Goal: Task Accomplishment & Management: Manage account settings

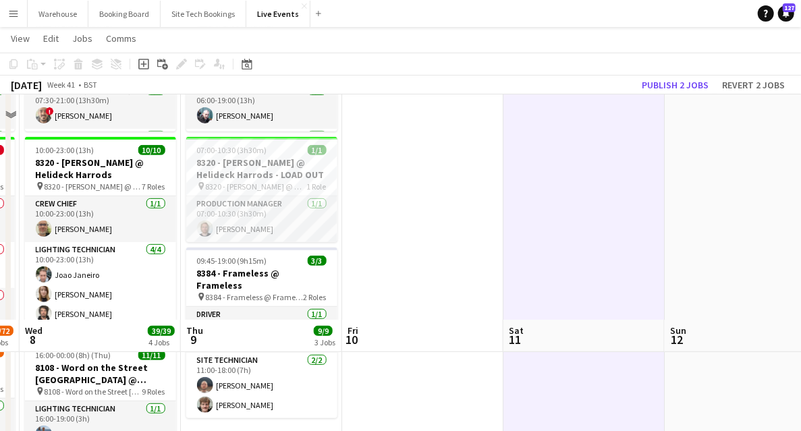
scroll to position [449, 0]
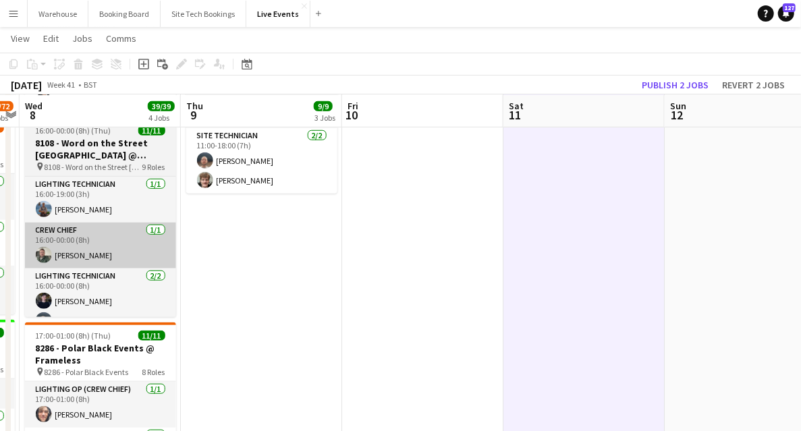
drag, startPoint x: 267, startPoint y: 304, endPoint x: 465, endPoint y: 263, distance: 202.4
click at [577, 269] on app-calendar-viewport "Sun 5 Mon 6 18/18 5 Jobs Tue 7 63/72 5 Jobs Wed 8 39/39 4 Jobs Thu 9 9/9 3 Jobs…" at bounding box center [400, 374] width 801 height 1542
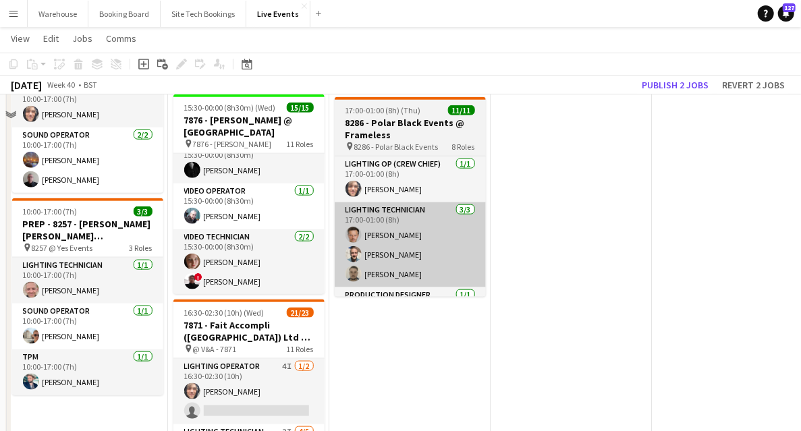
scroll to position [584, 0]
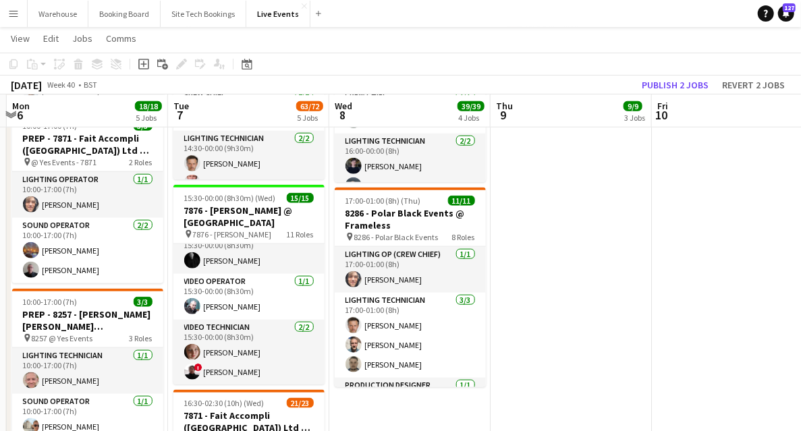
drag, startPoint x: 386, startPoint y: 422, endPoint x: 805, endPoint y: 256, distance: 451.1
click at [800, 256] on html "Menu Boards Boards Boards All jobs Status Workforce Workforce My Workforce Recr…" at bounding box center [400, 213] width 801 height 1595
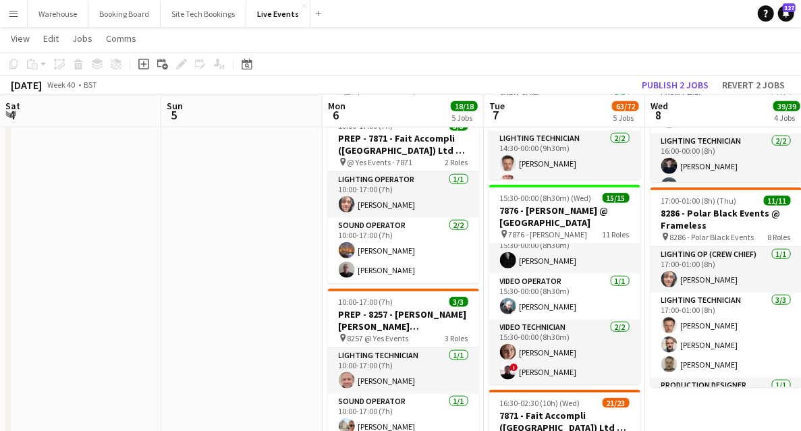
click at [502, 279] on app-calendar-viewport "Thu 2 37/37 3 Jobs Fri 3 Sat 4 Sun 5 Mon 6 18/18 5 Jobs Tue 7 63/72 5 Jobs Wed …" at bounding box center [400, 240] width 801 height 1542
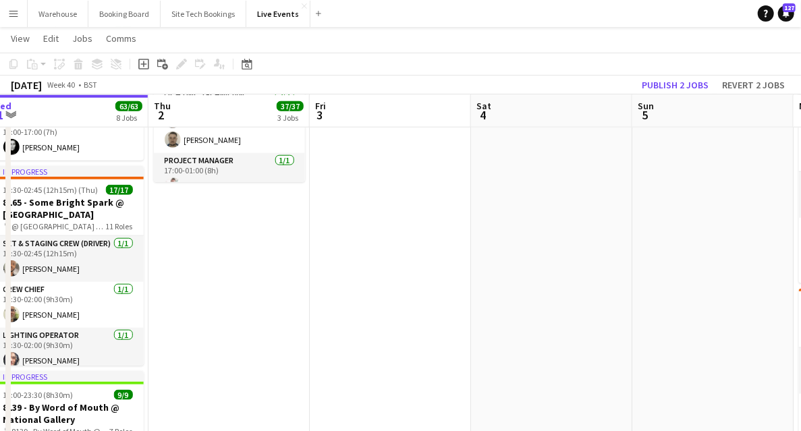
drag, startPoint x: 544, startPoint y: 320, endPoint x: 425, endPoint y: 314, distance: 118.8
click at [582, 313] on app-calendar-viewport "Mon 29 8/8 2 Jobs Tue 30 42/43 5 Jobs Wed 1 63/63 8 Jobs Thu 2 37/37 3 Jobs Fri…" at bounding box center [400, 240] width 801 height 1542
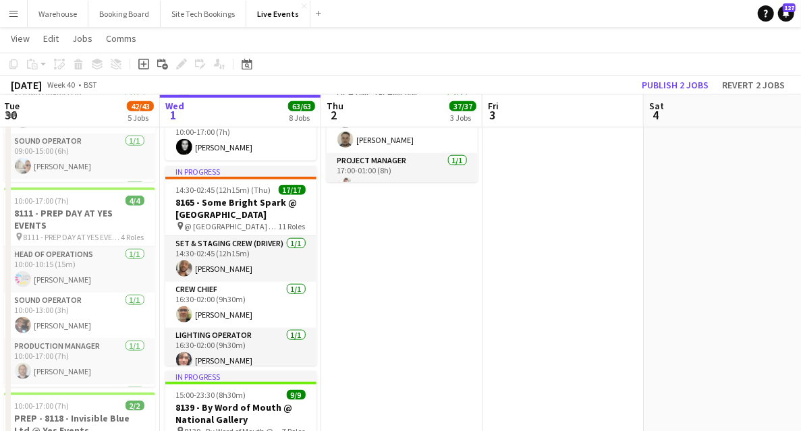
drag, startPoint x: 560, startPoint y: 308, endPoint x: 546, endPoint y: 308, distance: 13.5
click at [560, 308] on app-calendar-viewport "Sun 28 Mon 29 8/8 2 Jobs Tue 30 42/43 5 Jobs Wed 1 63/63 8 Jobs Thu 2 37/37 3 J…" at bounding box center [400, 240] width 801 height 1542
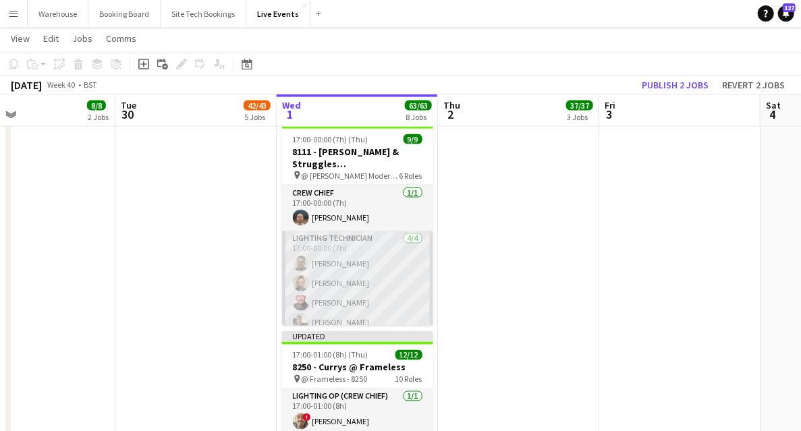
scroll to position [989, 0]
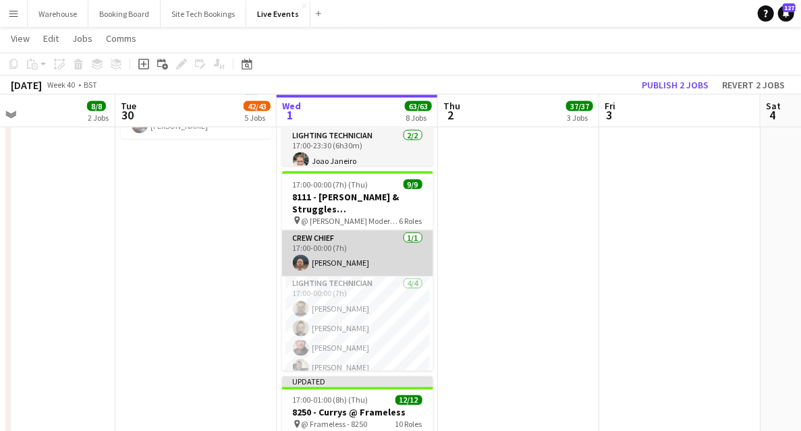
click at [297, 264] on app-user-avatar at bounding box center [301, 263] width 16 height 16
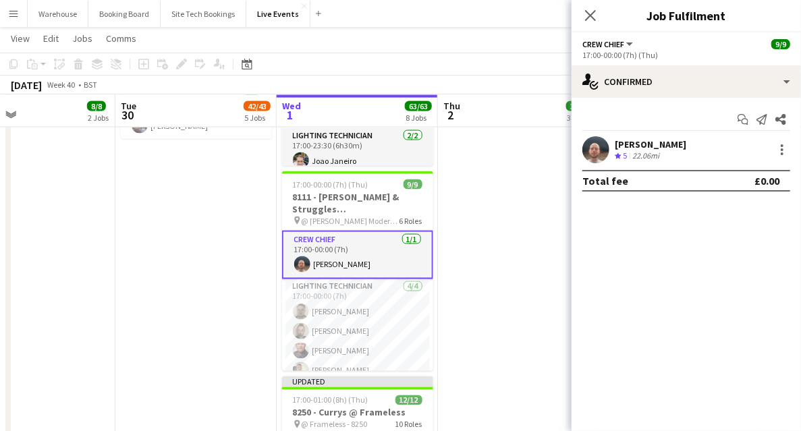
click at [591, 152] on app-user-avatar at bounding box center [595, 149] width 27 height 27
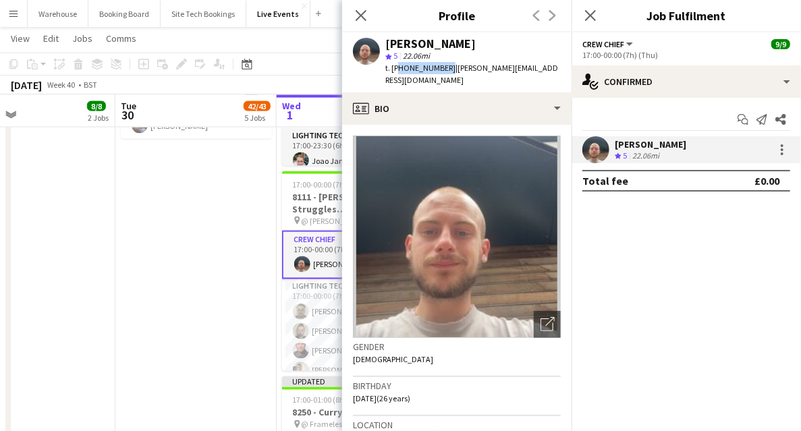
drag, startPoint x: 397, startPoint y: 69, endPoint x: 444, endPoint y: 69, distance: 47.2
click at [444, 69] on span "t. +447468421509" at bounding box center [420, 68] width 70 height 10
copy span "447468421509"
click at [357, 12] on icon at bounding box center [360, 15] width 13 height 13
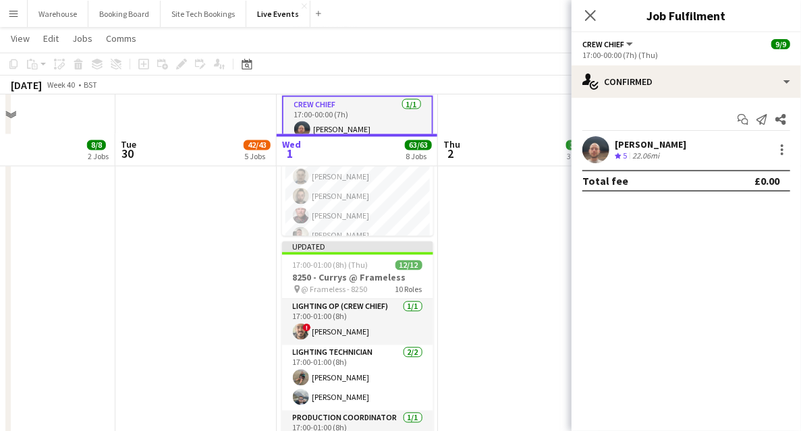
scroll to position [1163, 0]
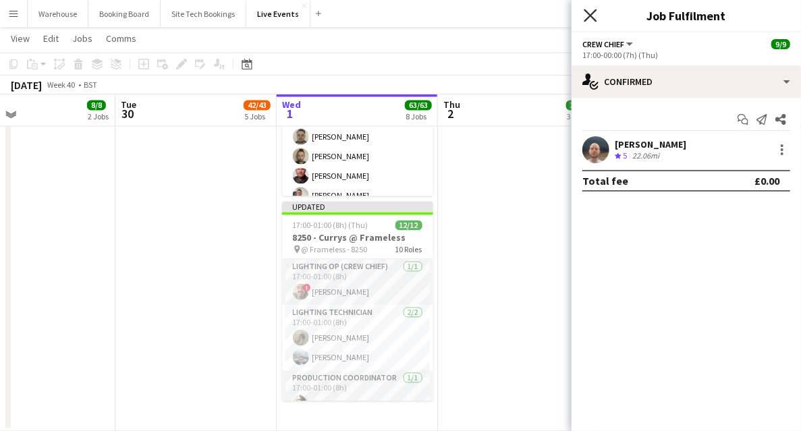
click at [591, 12] on icon "Close pop-in" at bounding box center [589, 15] width 13 height 13
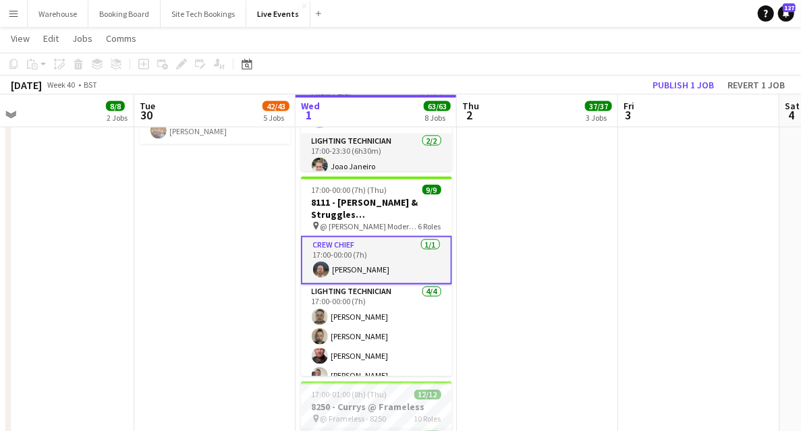
scroll to position [0, 330]
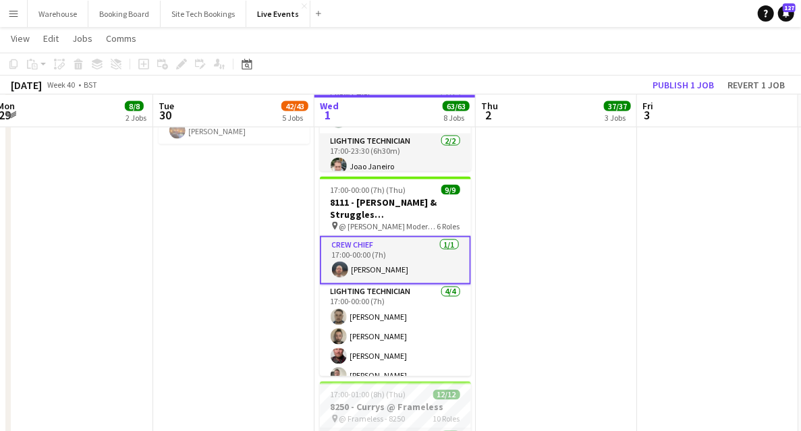
drag, startPoint x: 190, startPoint y: 304, endPoint x: 229, endPoint y: 308, distance: 38.7
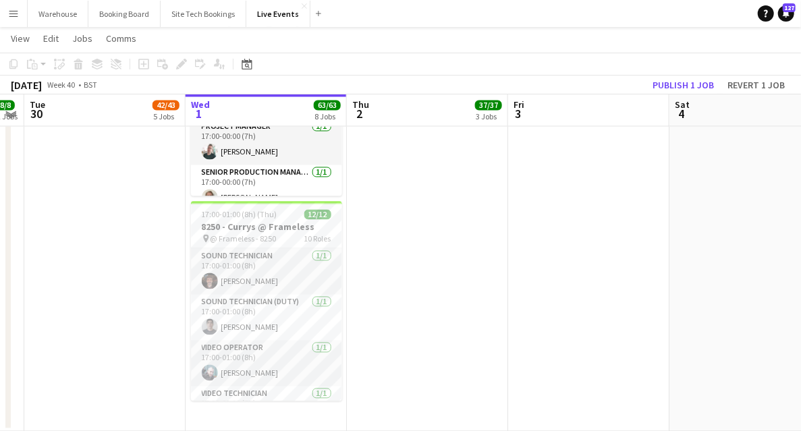
scroll to position [0, 400]
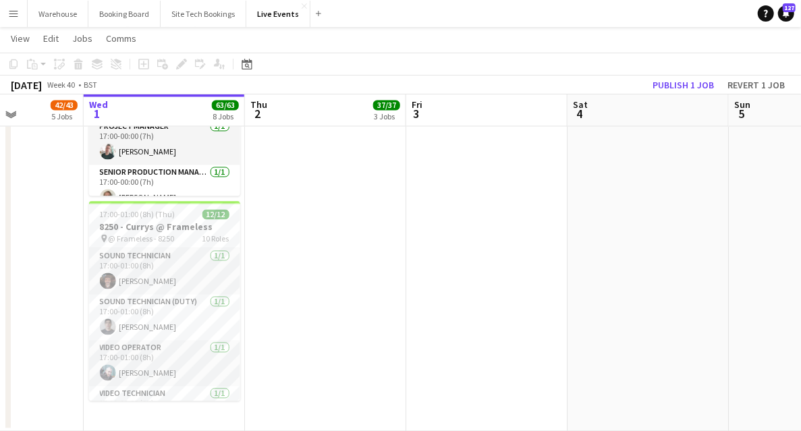
drag, startPoint x: 560, startPoint y: 298, endPoint x: 351, endPoint y: 320, distance: 210.2
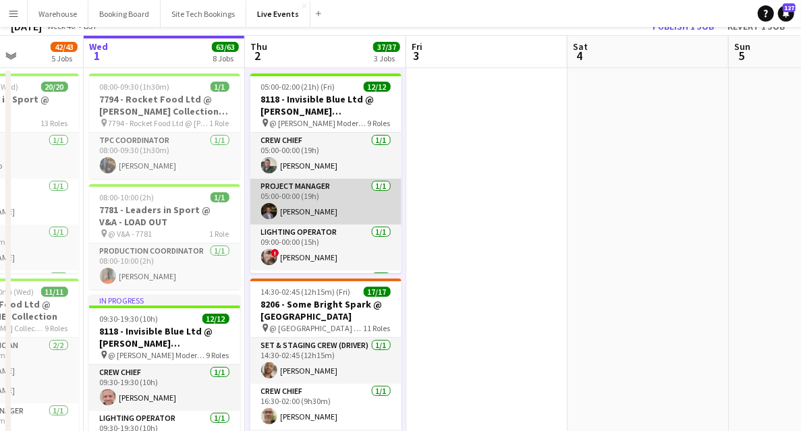
scroll to position [0, 0]
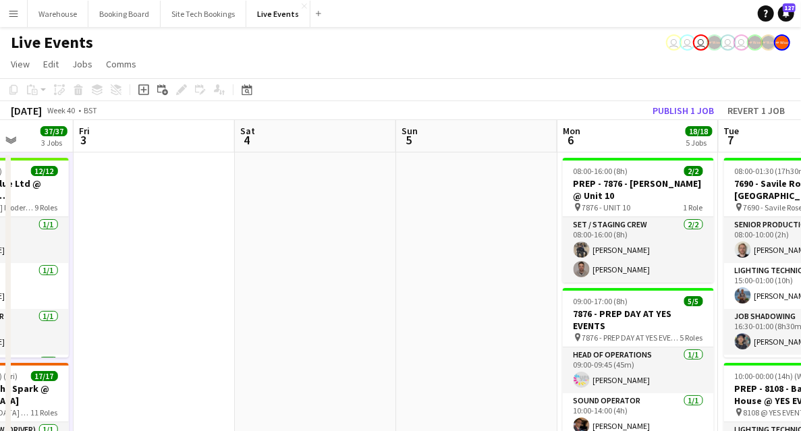
drag, startPoint x: 571, startPoint y: 269, endPoint x: 302, endPoint y: 250, distance: 269.1
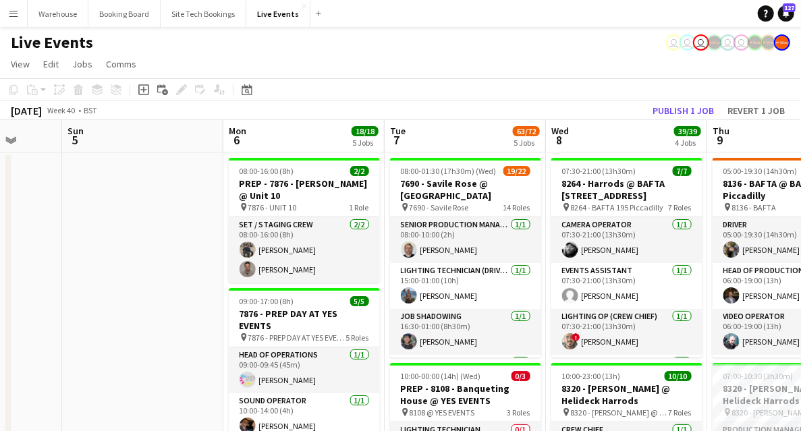
scroll to position [0, 442]
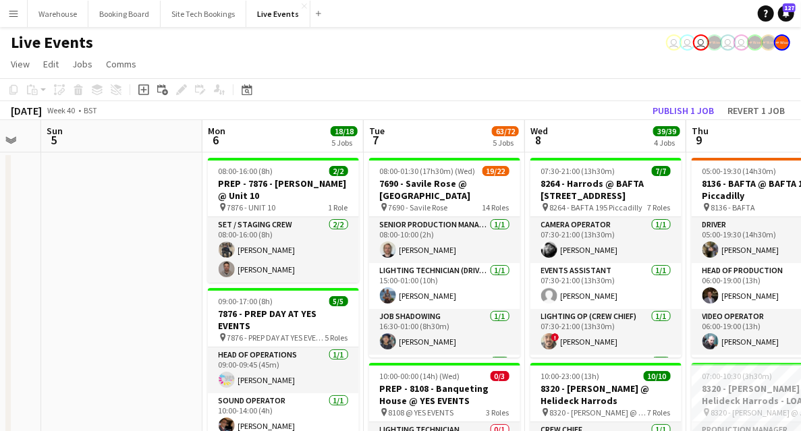
drag, startPoint x: 420, startPoint y: 246, endPoint x: 126, endPoint y: 237, distance: 294.2
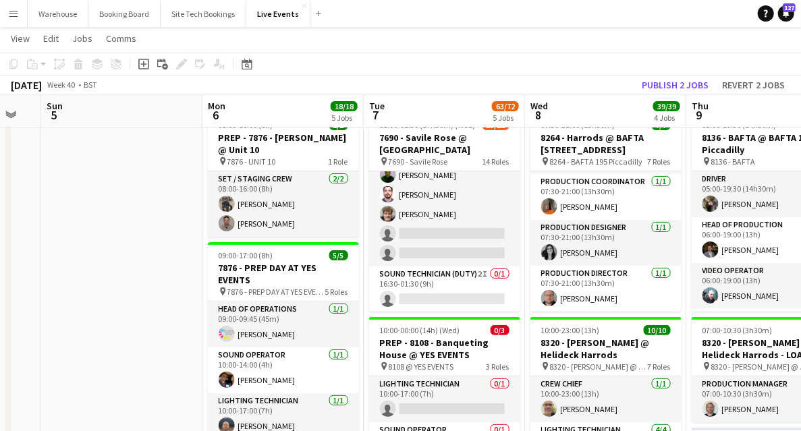
scroll to position [359, 0]
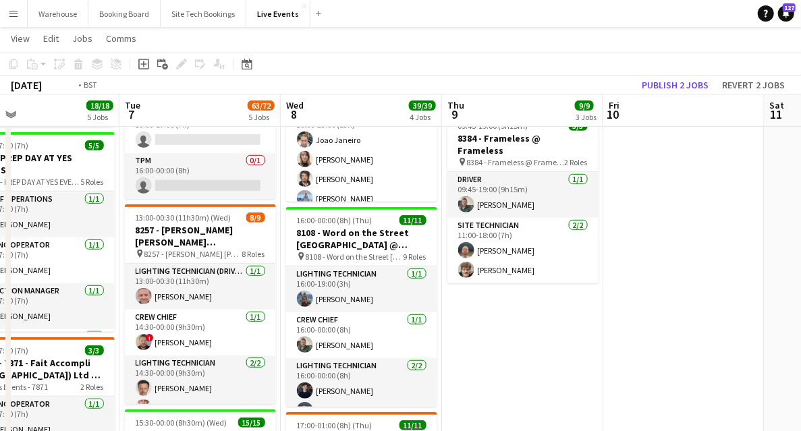
drag, startPoint x: 397, startPoint y: 368, endPoint x: 102, endPoint y: 365, distance: 295.4
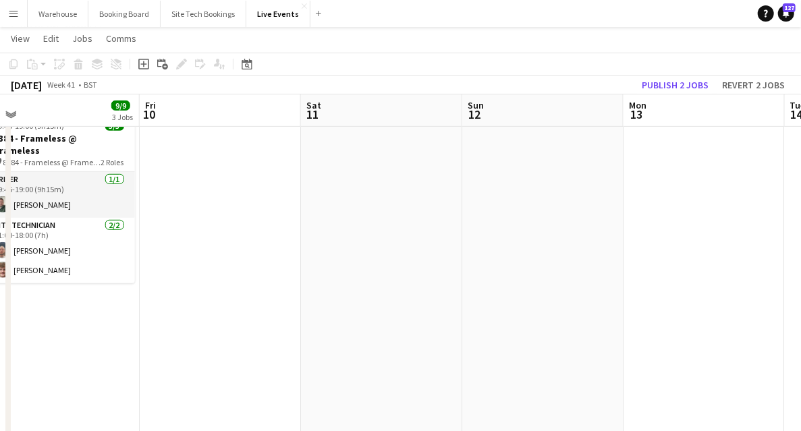
drag, startPoint x: 598, startPoint y: 355, endPoint x: 156, endPoint y: 337, distance: 442.8
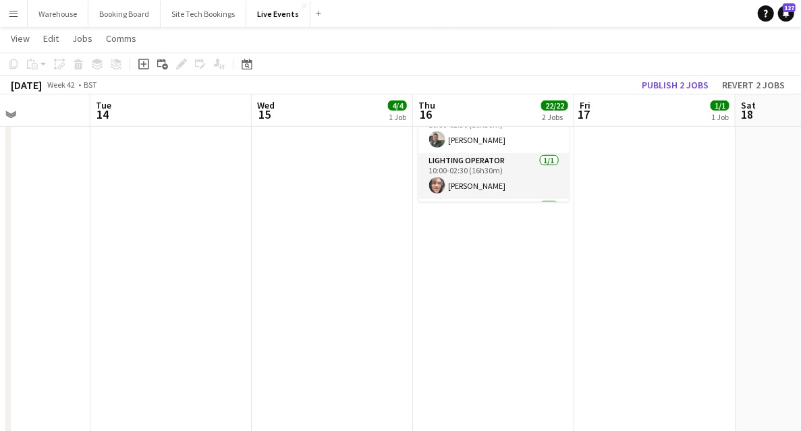
drag, startPoint x: 144, startPoint y: 329, endPoint x: 26, endPoint y: 323, distance: 117.5
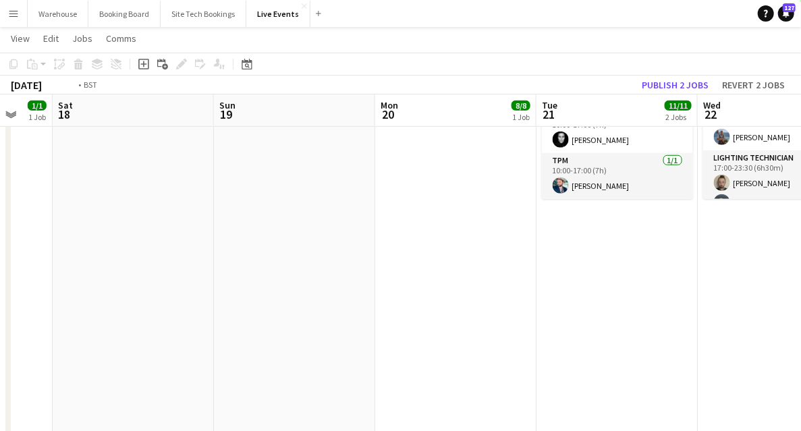
drag, startPoint x: 409, startPoint y: 318, endPoint x: -11, endPoint y: 301, distance: 419.8
click at [0, 301] on html "Menu Boards Boards Boards All jobs Status Workforce Workforce My Workforce Recr…" at bounding box center [400, 438] width 801 height 1595
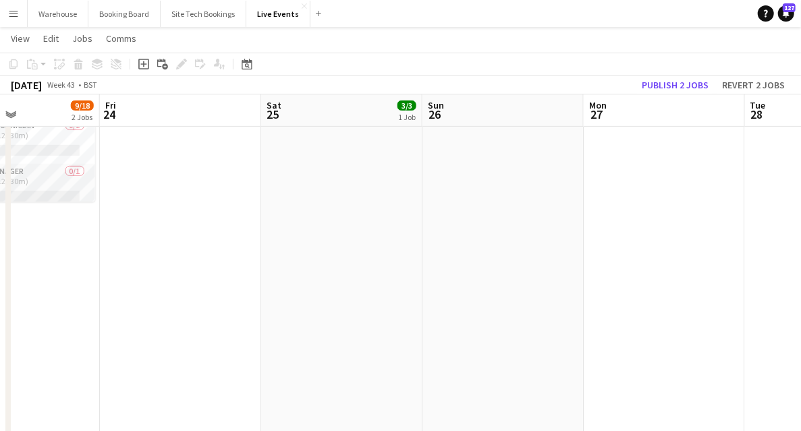
drag, startPoint x: 496, startPoint y: 342, endPoint x: 277, endPoint y: 316, distance: 220.1
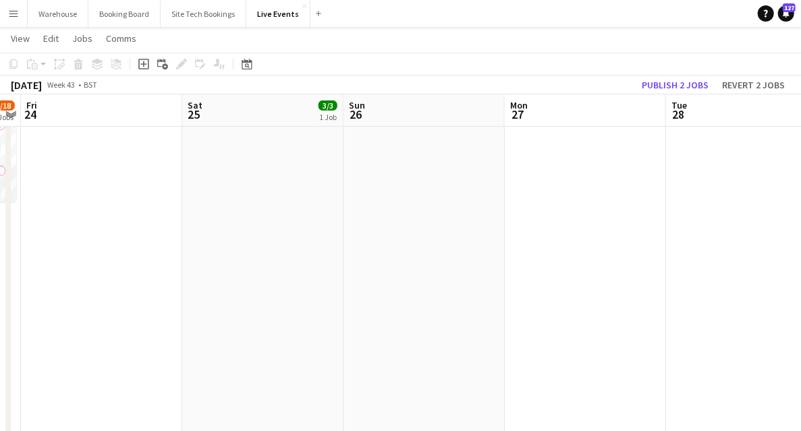
drag, startPoint x: 322, startPoint y: 319, endPoint x: 280, endPoint y: 317, distance: 42.5
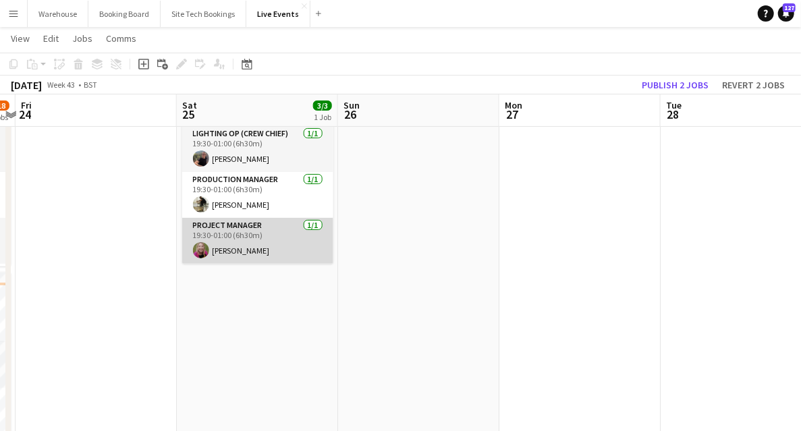
scroll to position [0, 0]
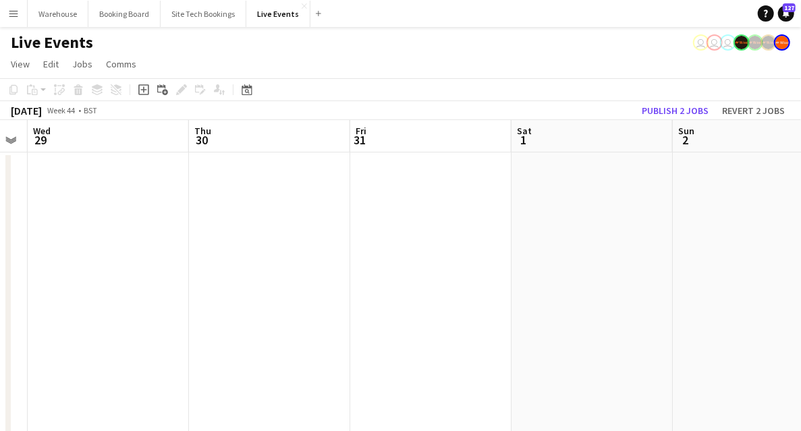
drag, startPoint x: 389, startPoint y: 328, endPoint x: 148, endPoint y: 317, distance: 241.7
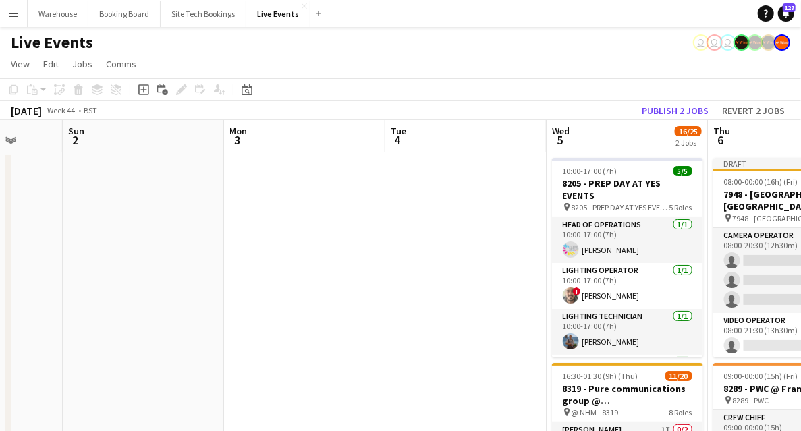
drag, startPoint x: 441, startPoint y: 295, endPoint x: 75, endPoint y: 263, distance: 367.7
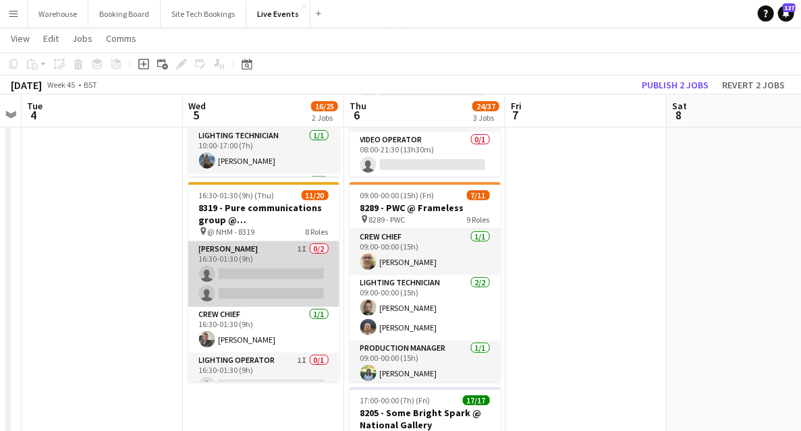
click at [248, 243] on app-card-role "Carpenter 1I 0/2 16:30-01:30 (9h) single-neutral-actions single-neutral-actions" at bounding box center [263, 273] width 151 height 65
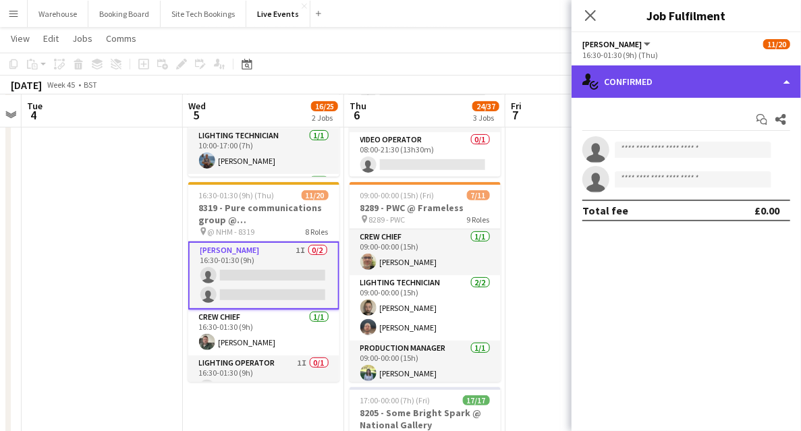
click at [620, 83] on div "single-neutral-actions-check-2 Confirmed" at bounding box center [685, 81] width 229 height 32
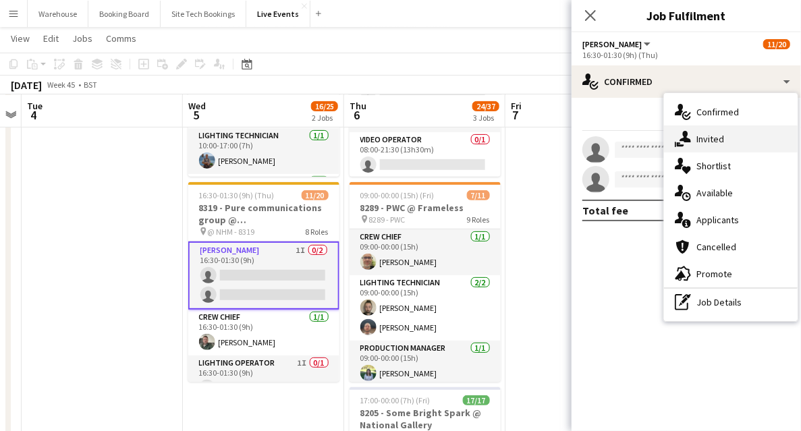
click at [703, 143] on span "Invited" at bounding box center [710, 139] width 28 height 12
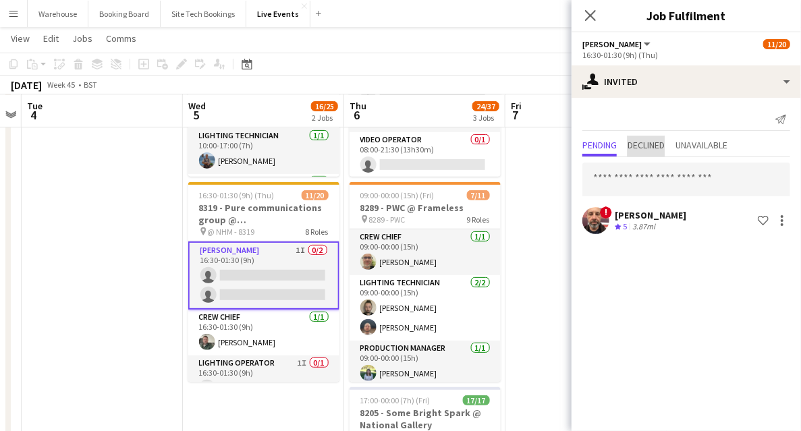
click at [649, 142] on span "Declined" at bounding box center [645, 144] width 37 height 9
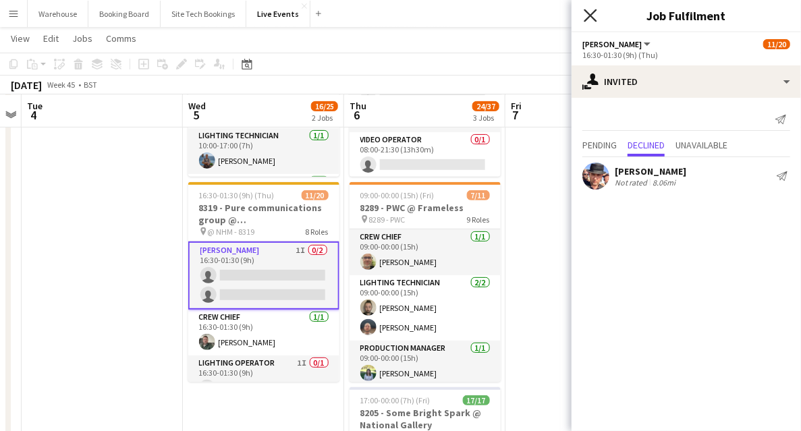
click at [591, 12] on icon "Close pop-in" at bounding box center [589, 15] width 13 height 13
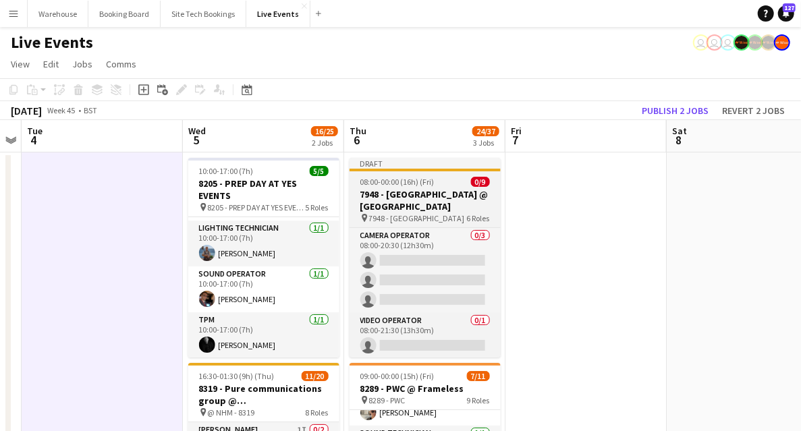
drag, startPoint x: 572, startPoint y: 243, endPoint x: 432, endPoint y: 220, distance: 142.1
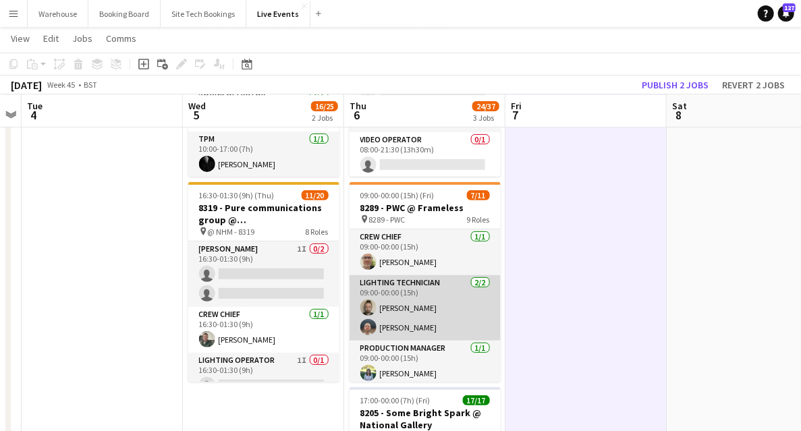
scroll to position [90, 0]
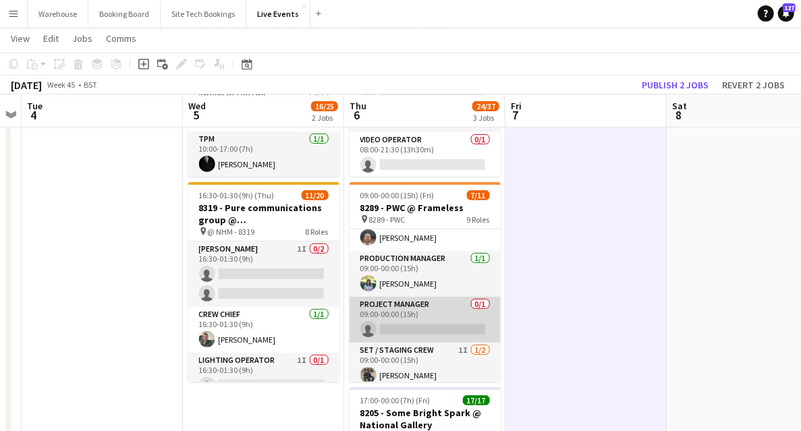
drag, startPoint x: 415, startPoint y: 326, endPoint x: 556, endPoint y: 223, distance: 173.8
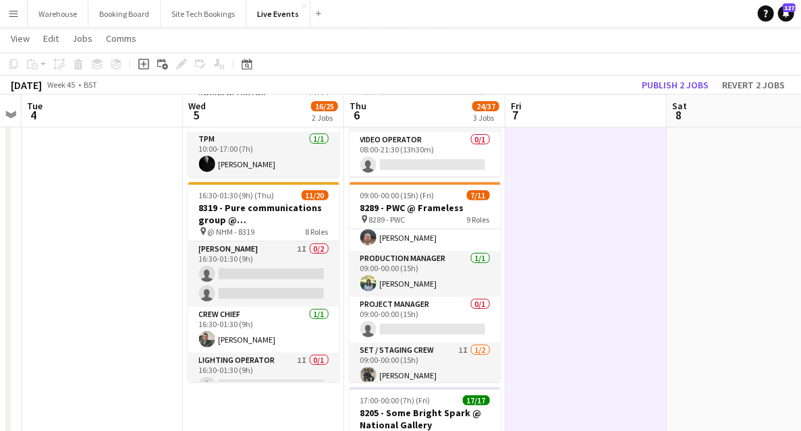
click at [415, 326] on app-card-role "Project Manager 0/1 09:00-00:00 (15h) single-neutral-actions" at bounding box center [424, 320] width 151 height 46
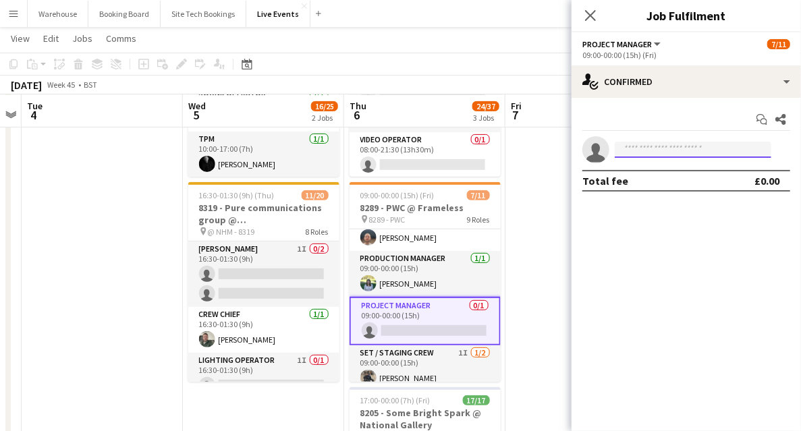
click at [662, 149] on input at bounding box center [692, 150] width 156 height 16
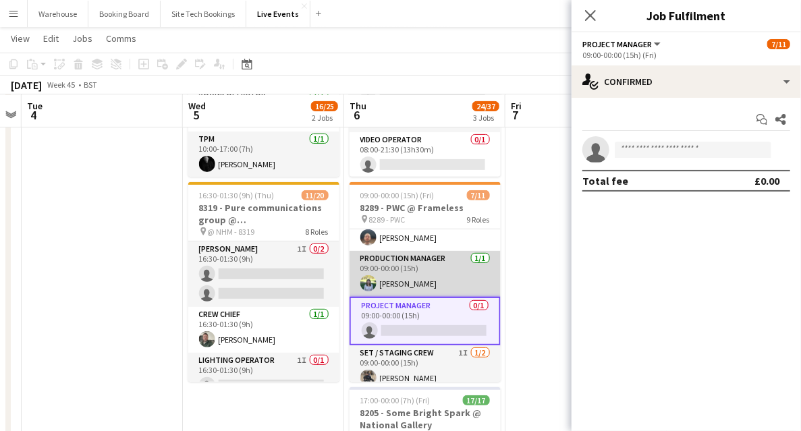
click at [366, 282] on app-user-avatar at bounding box center [368, 283] width 16 height 16
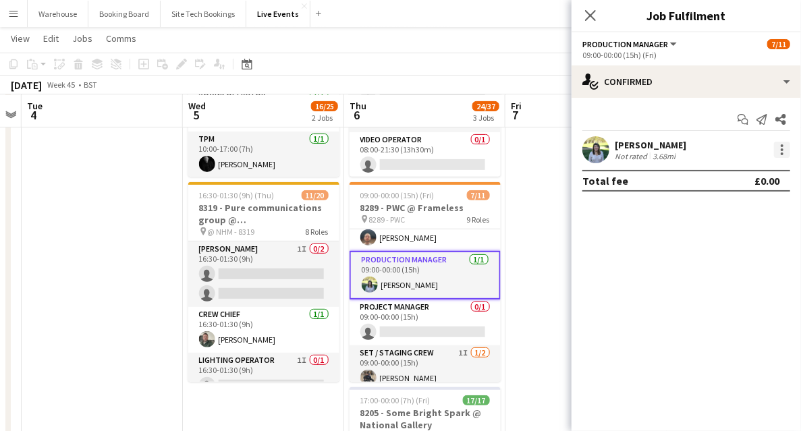
click at [781, 148] on div at bounding box center [781, 149] width 3 height 3
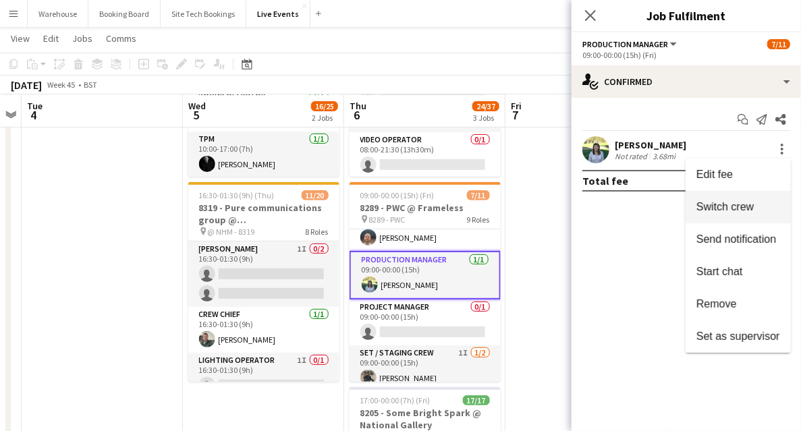
click at [707, 206] on span "Switch crew" at bounding box center [724, 206] width 57 height 11
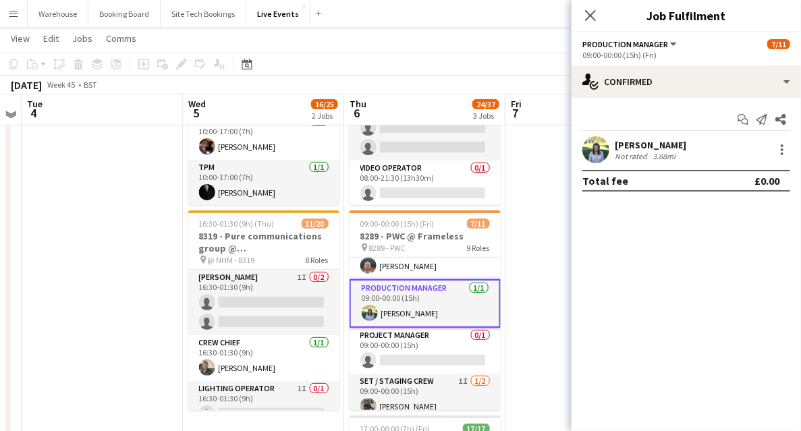
drag, startPoint x: 394, startPoint y: 356, endPoint x: 475, endPoint y: 308, distance: 95.0
click at [394, 355] on app-card-role "Project Manager 0/1 09:00-00:00 (15h) single-neutral-actions" at bounding box center [424, 351] width 151 height 46
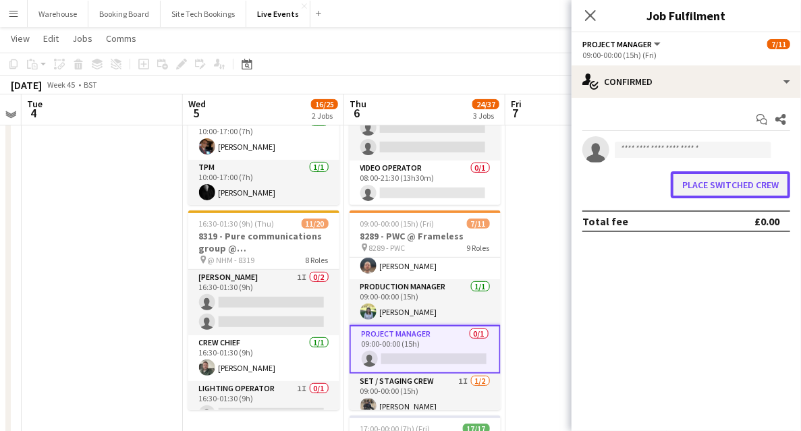
click at [743, 188] on button "Place switched crew" at bounding box center [729, 184] width 119 height 27
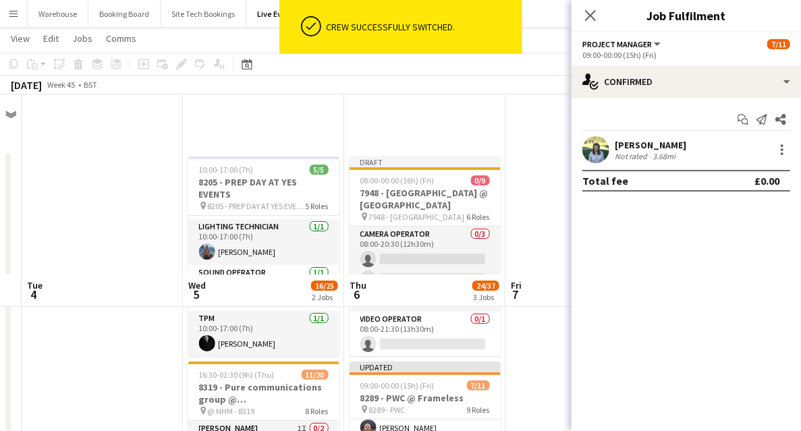
scroll to position [179, 0]
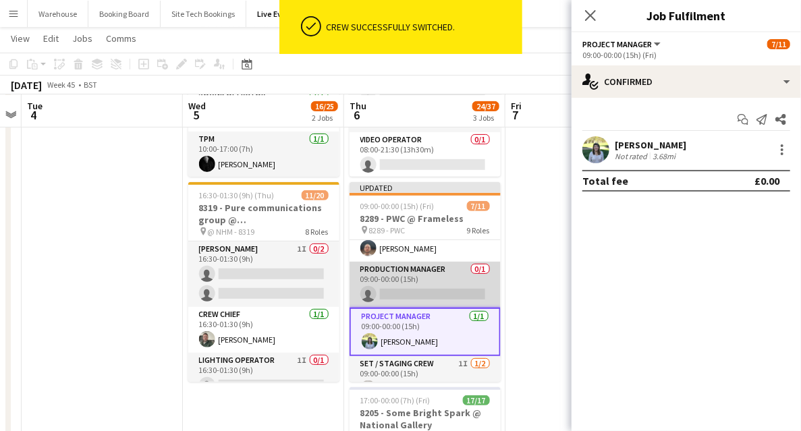
click at [395, 293] on app-card-role "Production Manager 0/1 09:00-00:00 (15h) single-neutral-actions" at bounding box center [424, 285] width 151 height 46
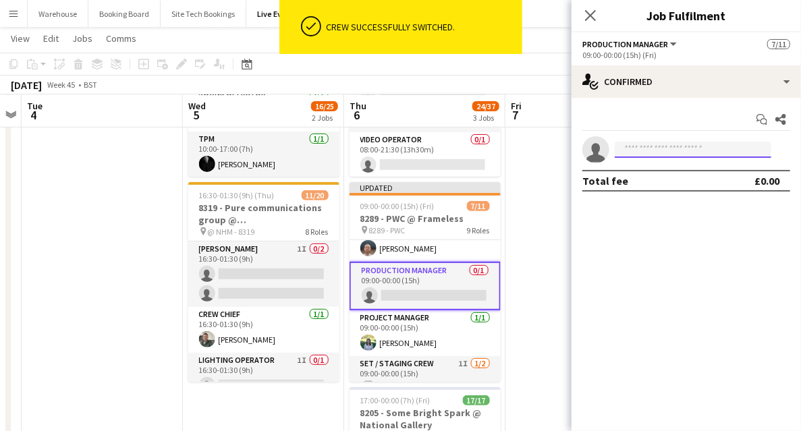
click at [662, 150] on input at bounding box center [692, 150] width 156 height 16
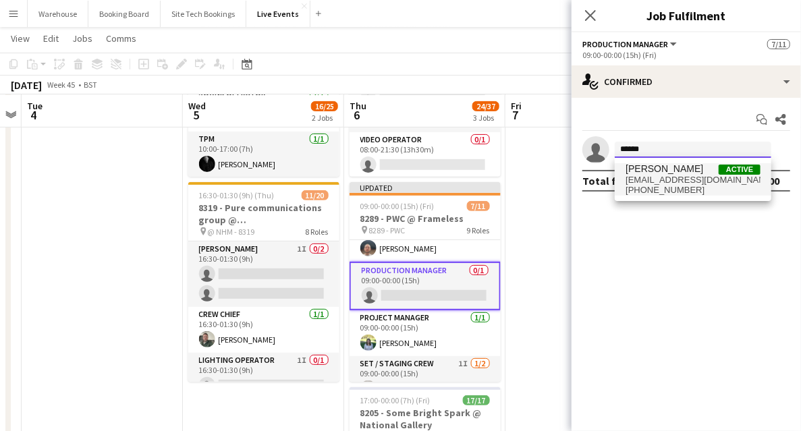
type input "******"
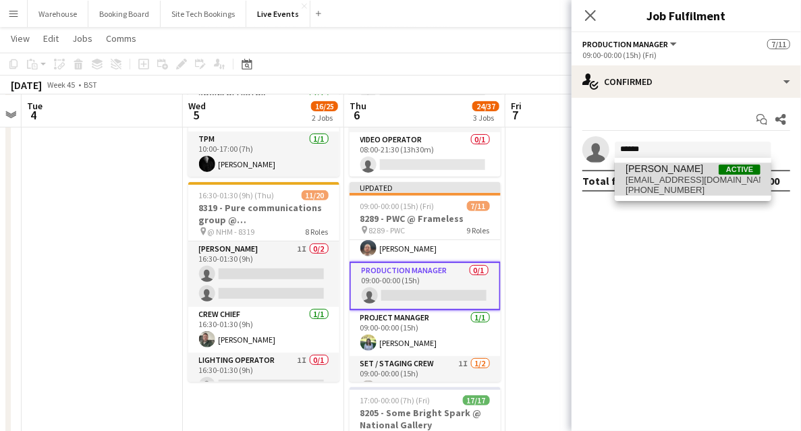
click at [673, 170] on span "[PERSON_NAME]" at bounding box center [664, 168] width 78 height 11
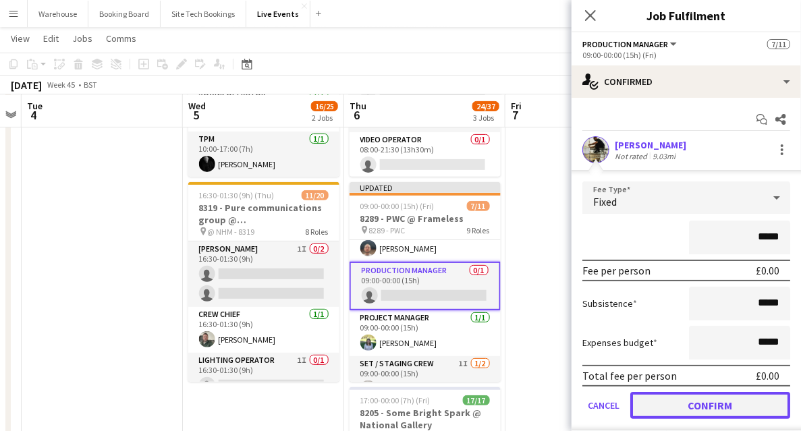
click at [708, 401] on button "Confirm" at bounding box center [710, 405] width 160 height 27
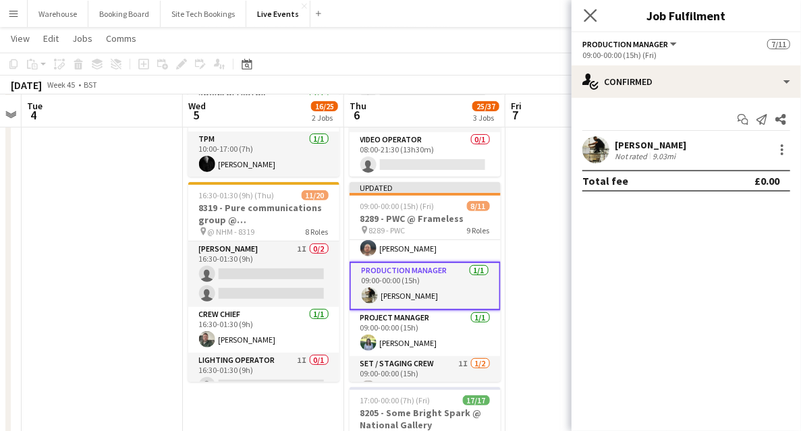
click at [591, 8] on app-icon "Close pop-in" at bounding box center [591, 16] width 20 height 20
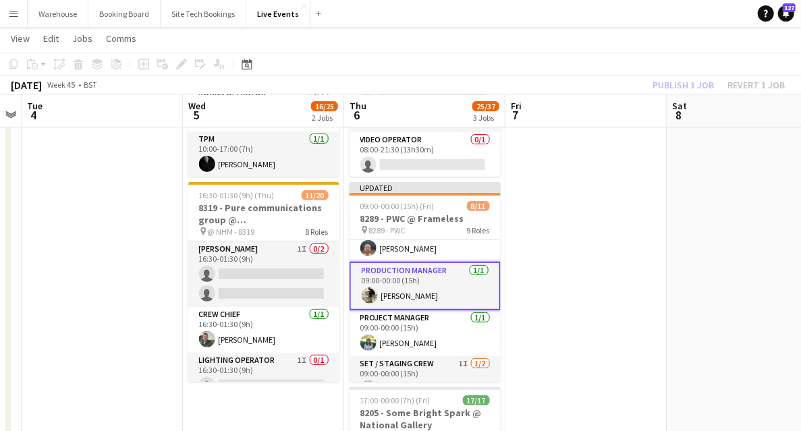
drag, startPoint x: 573, startPoint y: 271, endPoint x: 548, endPoint y: 262, distance: 26.7
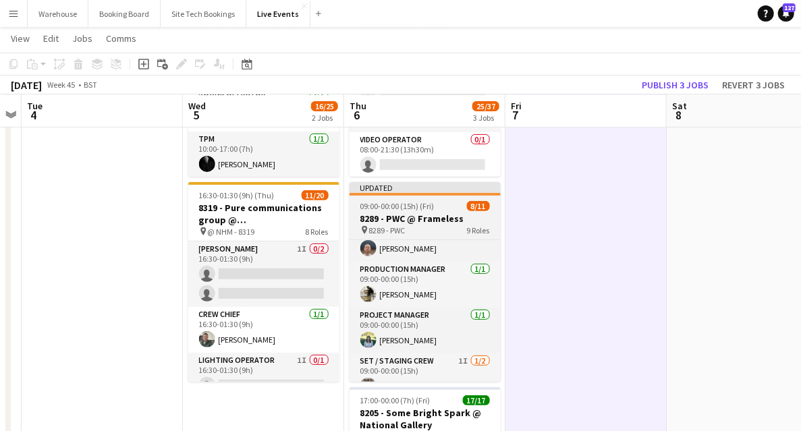
scroll to position [0, 464]
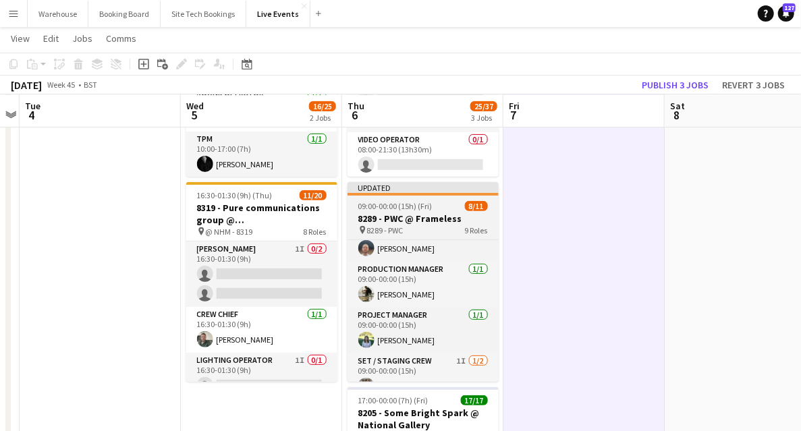
click at [423, 220] on h3 "8289 - PWC @ Frameless" at bounding box center [422, 218] width 151 height 12
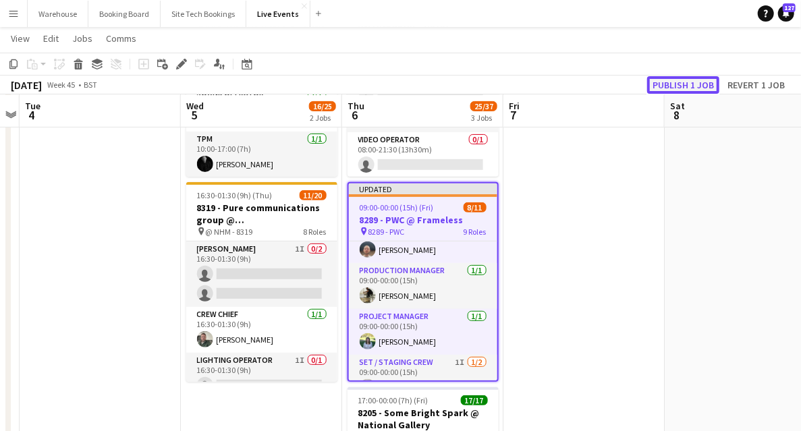
click at [670, 82] on button "Publish 1 job" at bounding box center [683, 85] width 72 height 18
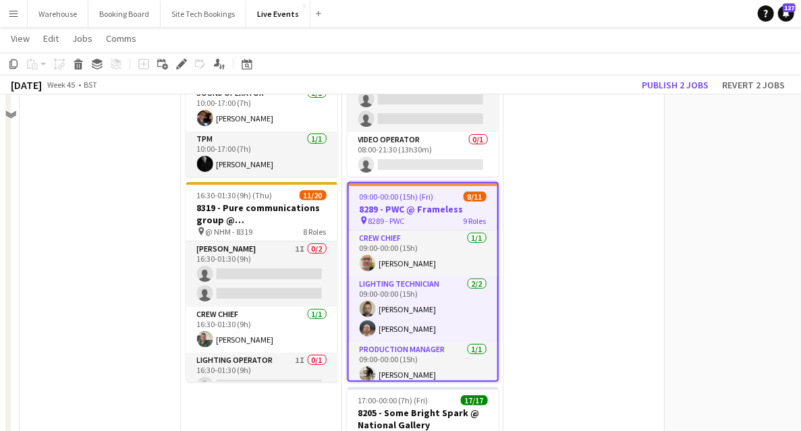
scroll to position [135, 0]
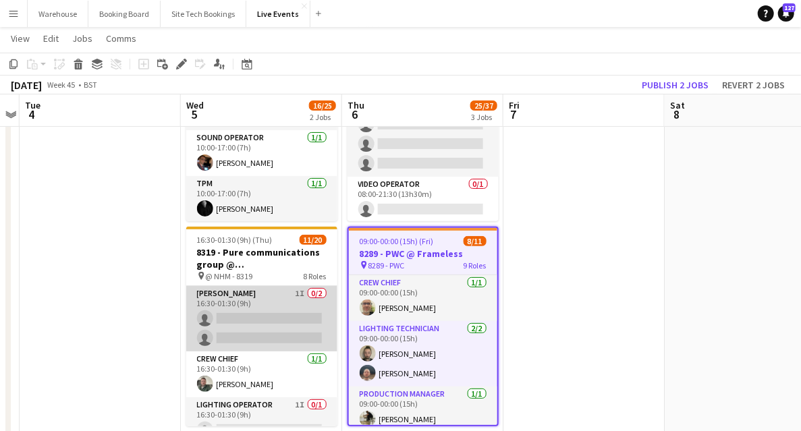
click at [240, 297] on app-card-role "Carpenter 1I 0/2 16:30-01:30 (9h) single-neutral-actions single-neutral-actions" at bounding box center [261, 318] width 151 height 65
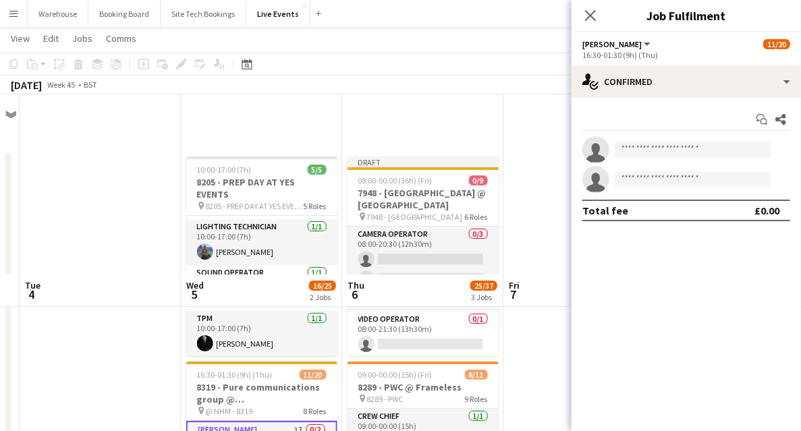
scroll to position [179, 0]
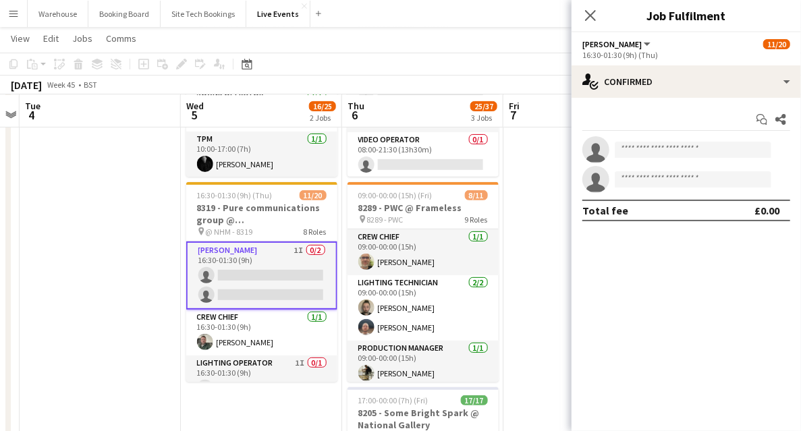
click at [597, 11] on app-icon "Close pop-in" at bounding box center [590, 15] width 16 height 16
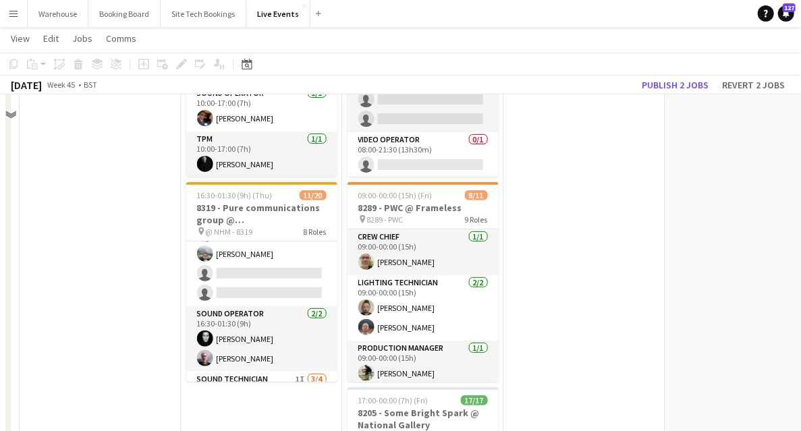
scroll to position [135, 0]
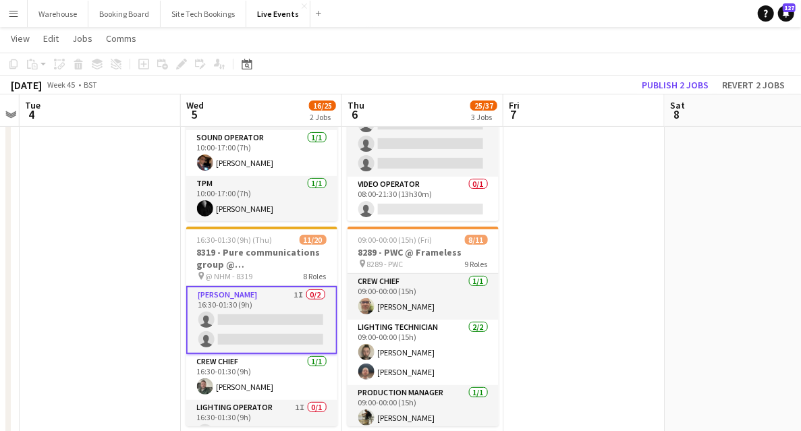
click at [248, 302] on app-card-role "Carpenter 1I 0/2 16:30-01:30 (9h) single-neutral-actions single-neutral-actions" at bounding box center [261, 320] width 151 height 68
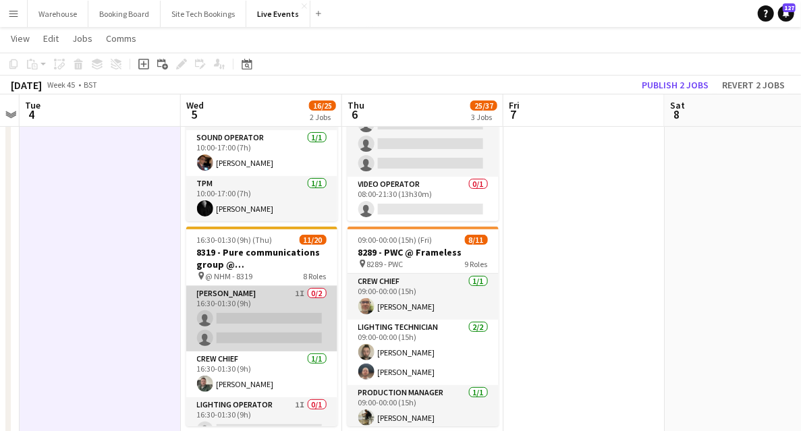
click at [260, 322] on app-card-role "Carpenter 1I 0/2 16:30-01:30 (9h) single-neutral-actions single-neutral-actions" at bounding box center [261, 318] width 151 height 65
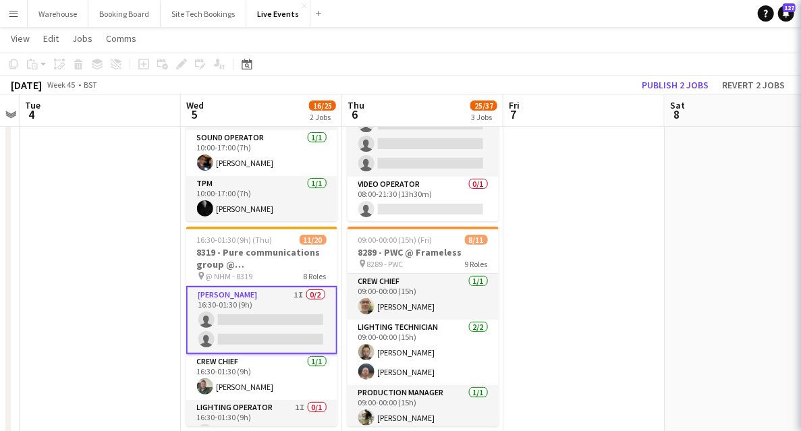
scroll to position [0, 465]
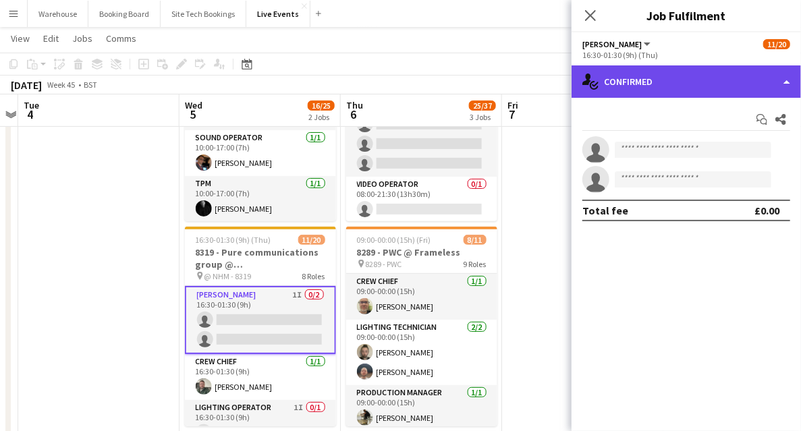
click at [681, 86] on div "single-neutral-actions-check-2 Confirmed" at bounding box center [685, 81] width 229 height 32
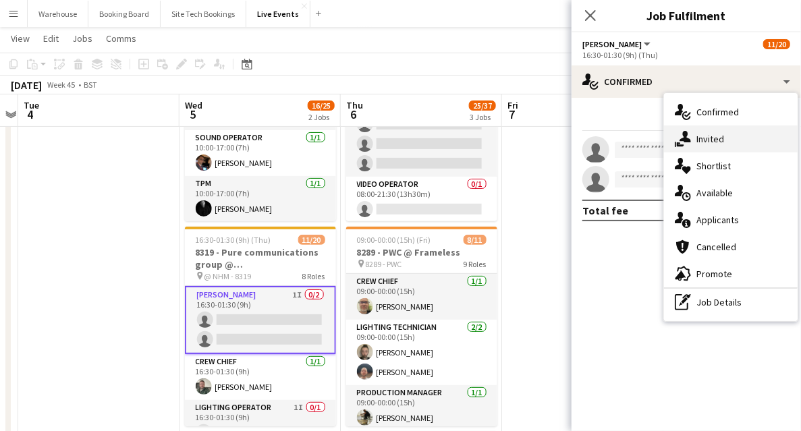
click at [728, 135] on div "single-neutral-actions-share-1 Invited" at bounding box center [731, 138] width 134 height 27
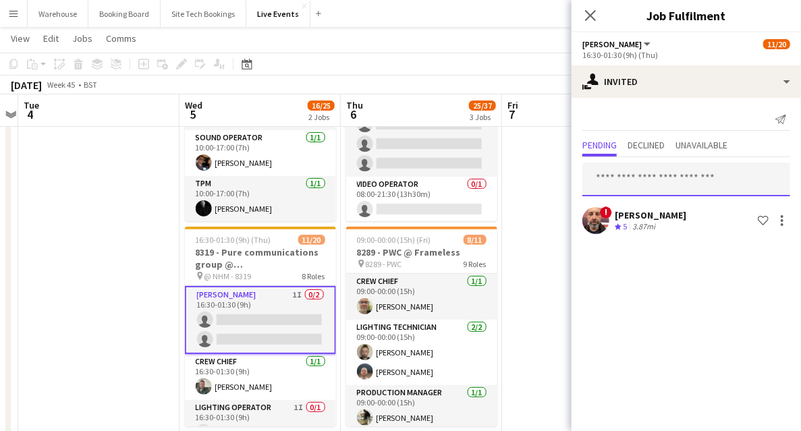
click at [661, 185] on input "text" at bounding box center [686, 180] width 208 height 34
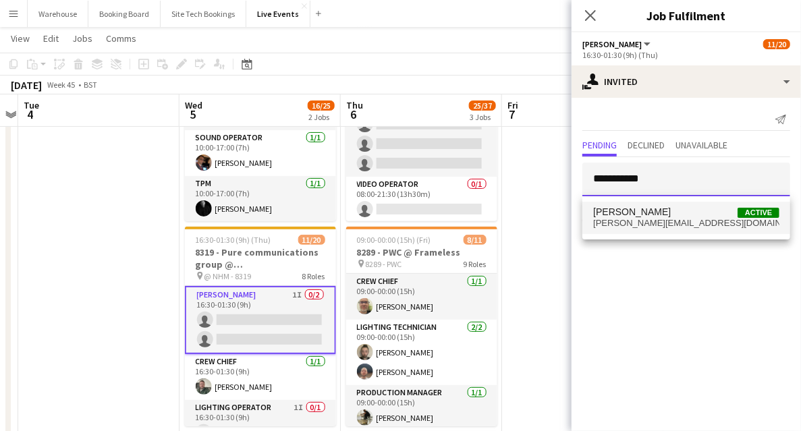
type input "**********"
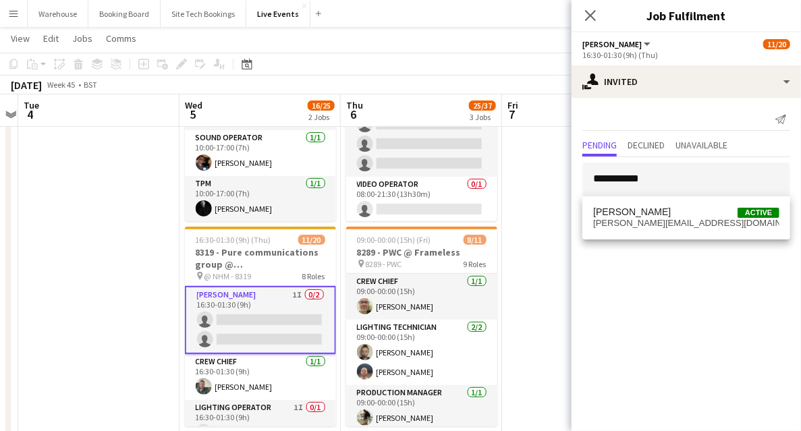
click at [658, 225] on span "[PERSON_NAME][EMAIL_ADDRESS][DOMAIN_NAME]" at bounding box center [686, 223] width 186 height 11
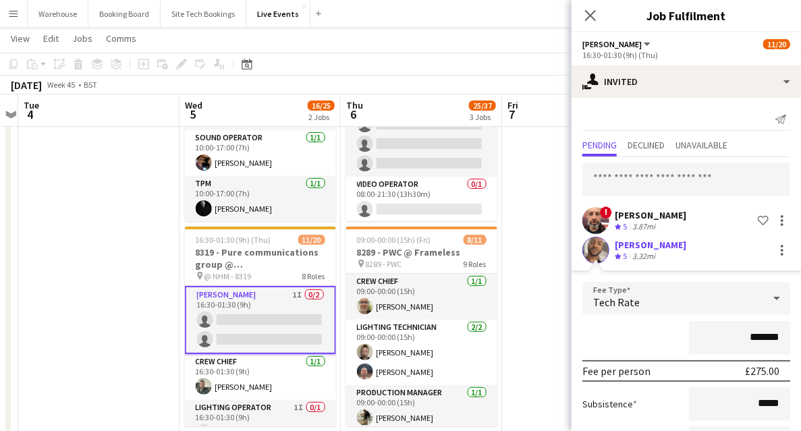
scroll to position [112, 0]
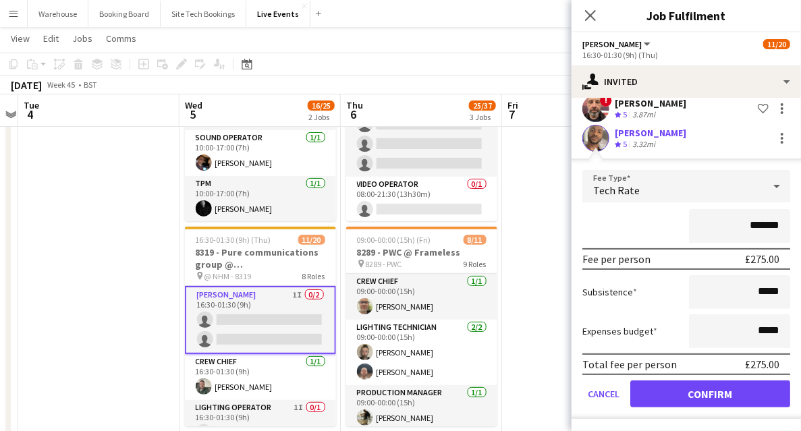
click at [648, 196] on div "Tech Rate" at bounding box center [672, 186] width 181 height 32
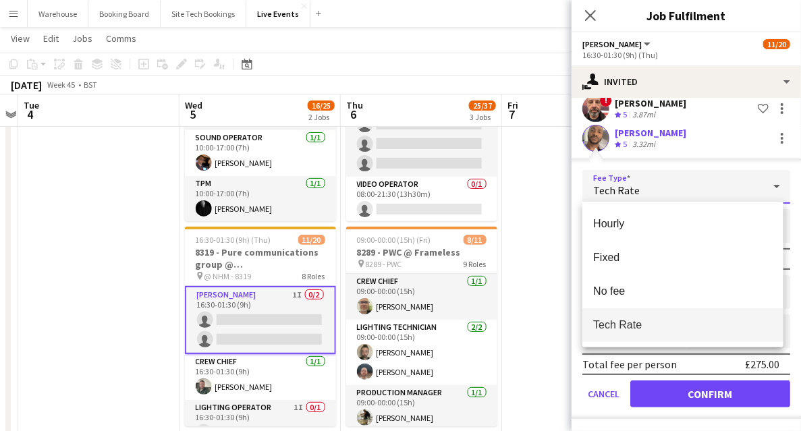
click at [620, 192] on div at bounding box center [400, 215] width 801 height 431
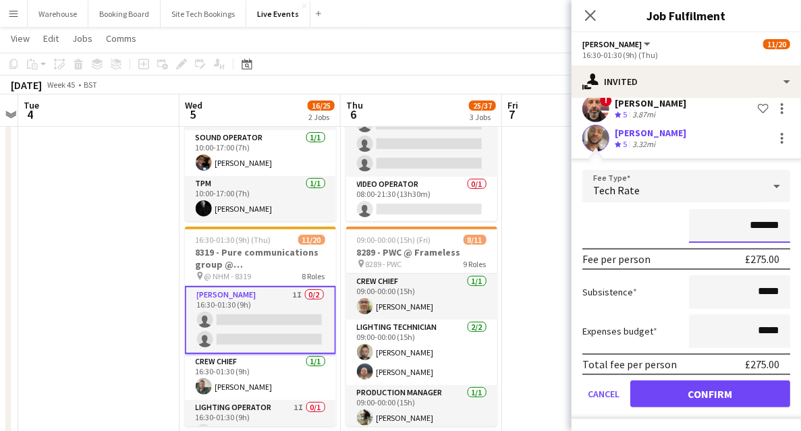
click at [774, 233] on input "*******" at bounding box center [739, 226] width 101 height 34
type input "**"
type input "****"
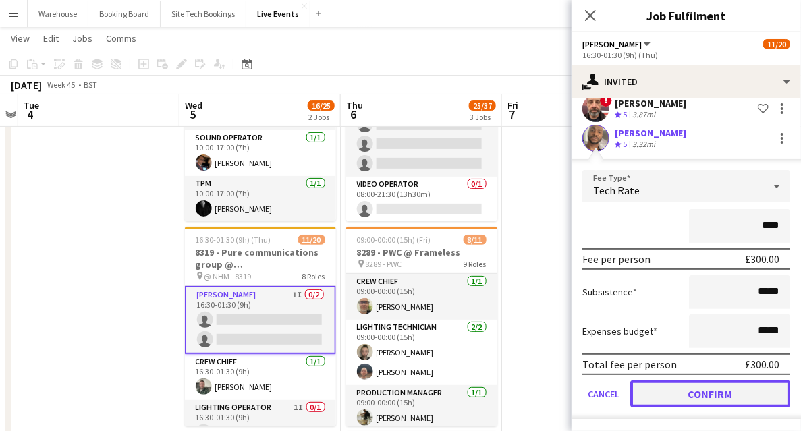
click at [687, 393] on button "Confirm" at bounding box center [710, 393] width 160 height 27
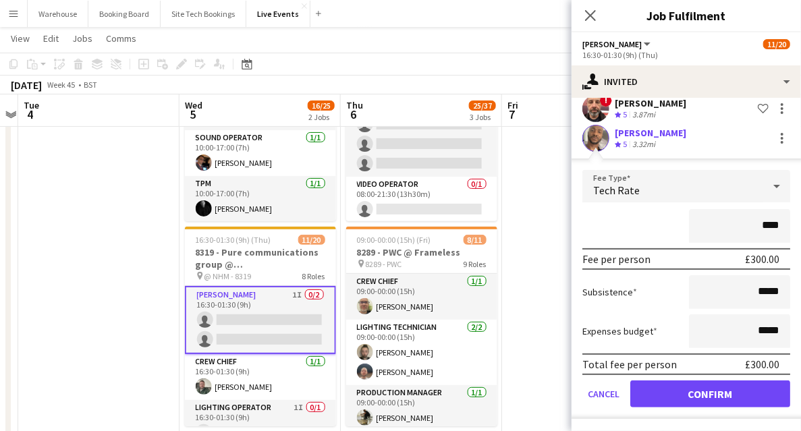
scroll to position [0, 0]
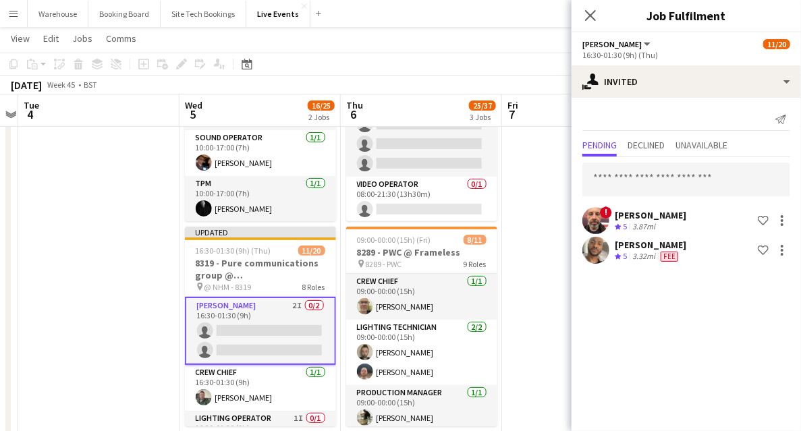
click at [591, 13] on icon at bounding box center [590, 15] width 11 height 11
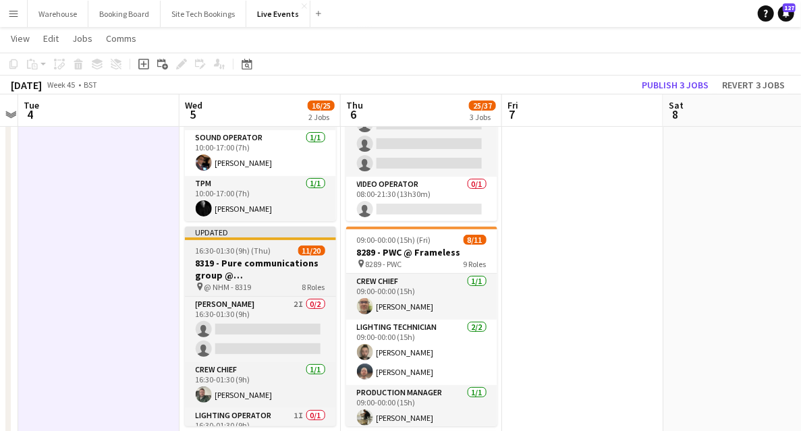
click at [241, 278] on h3 "8319 - Pure communications group @ [GEOGRAPHIC_DATA]" at bounding box center [260, 269] width 151 height 24
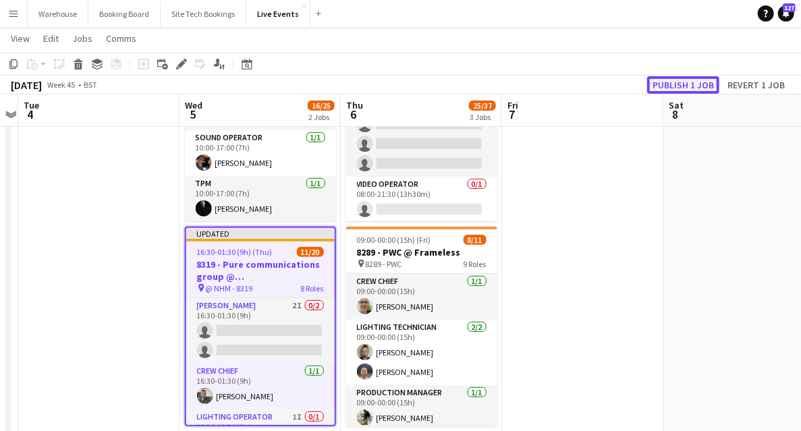
click at [697, 84] on button "Publish 1 job" at bounding box center [683, 85] width 72 height 18
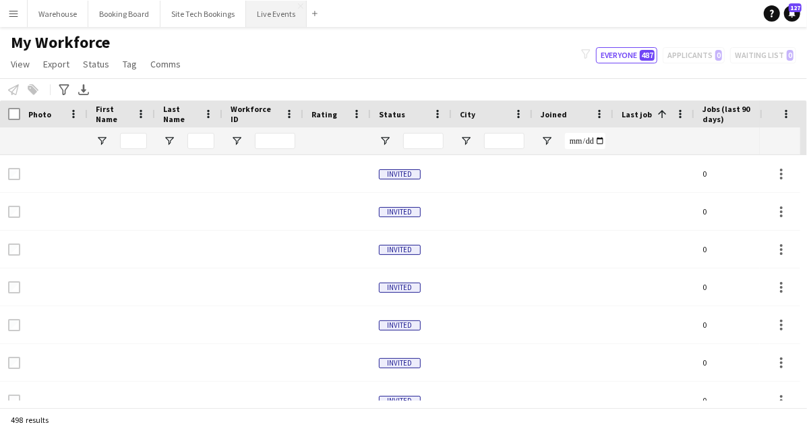
click at [268, 18] on button "Live Events Close" at bounding box center [276, 14] width 61 height 26
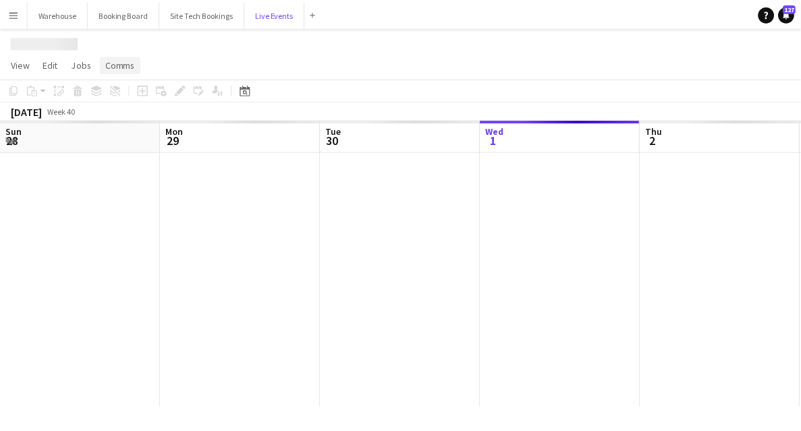
scroll to position [0, 322]
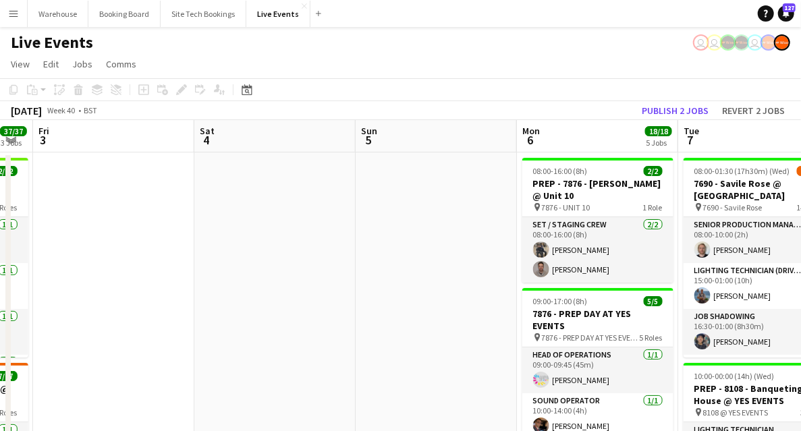
drag, startPoint x: 606, startPoint y: 277, endPoint x: 155, endPoint y: 289, distance: 450.7
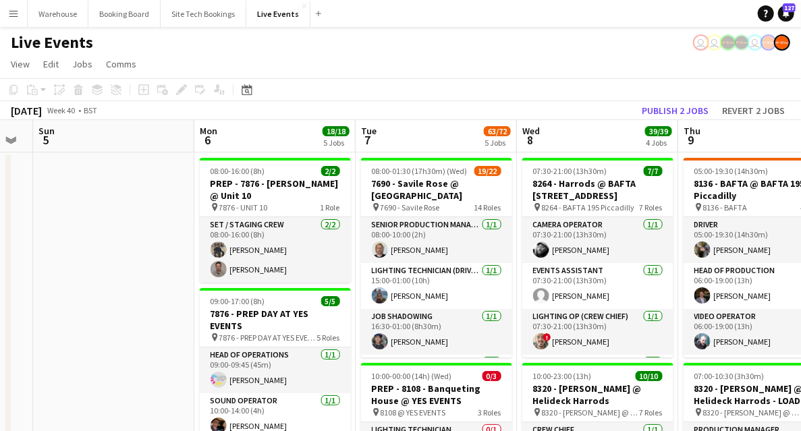
drag, startPoint x: 417, startPoint y: 293, endPoint x: -177, endPoint y: 294, distance: 593.5
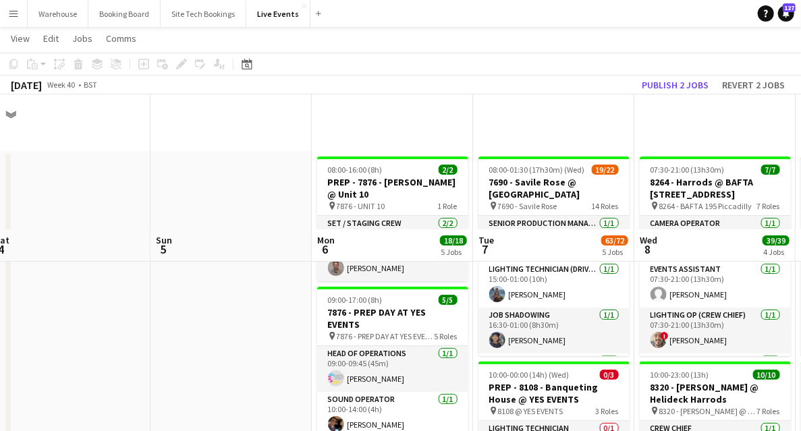
scroll to position [359, 0]
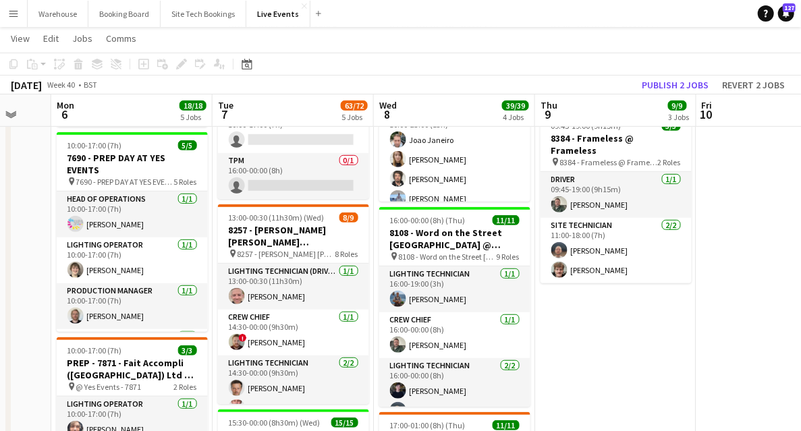
click at [0, 289] on html "Menu Boards Boards Boards All jobs Status Workforce Workforce My Workforce Recr…" at bounding box center [400, 438] width 801 height 1595
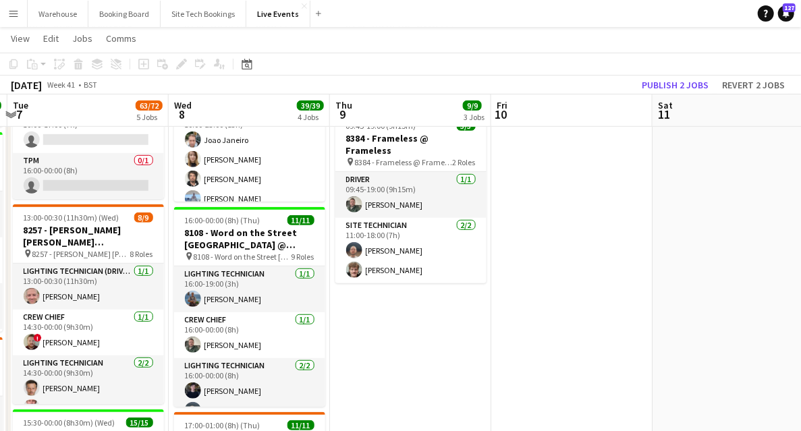
drag, startPoint x: 569, startPoint y: 328, endPoint x: -80, endPoint y: 323, distance: 648.8
click at [0, 323] on html "Menu Boards Boards Boards All jobs Status Workforce Workforce My Workforce Recr…" at bounding box center [400, 438] width 801 height 1595
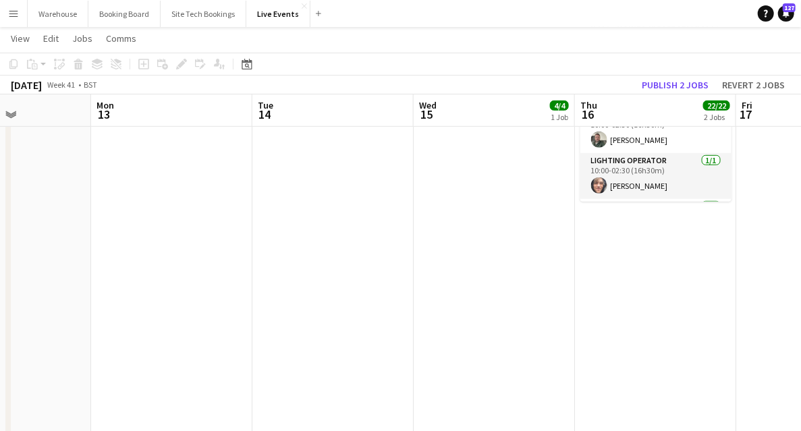
drag, startPoint x: 413, startPoint y: 320, endPoint x: 237, endPoint y: 299, distance: 176.7
click at [0, 314] on html "Menu Boards Boards Boards All jobs Status Workforce Workforce My Workforce Recr…" at bounding box center [400, 438] width 801 height 1595
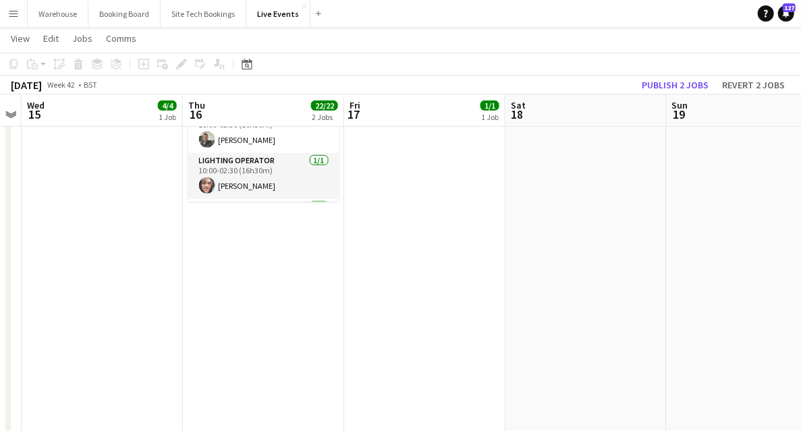
drag, startPoint x: 131, startPoint y: 320, endPoint x: 58, endPoint y: 313, distance: 73.2
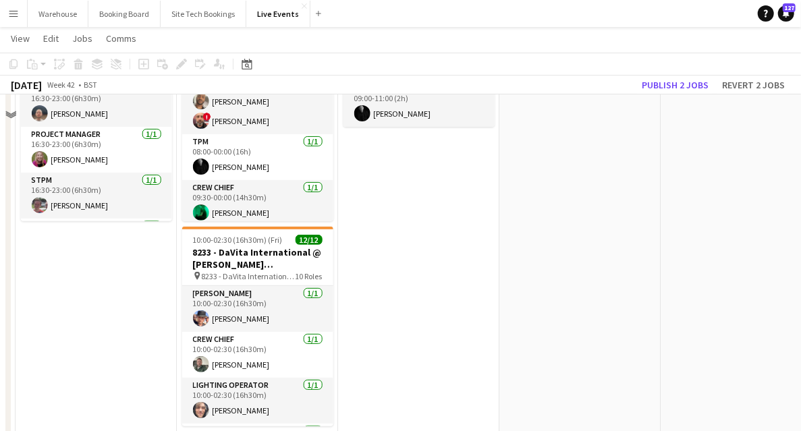
scroll to position [45, 0]
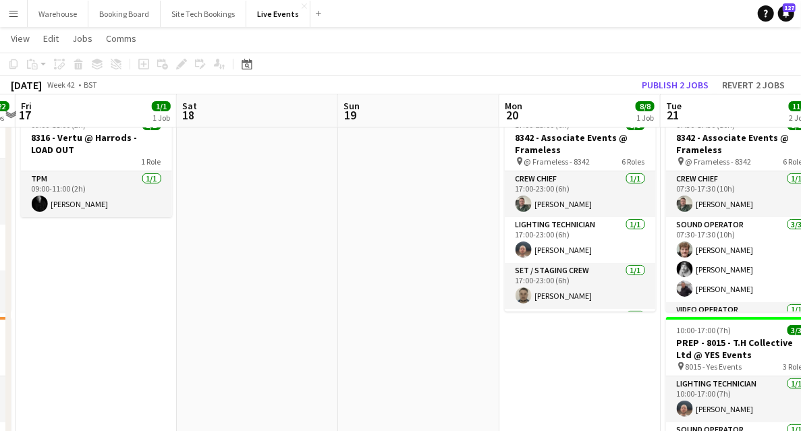
drag, startPoint x: 563, startPoint y: 299, endPoint x: 281, endPoint y: 295, distance: 282.6
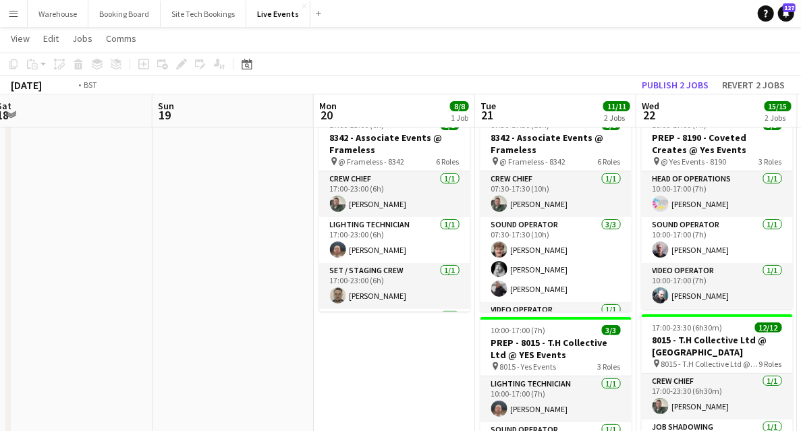
drag, startPoint x: 397, startPoint y: 359, endPoint x: 25, endPoint y: 312, distance: 374.6
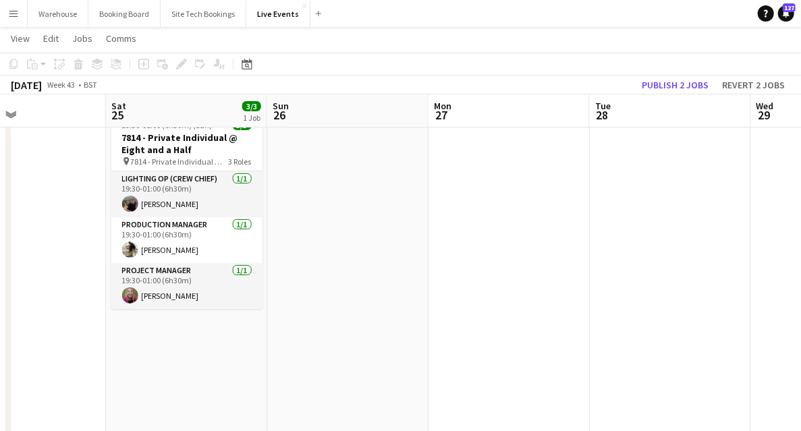
drag, startPoint x: 676, startPoint y: 310, endPoint x: 161, endPoint y: 238, distance: 521.0
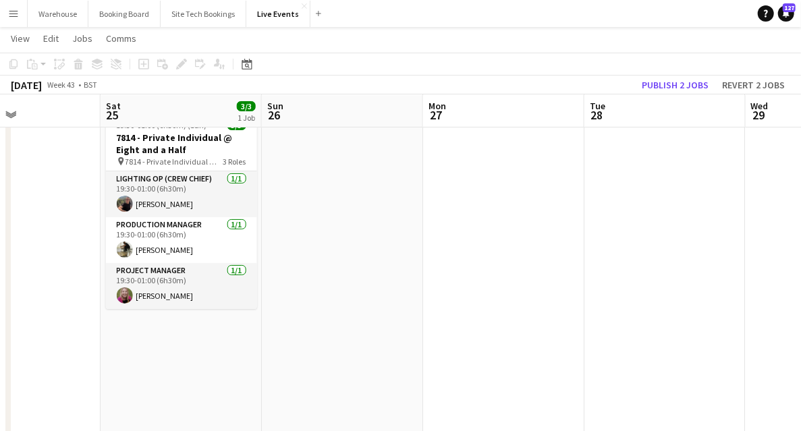
drag, startPoint x: 365, startPoint y: 268, endPoint x: 37, endPoint y: 214, distance: 332.2
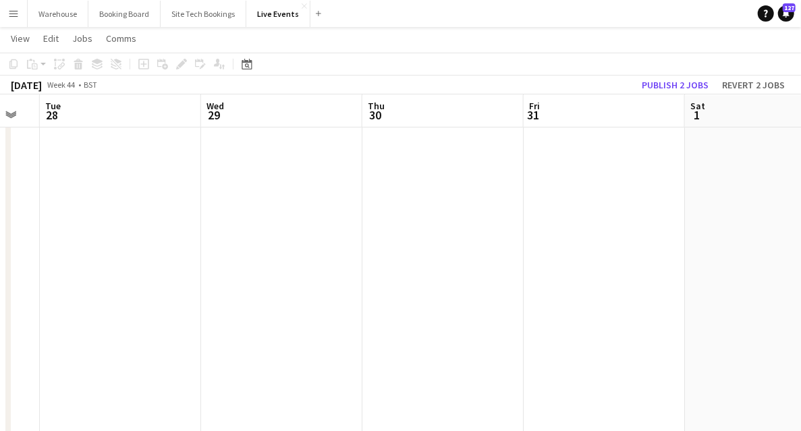
drag, startPoint x: 415, startPoint y: 240, endPoint x: 38, endPoint y: 205, distance: 379.3
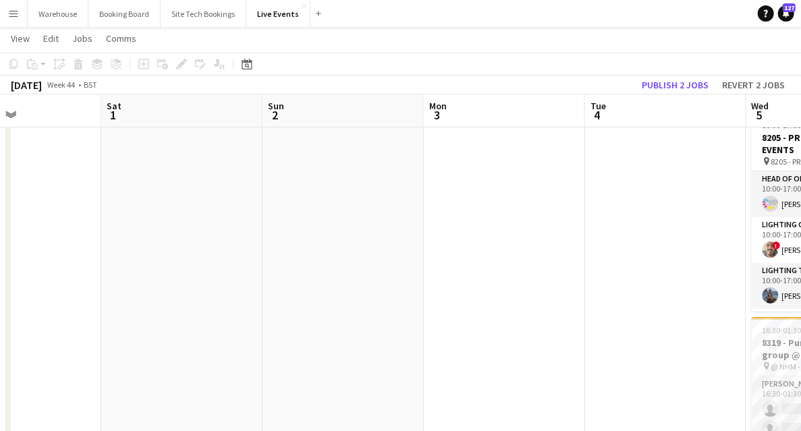
drag, startPoint x: 185, startPoint y: 227, endPoint x: 192, endPoint y: 224, distance: 7.5
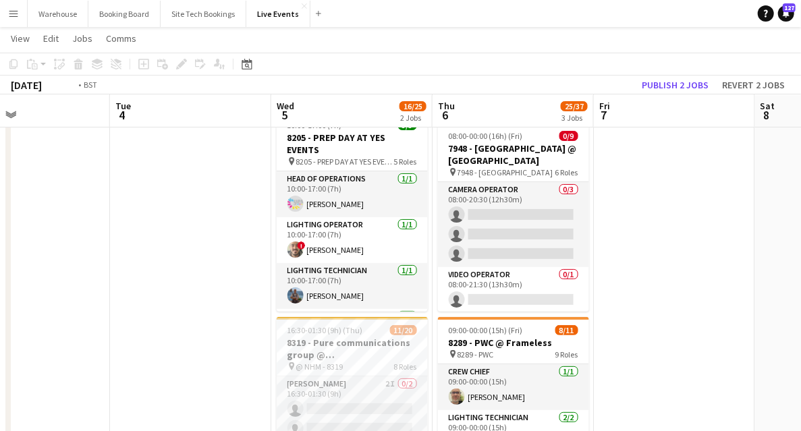
drag, startPoint x: 197, startPoint y: 210, endPoint x: -100, endPoint y: 192, distance: 297.3
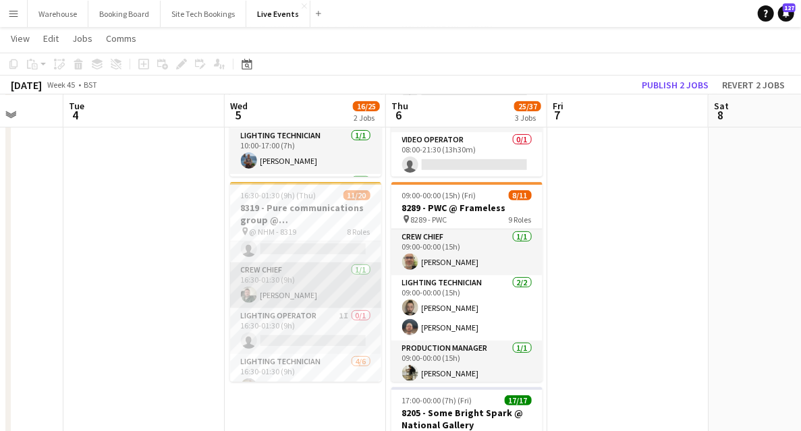
scroll to position [90, 0]
drag, startPoint x: 301, startPoint y: 272, endPoint x: 303, endPoint y: 281, distance: 8.2
click at [303, 273] on app-card-role "Lighting Operator 1I 0/1 16:30-01:30 (9h) single-neutral-actions" at bounding box center [305, 286] width 151 height 46
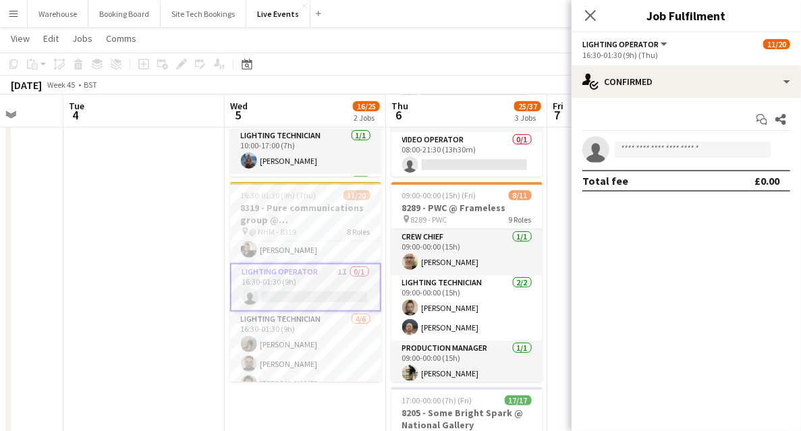
scroll to position [0, 419]
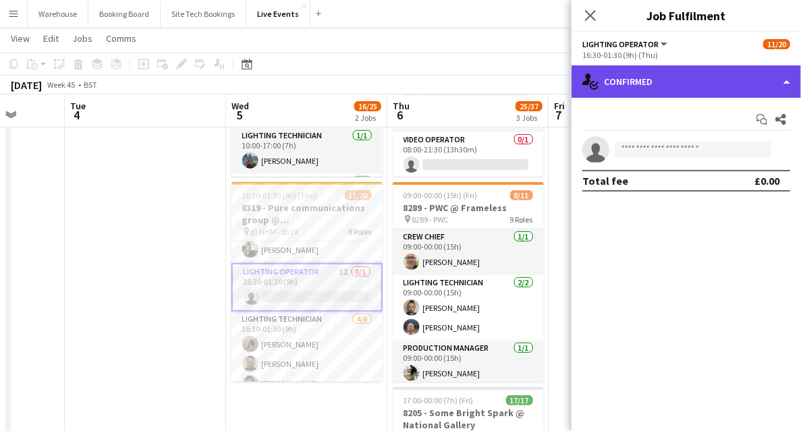
click at [614, 84] on div "single-neutral-actions-check-2 Confirmed" at bounding box center [685, 81] width 229 height 32
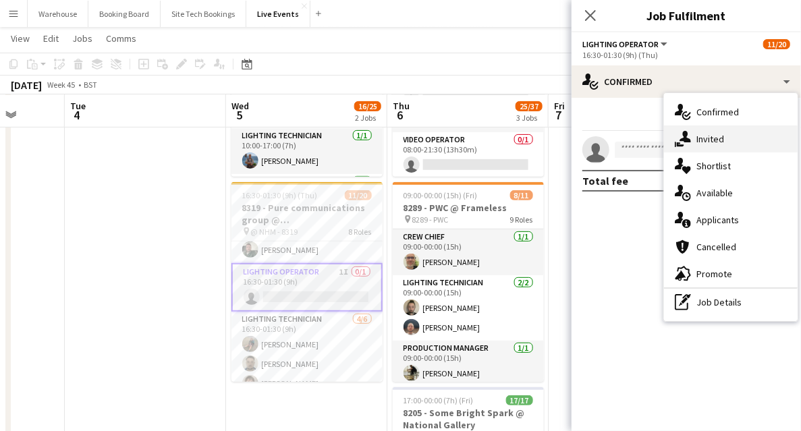
click at [695, 134] on div "single-neutral-actions-share-1 Invited" at bounding box center [731, 138] width 134 height 27
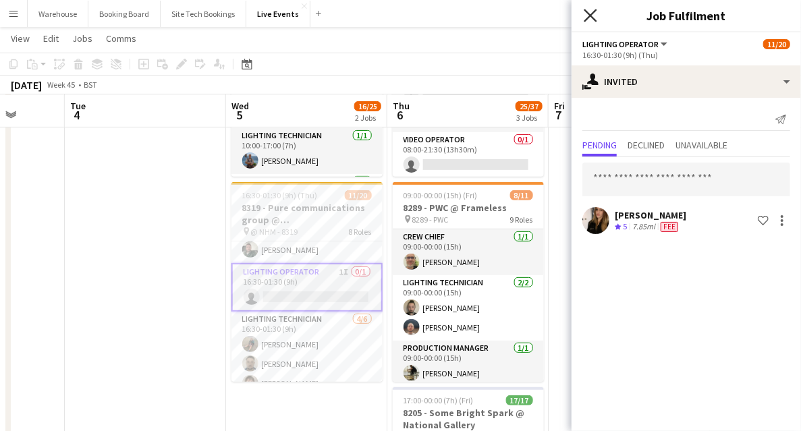
click at [586, 16] on icon "Close pop-in" at bounding box center [589, 15] width 13 height 13
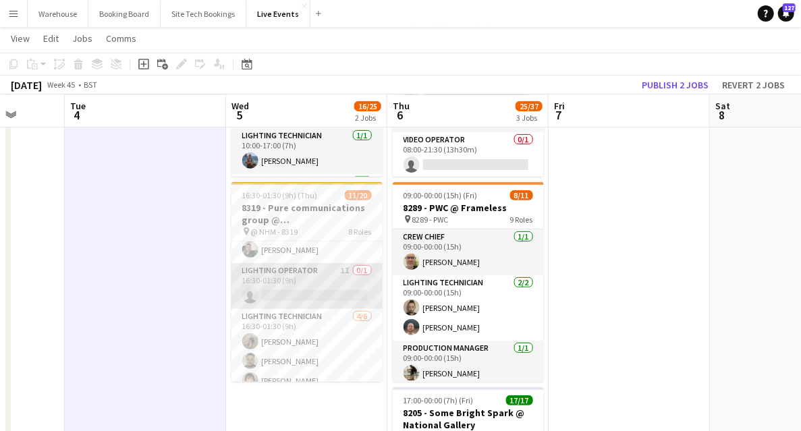
click at [291, 274] on app-card-role "Lighting Operator 1I 0/1 16:30-01:30 (9h) single-neutral-actions" at bounding box center [306, 286] width 151 height 46
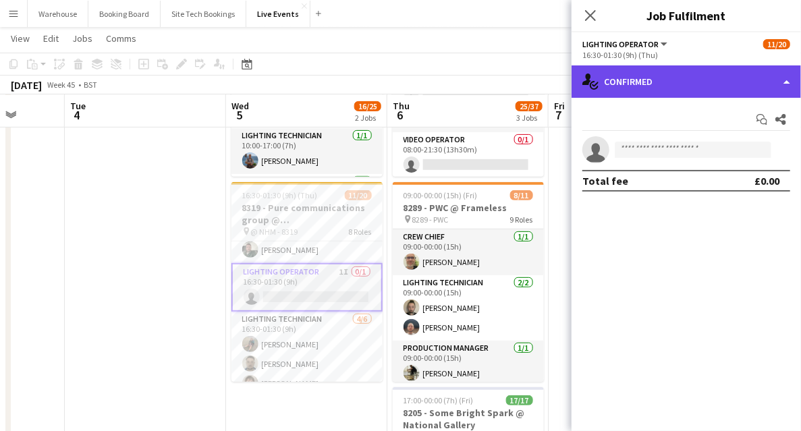
click at [646, 82] on div "single-neutral-actions-check-2 Confirmed" at bounding box center [685, 81] width 229 height 32
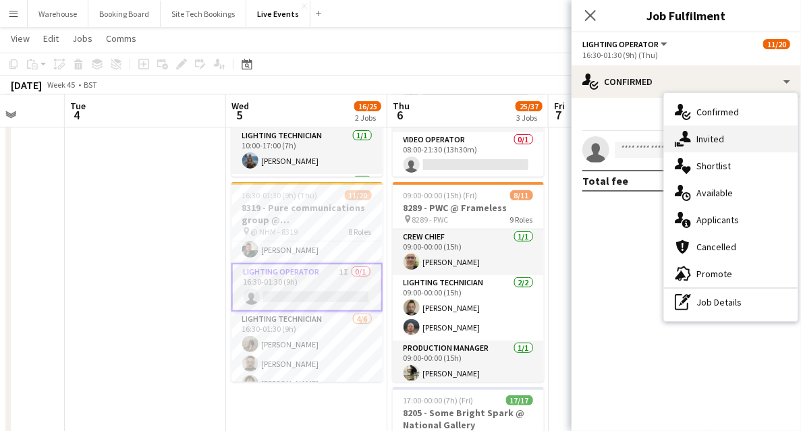
click at [693, 142] on div "single-neutral-actions-share-1 Invited" at bounding box center [731, 138] width 134 height 27
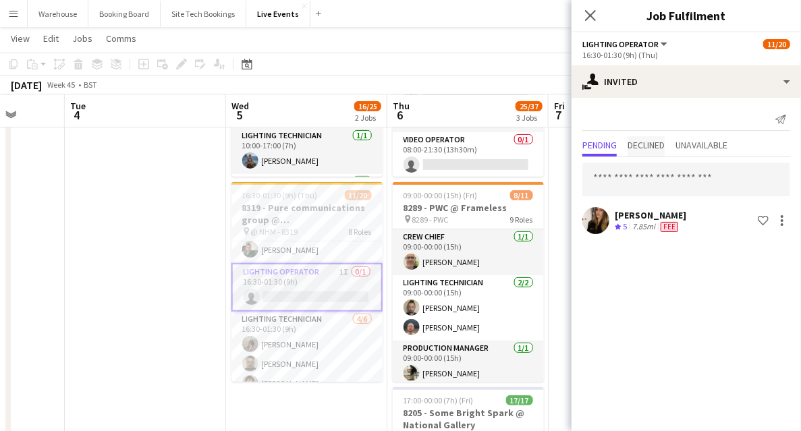
click at [649, 144] on span "Declined" at bounding box center [645, 144] width 37 height 9
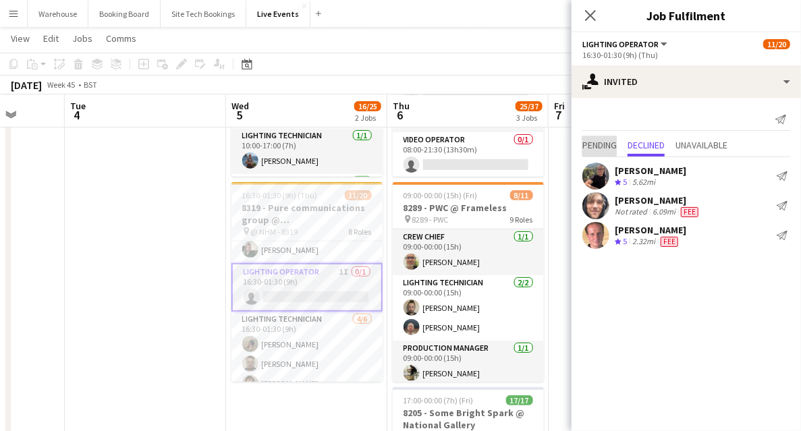
click at [608, 144] on span "Pending" at bounding box center [599, 144] width 34 height 9
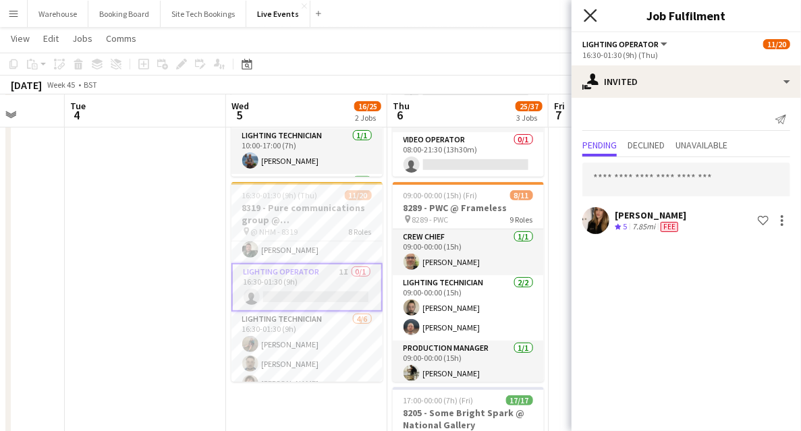
click at [587, 16] on icon "Close pop-in" at bounding box center [589, 15] width 13 height 13
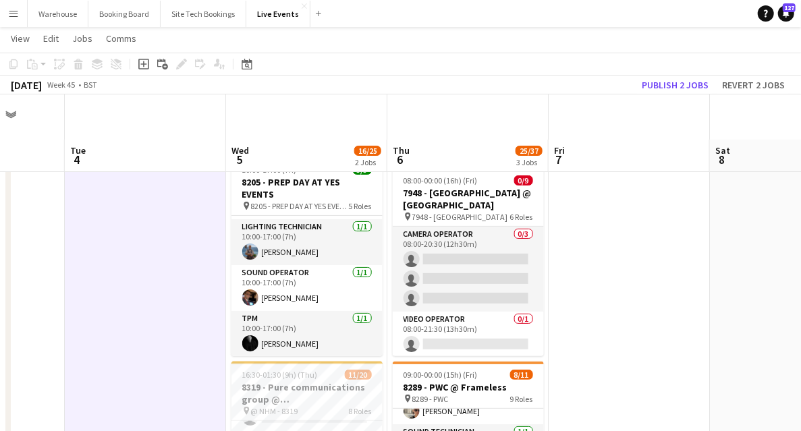
scroll to position [45, 0]
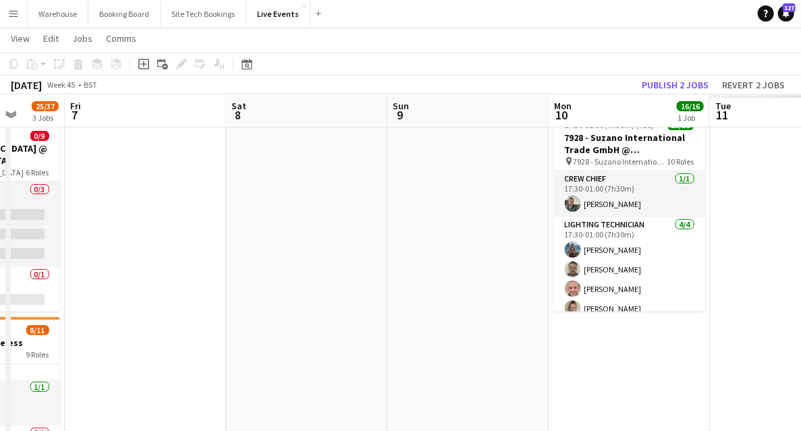
drag, startPoint x: 720, startPoint y: 275, endPoint x: 324, endPoint y: 274, distance: 395.9
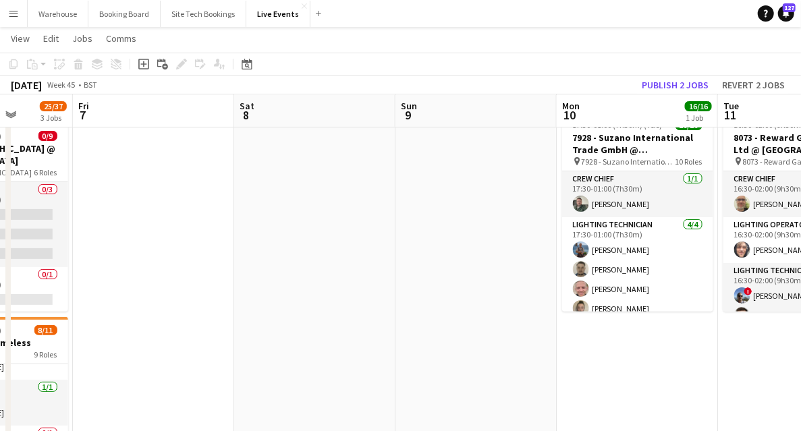
drag, startPoint x: 370, startPoint y: 287, endPoint x: 137, endPoint y: 260, distance: 234.8
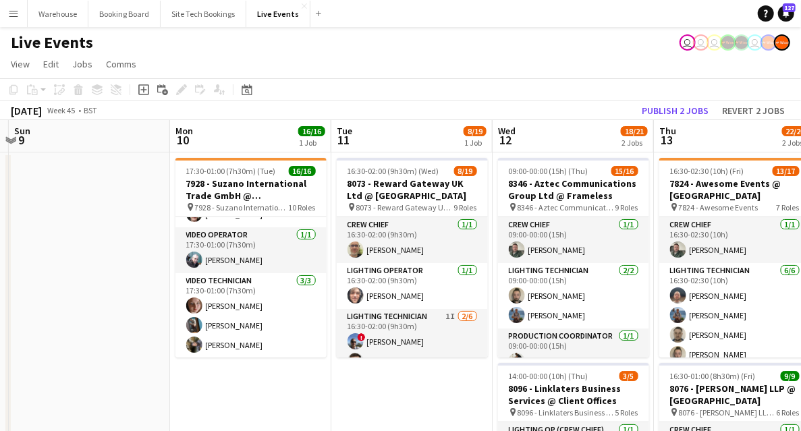
scroll to position [0, 468]
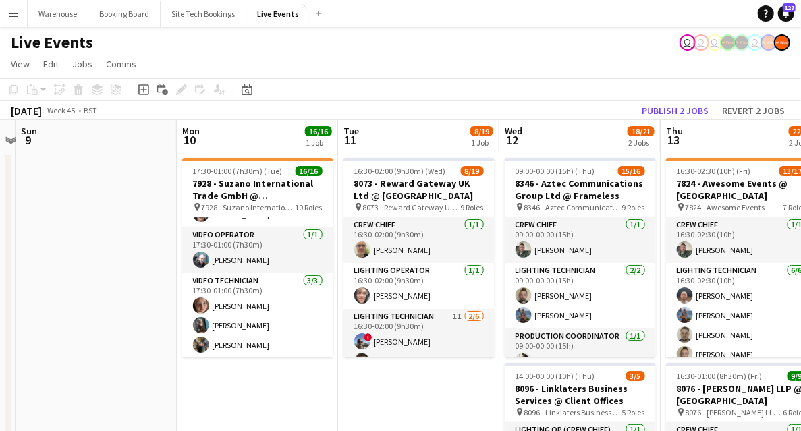
drag, startPoint x: 414, startPoint y: 393, endPoint x: 222, endPoint y: 370, distance: 193.7
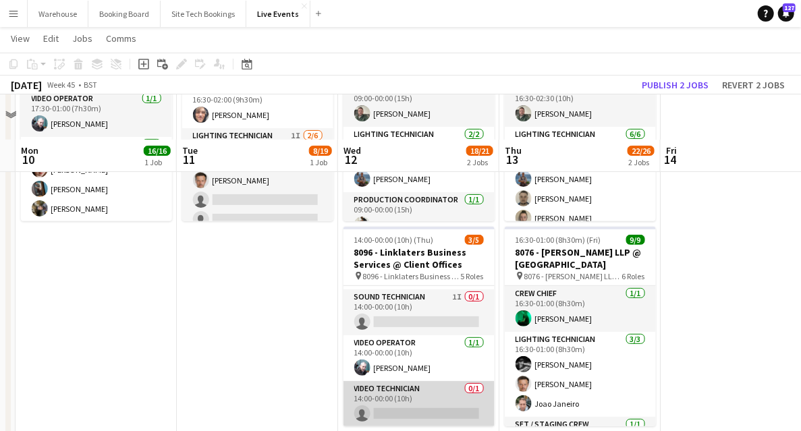
scroll to position [179, 0]
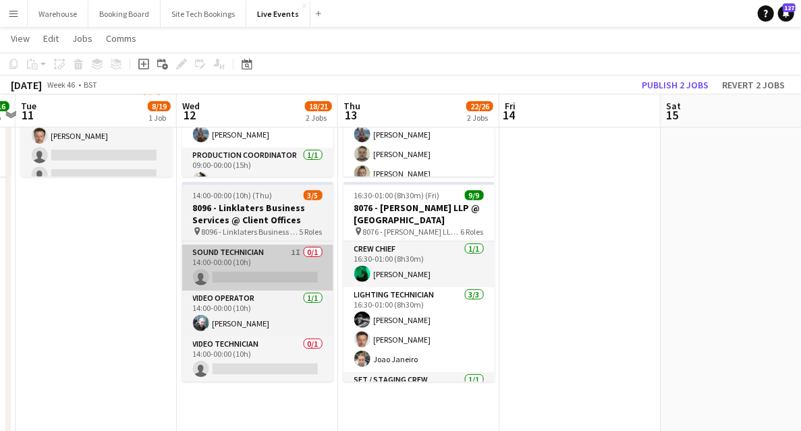
drag, startPoint x: 119, startPoint y: 258, endPoint x: 152, endPoint y: 248, distance: 34.8
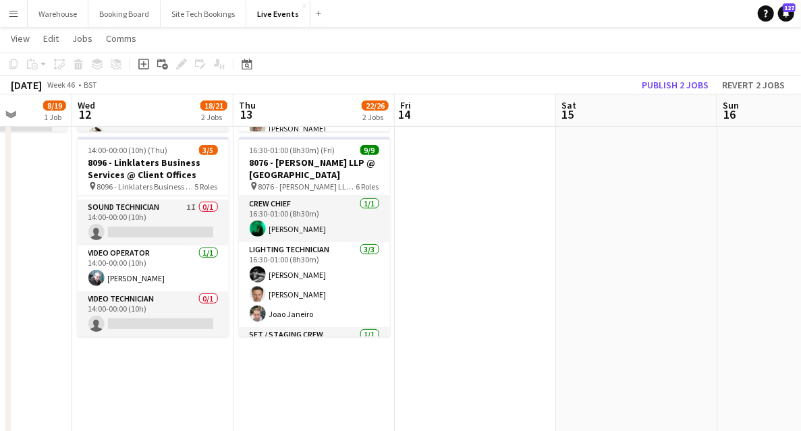
scroll to position [314, 0]
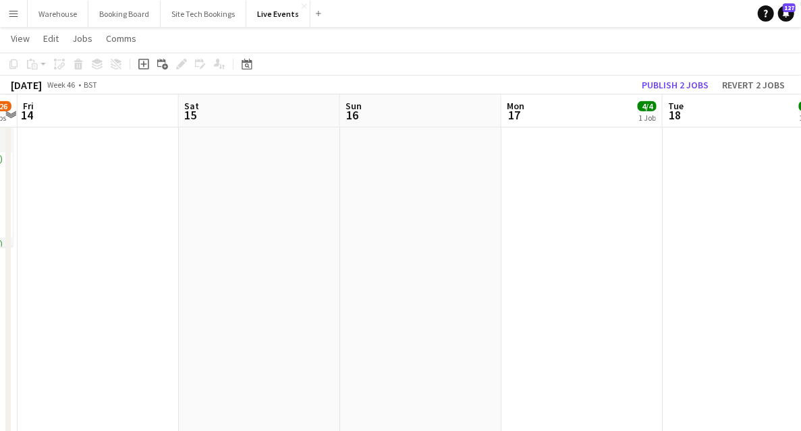
drag, startPoint x: 636, startPoint y: 241, endPoint x: 259, endPoint y: 268, distance: 378.0
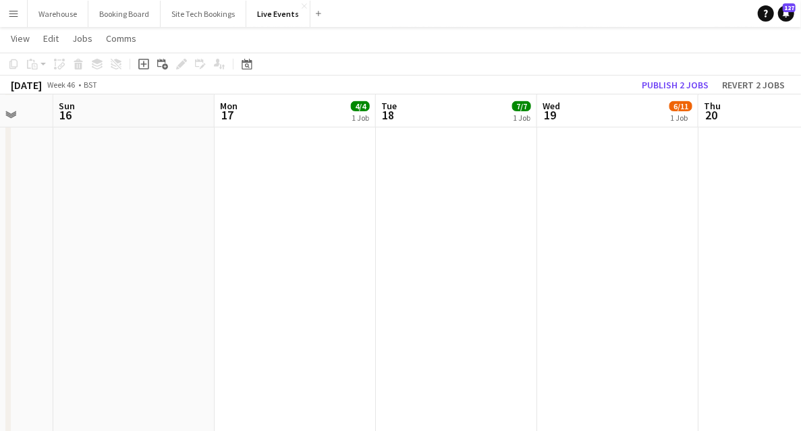
drag, startPoint x: 221, startPoint y: 241, endPoint x: 110, endPoint y: 219, distance: 113.5
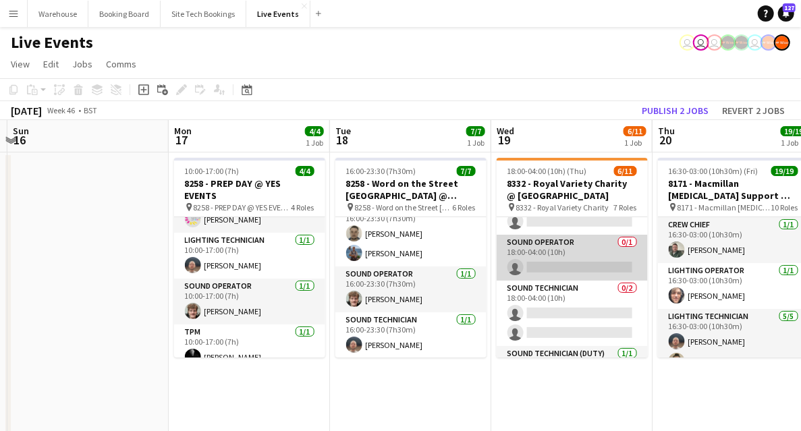
scroll to position [258, 0]
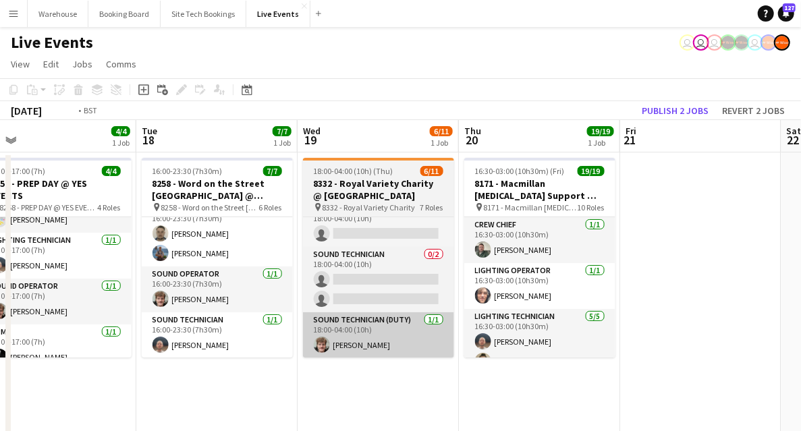
drag, startPoint x: 556, startPoint y: 374, endPoint x: 360, endPoint y: 344, distance: 198.5
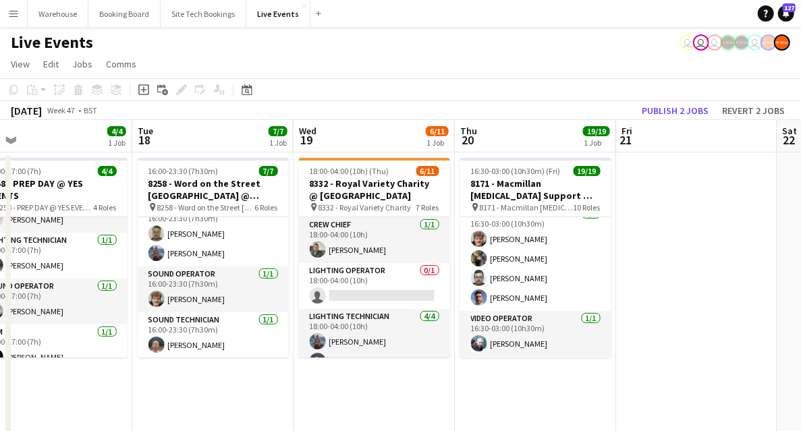
scroll to position [494, 0]
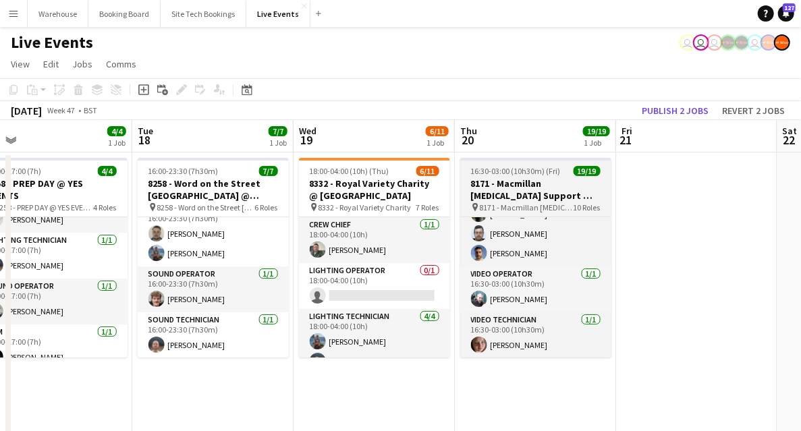
click at [521, 198] on h3 "8171 - Macmillan [MEDICAL_DATA] Support @ V&A" at bounding box center [535, 189] width 151 height 24
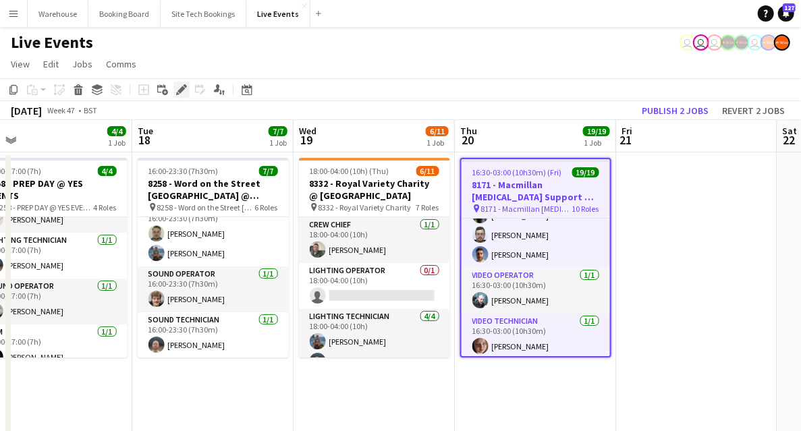
click at [178, 96] on div "Edit" at bounding box center [181, 90] width 16 height 16
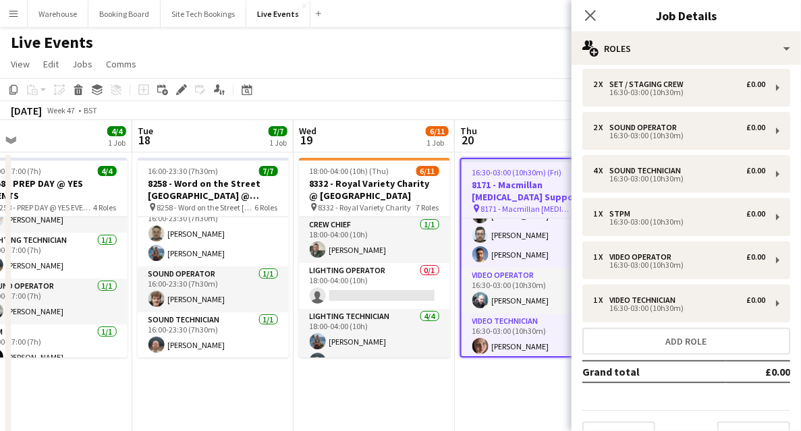
scroll to position [207, 0]
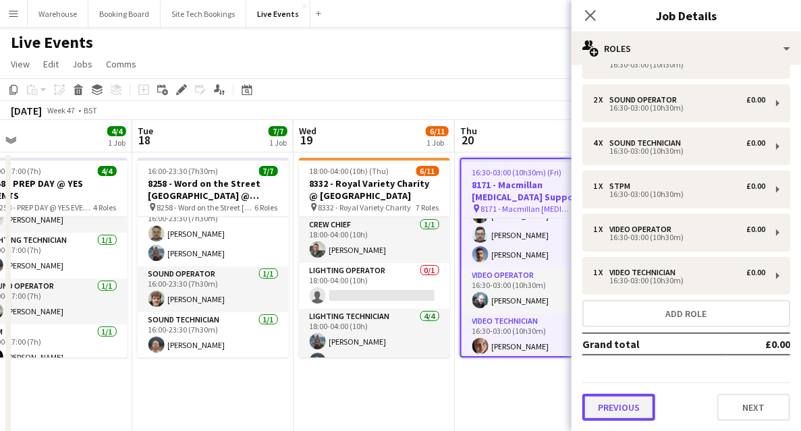
click at [614, 406] on button "Previous" at bounding box center [618, 407] width 73 height 27
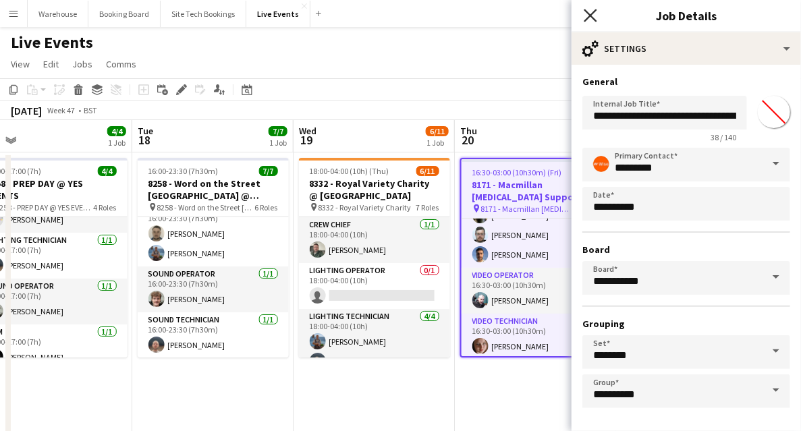
click at [589, 19] on icon "Close pop-in" at bounding box center [589, 15] width 13 height 13
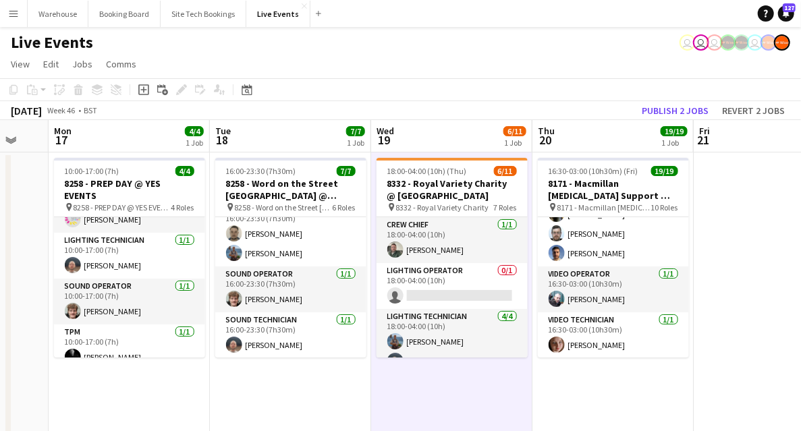
scroll to position [0, 280]
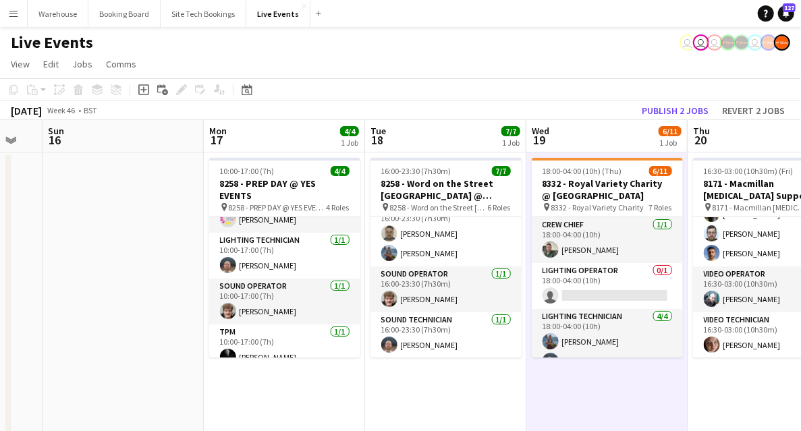
drag, startPoint x: 235, startPoint y: 390, endPoint x: 467, endPoint y: 399, distance: 232.2
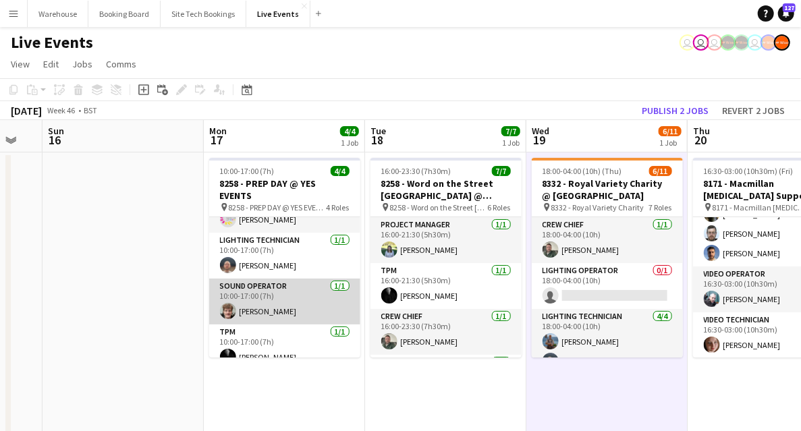
scroll to position [0, 0]
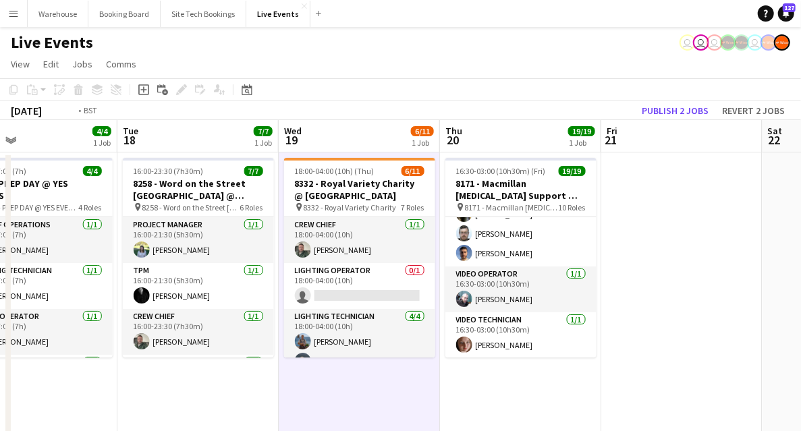
drag, startPoint x: 631, startPoint y: 383, endPoint x: 149, endPoint y: 312, distance: 487.4
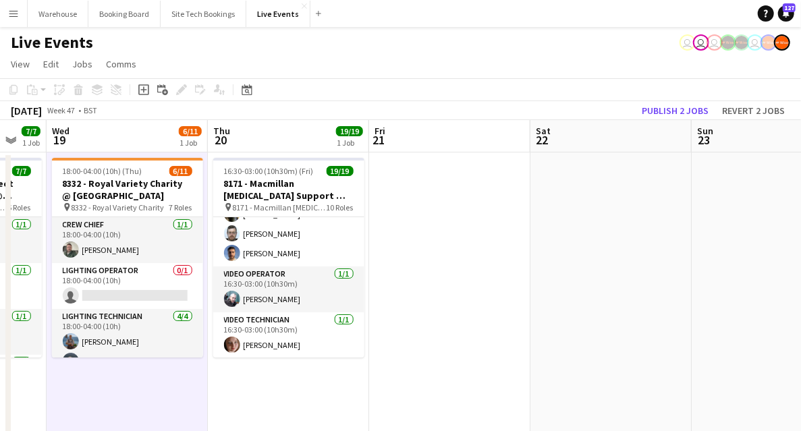
drag, startPoint x: 342, startPoint y: 289, endPoint x: 183, endPoint y: 266, distance: 160.8
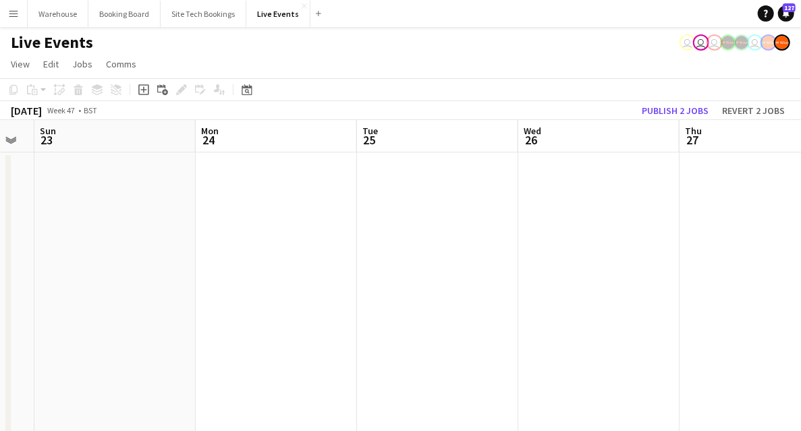
drag, startPoint x: 415, startPoint y: 282, endPoint x: 266, endPoint y: 268, distance: 150.3
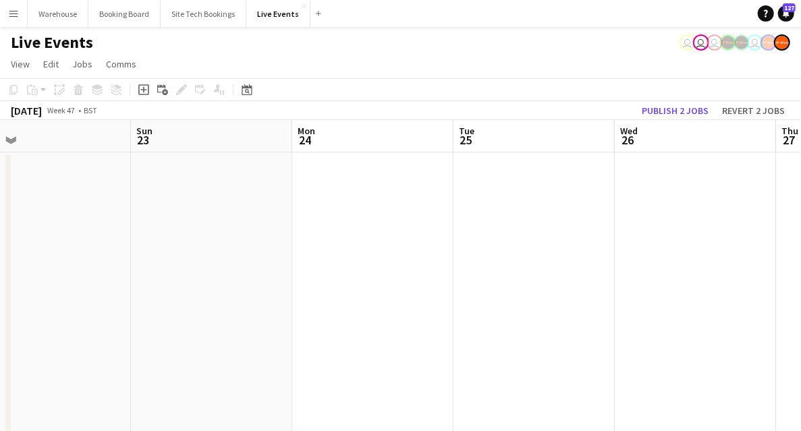
drag, startPoint x: 196, startPoint y: 238, endPoint x: 660, endPoint y: 193, distance: 466.2
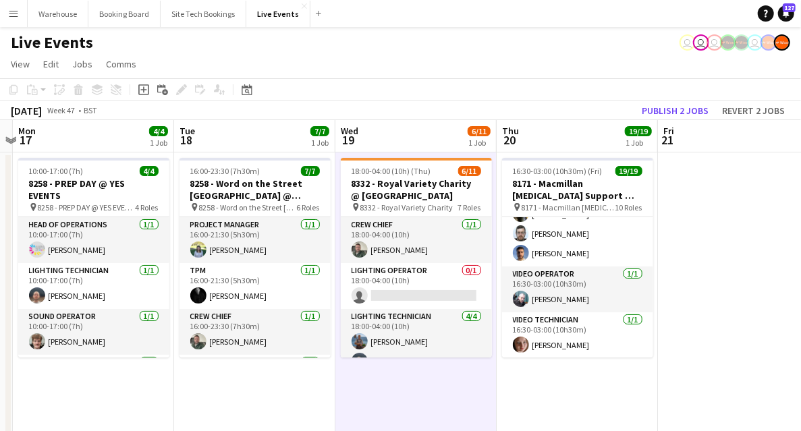
drag, startPoint x: 92, startPoint y: 379, endPoint x: 533, endPoint y: 330, distance: 444.4
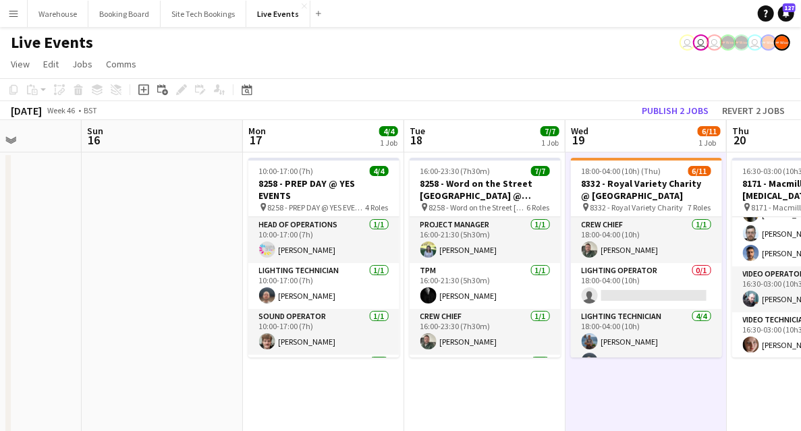
drag, startPoint x: 324, startPoint y: 303, endPoint x: 574, endPoint y: 289, distance: 250.6
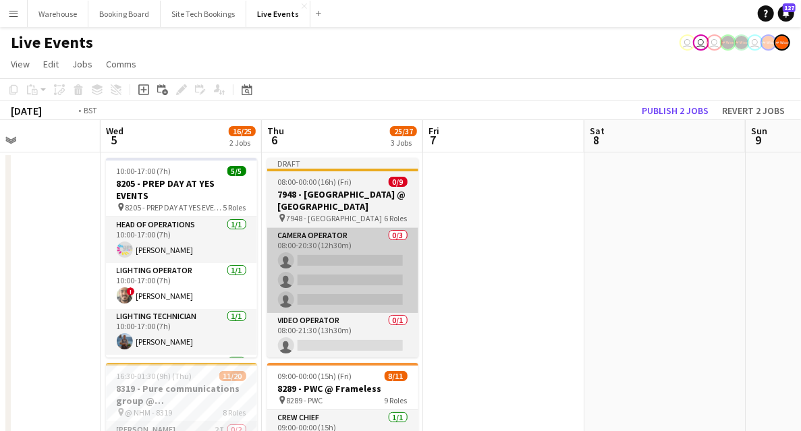
drag, startPoint x: 513, startPoint y: 310, endPoint x: 642, endPoint y: 304, distance: 129.6
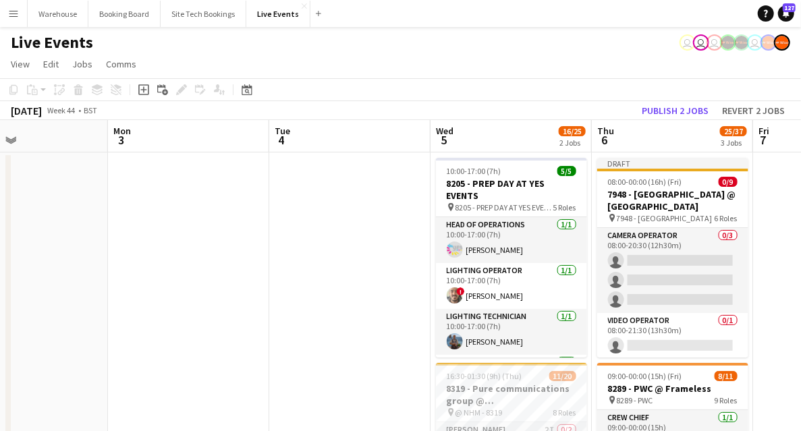
drag, startPoint x: 363, startPoint y: 287, endPoint x: 581, endPoint y: 267, distance: 219.4
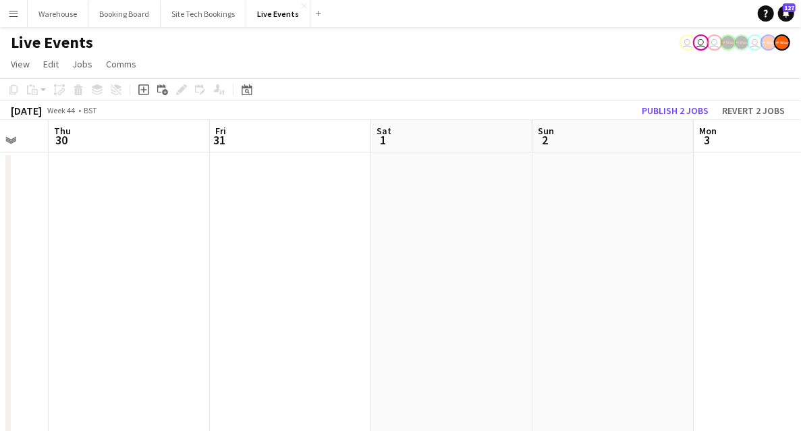
drag, startPoint x: 300, startPoint y: 302, endPoint x: 541, endPoint y: 297, distance: 240.8
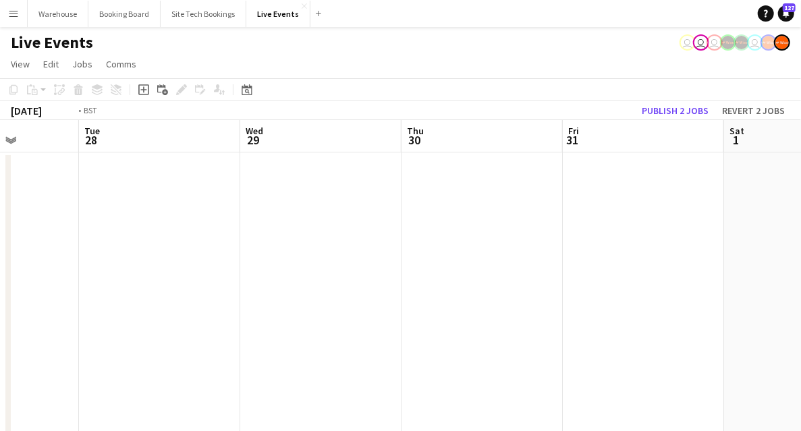
drag, startPoint x: 217, startPoint y: 323, endPoint x: 664, endPoint y: 311, distance: 447.3
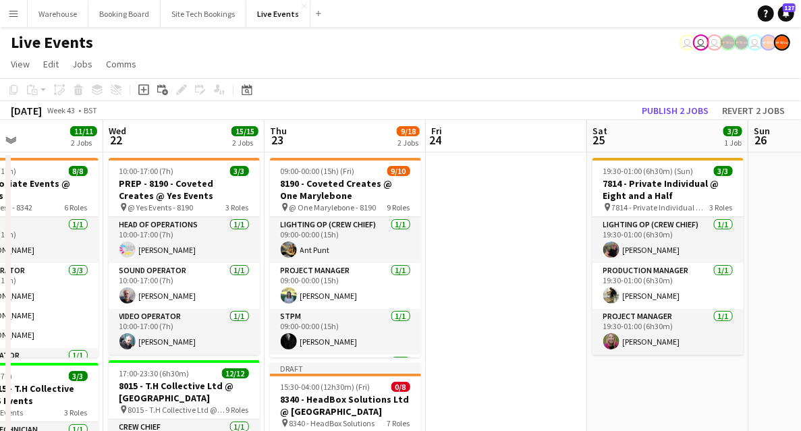
scroll to position [0, 368]
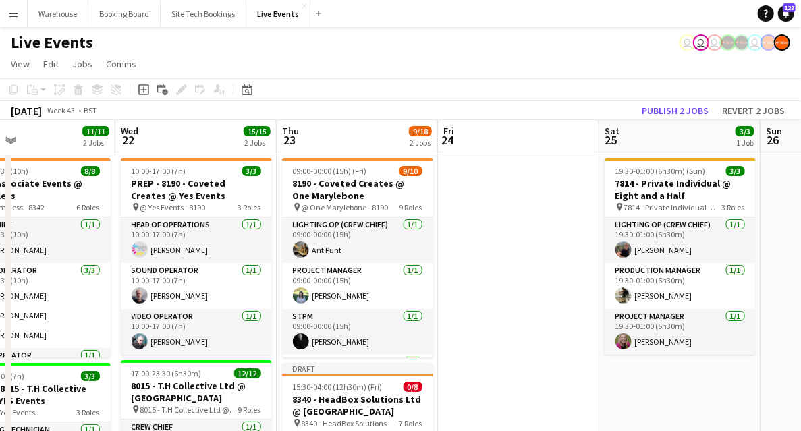
drag, startPoint x: 125, startPoint y: 332, endPoint x: 492, endPoint y: 339, distance: 367.0
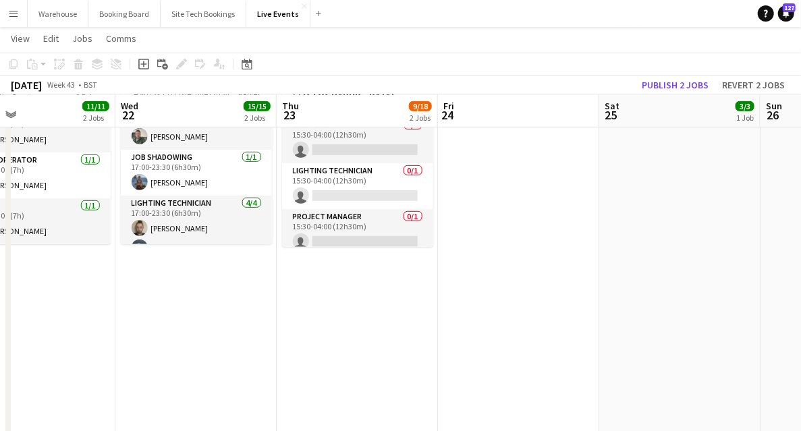
scroll to position [225, 0]
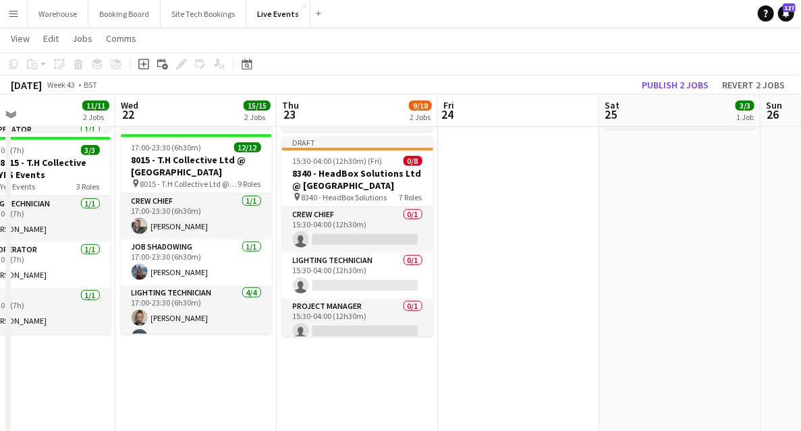
drag, startPoint x: 332, startPoint y: 242, endPoint x: 613, endPoint y: 194, distance: 285.3
click at [332, 242] on app-card-role "Crew Chief 0/1 15:30-04:00 (12h30m) single-neutral-actions" at bounding box center [357, 230] width 151 height 46
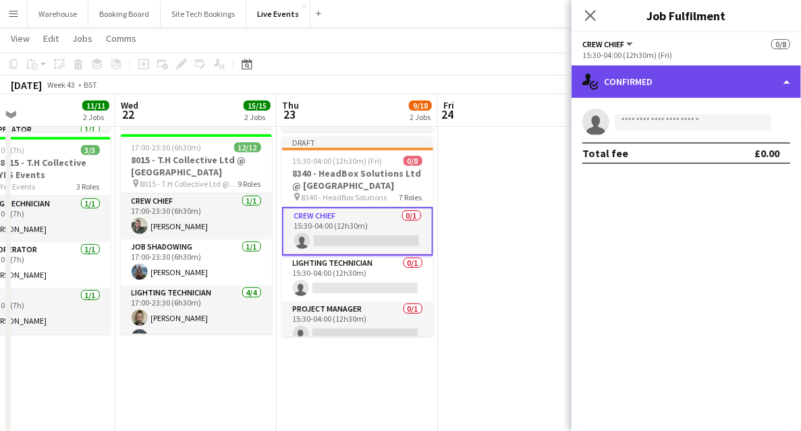
click at [697, 82] on div "single-neutral-actions-check-2 Confirmed" at bounding box center [685, 81] width 229 height 32
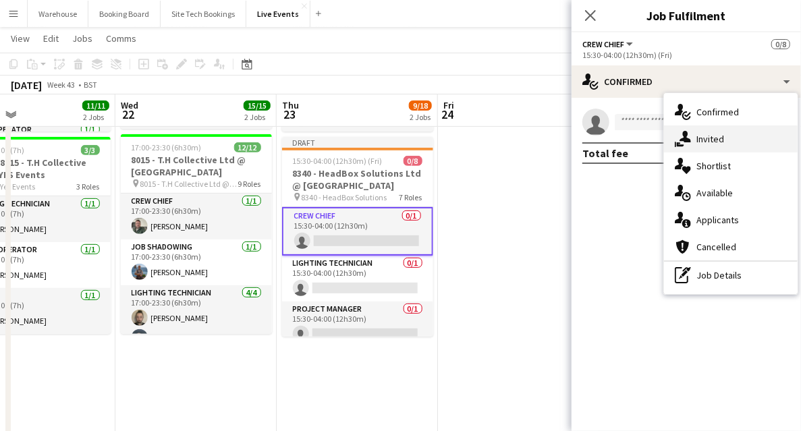
click at [711, 138] on span "Invited" at bounding box center [710, 139] width 28 height 12
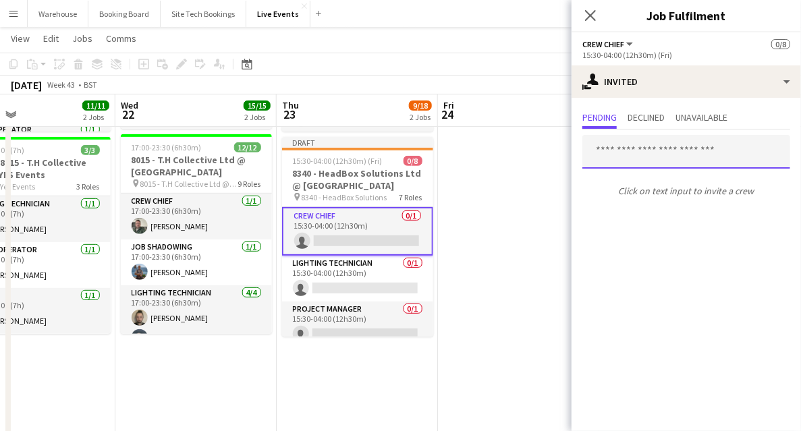
click at [661, 152] on input "text" at bounding box center [686, 152] width 208 height 34
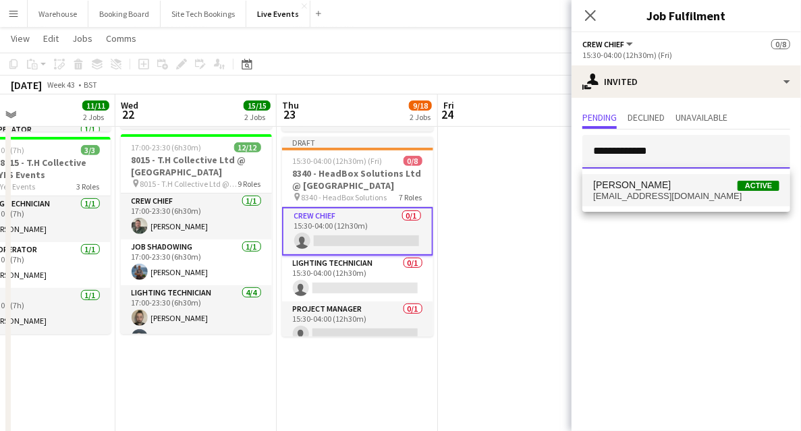
type input "**********"
click at [664, 185] on span "[PERSON_NAME] Active" at bounding box center [686, 184] width 186 height 11
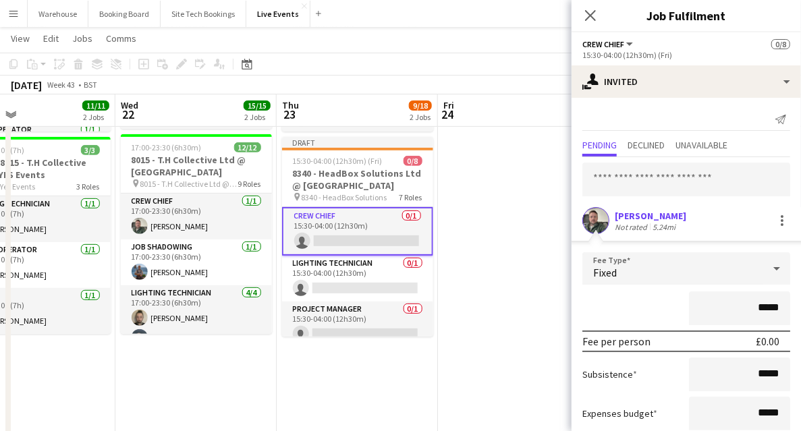
scroll to position [82, 0]
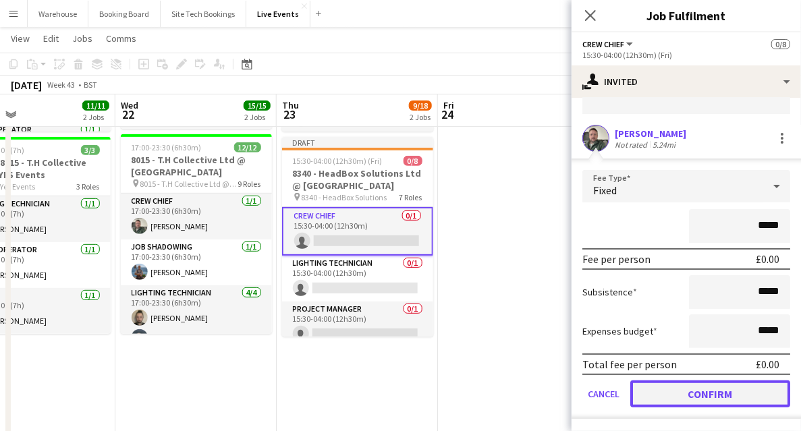
click at [716, 383] on button "Confirm" at bounding box center [710, 393] width 160 height 27
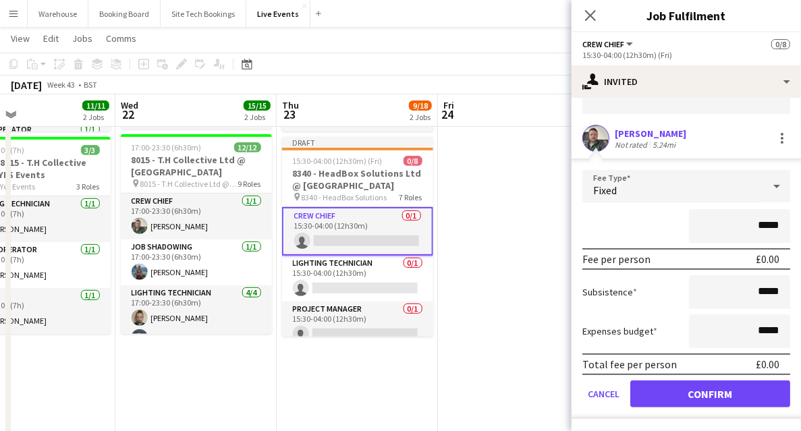
scroll to position [0, 0]
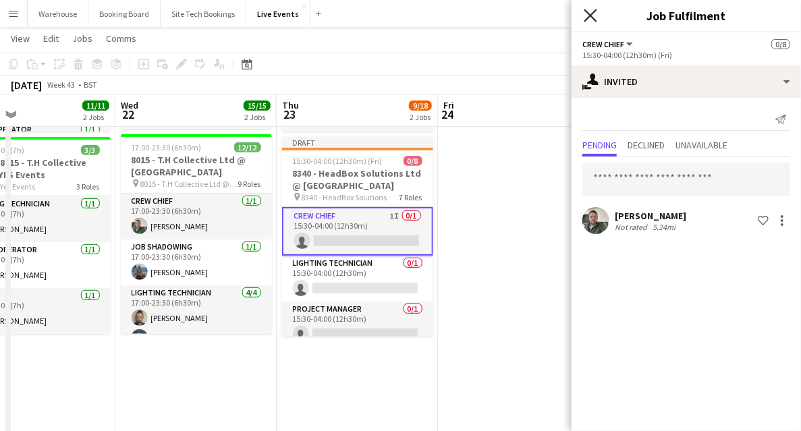
click at [591, 16] on icon at bounding box center [589, 15] width 13 height 13
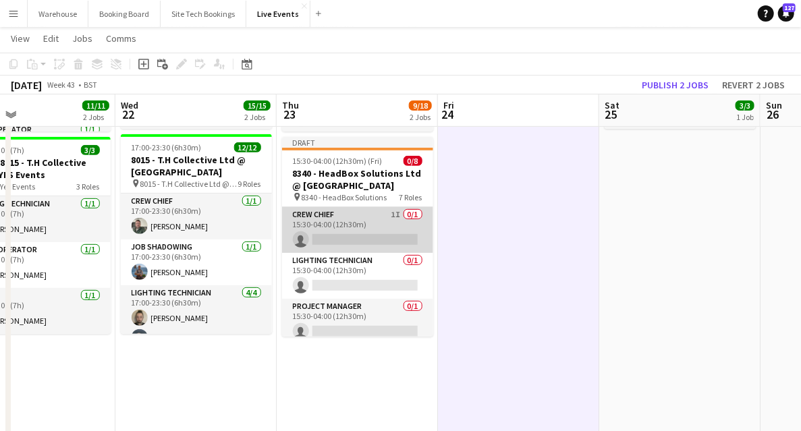
click at [370, 231] on app-card-role "Crew Chief 1I 0/1 15:30-04:00 (12h30m) single-neutral-actions" at bounding box center [357, 230] width 151 height 46
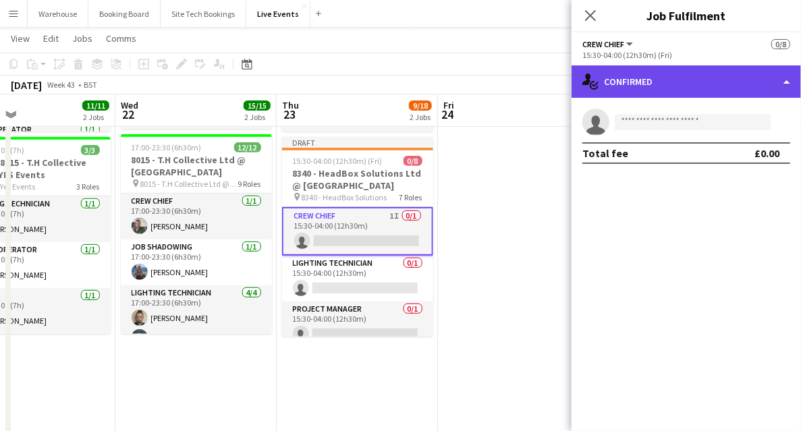
click at [689, 88] on div "single-neutral-actions-check-2 Confirmed" at bounding box center [685, 81] width 229 height 32
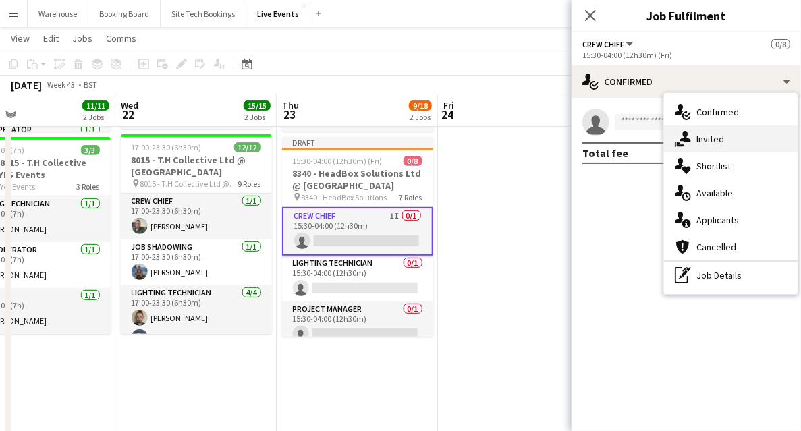
click at [751, 136] on div "single-neutral-actions-share-1 Invited" at bounding box center [731, 138] width 134 height 27
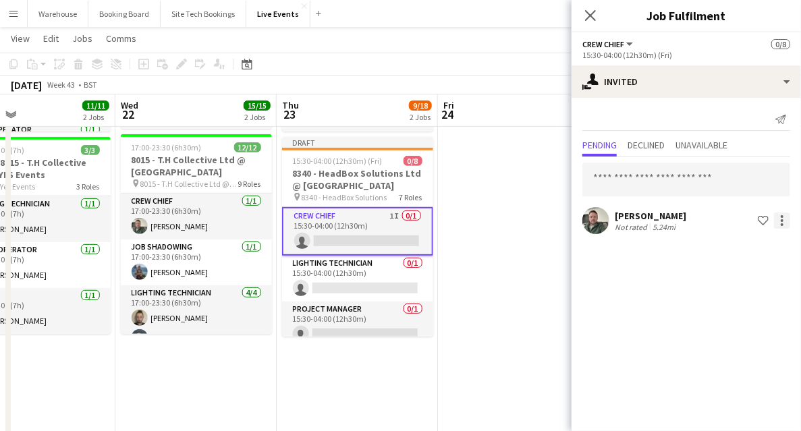
click at [787, 221] on div at bounding box center [782, 220] width 16 height 16
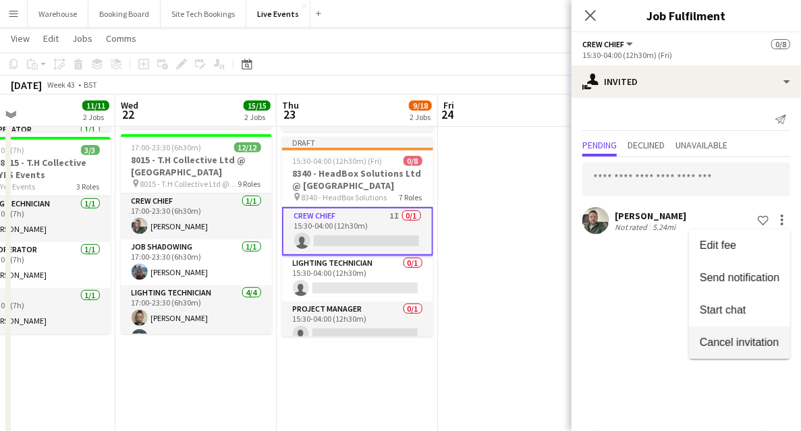
click at [716, 343] on span "Cancel invitation" at bounding box center [738, 341] width 79 height 11
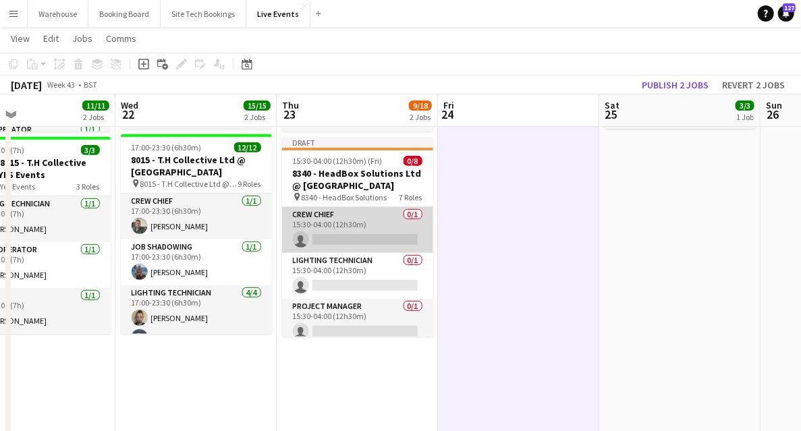
click at [348, 243] on app-card-role "Crew Chief 0/1 15:30-04:00 (12h30m) single-neutral-actions" at bounding box center [357, 230] width 151 height 46
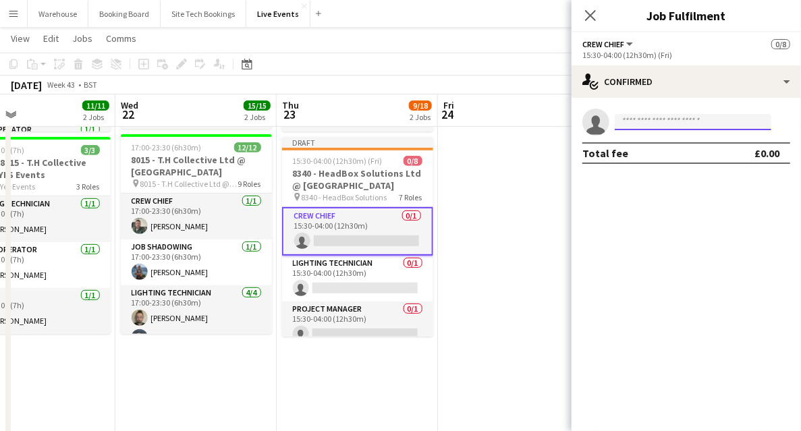
click at [661, 128] on input at bounding box center [692, 122] width 156 height 16
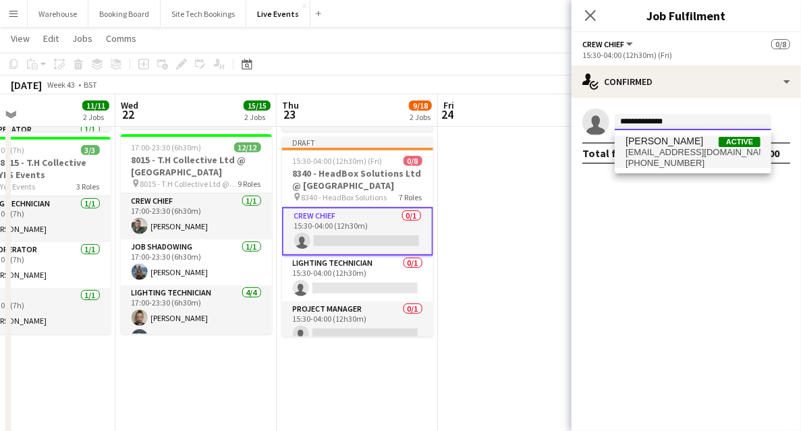
type input "**********"
click at [666, 144] on span "[PERSON_NAME]" at bounding box center [664, 141] width 78 height 11
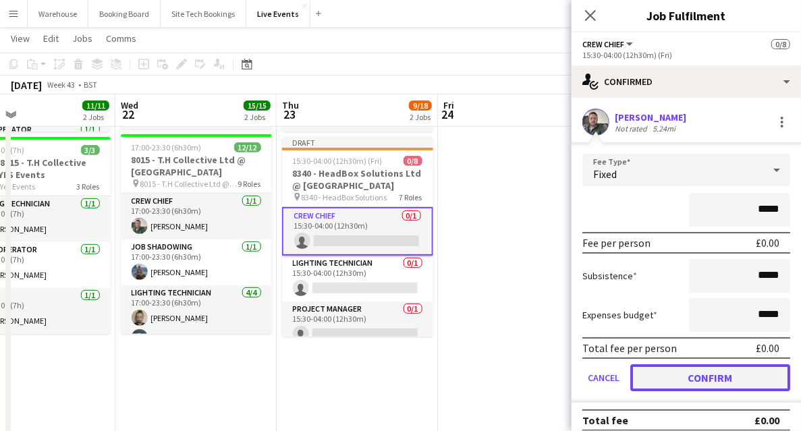
click at [711, 376] on button "Confirm" at bounding box center [710, 377] width 160 height 27
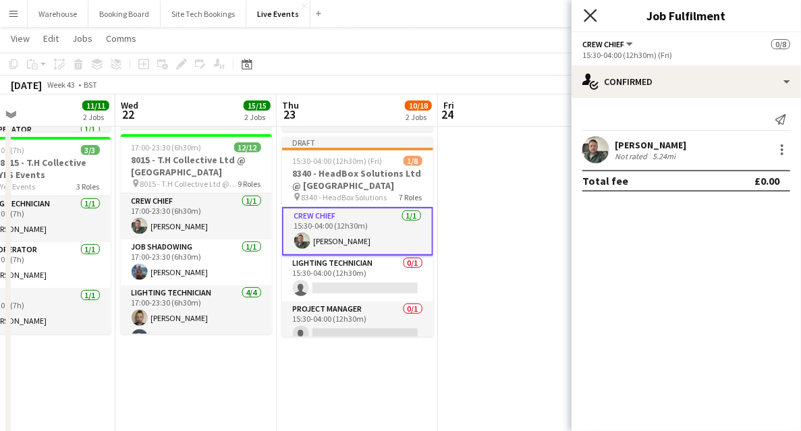
click at [587, 18] on icon "Close pop-in" at bounding box center [589, 15] width 13 height 13
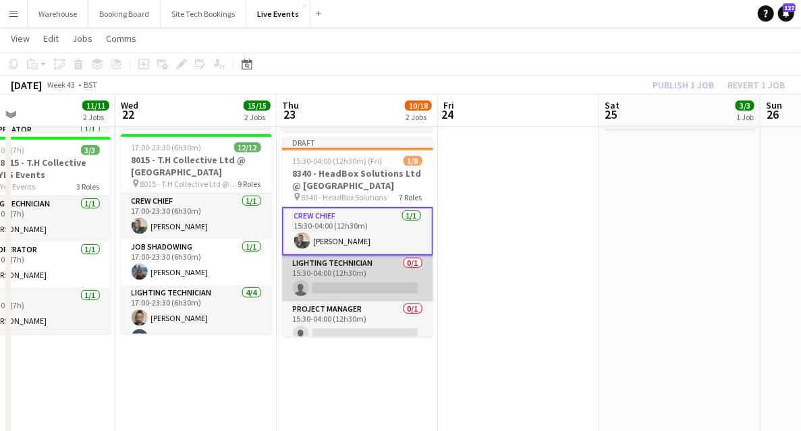
click at [348, 285] on app-card-role "Lighting Technician 0/1 15:30-04:00 (12h30m) single-neutral-actions" at bounding box center [357, 279] width 151 height 46
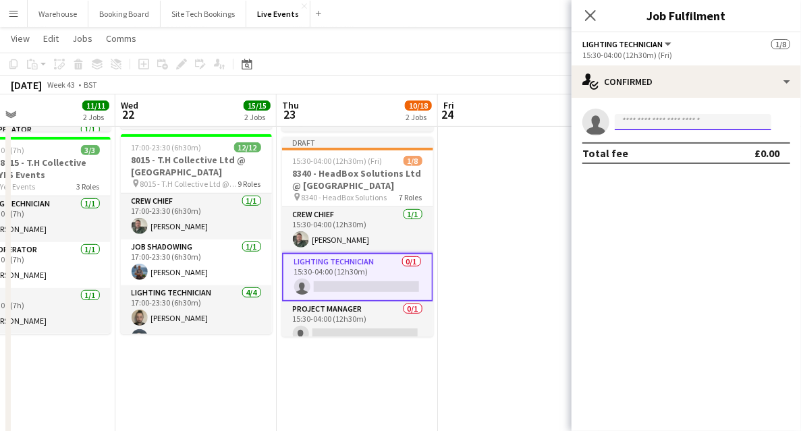
click at [688, 129] on input at bounding box center [692, 122] width 156 height 16
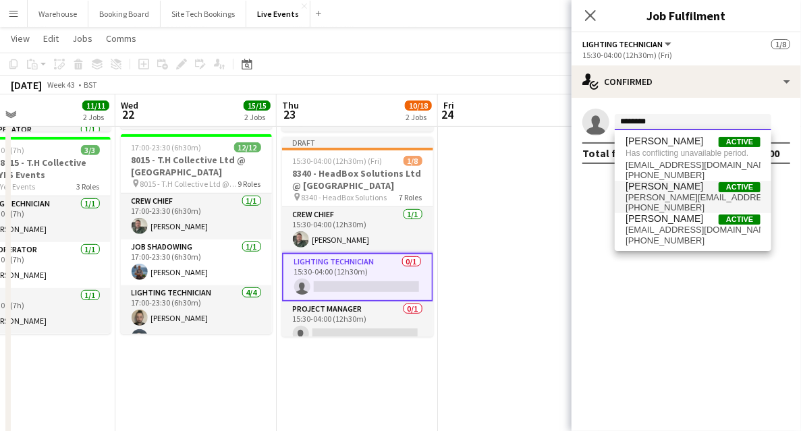
type input "********"
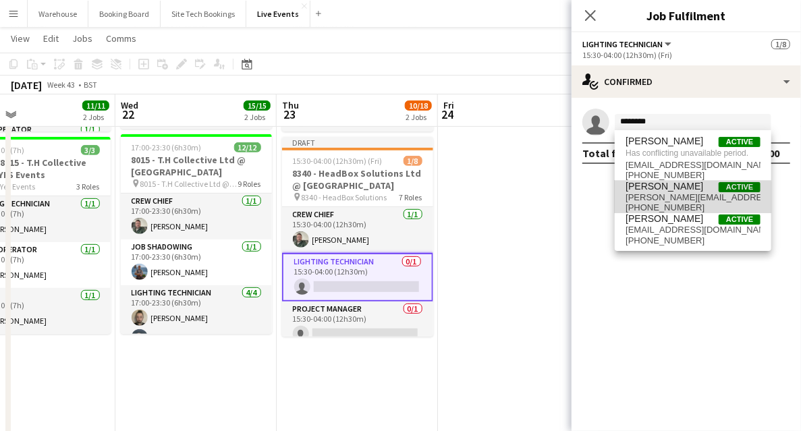
click at [661, 198] on span "[PERSON_NAME][EMAIL_ADDRESS][DOMAIN_NAME]" at bounding box center [692, 197] width 135 height 11
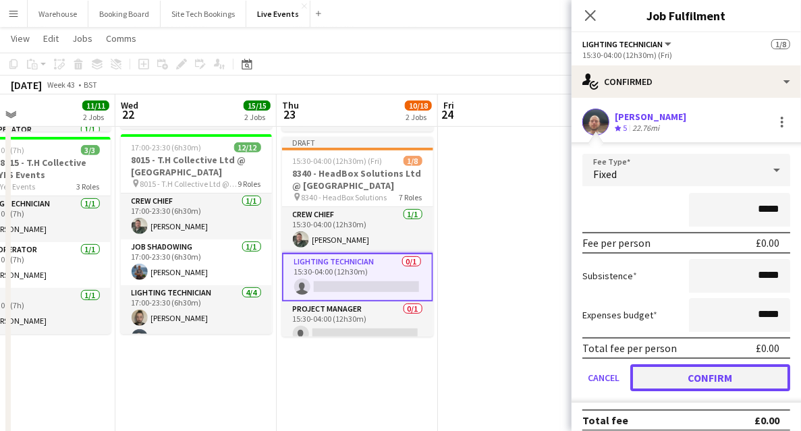
click at [703, 376] on button "Confirm" at bounding box center [710, 377] width 160 height 27
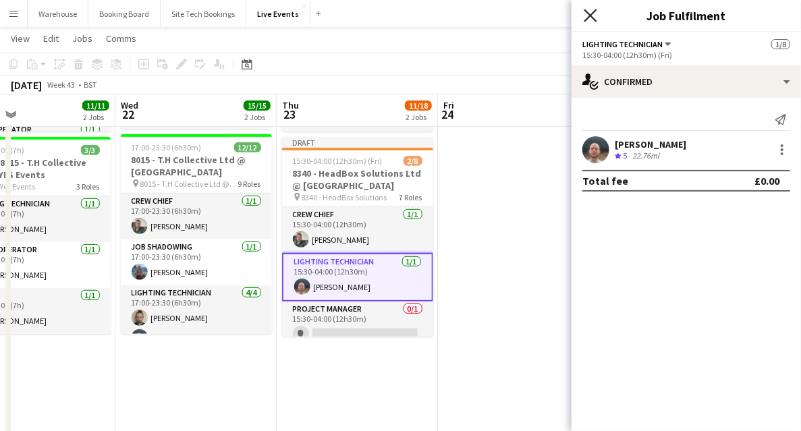
click at [588, 16] on icon "Close pop-in" at bounding box center [589, 15] width 13 height 13
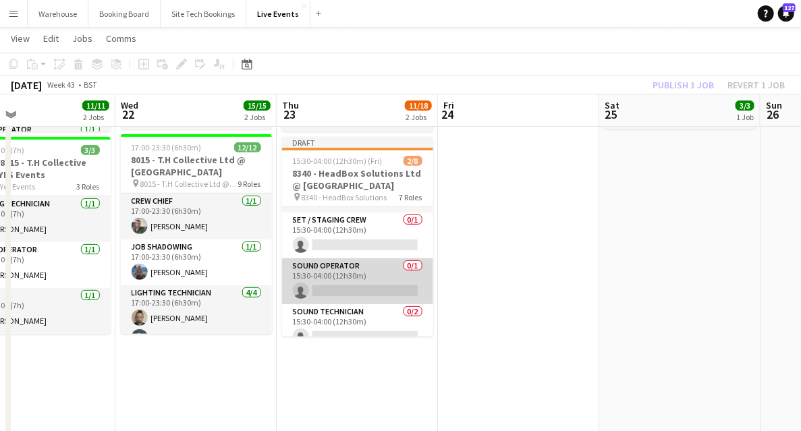
scroll to position [179, 0]
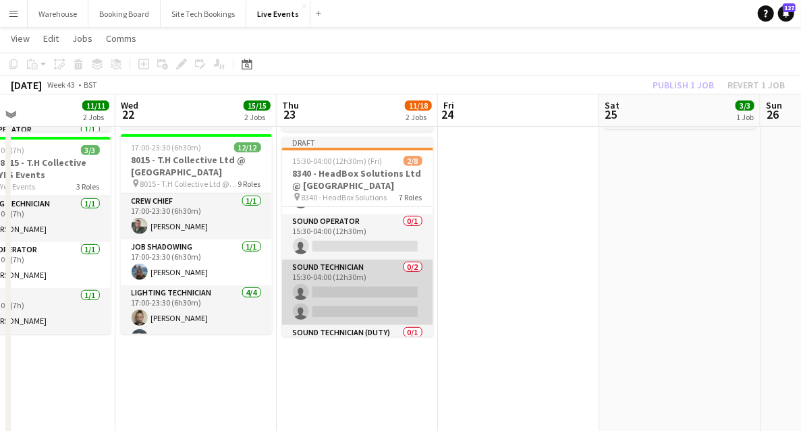
click at [348, 281] on app-card-role "Sound Technician 0/2 15:30-04:00 (12h30m) single-neutral-actions single-neutral…" at bounding box center [357, 292] width 151 height 65
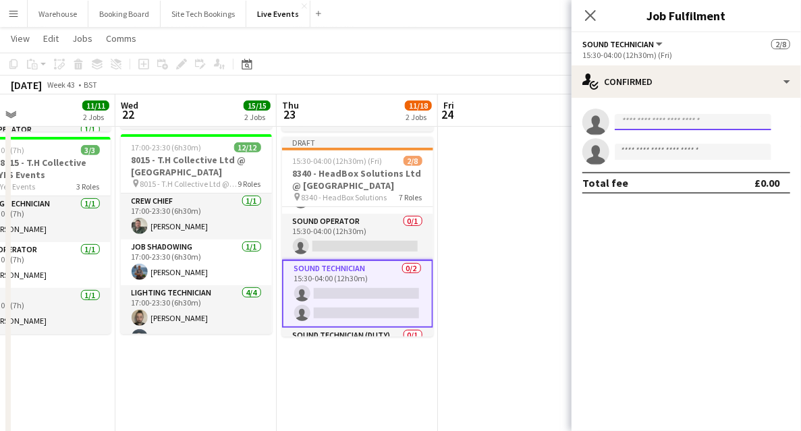
click at [623, 123] on input at bounding box center [692, 122] width 156 height 16
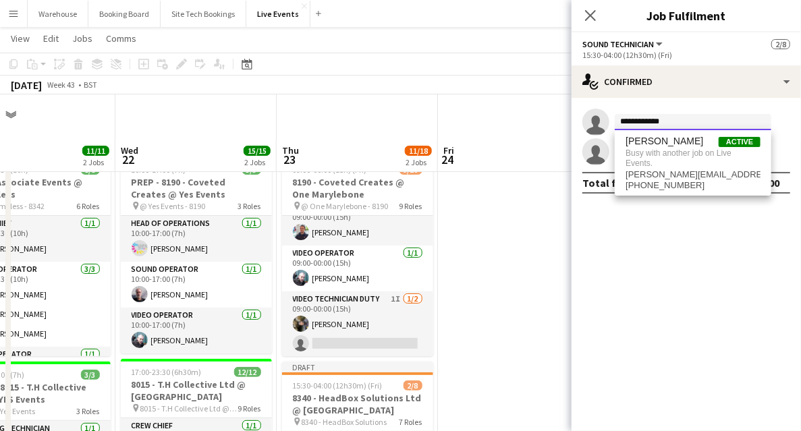
scroll to position [270, 0]
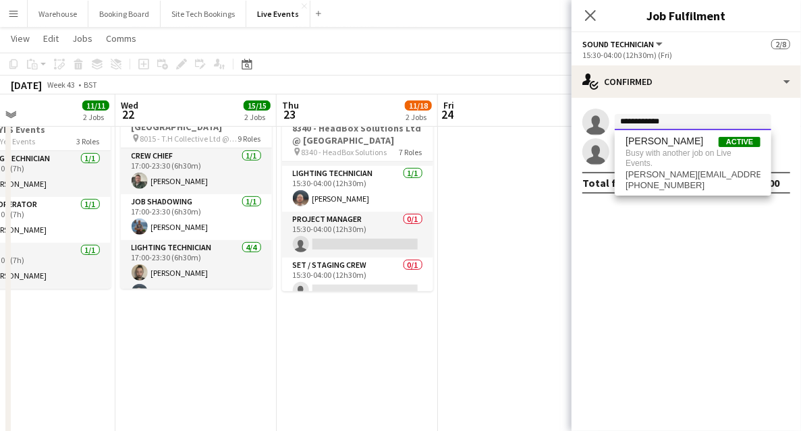
type input "**********"
click at [710, 281] on mat-expansion-panel "**********" at bounding box center [685, 264] width 229 height 333
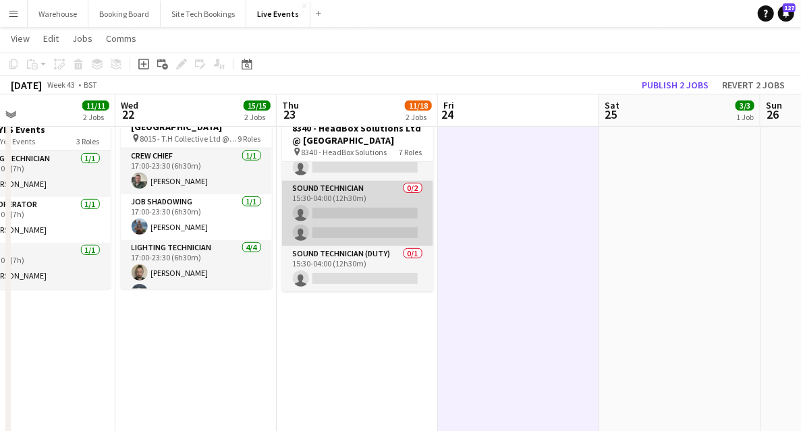
click at [355, 211] on app-card-role "Sound Technician 0/2 15:30-04:00 (12h30m) single-neutral-actions single-neutral…" at bounding box center [357, 213] width 151 height 65
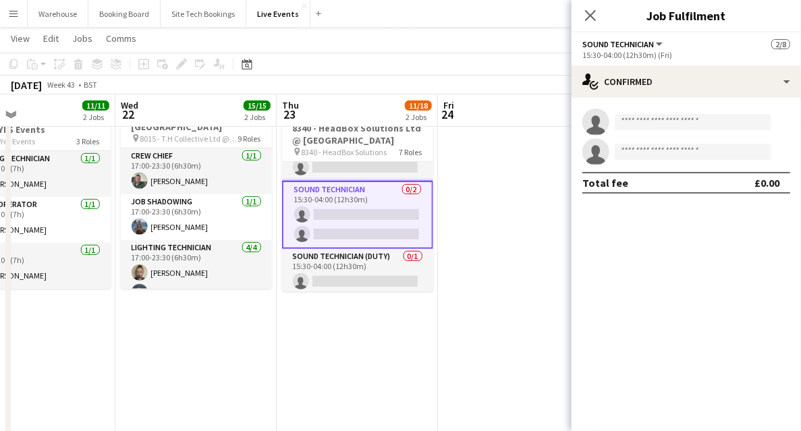
drag, startPoint x: 413, startPoint y: 342, endPoint x: 403, endPoint y: 333, distance: 13.4
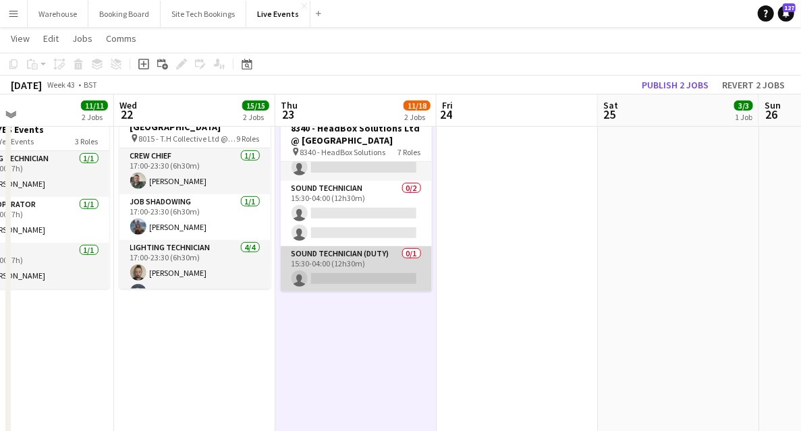
click at [358, 278] on app-card-role "Sound Technician (Duty) 0/1 15:30-04:00 (12h30m) single-neutral-actions" at bounding box center [356, 269] width 151 height 46
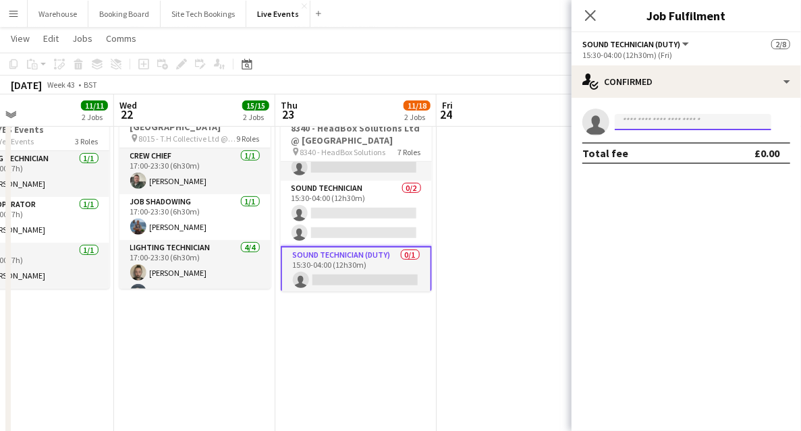
click at [668, 119] on input at bounding box center [692, 122] width 156 height 16
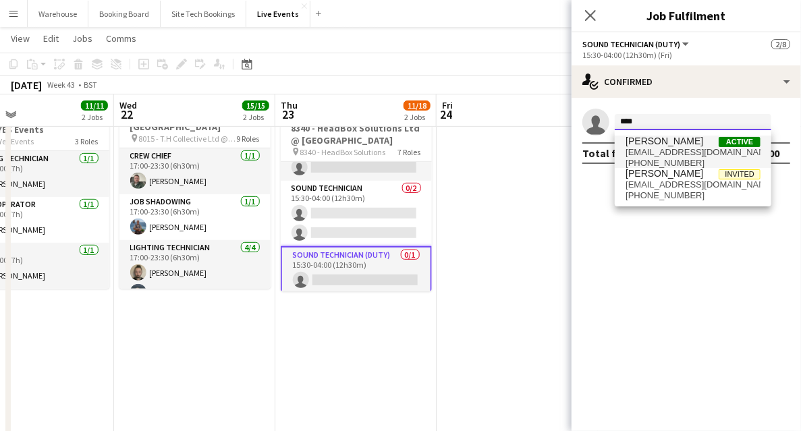
type input "***"
click at [669, 140] on span "[PERSON_NAME]" at bounding box center [664, 141] width 78 height 11
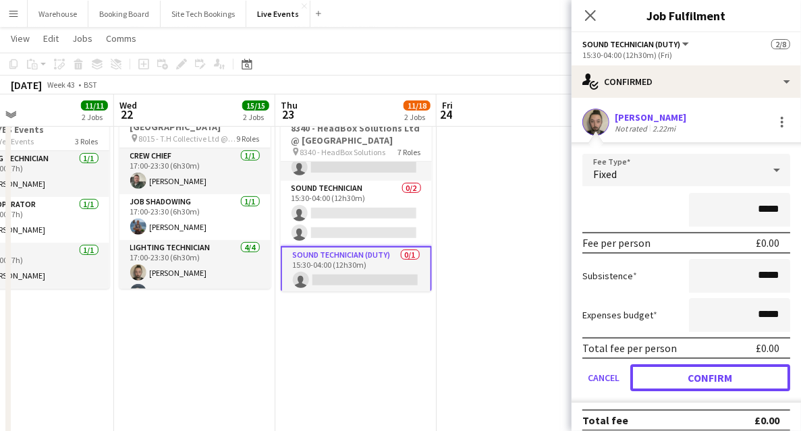
drag, startPoint x: 670, startPoint y: 372, endPoint x: 665, endPoint y: 347, distance: 26.2
click at [670, 372] on button "Confirm" at bounding box center [710, 377] width 160 height 27
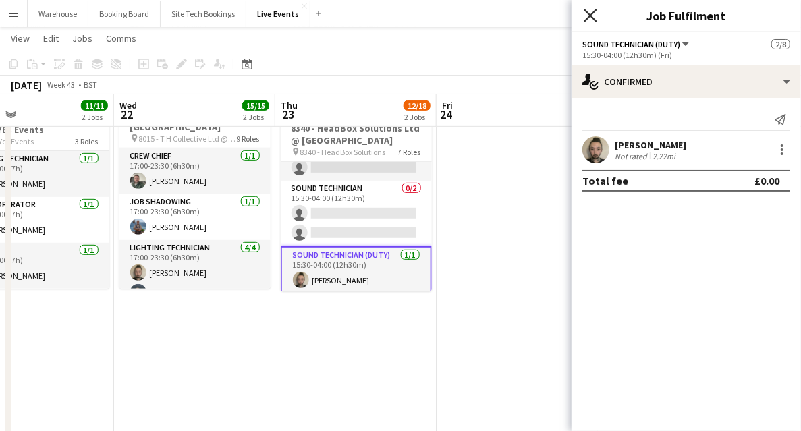
click at [591, 16] on icon at bounding box center [589, 15] width 13 height 13
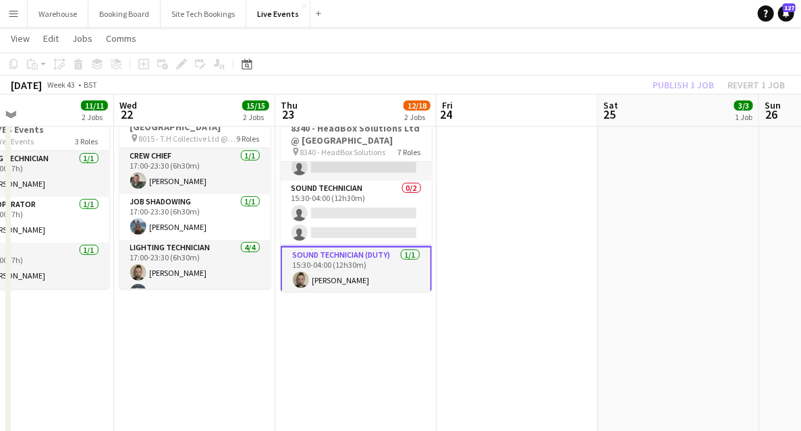
drag, startPoint x: 367, startPoint y: 330, endPoint x: 374, endPoint y: 329, distance: 6.9
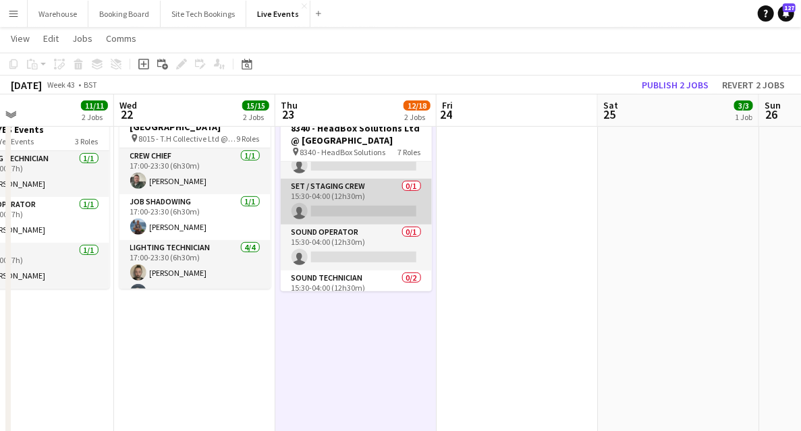
scroll to position [166, 0]
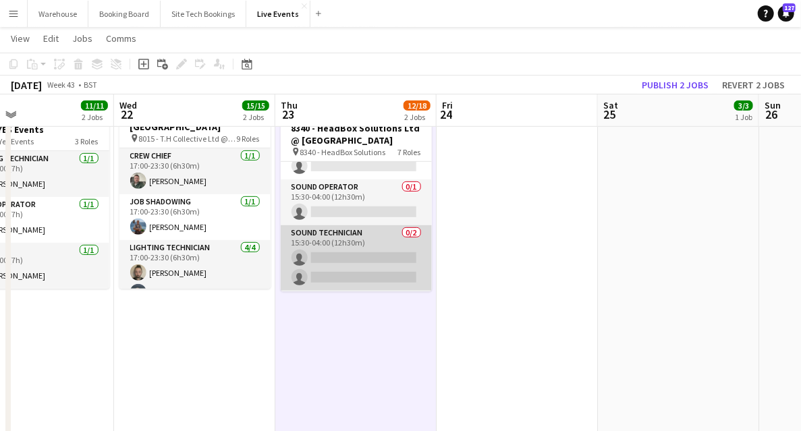
click at [337, 250] on app-card-role "Sound Technician 0/2 15:30-04:00 (12h30m) single-neutral-actions single-neutral…" at bounding box center [356, 257] width 151 height 65
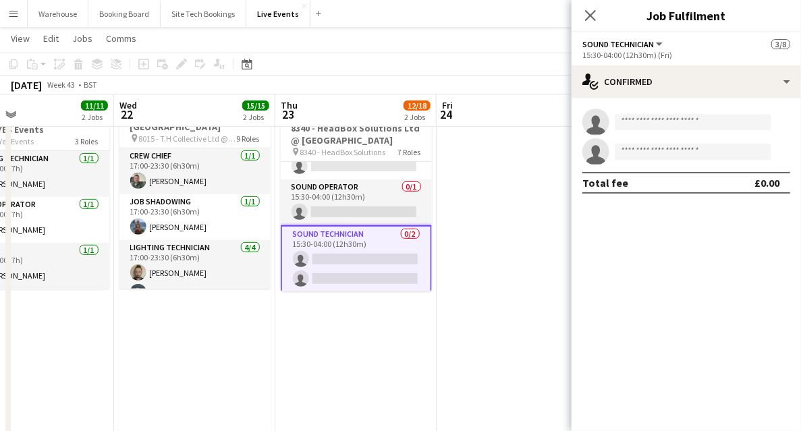
click at [619, 113] on app-invite-slot "single-neutral-actions" at bounding box center [685, 122] width 229 height 27
click at [625, 121] on input at bounding box center [692, 122] width 156 height 16
click at [594, 12] on icon at bounding box center [589, 15] width 13 height 13
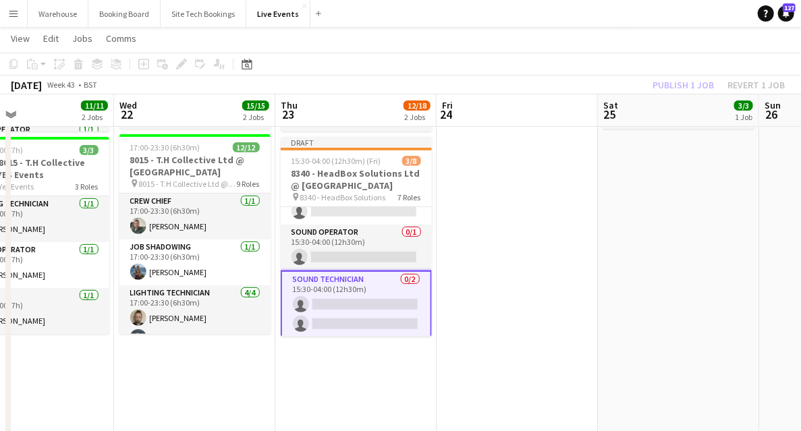
scroll to position [31, 0]
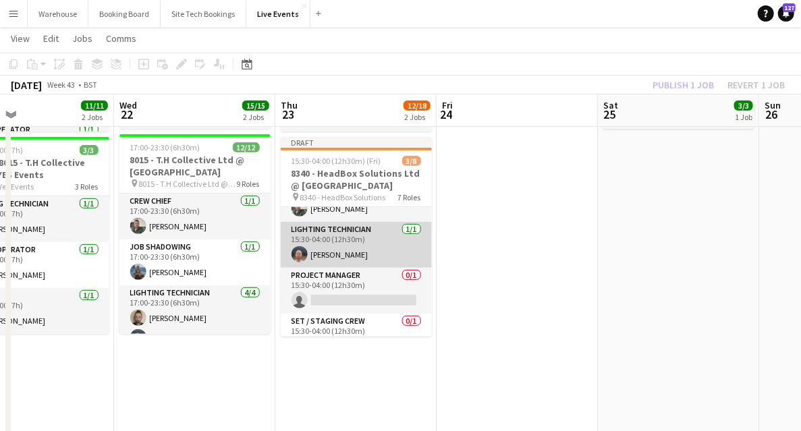
click at [366, 258] on app-card-role "Lighting Technician [DATE] 15:30-04:00 (12h30m) [PERSON_NAME]" at bounding box center [356, 245] width 151 height 46
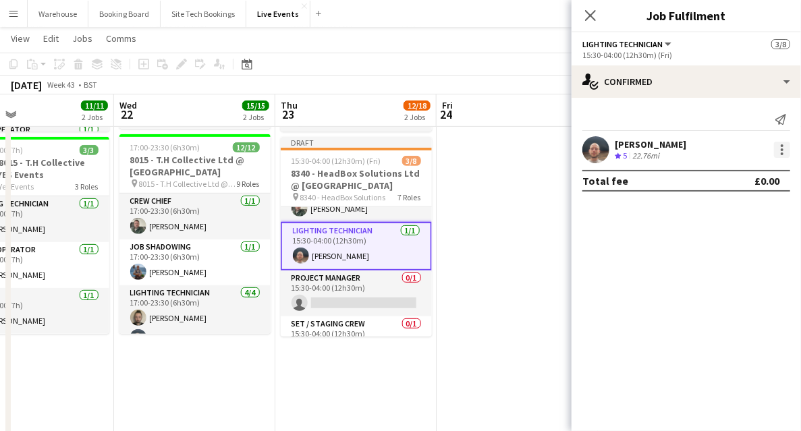
click at [781, 154] on div at bounding box center [781, 153] width 3 height 3
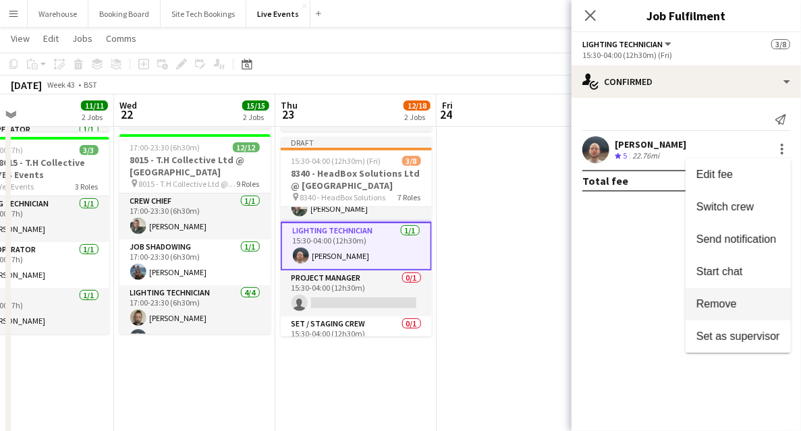
click at [712, 307] on span "Remove" at bounding box center [716, 303] width 40 height 11
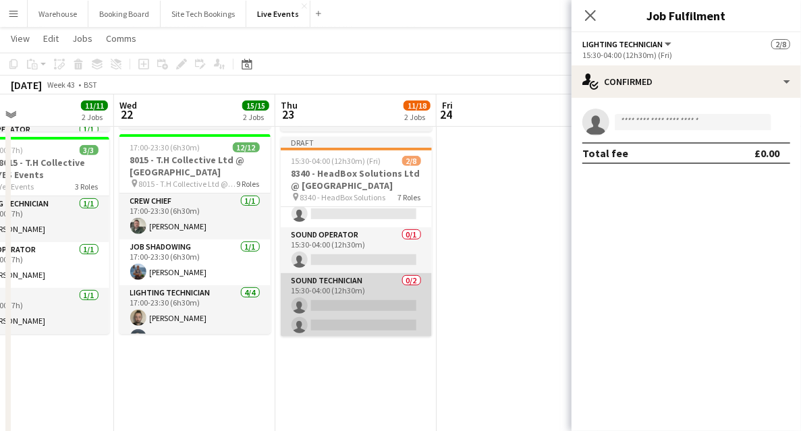
click at [340, 297] on app-card-role "Sound Technician 0/2 15:30-04:00 (12h30m) single-neutral-actions single-neutral…" at bounding box center [356, 305] width 151 height 65
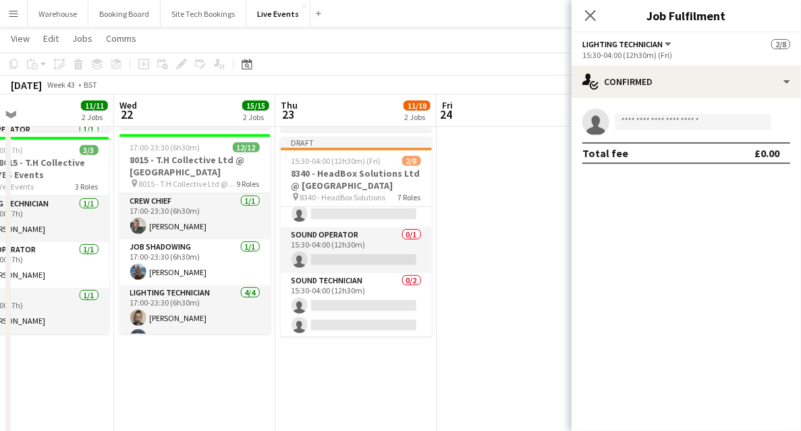
scroll to position [163, 0]
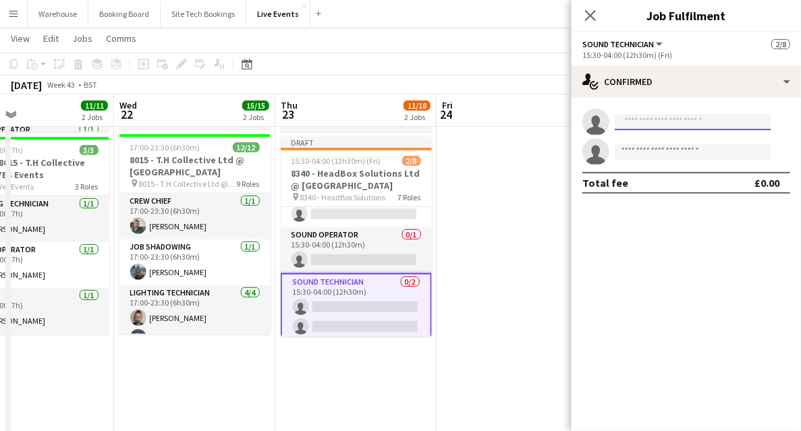
click at [647, 129] on input at bounding box center [692, 122] width 156 height 16
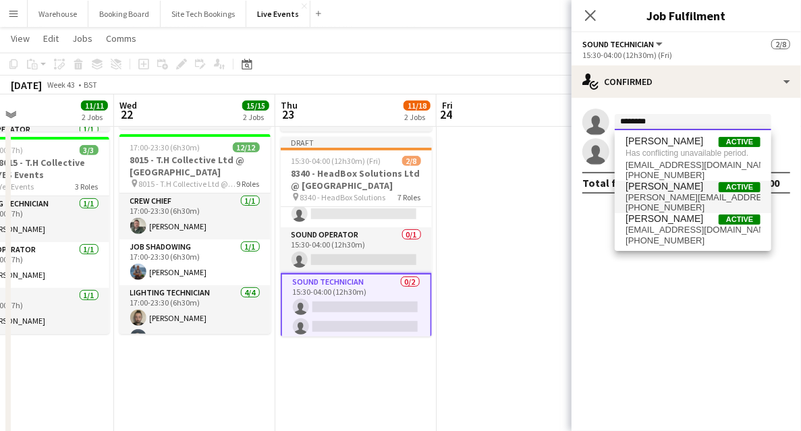
type input "********"
click at [658, 196] on span "[PERSON_NAME][EMAIL_ADDRESS][DOMAIN_NAME]" at bounding box center [692, 197] width 135 height 11
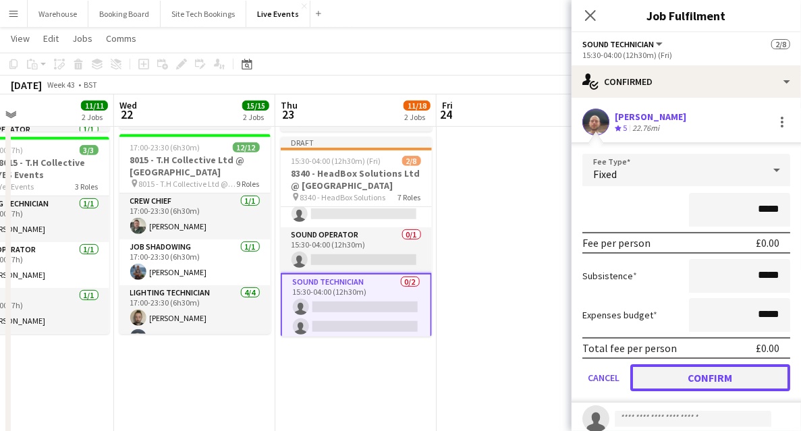
click at [692, 366] on button "Confirm" at bounding box center [710, 377] width 160 height 27
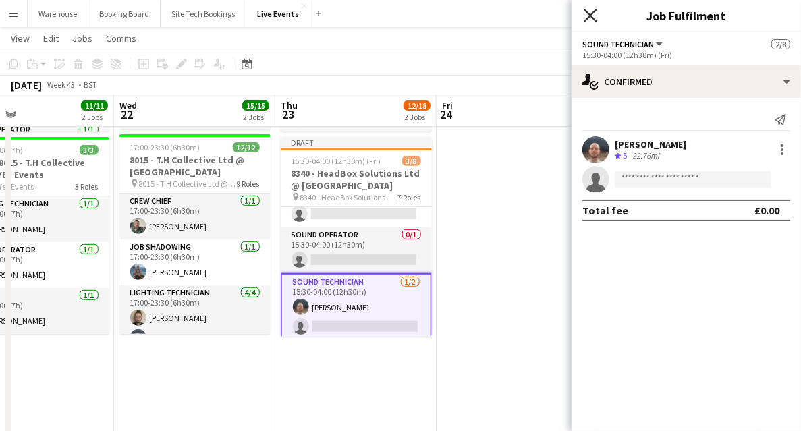
click at [591, 15] on icon at bounding box center [589, 15] width 13 height 13
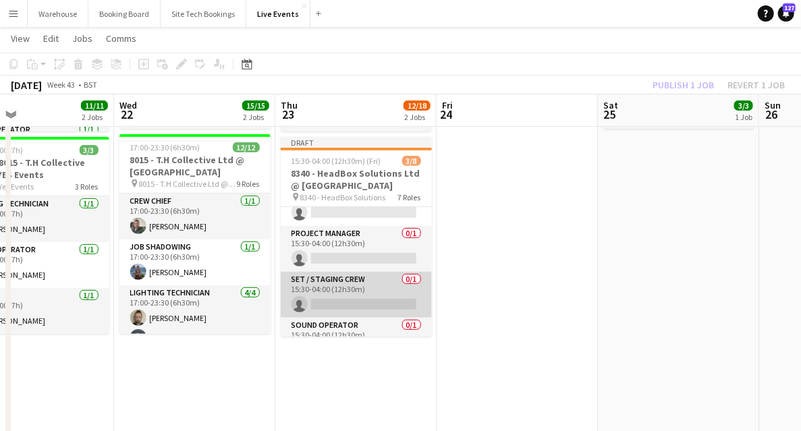
scroll to position [28, 0]
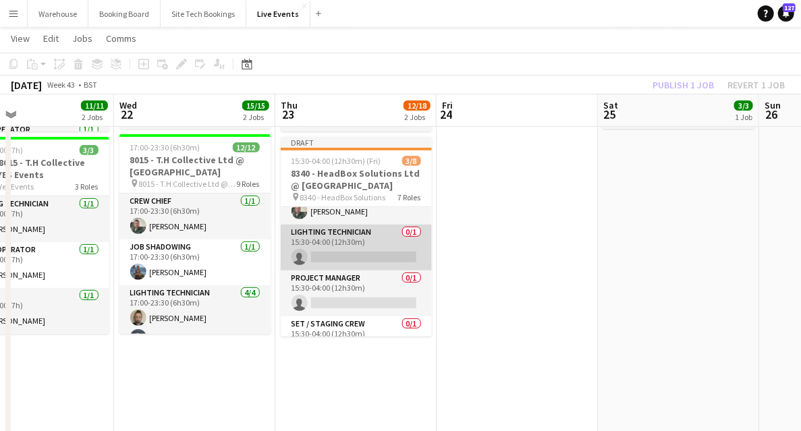
click at [347, 259] on app-card-role "Lighting Technician 0/1 15:30-04:00 (12h30m) single-neutral-actions" at bounding box center [356, 248] width 151 height 46
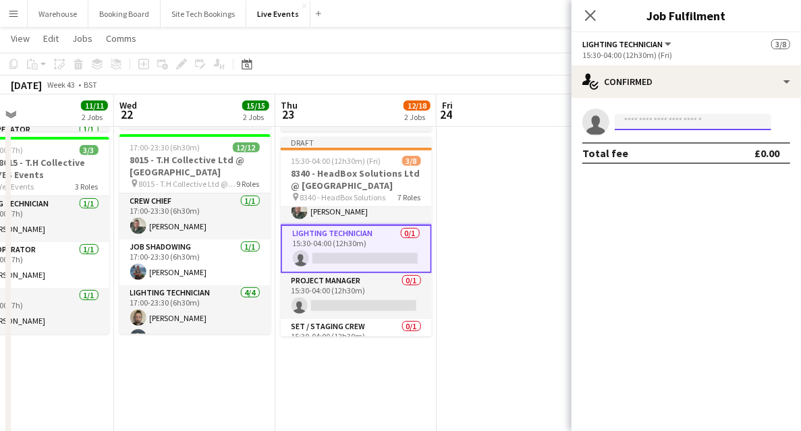
click at [665, 120] on input at bounding box center [692, 122] width 156 height 16
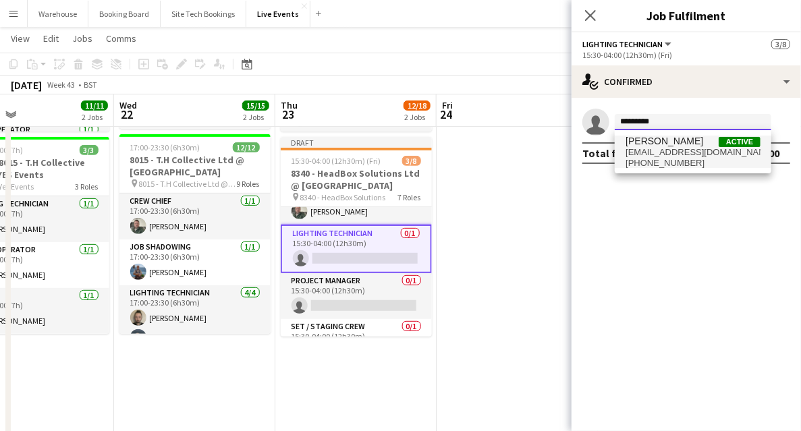
type input "*********"
click at [662, 150] on span "[EMAIL_ADDRESS][DOMAIN_NAME]" at bounding box center [692, 152] width 135 height 11
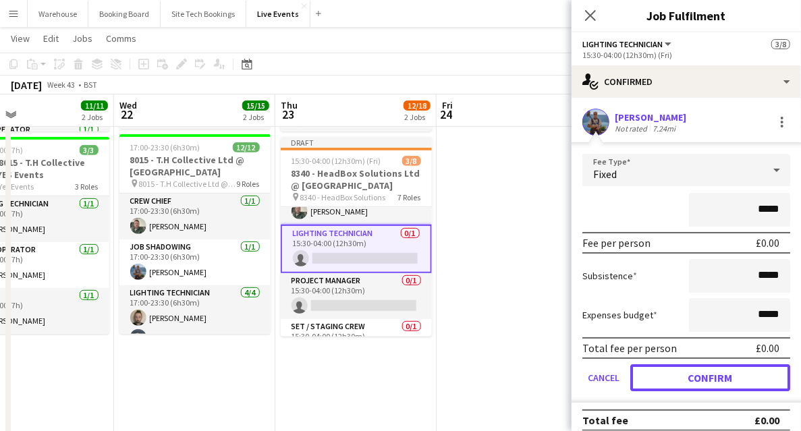
click at [722, 368] on button "Confirm" at bounding box center [710, 377] width 160 height 27
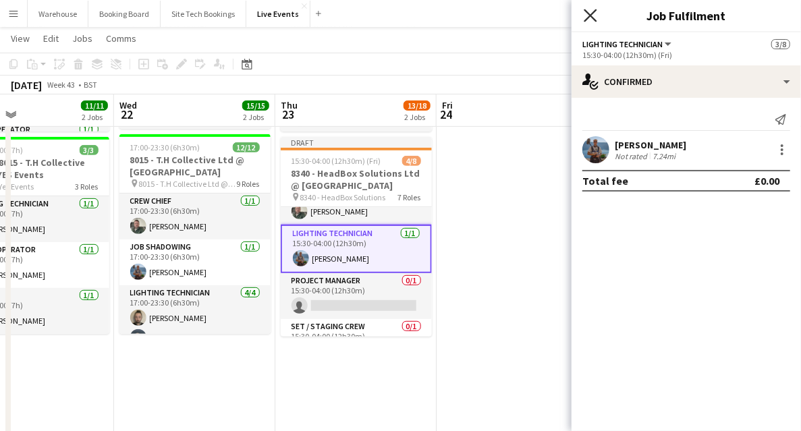
click at [585, 19] on icon at bounding box center [589, 15] width 13 height 13
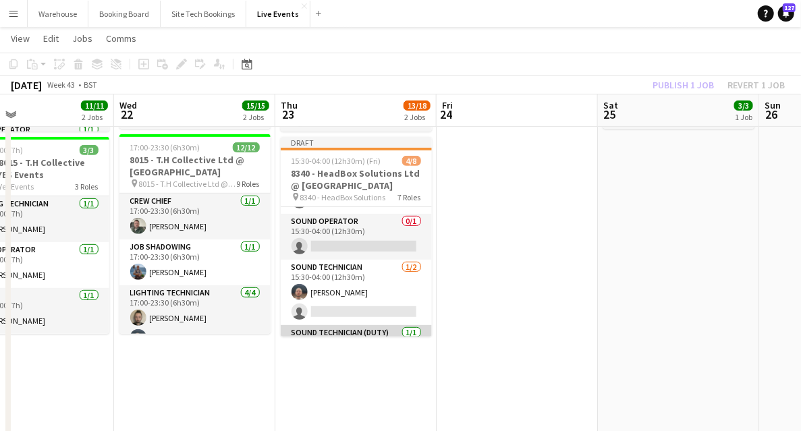
scroll to position [213, 0]
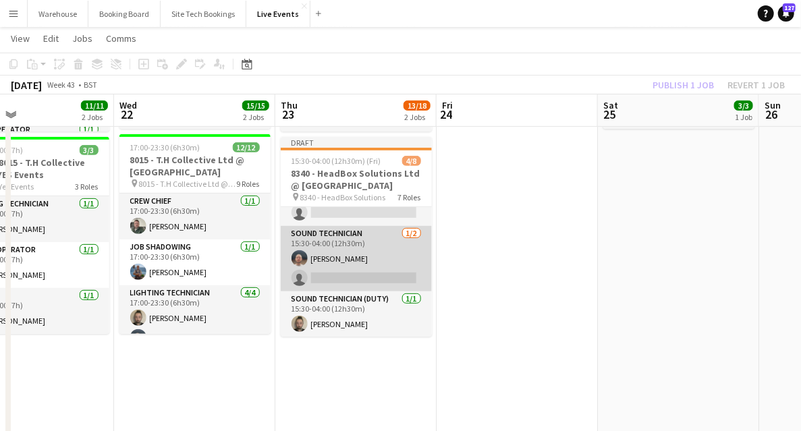
click at [364, 282] on app-card-role "Sound Technician [DATE] 15:30-04:00 (12h30m) [PERSON_NAME] single-neutral-actio…" at bounding box center [356, 258] width 151 height 65
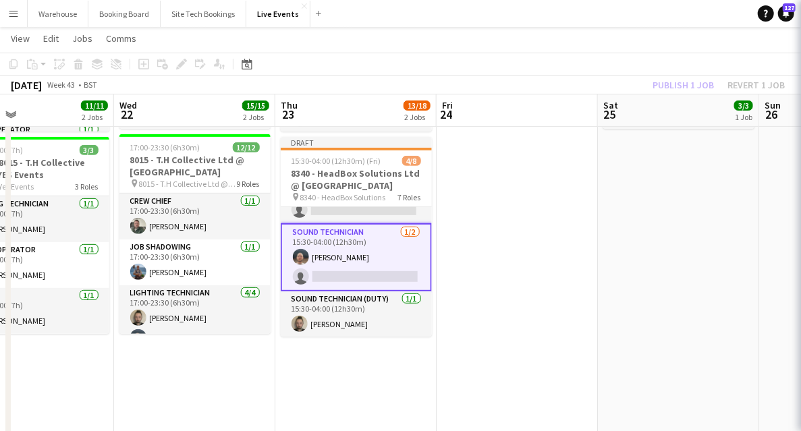
scroll to position [210, 0]
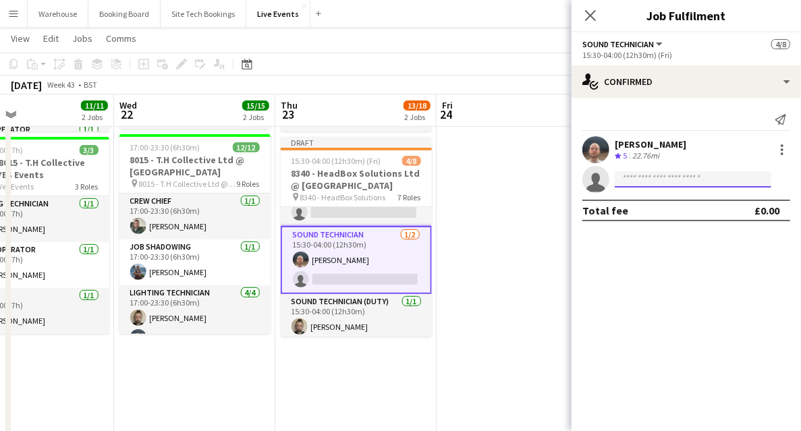
click at [654, 179] on input at bounding box center [692, 179] width 156 height 16
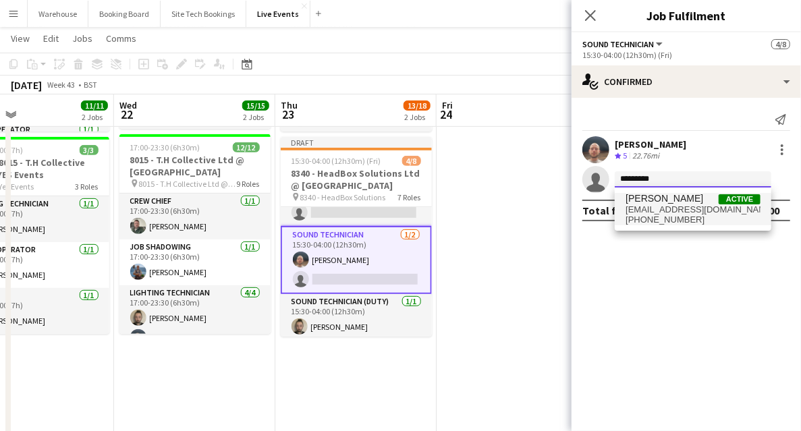
type input "*********"
click at [638, 208] on span "[EMAIL_ADDRESS][DOMAIN_NAME]" at bounding box center [692, 209] width 135 height 11
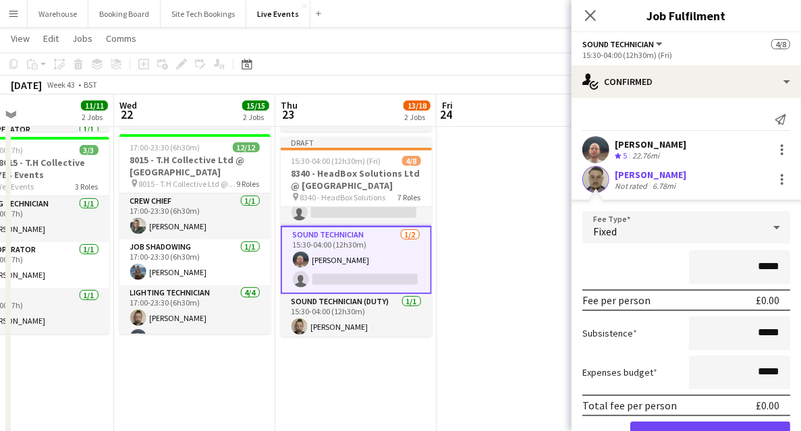
scroll to position [45, 0]
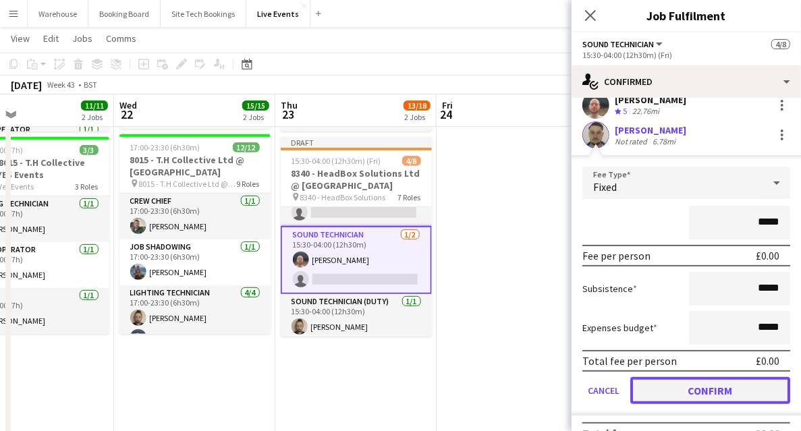
click at [681, 390] on button "Confirm" at bounding box center [710, 390] width 160 height 27
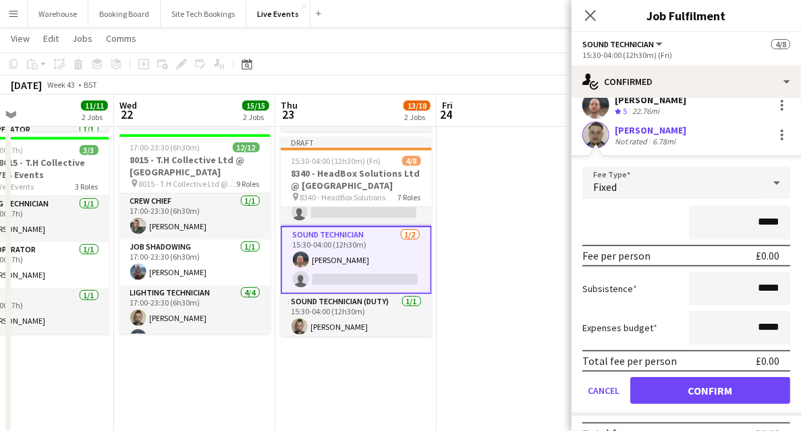
scroll to position [0, 0]
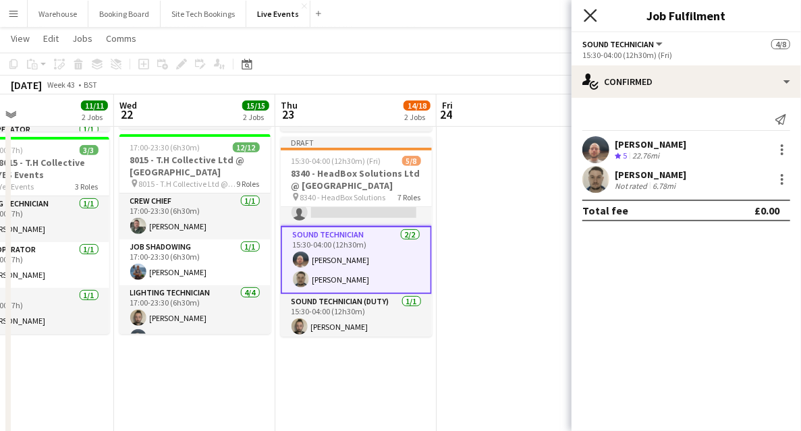
click at [595, 19] on icon "Close pop-in" at bounding box center [589, 15] width 13 height 13
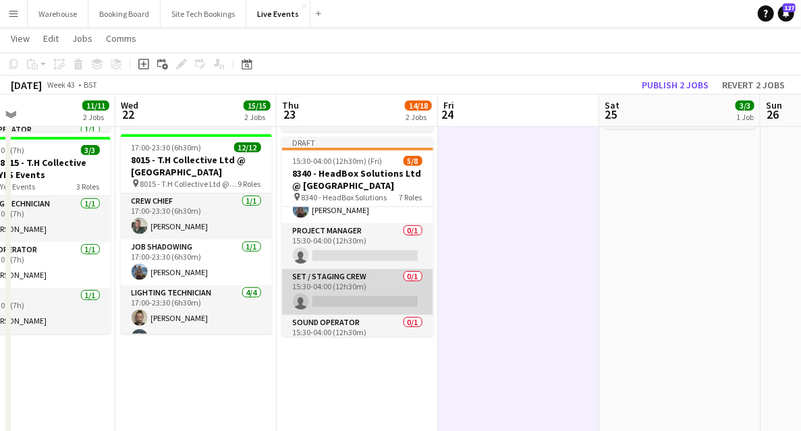
scroll to position [31, 0]
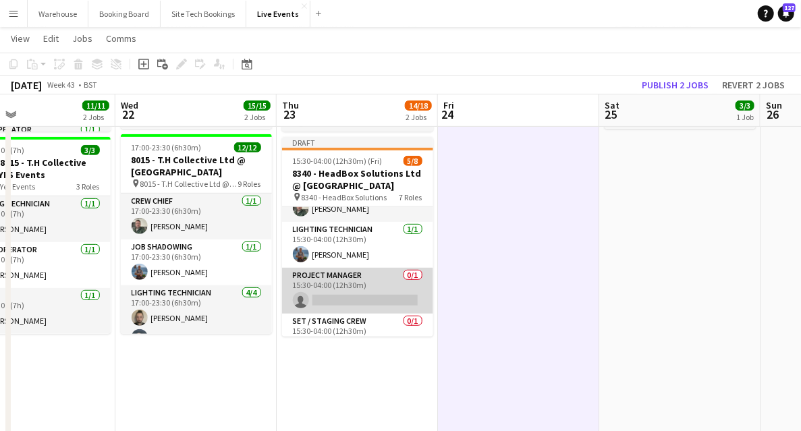
click at [309, 295] on app-card-role "Project Manager 0/1 15:30-04:00 (12h30m) single-neutral-actions" at bounding box center [357, 291] width 151 height 46
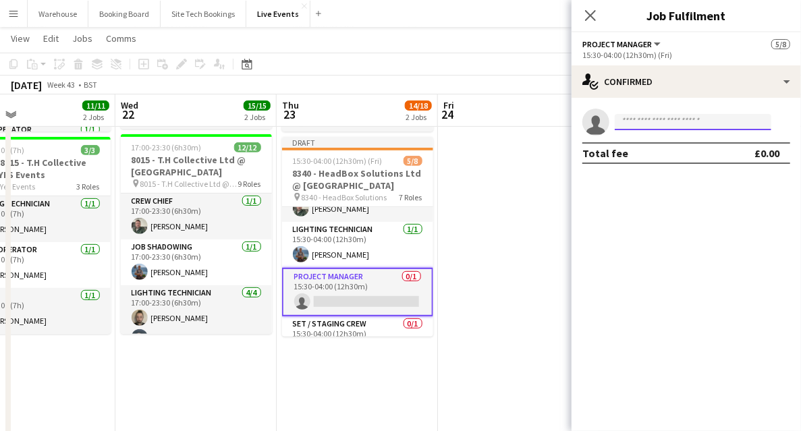
click at [617, 123] on input at bounding box center [692, 122] width 156 height 16
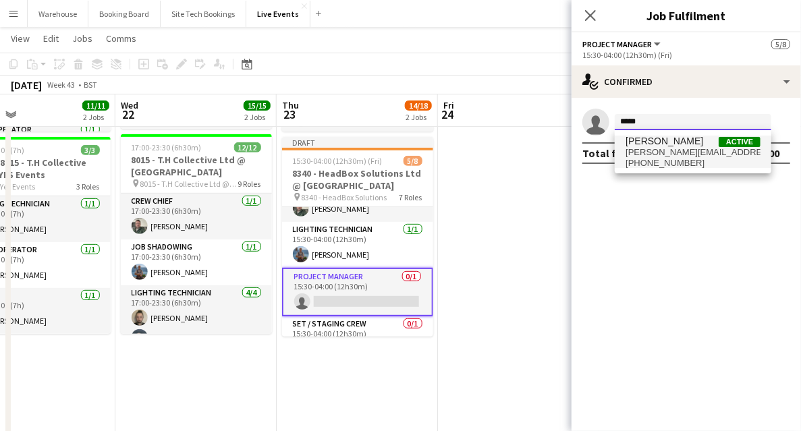
type input "****"
click at [649, 142] on span "[PERSON_NAME]" at bounding box center [664, 141] width 78 height 11
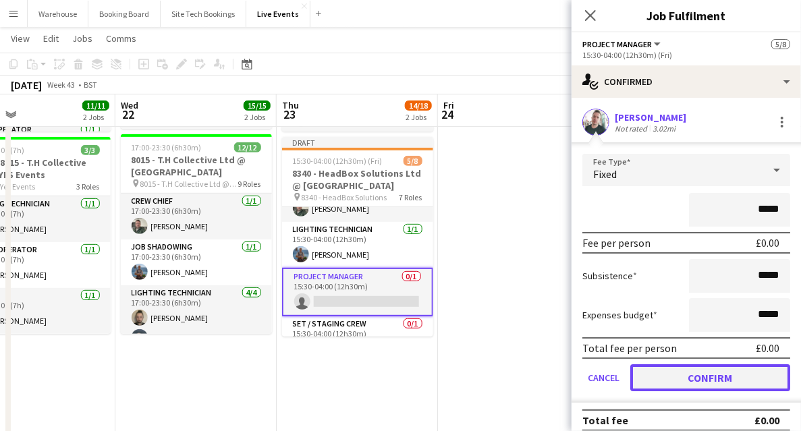
click at [717, 374] on button "Confirm" at bounding box center [710, 377] width 160 height 27
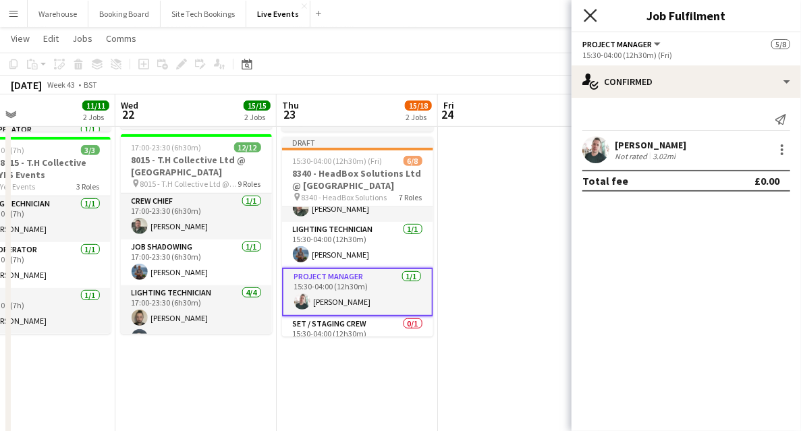
click at [589, 16] on icon at bounding box center [589, 15] width 13 height 13
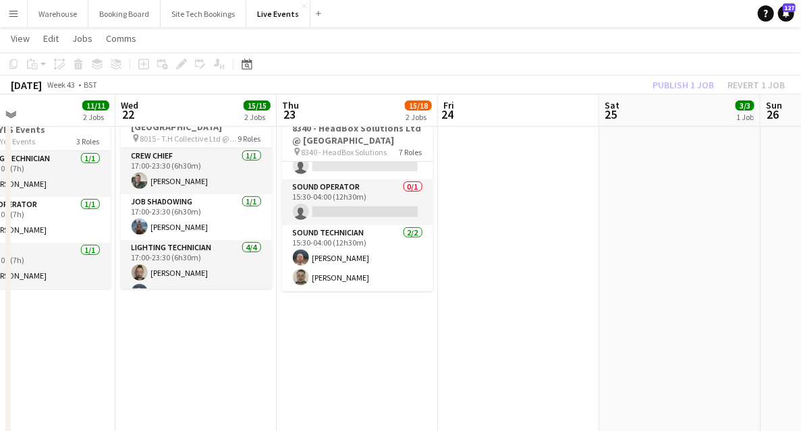
scroll to position [179, 0]
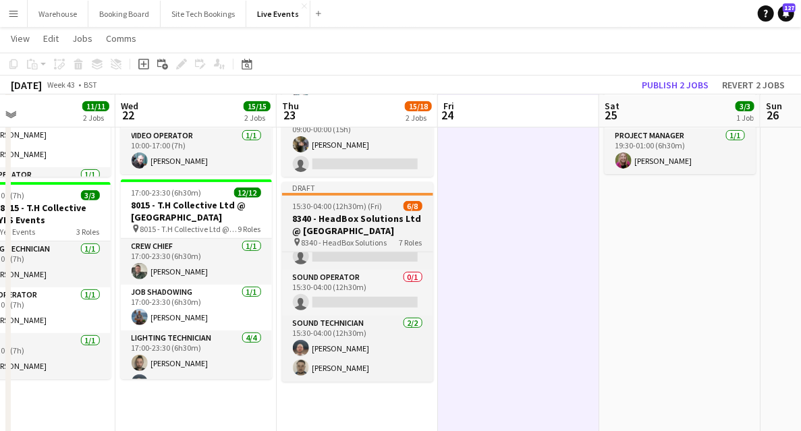
click at [390, 237] on div "pin 8340 - HeadBox Solutions 7 Roles" at bounding box center [357, 242] width 151 height 11
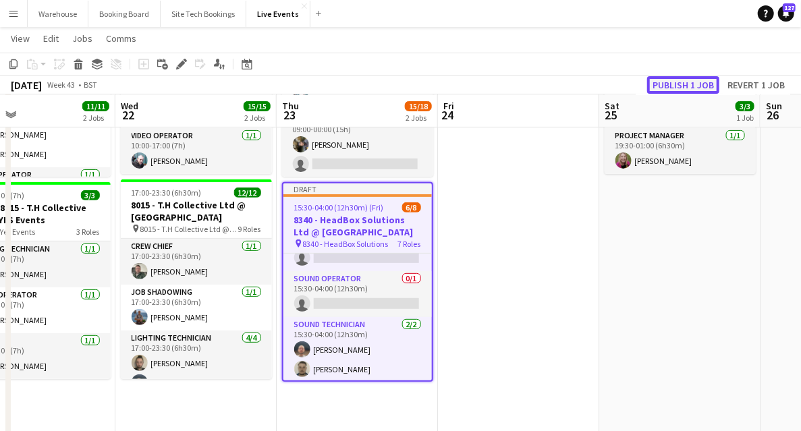
click at [676, 81] on button "Publish 1 job" at bounding box center [683, 85] width 72 height 18
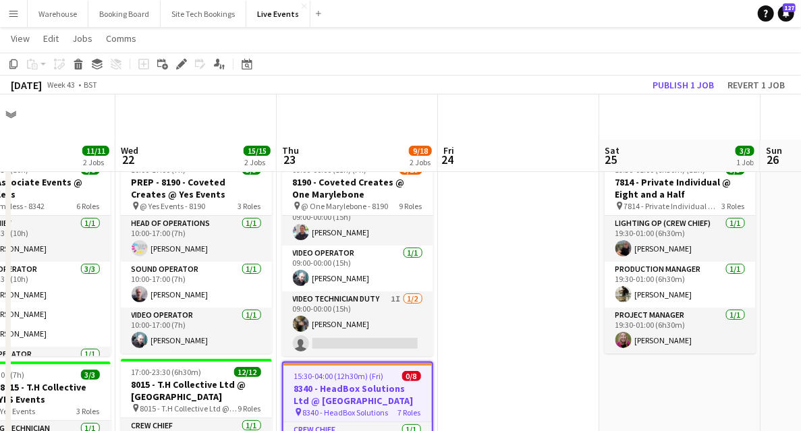
scroll to position [179, 0]
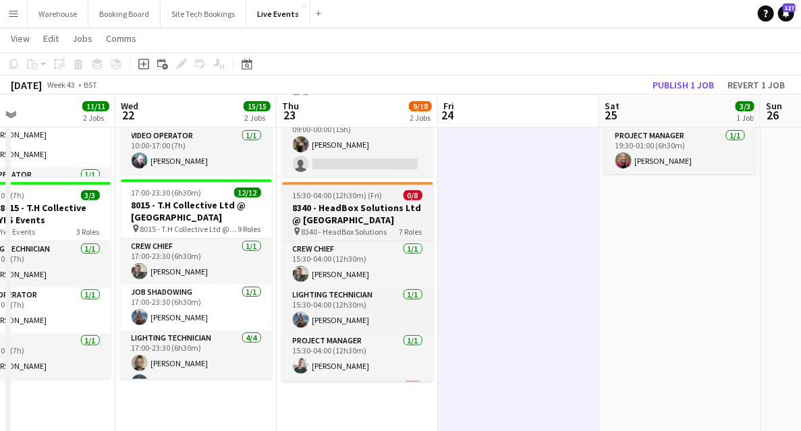
click at [354, 228] on span "8340 - HeadBox Solutions" at bounding box center [344, 232] width 86 height 10
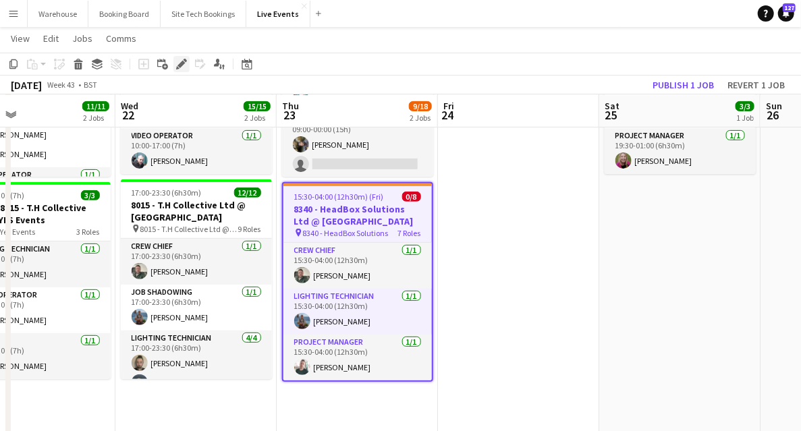
click at [181, 70] on div "Edit" at bounding box center [181, 64] width 16 height 16
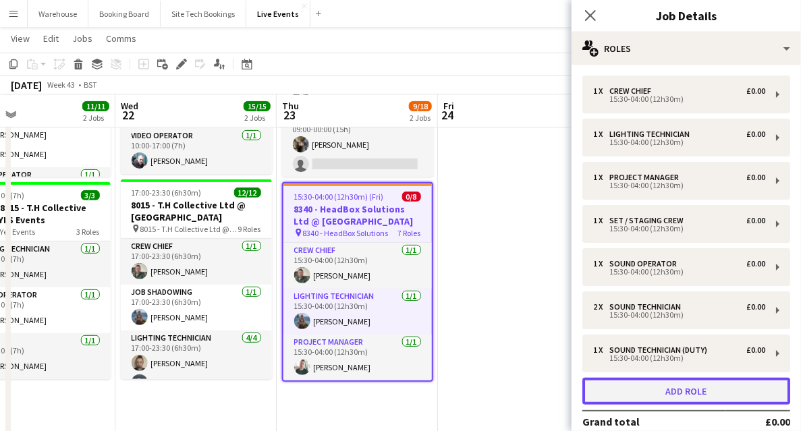
click at [704, 390] on button "Add role" at bounding box center [686, 391] width 208 height 27
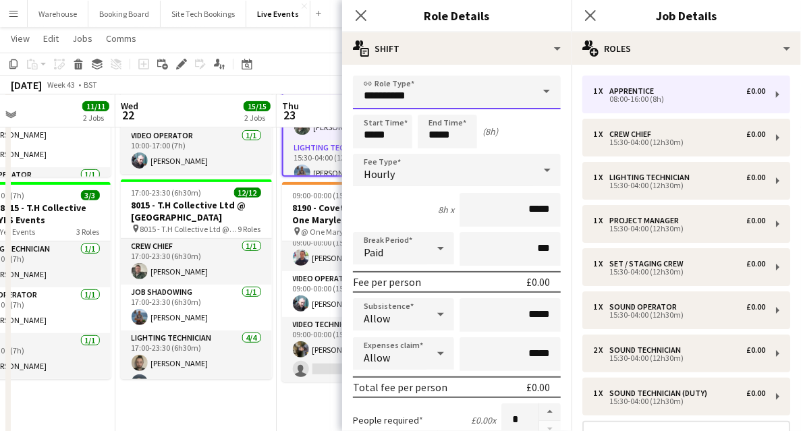
click at [467, 95] on input "**********" at bounding box center [457, 93] width 208 height 34
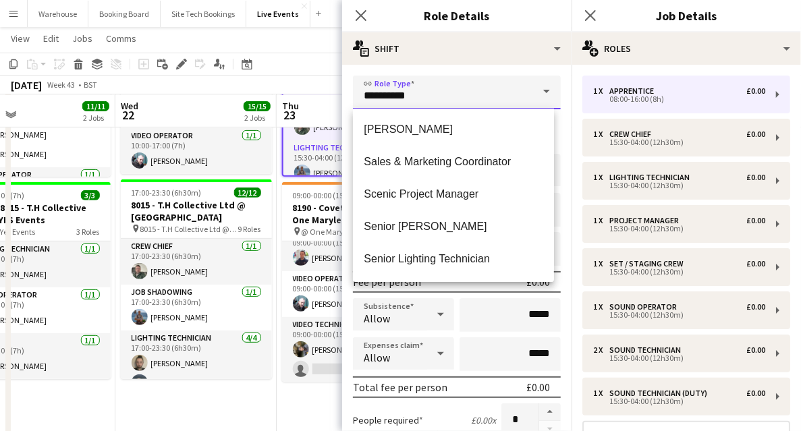
scroll to position [1978, 0]
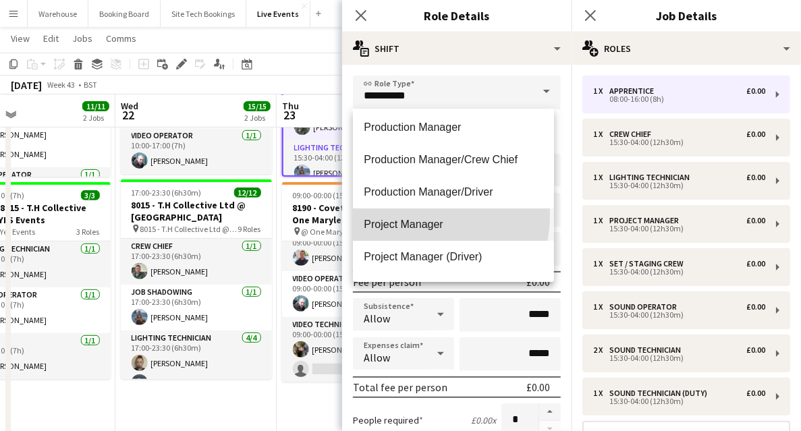
click at [406, 214] on mat-option "Project Manager" at bounding box center [453, 224] width 201 height 32
type input "**********"
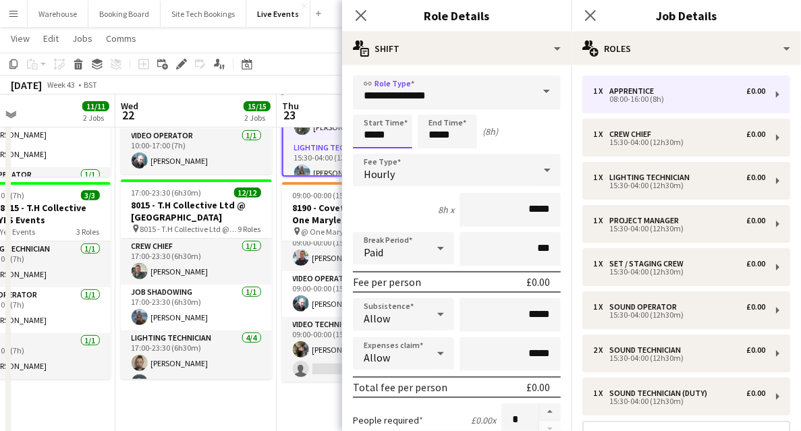
drag, startPoint x: 389, startPoint y: 139, endPoint x: 378, endPoint y: 121, distance: 21.0
click at [389, 139] on input "*****" at bounding box center [382, 132] width 59 height 34
click at [366, 106] on div at bounding box center [368, 107] width 27 height 13
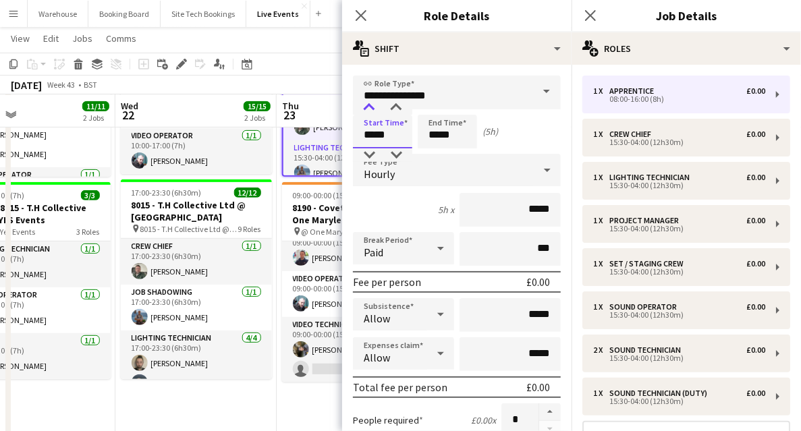
click at [366, 106] on div at bounding box center [368, 107] width 27 height 13
click at [367, 109] on div at bounding box center [368, 107] width 27 height 13
click at [394, 104] on div at bounding box center [395, 107] width 27 height 13
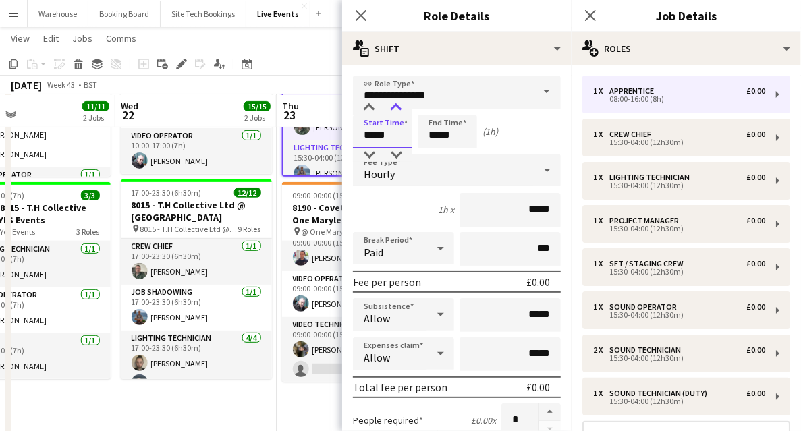
type input "*****"
click at [394, 104] on div at bounding box center [395, 107] width 27 height 13
click at [438, 128] on input "*****" at bounding box center [446, 132] width 59 height 34
click at [437, 109] on div at bounding box center [433, 107] width 27 height 13
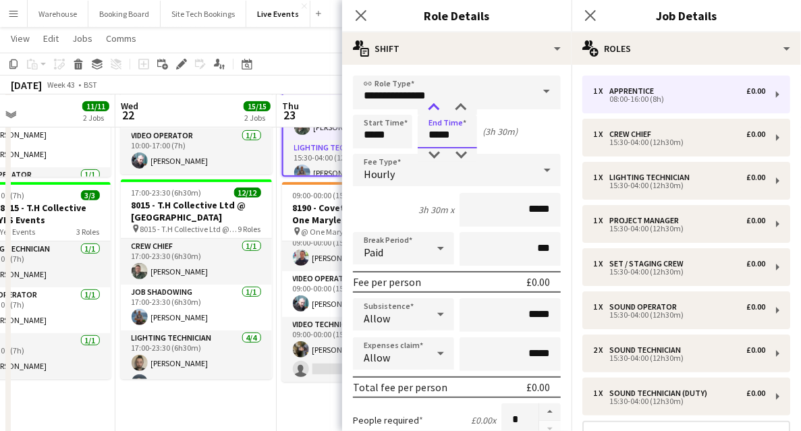
click at [437, 109] on div at bounding box center [433, 107] width 27 height 13
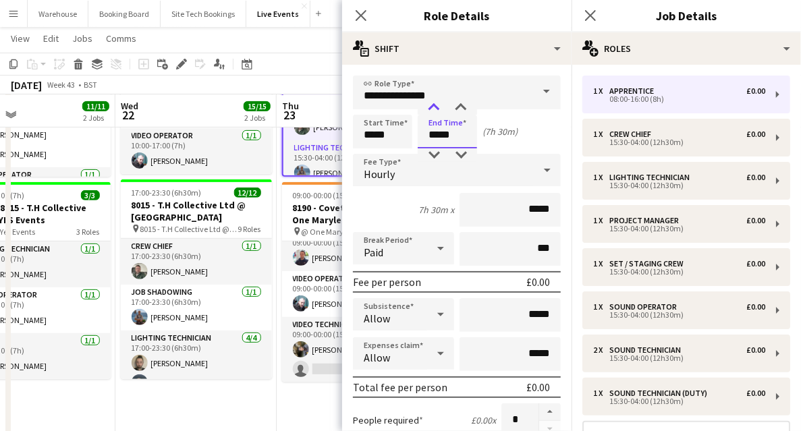
click at [437, 109] on div at bounding box center [433, 107] width 27 height 13
click at [436, 109] on div at bounding box center [433, 107] width 27 height 13
type input "*****"
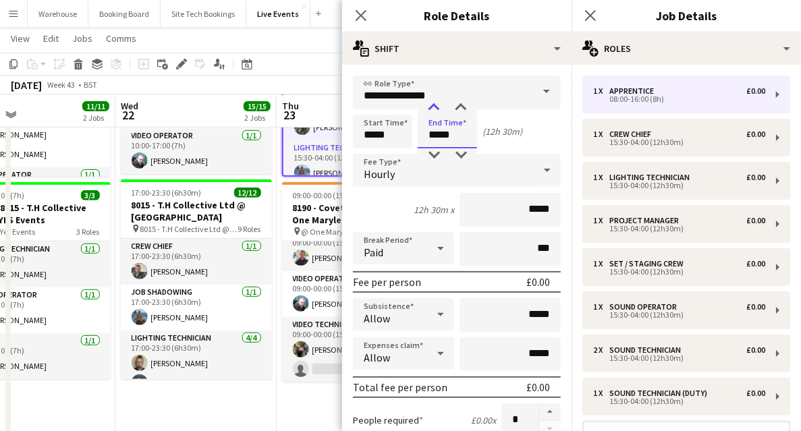
click at [436, 109] on div at bounding box center [433, 107] width 27 height 13
click at [393, 167] on span "Hourly" at bounding box center [379, 173] width 31 height 13
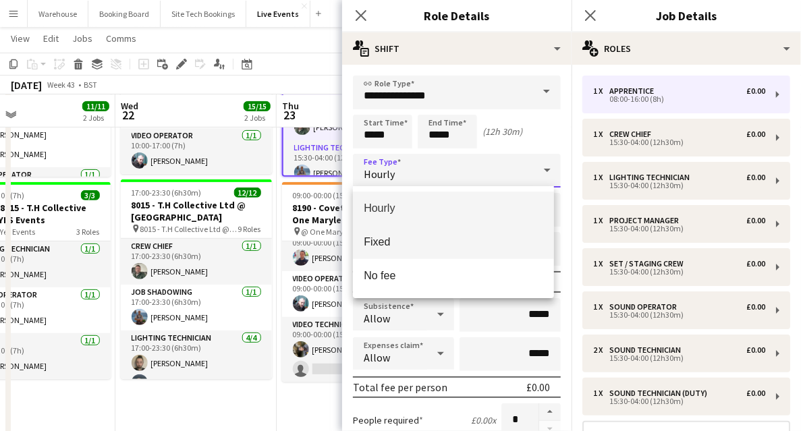
click at [386, 243] on span "Fixed" at bounding box center [453, 241] width 179 height 13
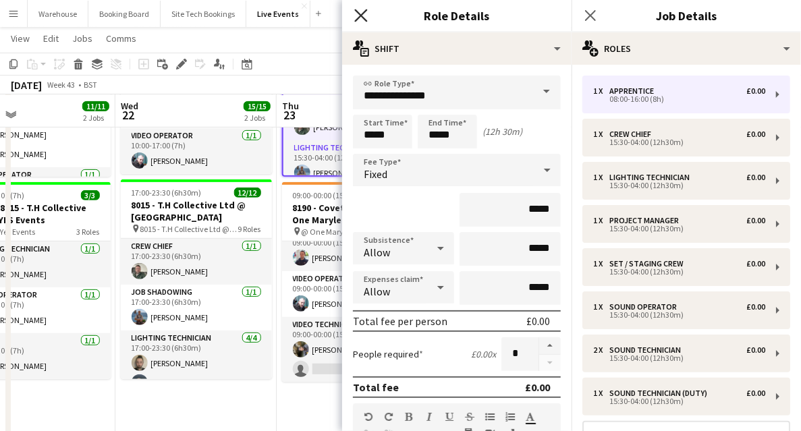
click at [362, 18] on icon at bounding box center [360, 15] width 13 height 13
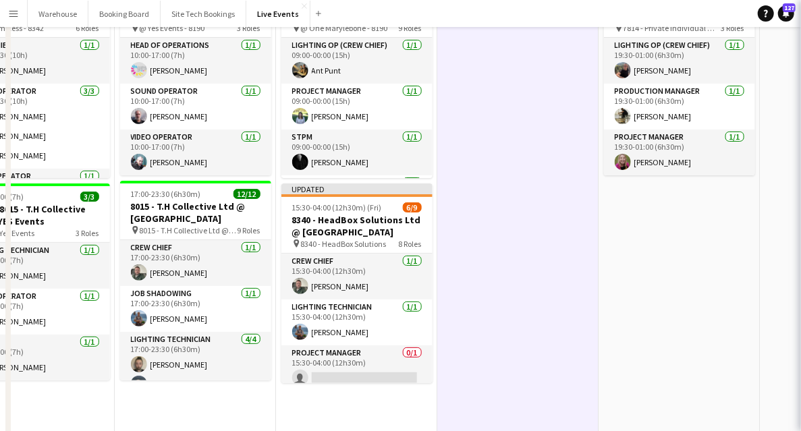
scroll to position [0, 0]
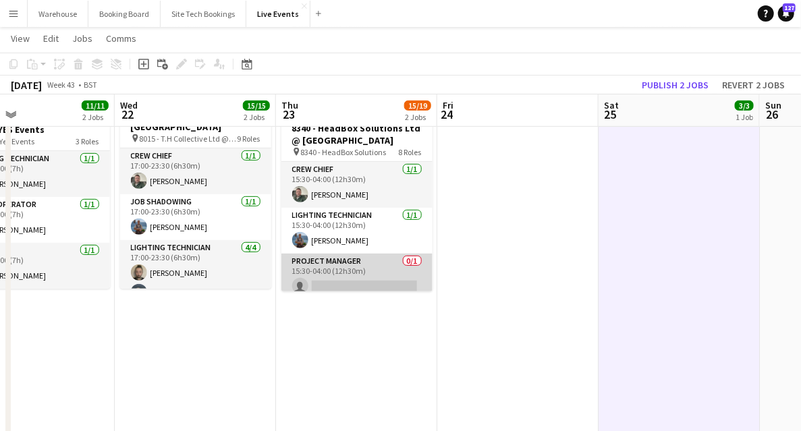
scroll to position [90, 0]
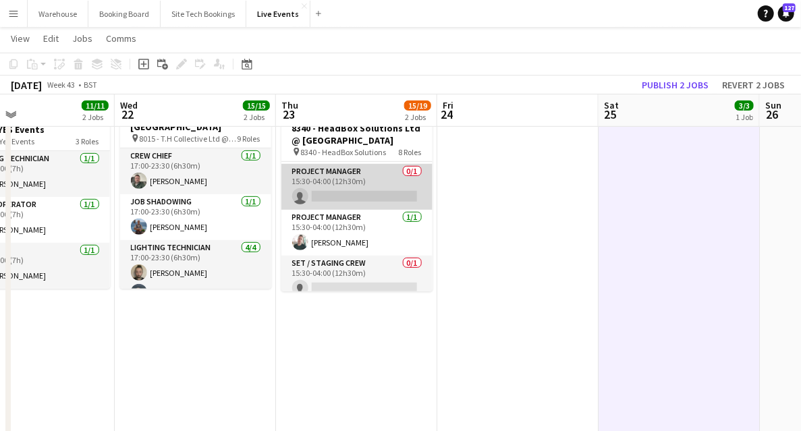
click at [349, 199] on app-card-role "Project Manager 0/1 15:30-04:00 (12h30m) single-neutral-actions" at bounding box center [356, 187] width 151 height 46
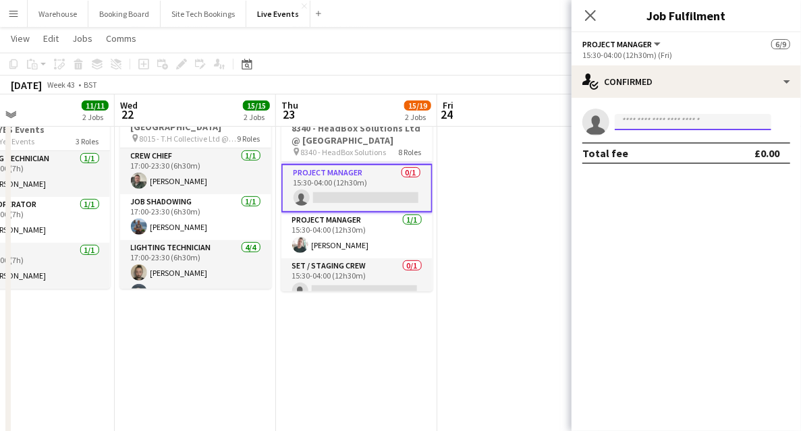
click at [652, 117] on input at bounding box center [692, 122] width 156 height 16
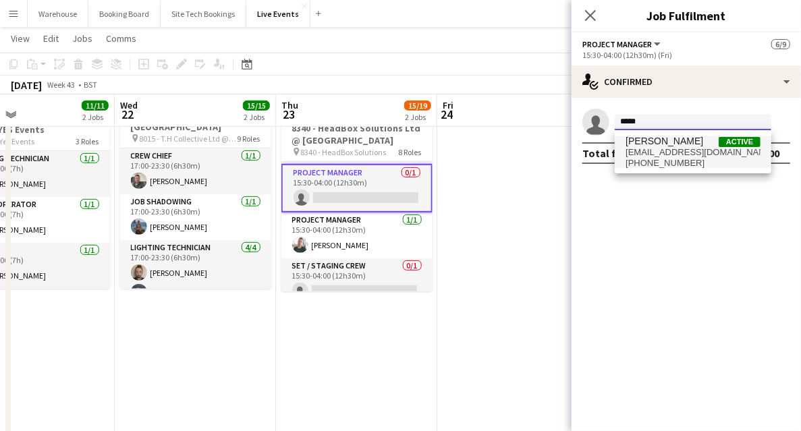
type input "*****"
click at [658, 139] on span "[PERSON_NAME]" at bounding box center [664, 141] width 78 height 11
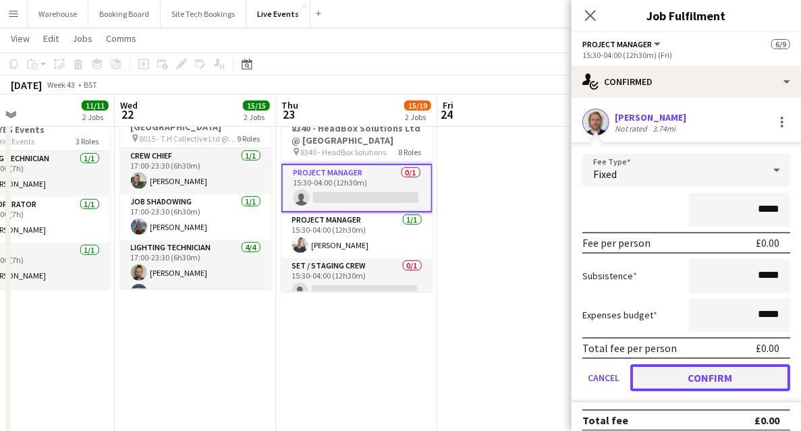
click at [705, 380] on button "Confirm" at bounding box center [710, 377] width 160 height 27
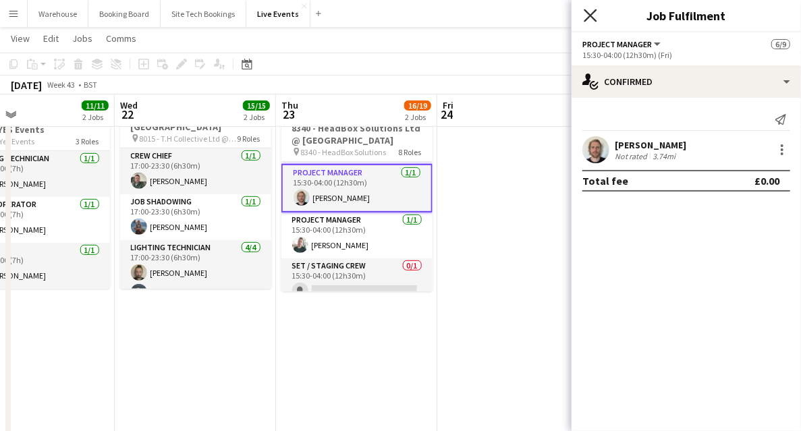
click at [591, 13] on icon at bounding box center [589, 15] width 13 height 13
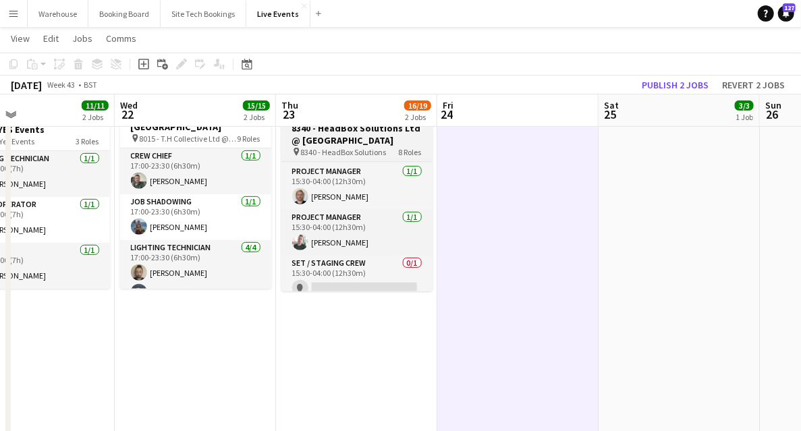
click at [360, 148] on span "8340 - HeadBox Solutions" at bounding box center [344, 152] width 86 height 10
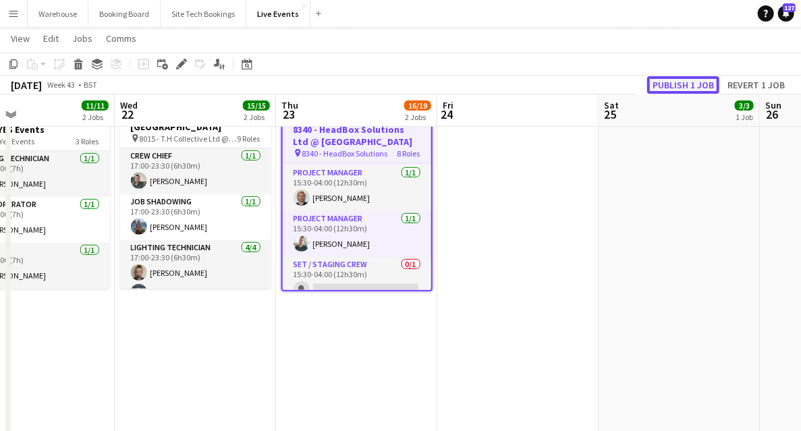
click at [676, 82] on button "Publish 1 job" at bounding box center [683, 85] width 72 height 18
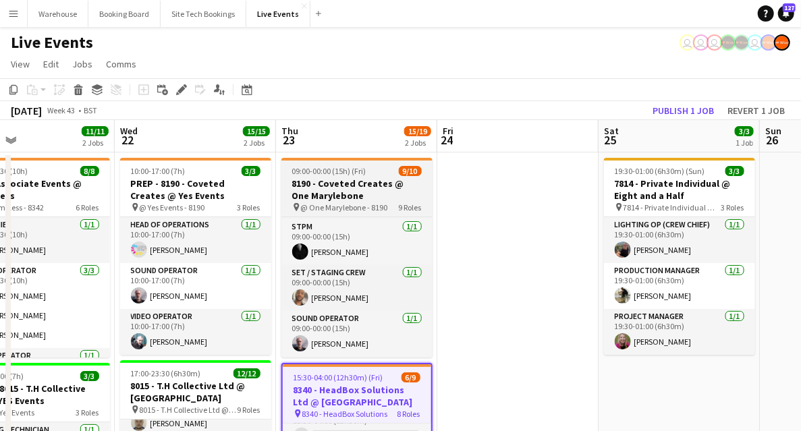
click at [357, 189] on h3 "8190 - Coveted Creates @ One Marylebone" at bounding box center [356, 189] width 151 height 24
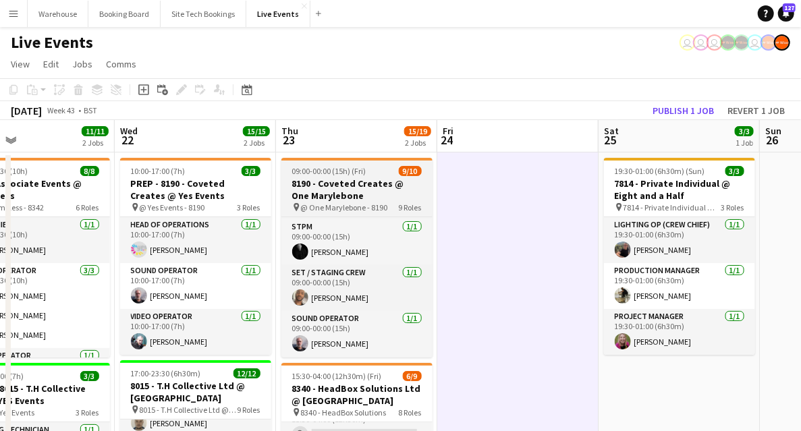
click at [330, 179] on h3 "8190 - Coveted Creates @ One Marylebone" at bounding box center [356, 189] width 151 height 24
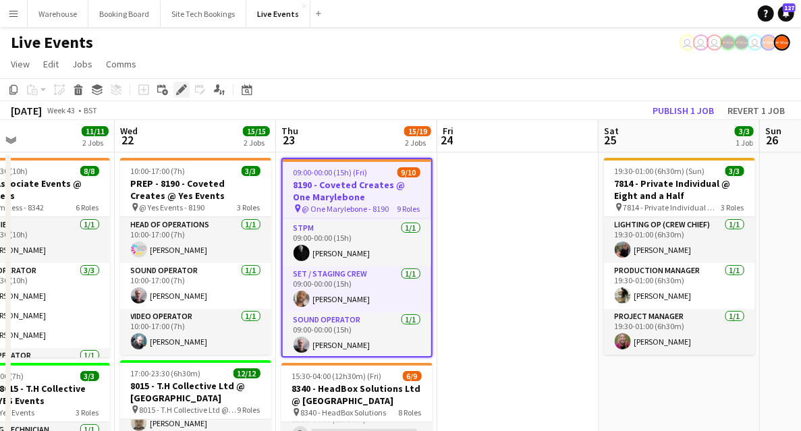
click at [182, 88] on icon at bounding box center [180, 89] width 7 height 7
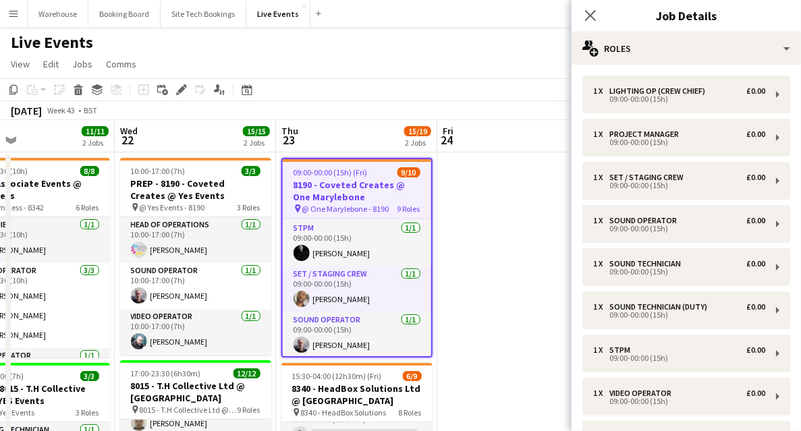
scroll to position [164, 0]
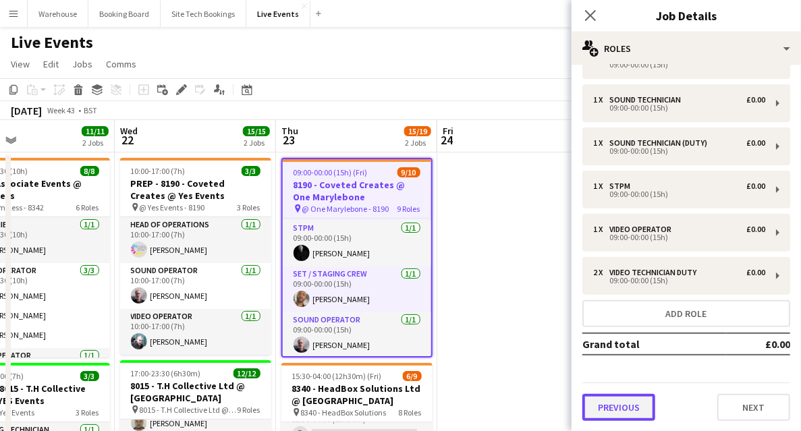
click at [637, 399] on button "Previous" at bounding box center [618, 407] width 73 height 27
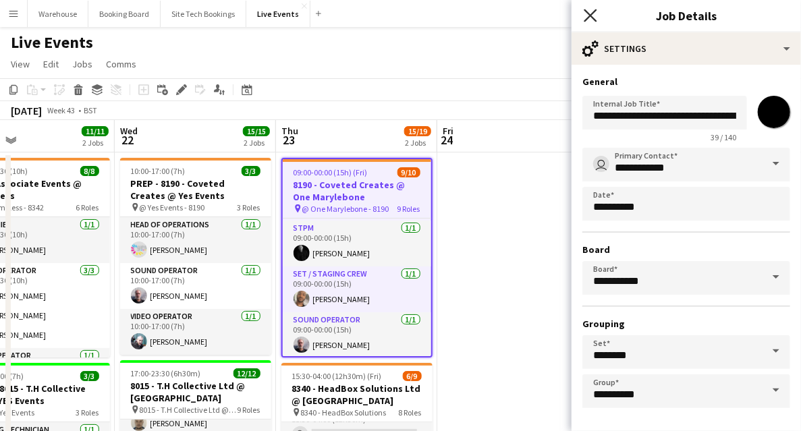
click at [591, 15] on icon at bounding box center [589, 15] width 13 height 13
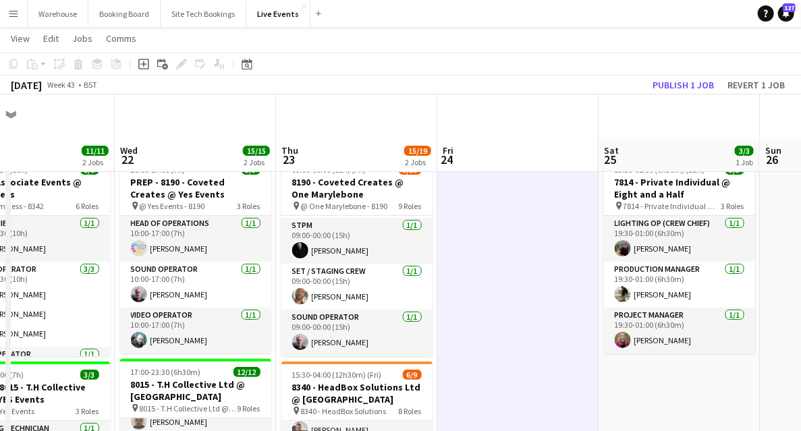
scroll to position [45, 0]
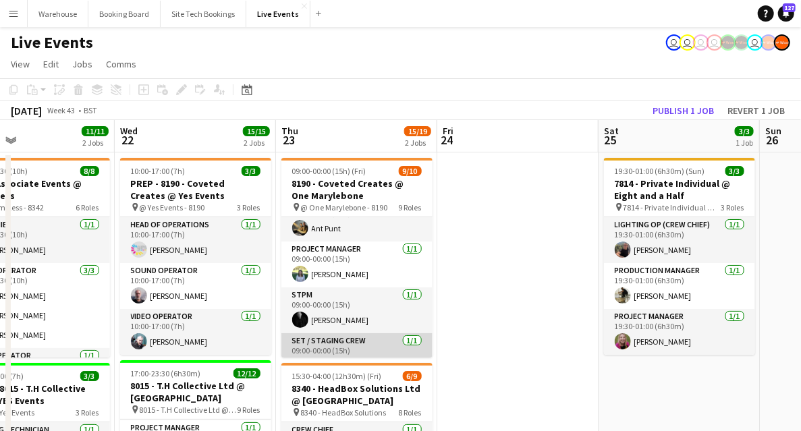
scroll to position [0, 0]
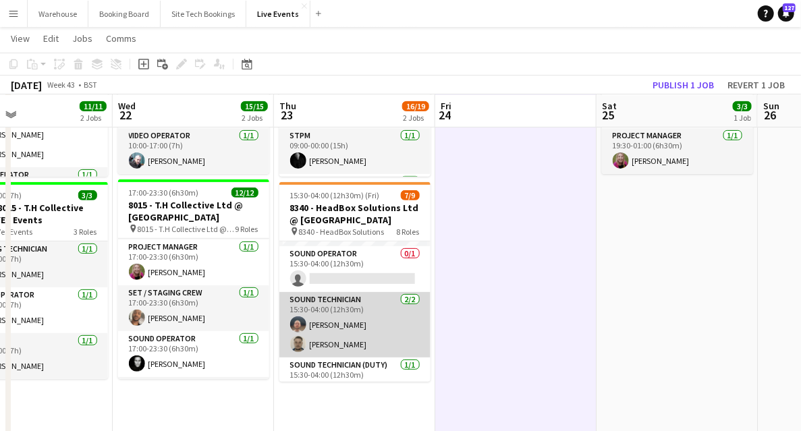
scroll to position [245, 0]
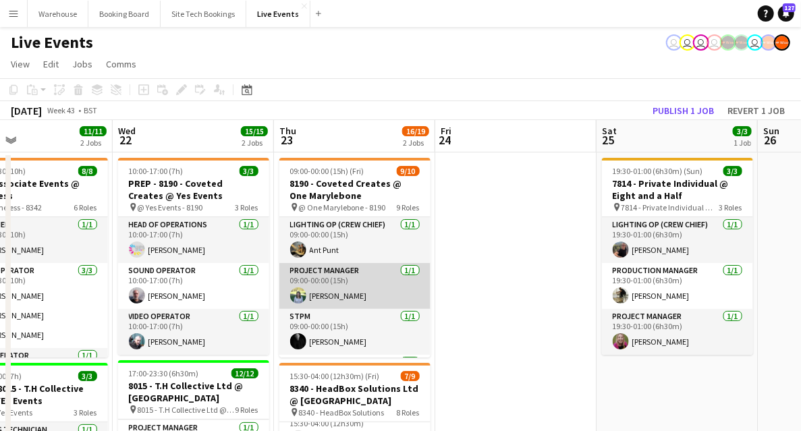
scroll to position [135, 0]
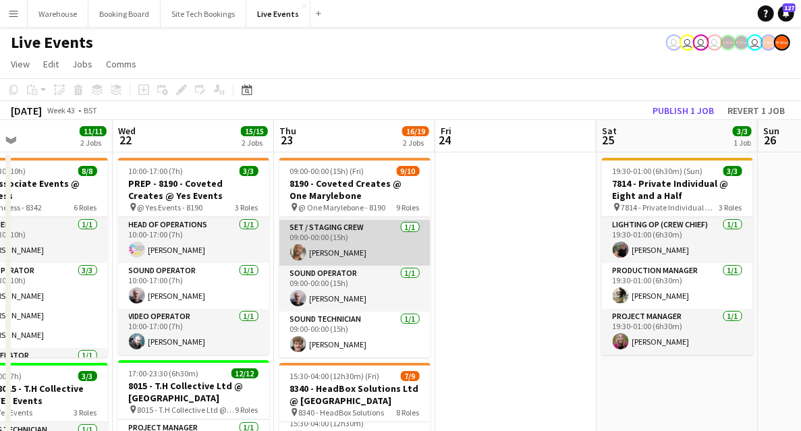
click at [320, 258] on app-card-role "Set / Staging Crew [DATE] 09:00-00:00 (15h) [PERSON_NAME]" at bounding box center [354, 243] width 151 height 46
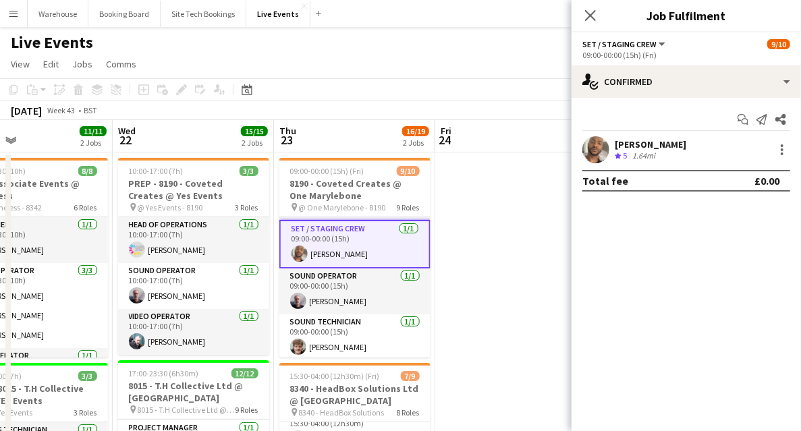
click at [794, 144] on div "[PERSON_NAME] Crew rating 5 1.64mi" at bounding box center [685, 149] width 229 height 27
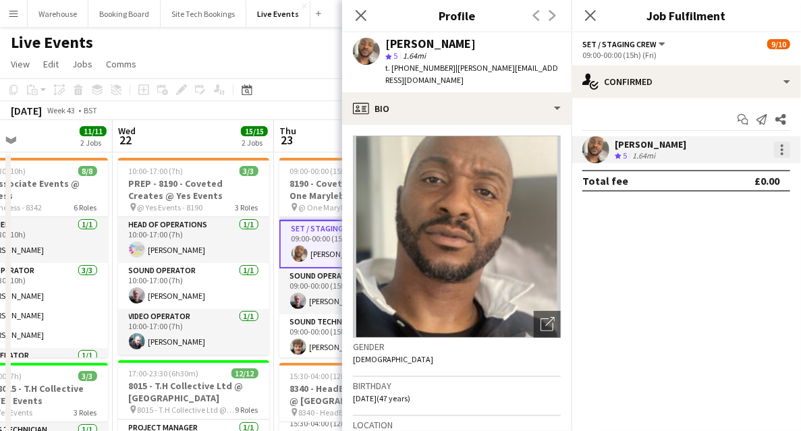
click at [780, 148] on div at bounding box center [782, 150] width 16 height 16
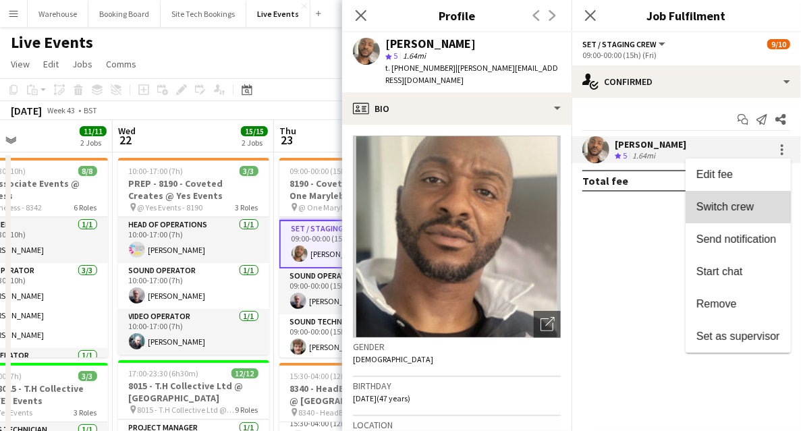
click at [708, 206] on span "Switch crew" at bounding box center [724, 206] width 57 height 11
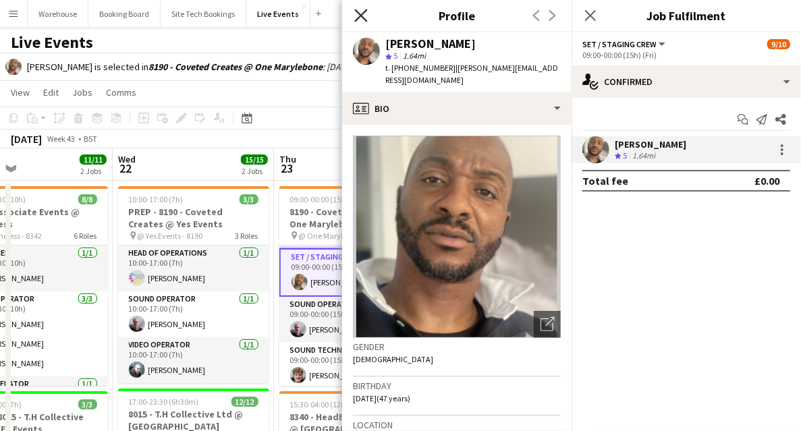
click at [359, 16] on icon "Close pop-in" at bounding box center [360, 15] width 13 height 13
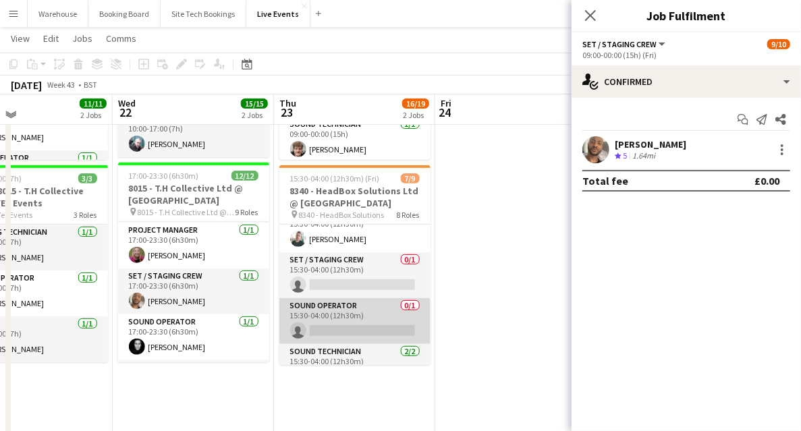
scroll to position [111, 0]
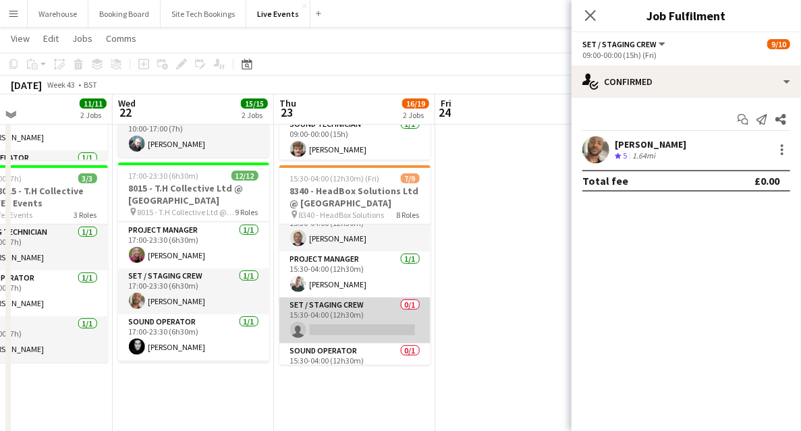
click at [328, 328] on app-card-role "Set / Staging Crew 0/1 15:30-04:00 (12h30m) single-neutral-actions" at bounding box center [354, 320] width 151 height 46
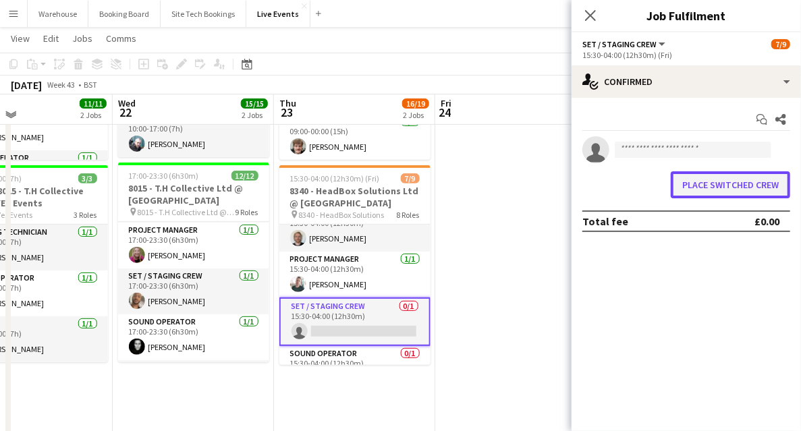
click at [710, 194] on button "Place switched crew" at bounding box center [729, 184] width 119 height 27
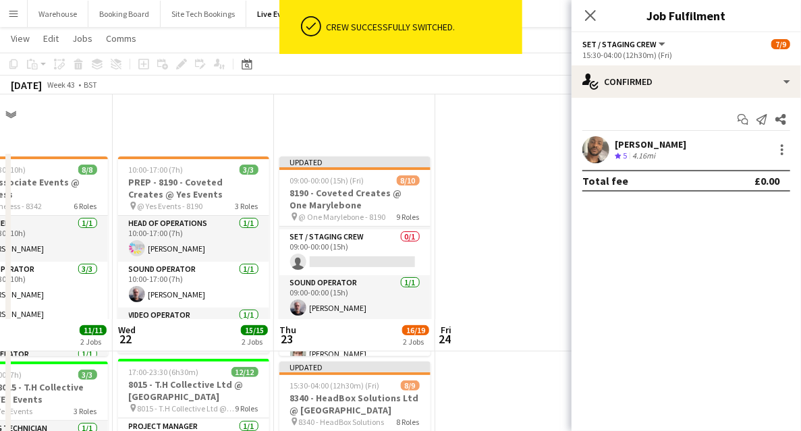
scroll to position [225, 0]
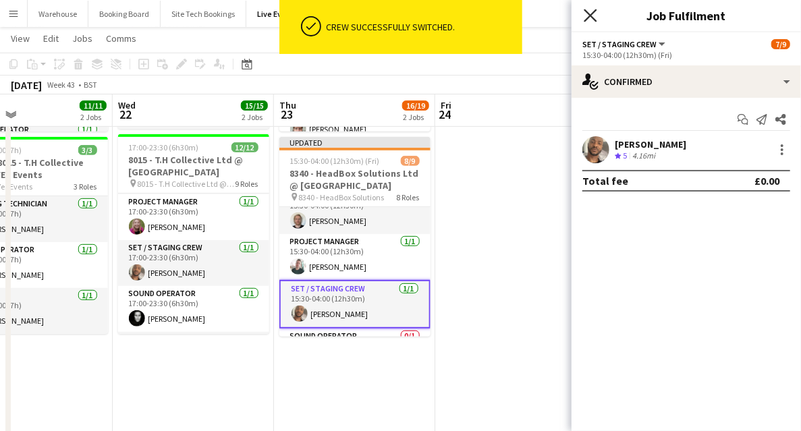
click at [591, 16] on icon at bounding box center [589, 15] width 13 height 13
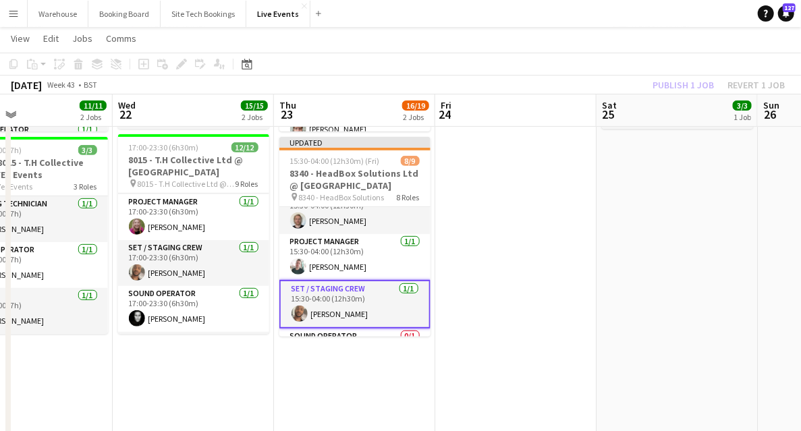
drag, startPoint x: 521, startPoint y: 282, endPoint x: 504, endPoint y: 274, distance: 18.1
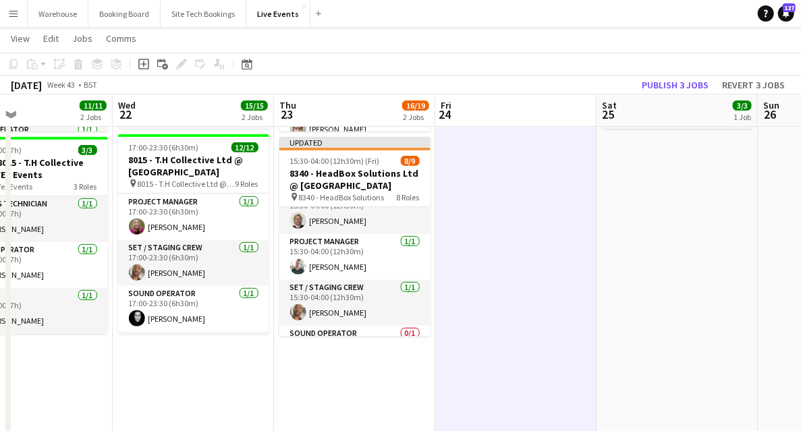
scroll to position [0, 372]
click at [379, 184] on h3 "8340 - HeadBox Solutions Ltd @ [GEOGRAPHIC_DATA]" at bounding box center [353, 179] width 151 height 24
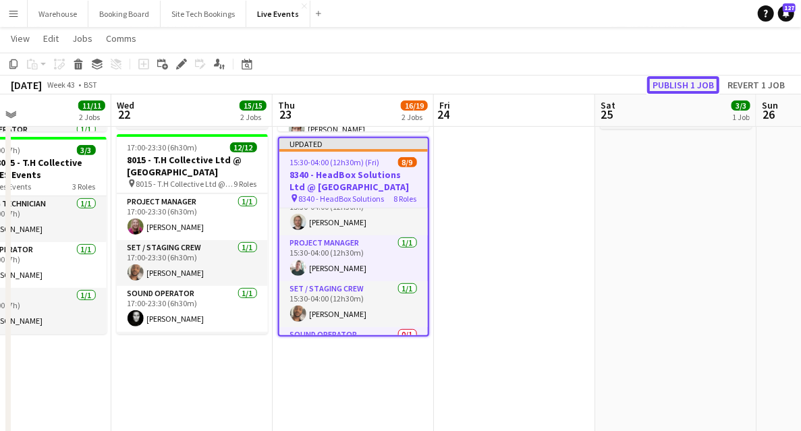
click at [681, 81] on button "Publish 1 job" at bounding box center [683, 85] width 72 height 18
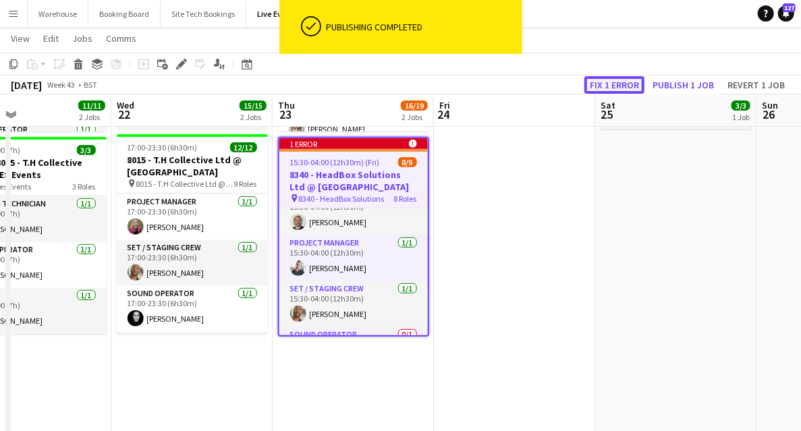
click at [602, 86] on button "Fix 1 error" at bounding box center [614, 85] width 60 height 18
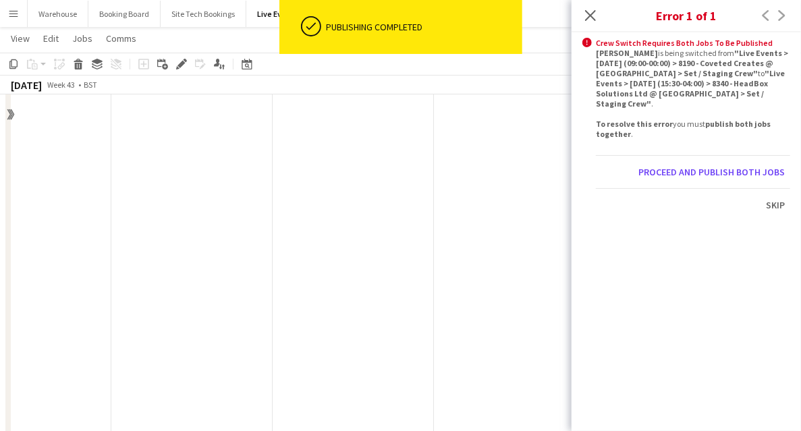
scroll to position [0, 464]
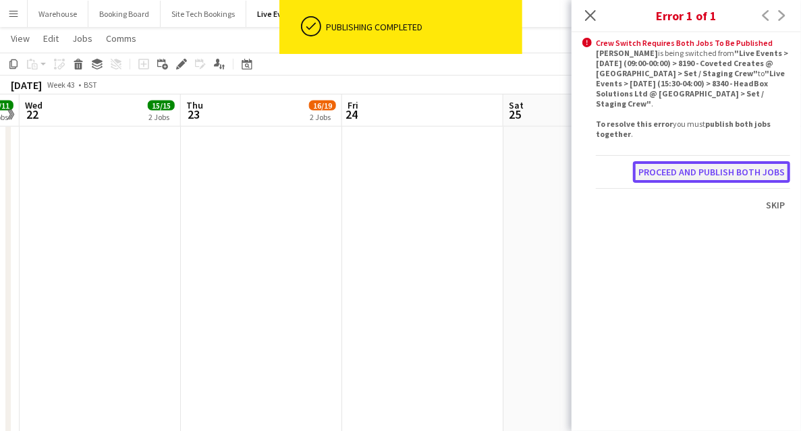
click at [719, 167] on button "Proceed and publish both jobs" at bounding box center [711, 172] width 157 height 22
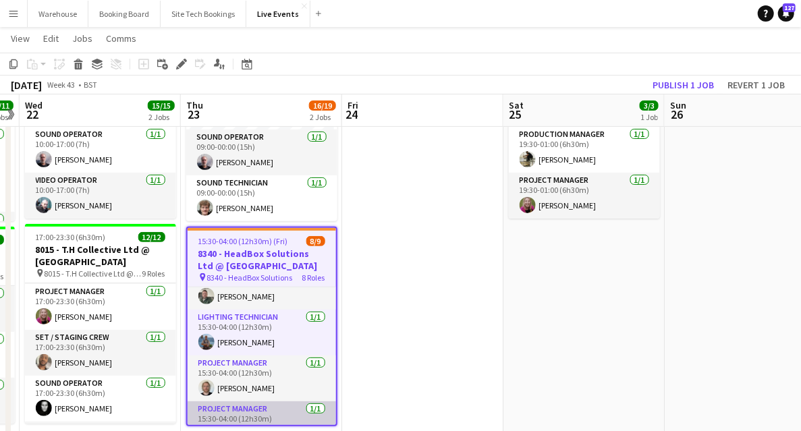
scroll to position [0, 0]
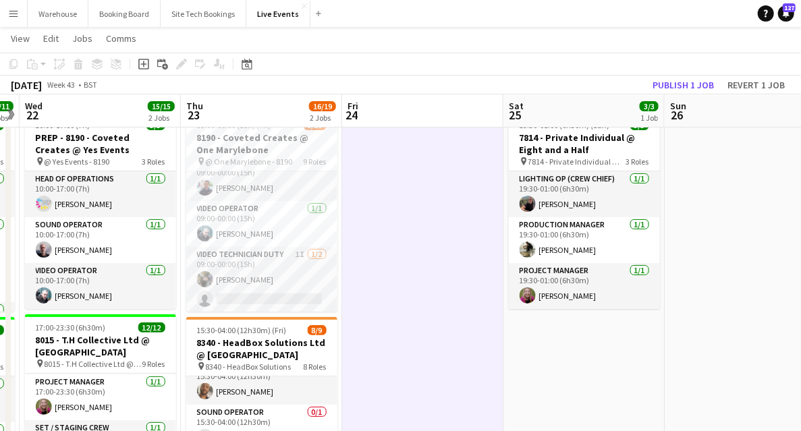
scroll to position [225, 0]
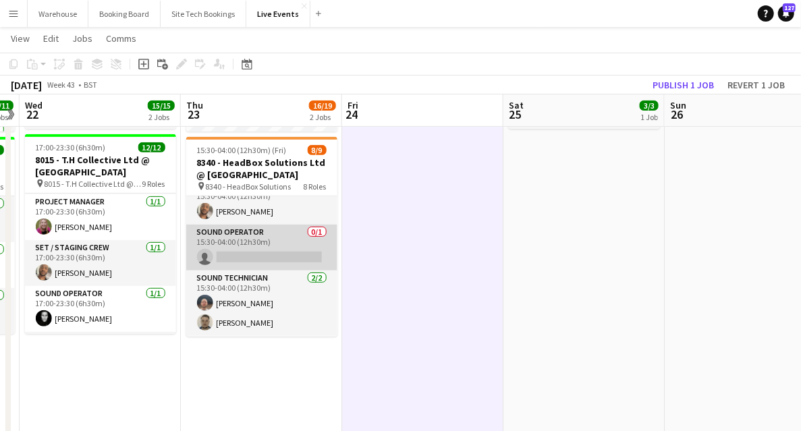
click at [269, 264] on app-card-role "Sound Operator 0/1 15:30-04:00 (12h30m) single-neutral-actions" at bounding box center [261, 248] width 151 height 46
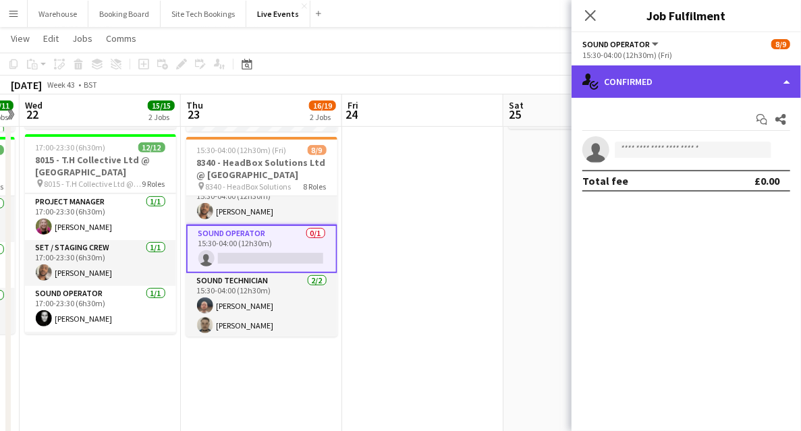
click at [666, 86] on div "single-neutral-actions-check-2 Confirmed" at bounding box center [685, 81] width 229 height 32
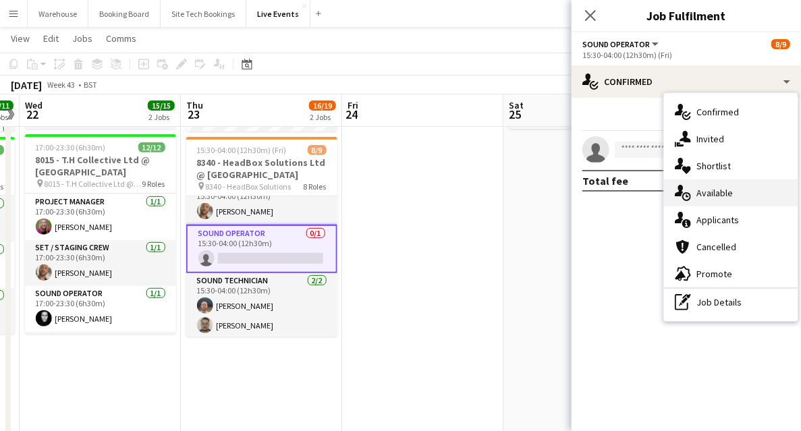
click at [718, 197] on span "Available" at bounding box center [714, 193] width 36 height 12
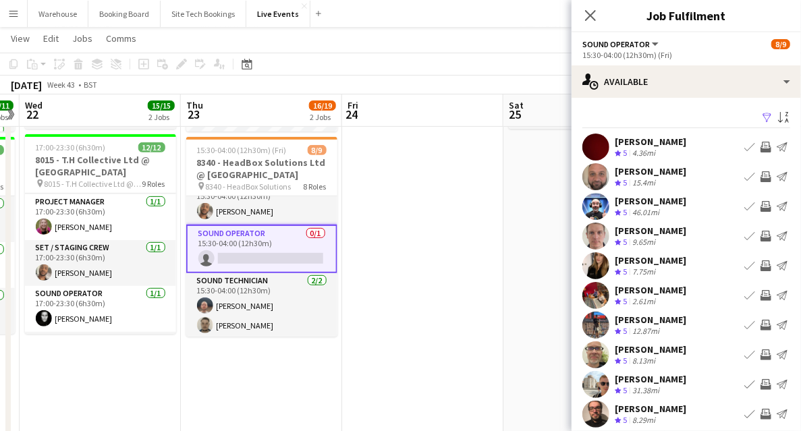
scroll to position [40, 0]
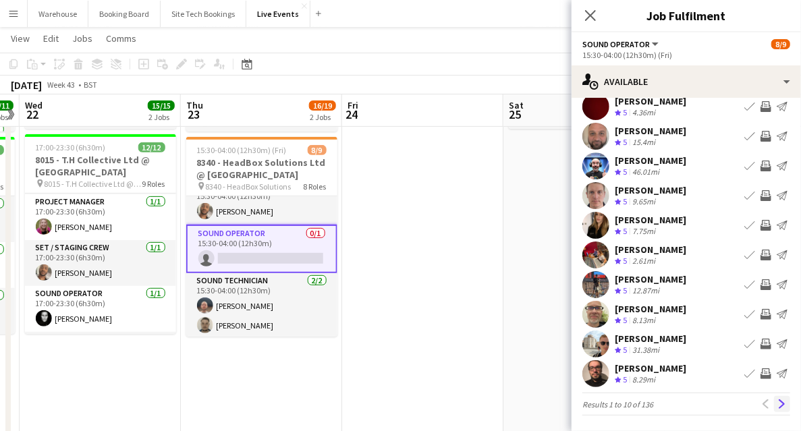
click at [779, 411] on button "Next" at bounding box center [782, 404] width 16 height 16
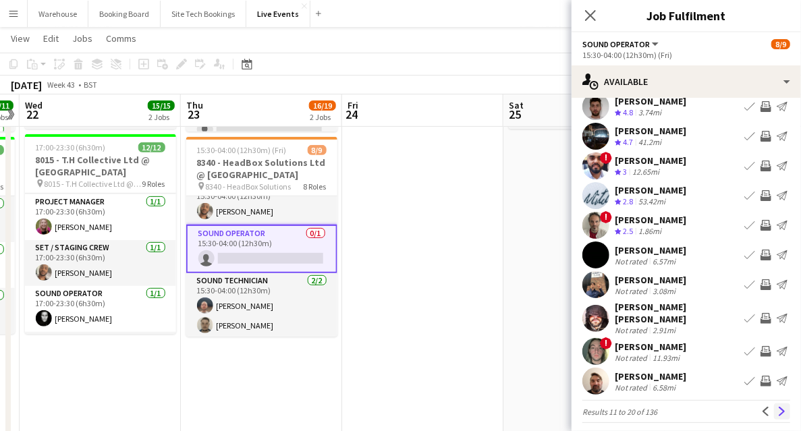
click at [774, 403] on button "Next" at bounding box center [782, 411] width 16 height 16
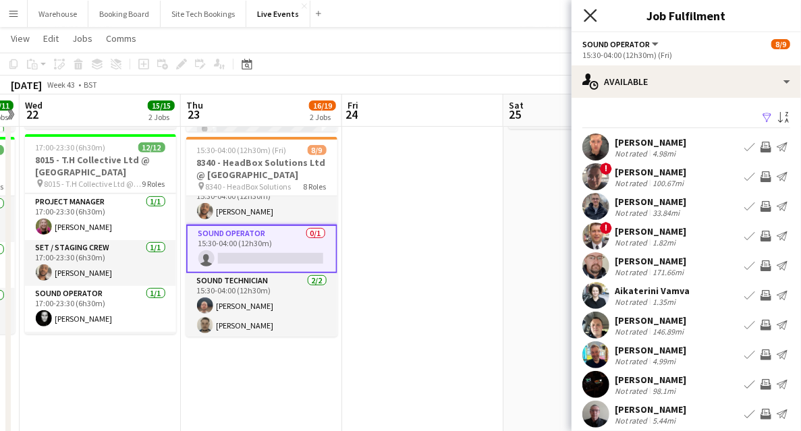
click at [591, 19] on icon "Close pop-in" at bounding box center [589, 15] width 13 height 13
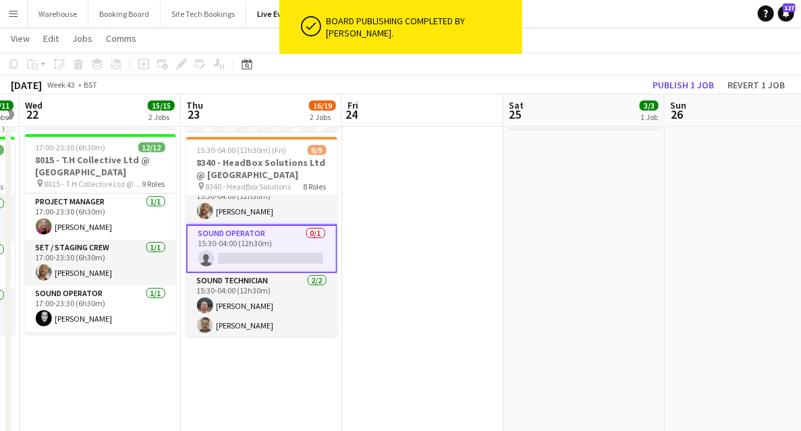
click at [251, 256] on app-card-role "Sound Operator 0/1 15:30-04:00 (12h30m) single-neutral-actions" at bounding box center [261, 249] width 151 height 49
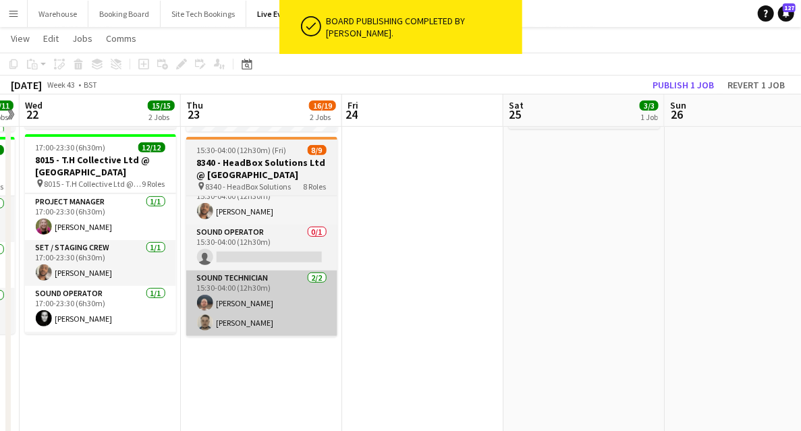
scroll to position [0, 465]
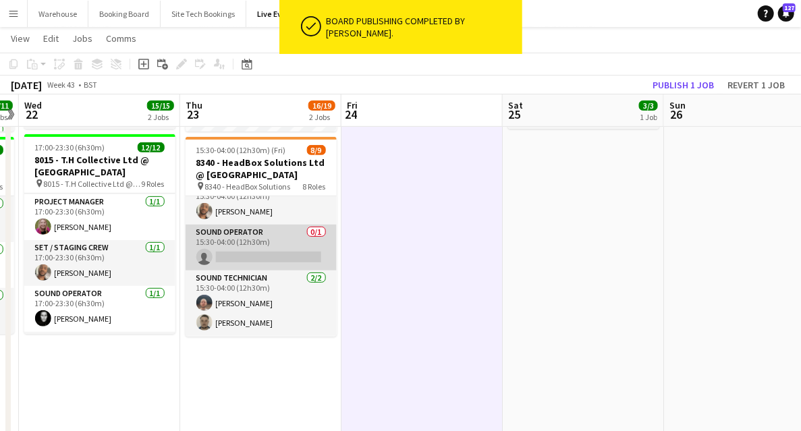
click at [268, 247] on app-card-role "Sound Operator 0/1 15:30-04:00 (12h30m) single-neutral-actions" at bounding box center [260, 248] width 151 height 46
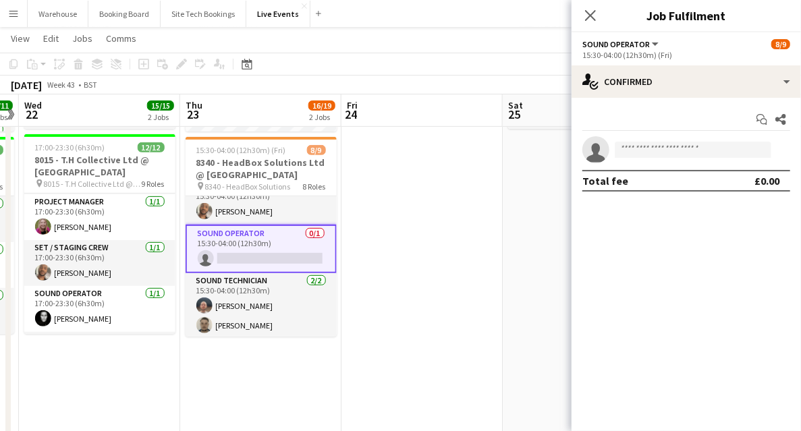
click at [660, 140] on app-invite-slot "single-neutral-actions" at bounding box center [685, 149] width 229 height 27
click at [676, 150] on input at bounding box center [692, 150] width 156 height 16
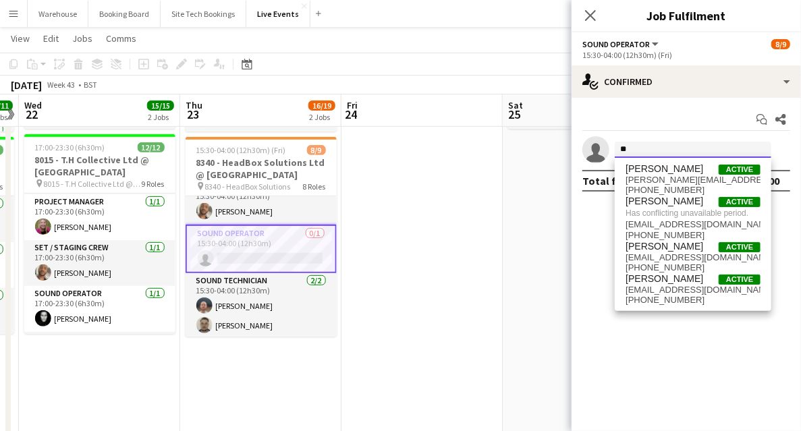
type input "*"
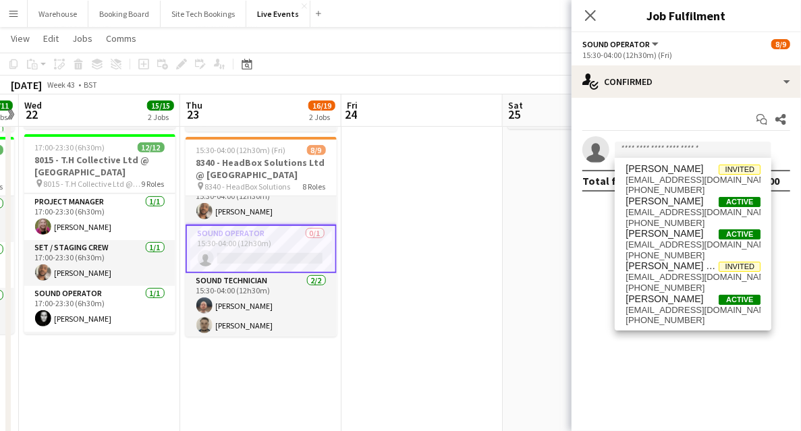
click at [593, 15] on icon "Close pop-in" at bounding box center [590, 15] width 11 height 11
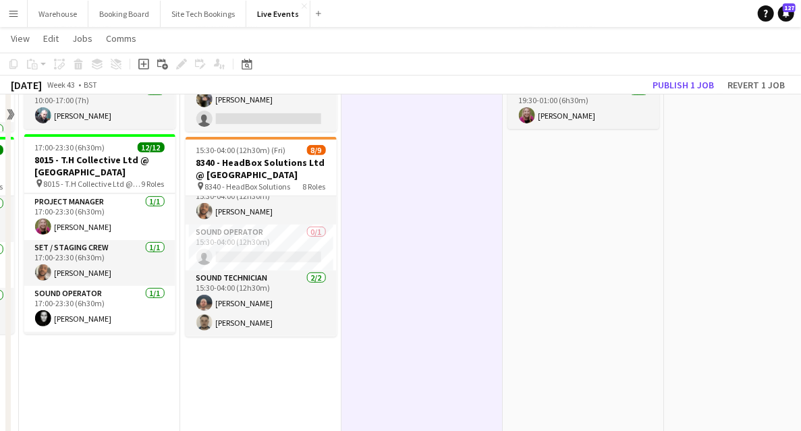
scroll to position [179, 0]
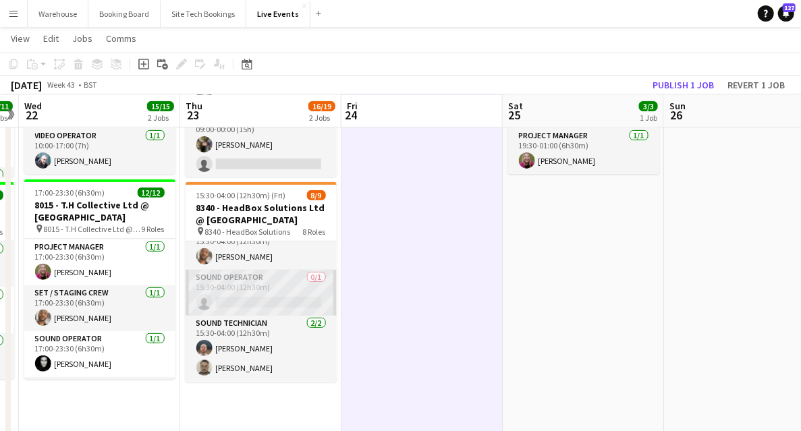
click at [264, 285] on app-card-role "Sound Operator 0/1 15:30-04:00 (12h30m) single-neutral-actions" at bounding box center [260, 293] width 151 height 46
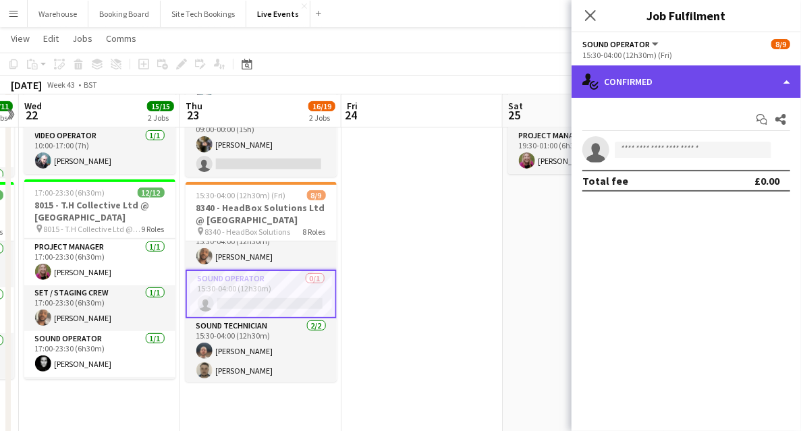
click at [630, 90] on div "single-neutral-actions-check-2 Confirmed" at bounding box center [685, 81] width 229 height 32
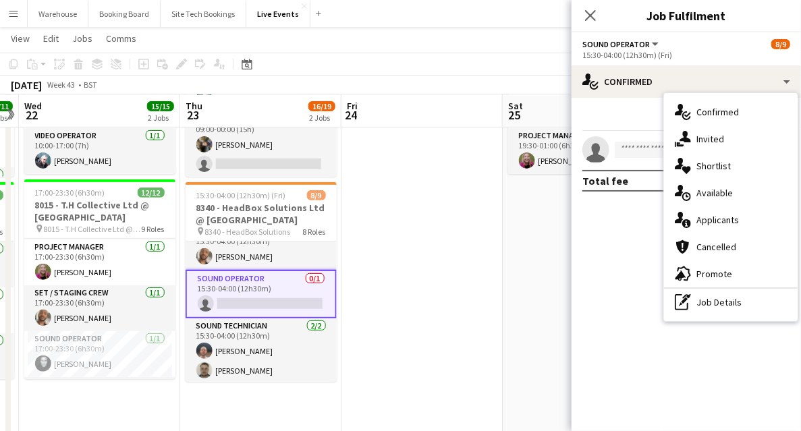
click at [715, 193] on span "Available" at bounding box center [714, 193] width 36 height 12
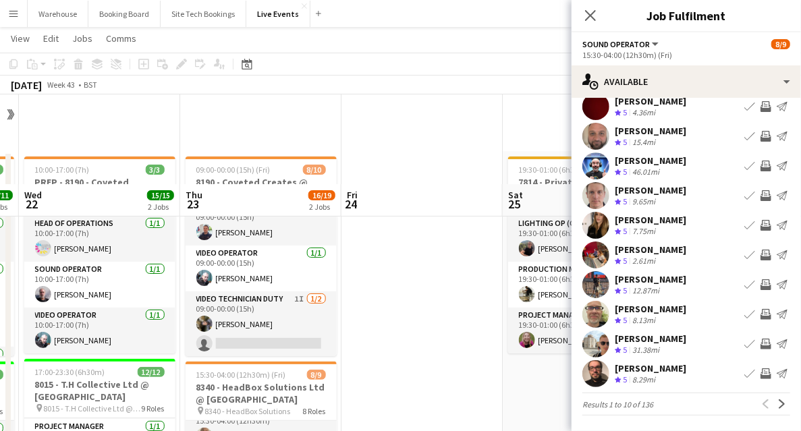
scroll to position [90, 0]
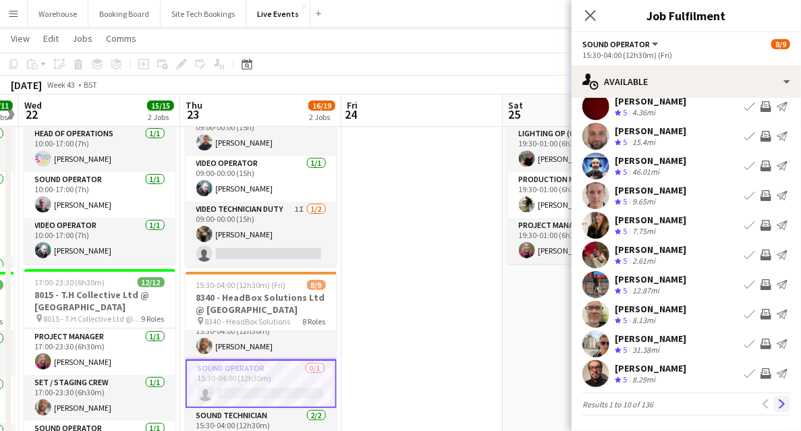
click at [778, 405] on app-icon "Next" at bounding box center [781, 403] width 9 height 9
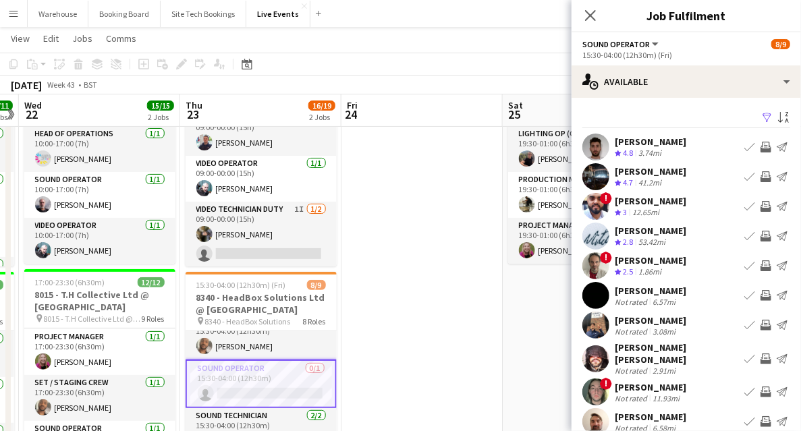
scroll to position [40, 0]
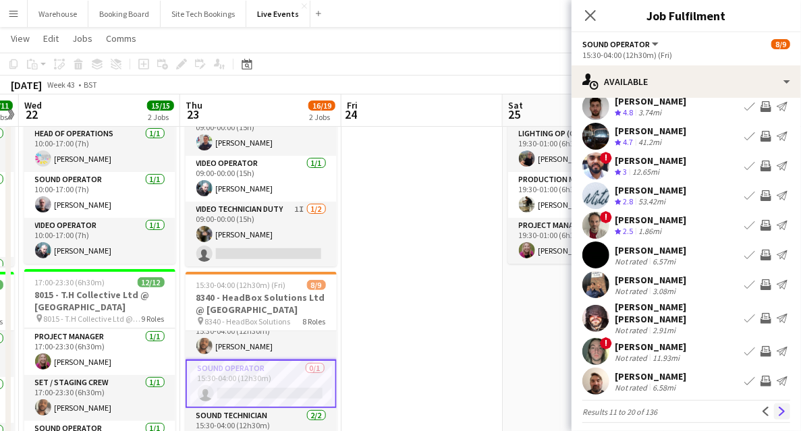
click at [776, 409] on button "Next" at bounding box center [782, 411] width 16 height 16
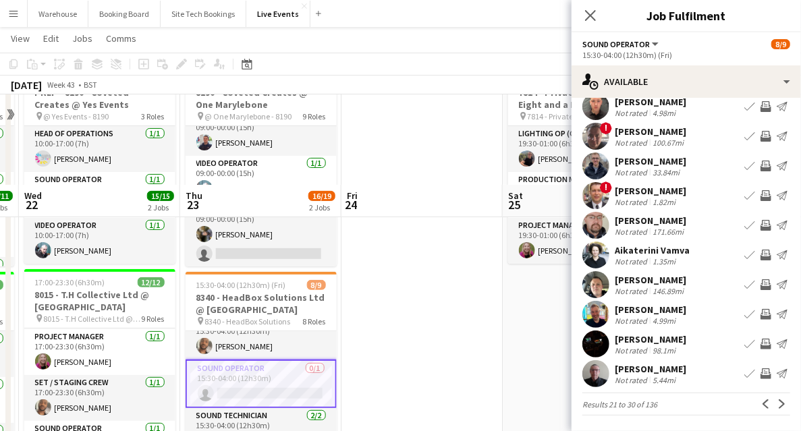
scroll to position [179, 0]
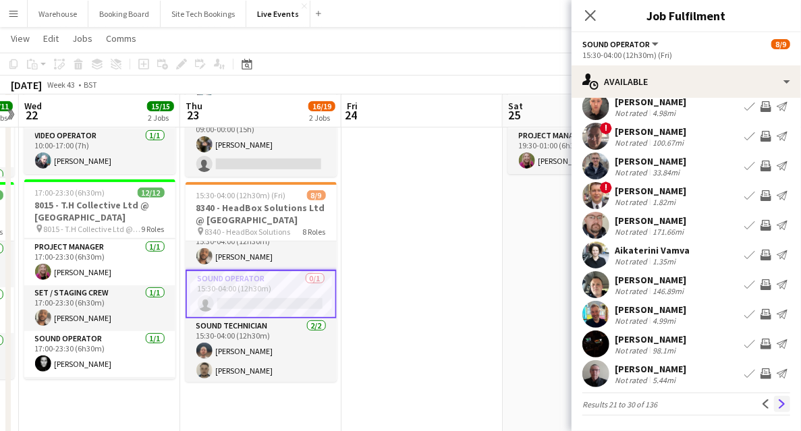
click at [777, 399] on app-icon "Next" at bounding box center [781, 403] width 9 height 9
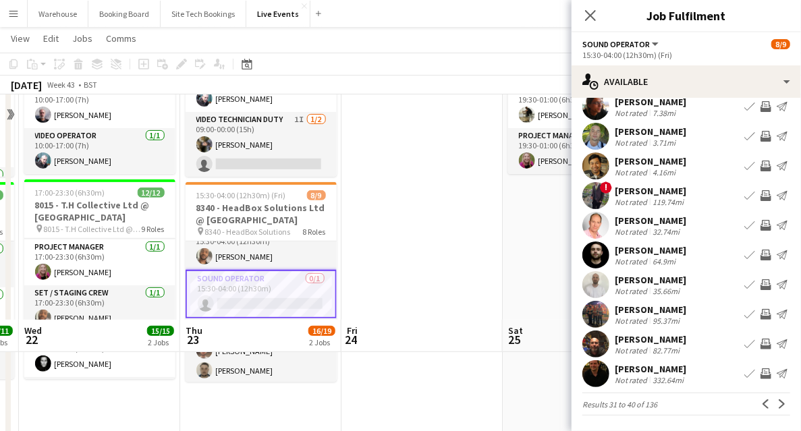
scroll to position [405, 0]
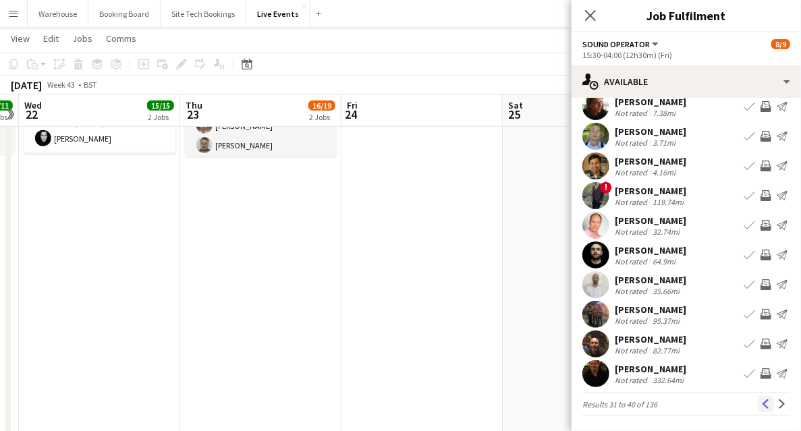
click at [761, 401] on app-icon "Previous" at bounding box center [765, 403] width 9 height 9
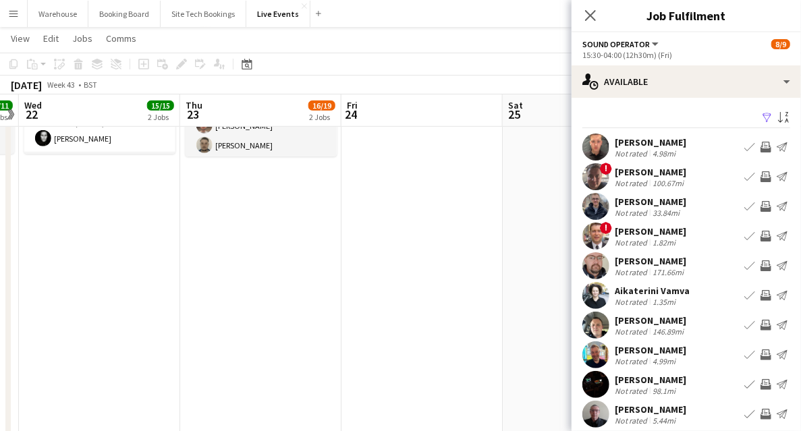
scroll to position [40, 0]
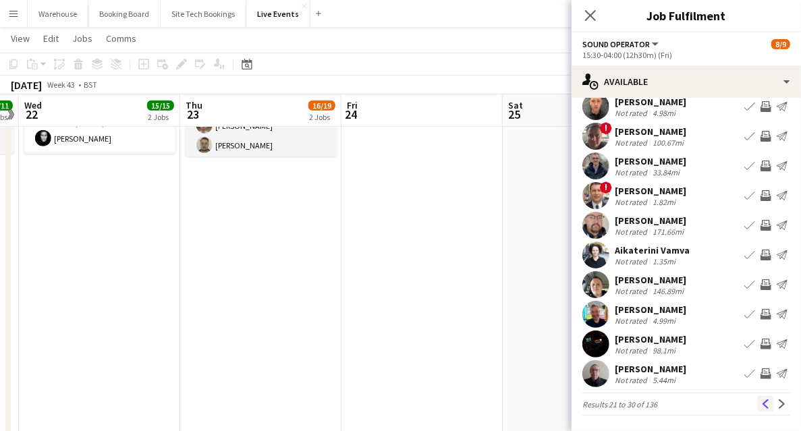
click at [761, 401] on app-icon "Previous" at bounding box center [765, 403] width 9 height 9
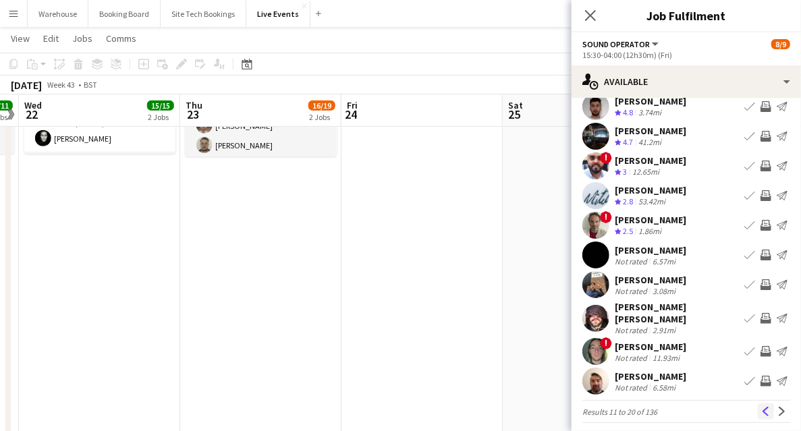
click at [761, 407] on app-icon "Previous" at bounding box center [765, 411] width 9 height 9
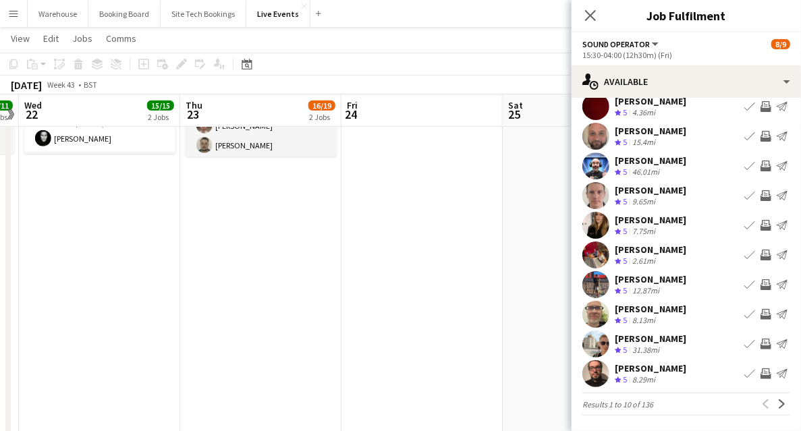
click at [760, 344] on app-icon "Invite crew" at bounding box center [765, 344] width 11 height 11
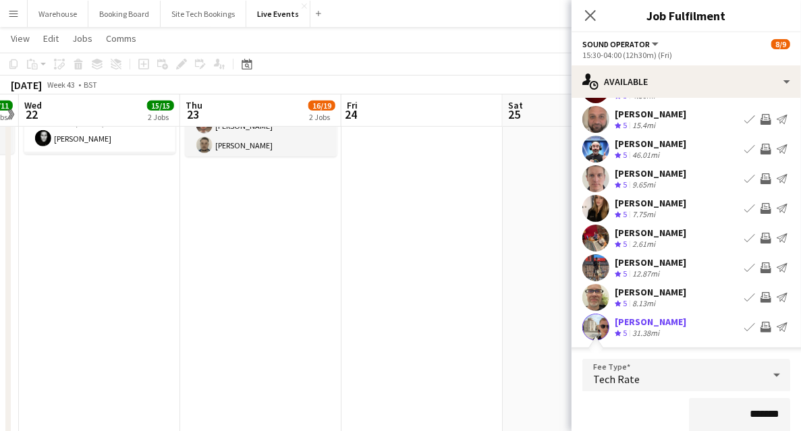
scroll to position [282, 0]
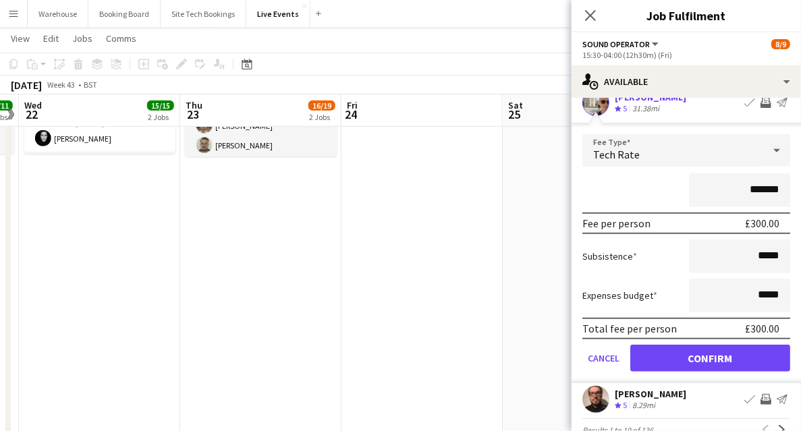
click at [618, 156] on span "Tech Rate" at bounding box center [616, 154] width 47 height 13
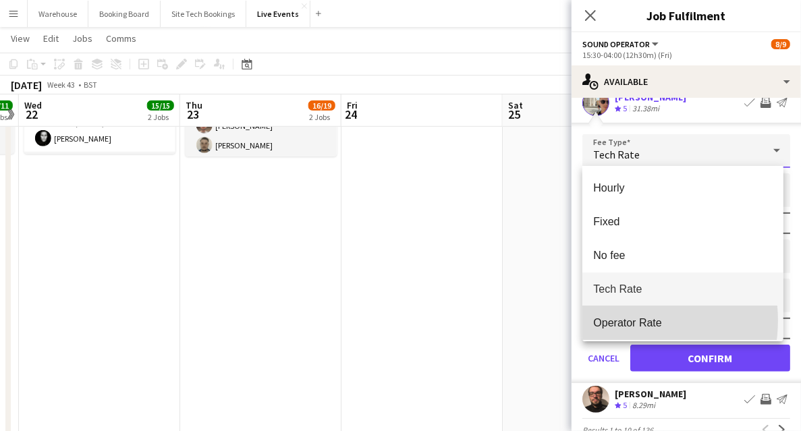
click at [620, 320] on span "Operator Rate" at bounding box center [682, 322] width 179 height 13
type input "*******"
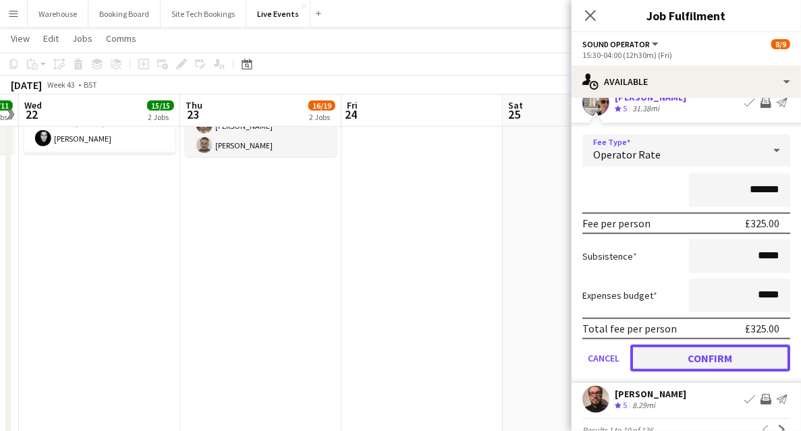
click at [689, 355] on button "Confirm" at bounding box center [710, 358] width 160 height 27
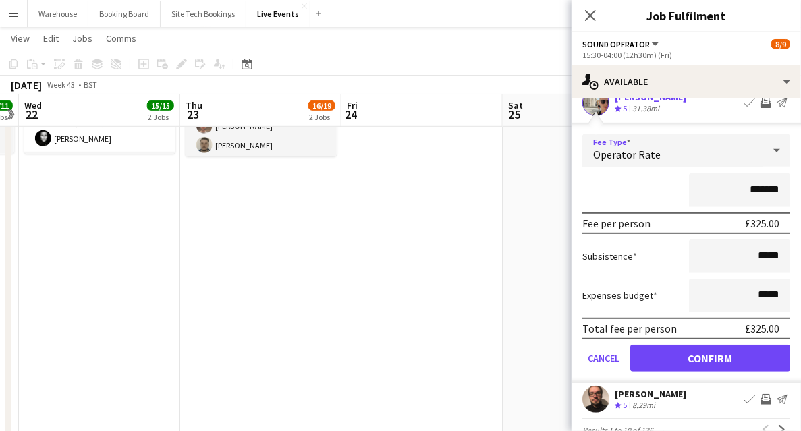
scroll to position [40, 0]
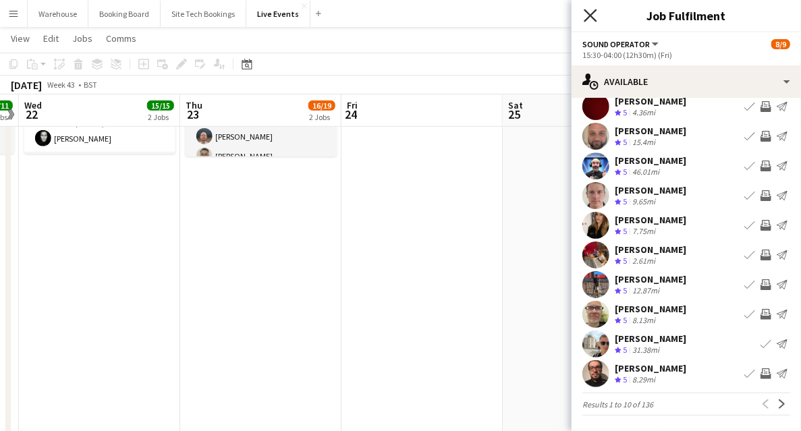
click at [591, 18] on icon "Close pop-in" at bounding box center [589, 15] width 13 height 13
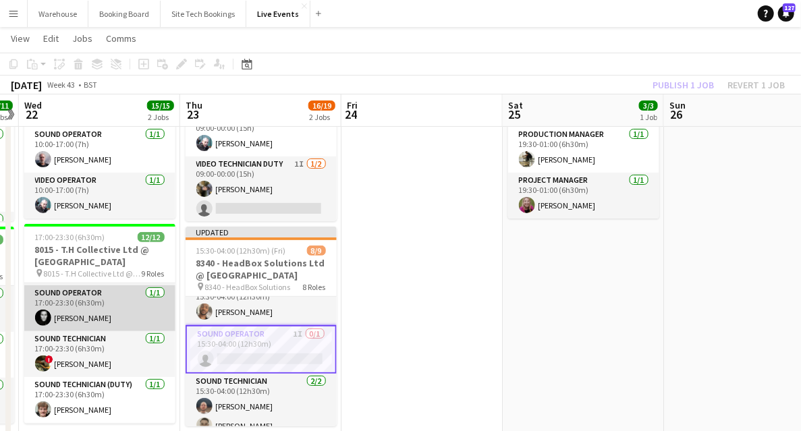
scroll to position [330, 0]
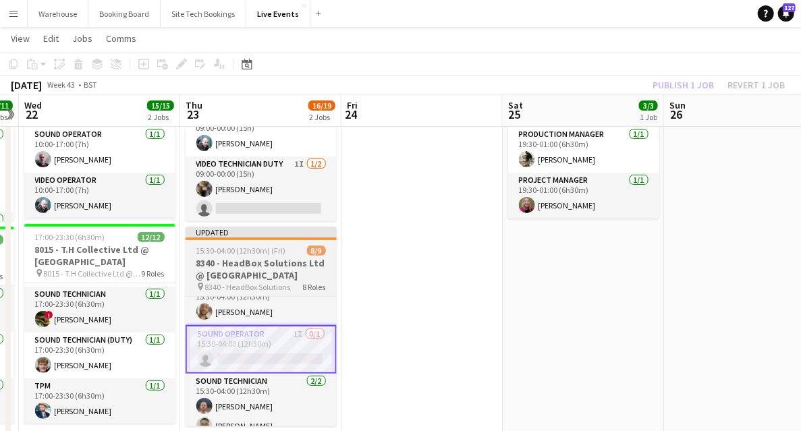
click at [260, 275] on h3 "8340 - HeadBox Solutions Ltd @ [GEOGRAPHIC_DATA]" at bounding box center [260, 269] width 151 height 24
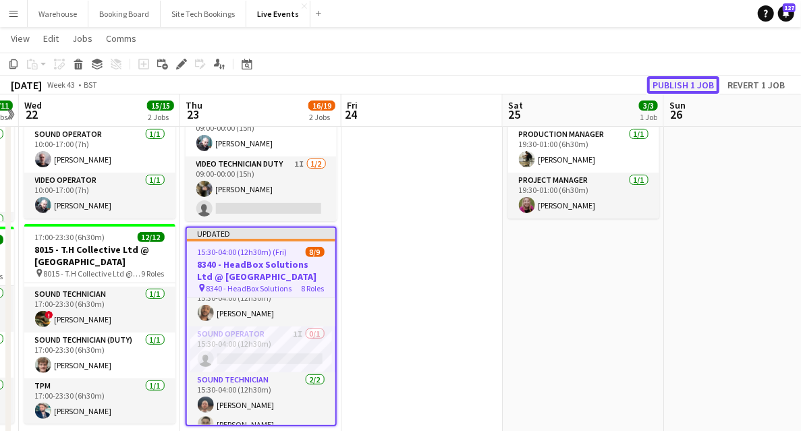
click at [669, 82] on button "Publish 1 job" at bounding box center [683, 85] width 72 height 18
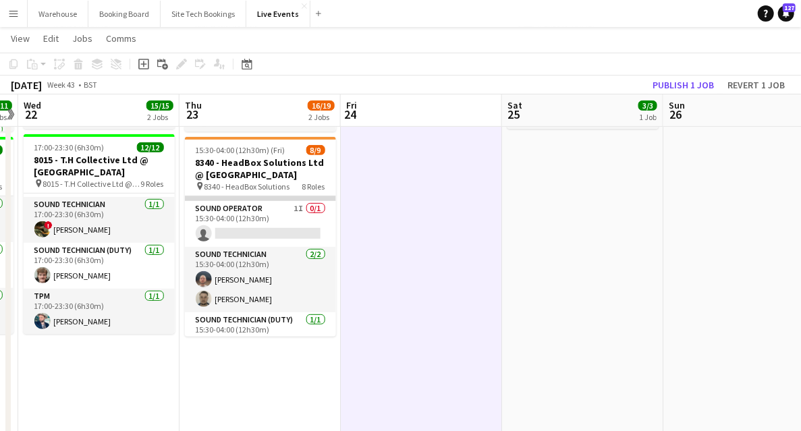
scroll to position [245, 0]
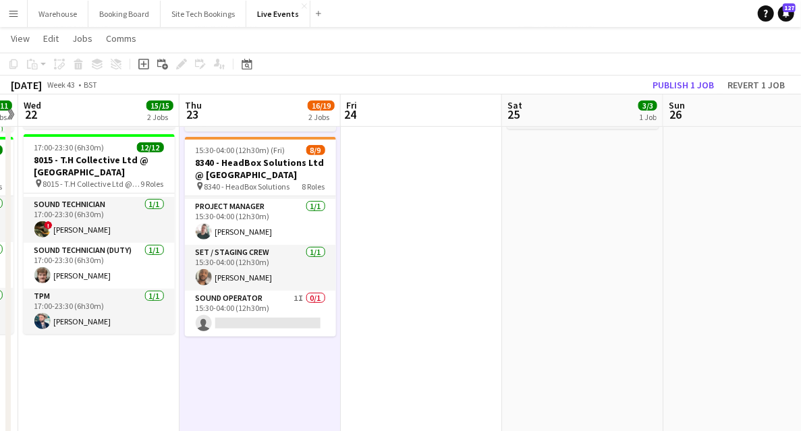
scroll to position [179, 0]
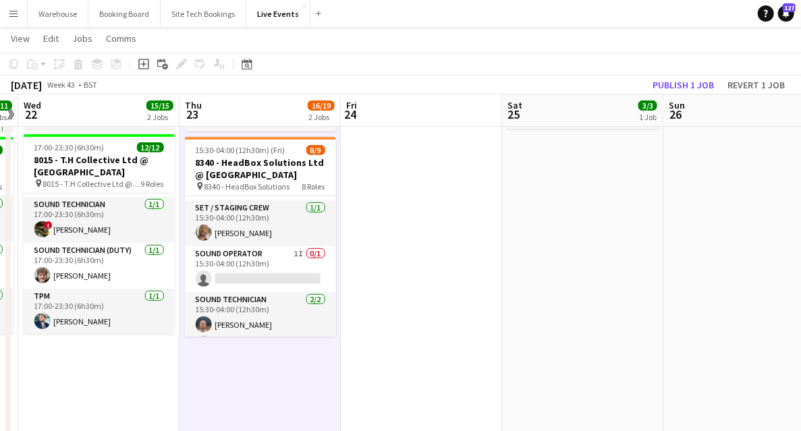
drag, startPoint x: 390, startPoint y: 268, endPoint x: 352, endPoint y: 267, distance: 37.8
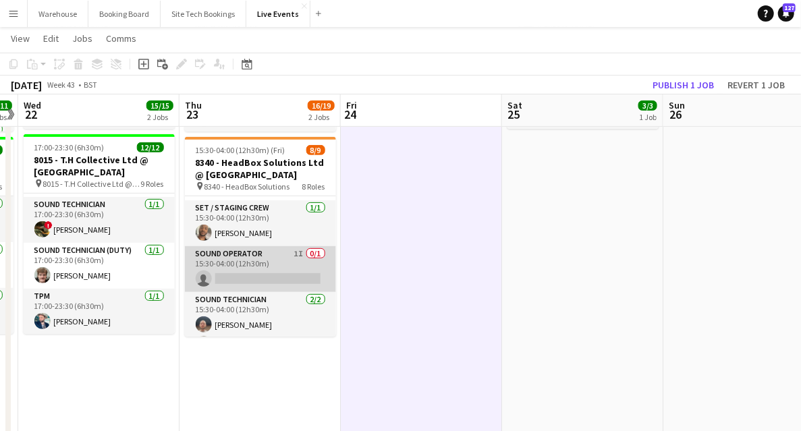
click at [270, 256] on app-card-role "Sound Operator 1I 0/1 15:30-04:00 (12h30m) single-neutral-actions" at bounding box center [260, 269] width 151 height 46
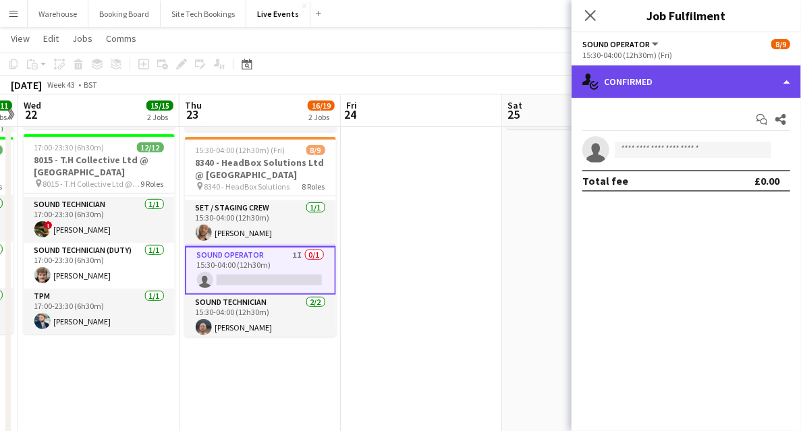
click at [703, 76] on div "single-neutral-actions-check-2 Confirmed" at bounding box center [685, 81] width 229 height 32
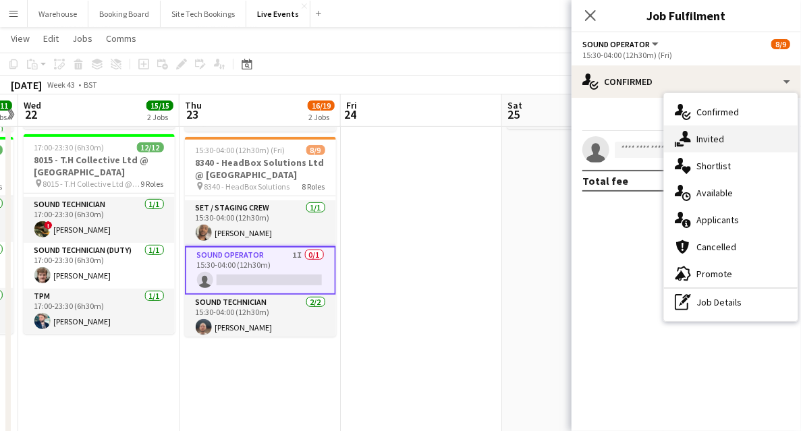
click at [720, 146] on div "single-neutral-actions-share-1 Invited" at bounding box center [731, 138] width 134 height 27
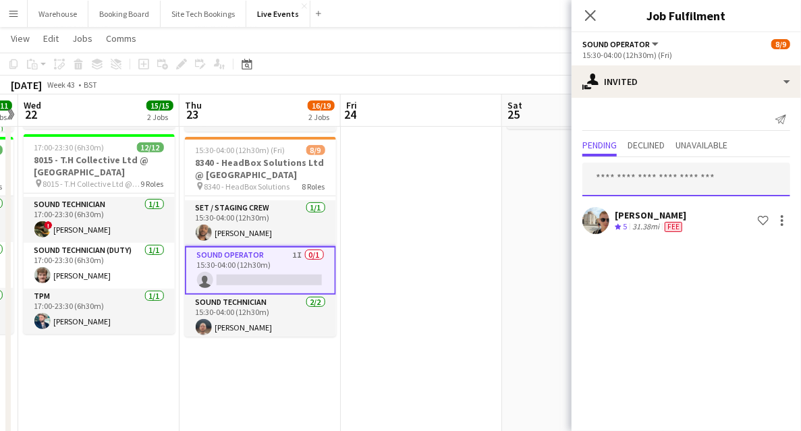
click at [635, 174] on input "text" at bounding box center [686, 180] width 208 height 34
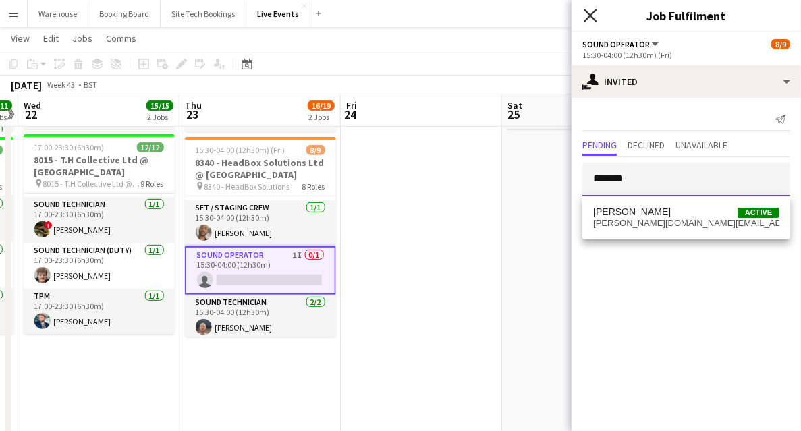
type input "*******"
click at [588, 19] on icon at bounding box center [589, 15] width 13 height 13
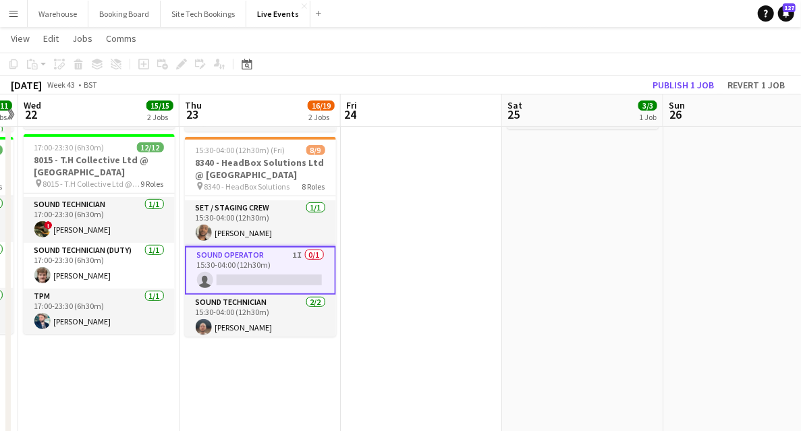
drag, startPoint x: 402, startPoint y: 314, endPoint x: 380, endPoint y: 310, distance: 22.0
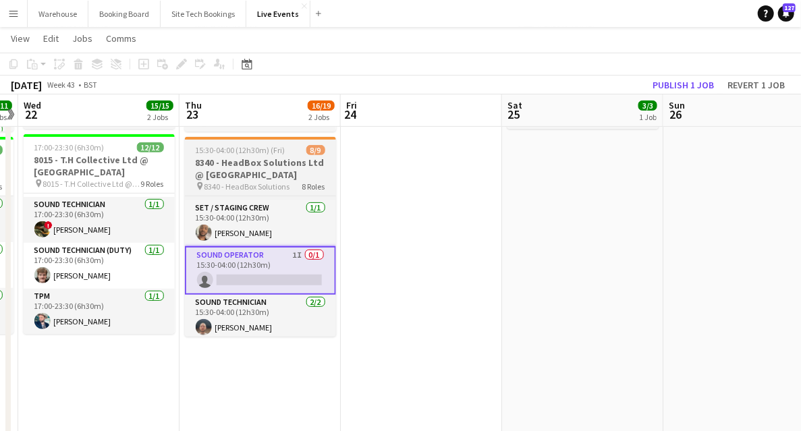
scroll to position [0, 464]
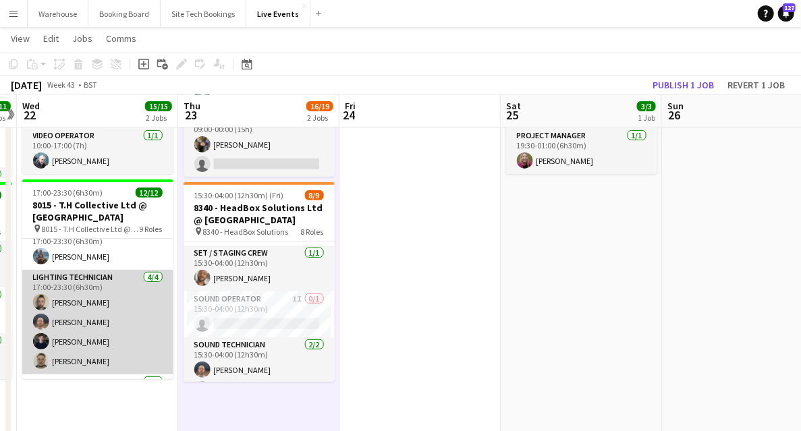
scroll to position [0, 0]
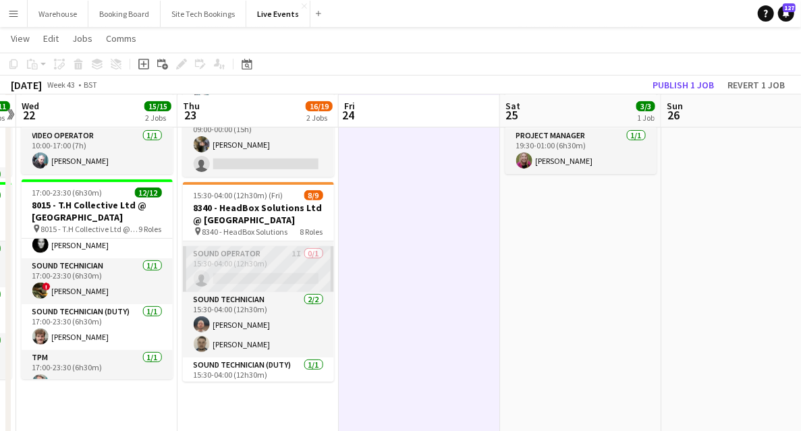
scroll to position [245, 0]
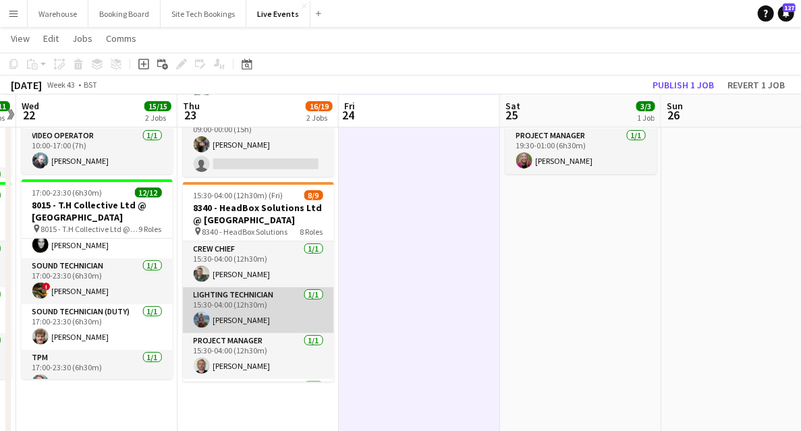
scroll to position [45, 0]
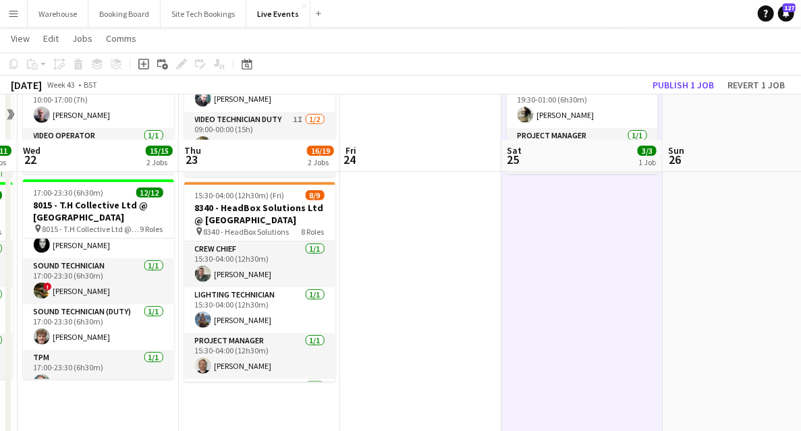
scroll to position [225, 0]
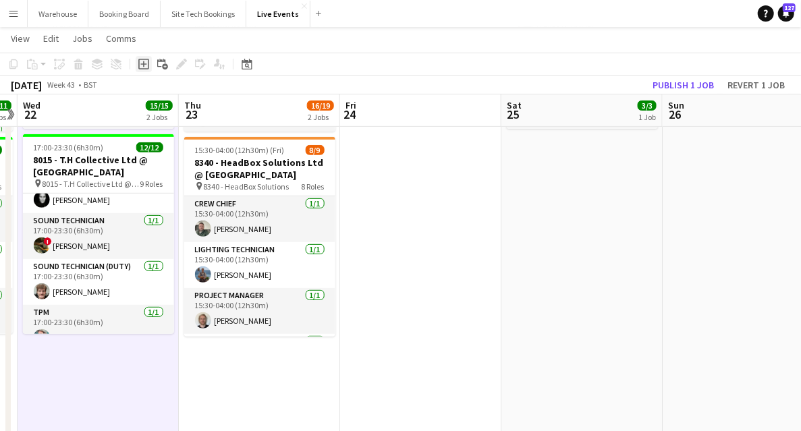
click at [146, 69] on icon at bounding box center [143, 64] width 11 height 11
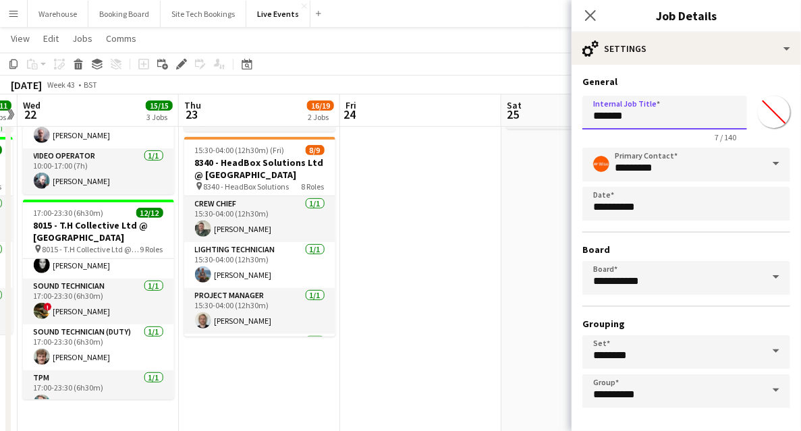
drag, startPoint x: 642, startPoint y: 115, endPoint x: 567, endPoint y: 119, distance: 75.0
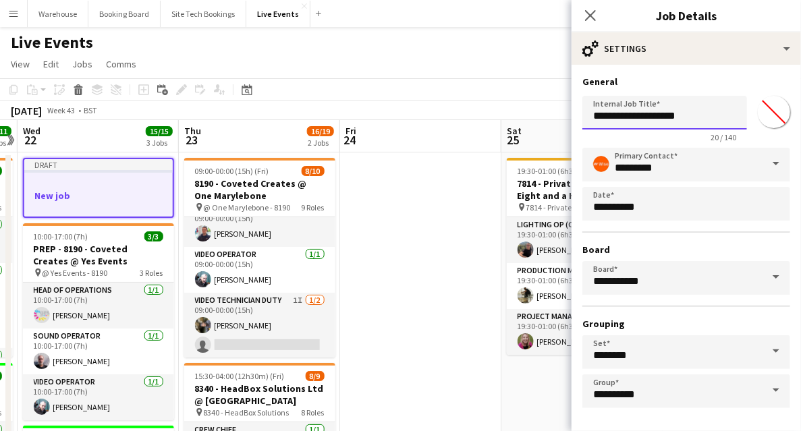
click at [666, 104] on input "**********" at bounding box center [664, 113] width 165 height 34
click at [683, 105] on input "**********" at bounding box center [664, 113] width 165 height 34
type input "**********"
click at [595, 17] on icon "Close pop-in" at bounding box center [589, 15] width 13 height 13
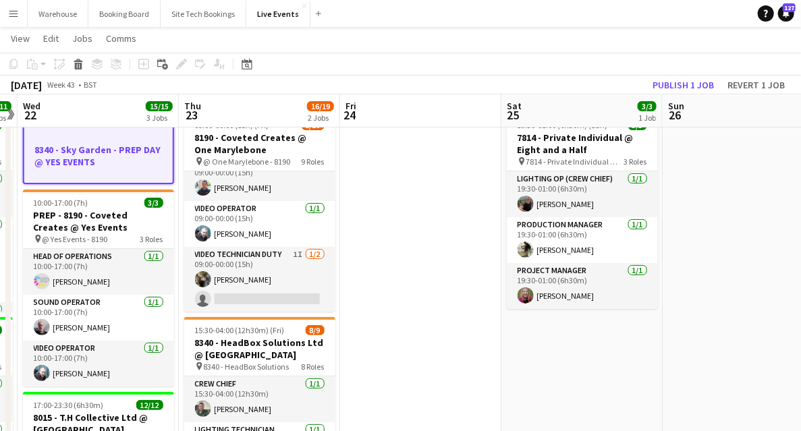
scroll to position [0, 0]
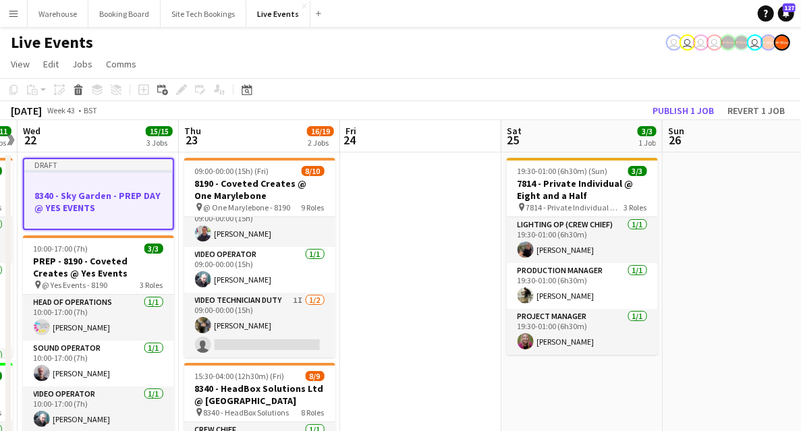
click at [121, 198] on h3 "8340 - Sky Garden - PREP DAY @ YES EVENTS" at bounding box center [98, 202] width 148 height 24
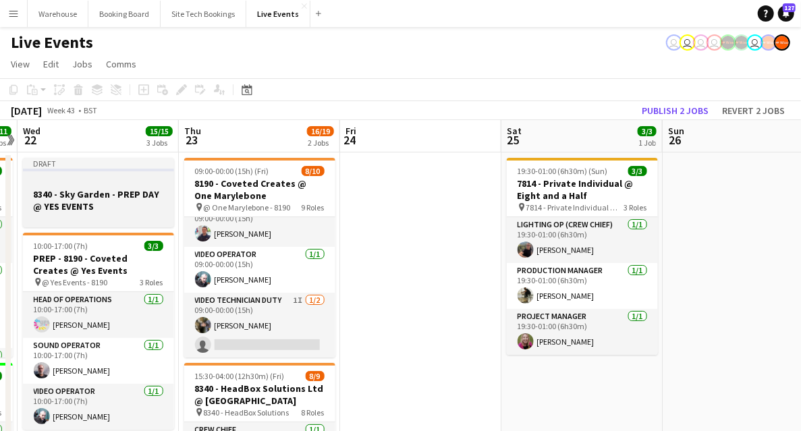
click at [99, 198] on h3 "8340 - Sky Garden - PREP DAY @ YES EVENTS" at bounding box center [98, 200] width 151 height 24
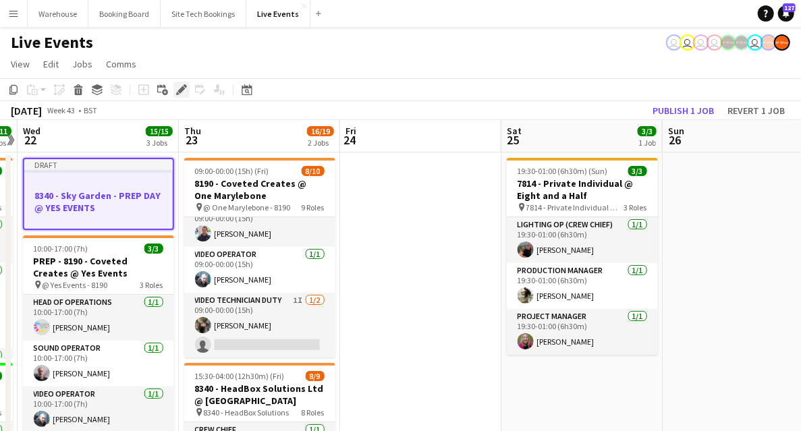
click at [181, 96] on div "Edit" at bounding box center [181, 90] width 16 height 16
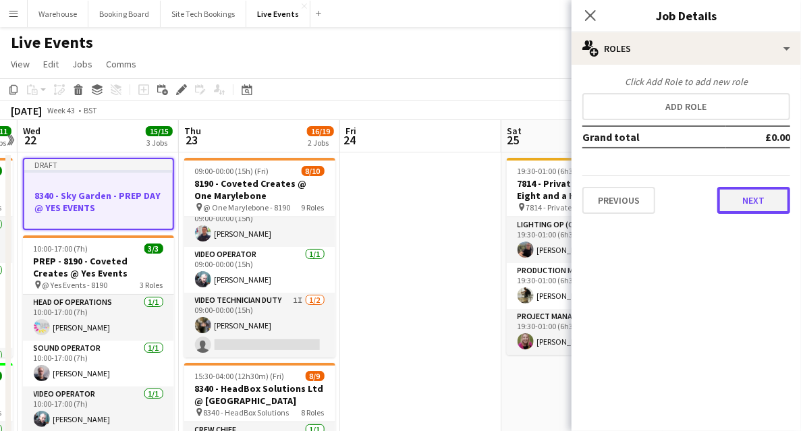
click at [763, 212] on button "Next" at bounding box center [753, 200] width 73 height 27
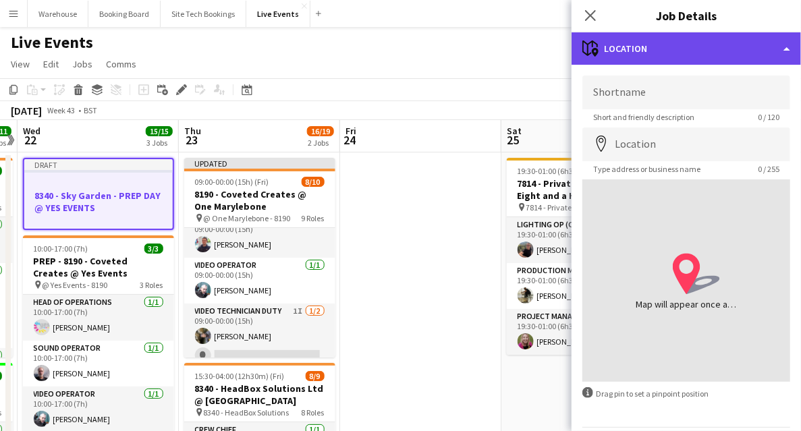
click at [576, 63] on div "maps-pin-1 Location" at bounding box center [685, 48] width 229 height 32
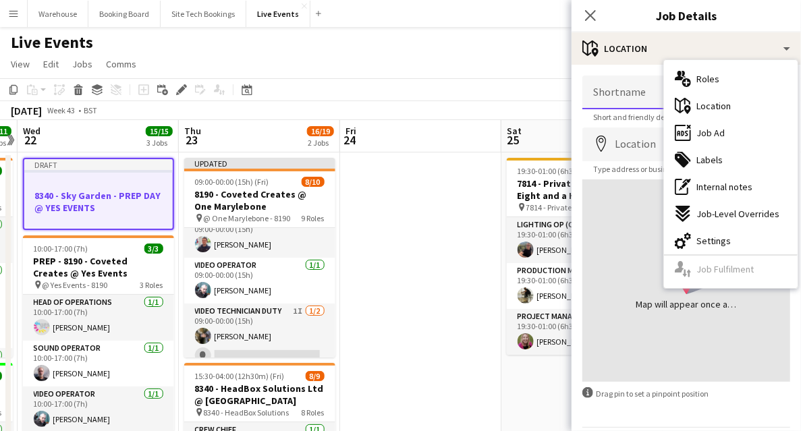
click at [639, 92] on input "Shortname" at bounding box center [686, 93] width 208 height 34
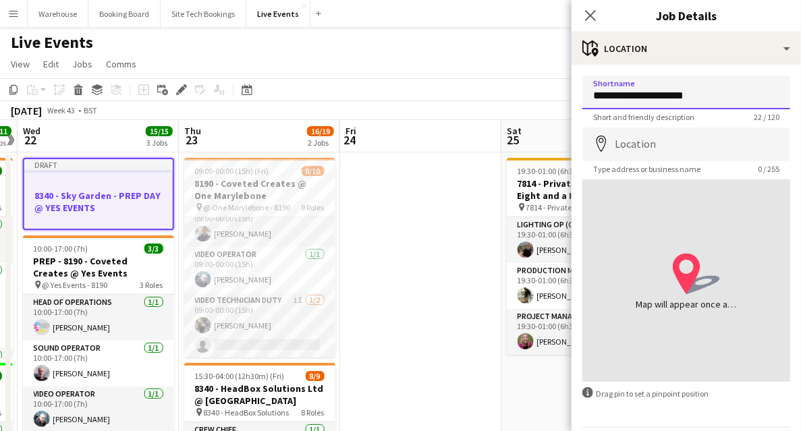
type input "**********"
click at [666, 144] on input "Location" at bounding box center [686, 144] width 208 height 34
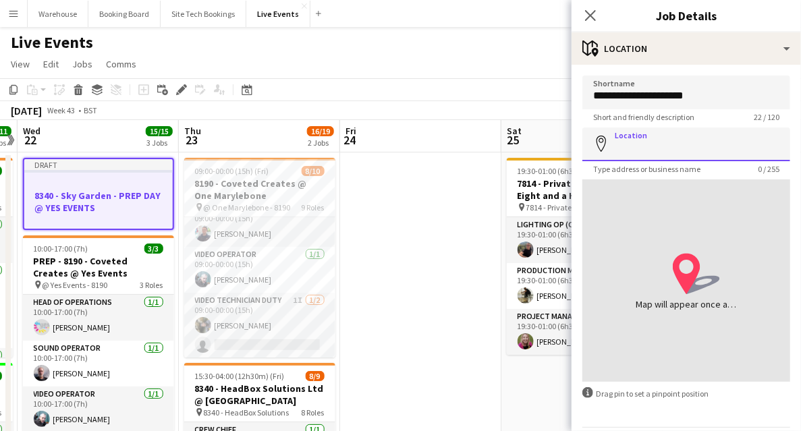
type input "*"
type input "**********"
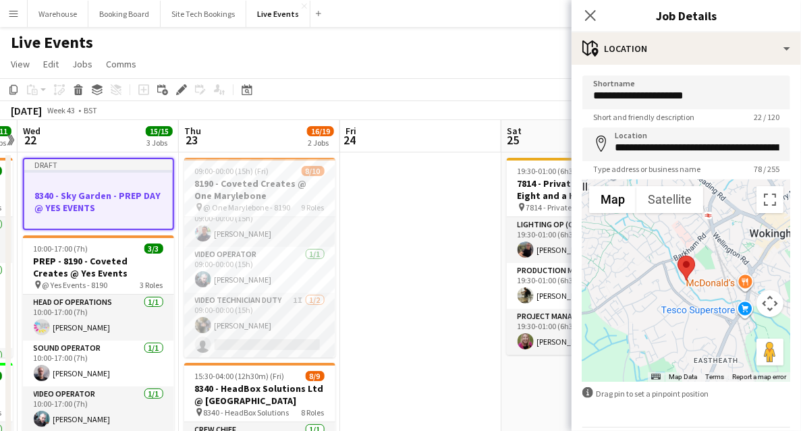
scroll to position [45, 0]
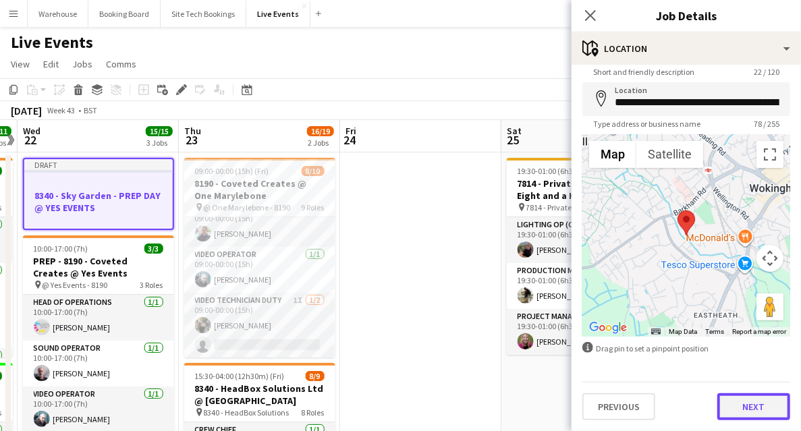
click at [776, 412] on button "Next" at bounding box center [753, 406] width 73 height 27
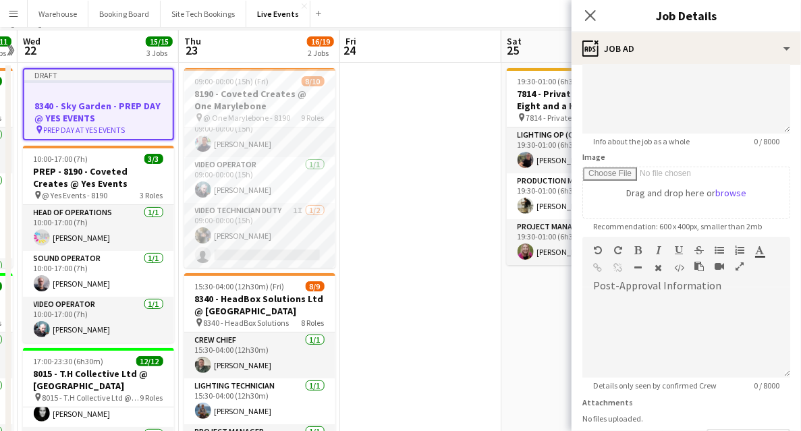
scroll to position [135, 0]
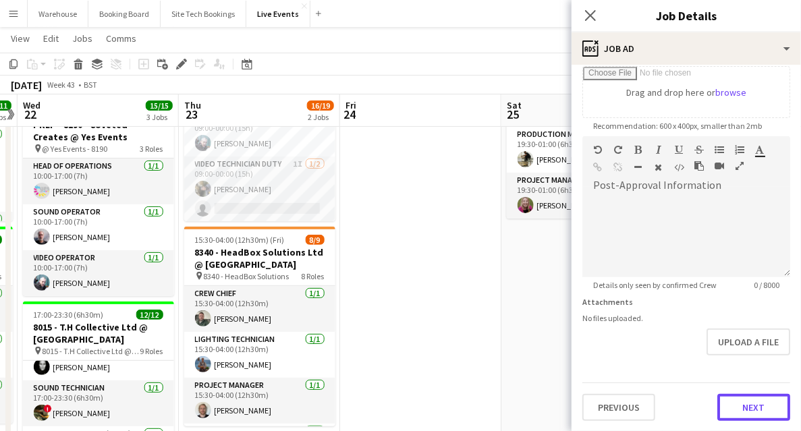
click at [751, 410] on button "Next" at bounding box center [753, 407] width 73 height 27
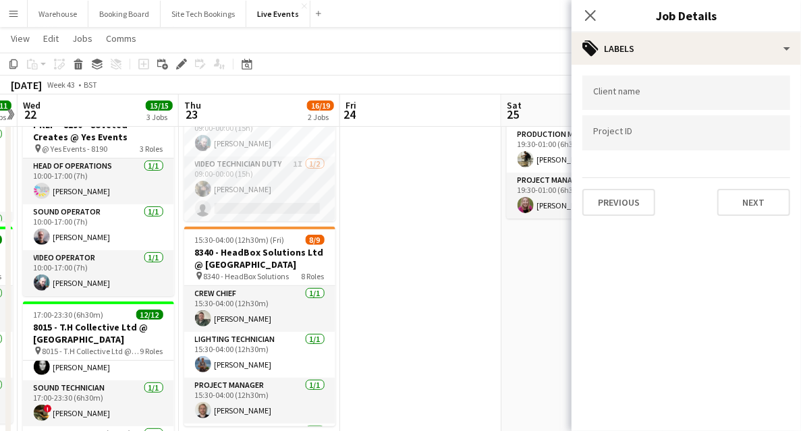
scroll to position [0, 0]
click at [774, 214] on div "Client name Project ID Previous Next" at bounding box center [685, 146] width 229 height 162
click at [770, 204] on button "Next" at bounding box center [753, 202] width 73 height 27
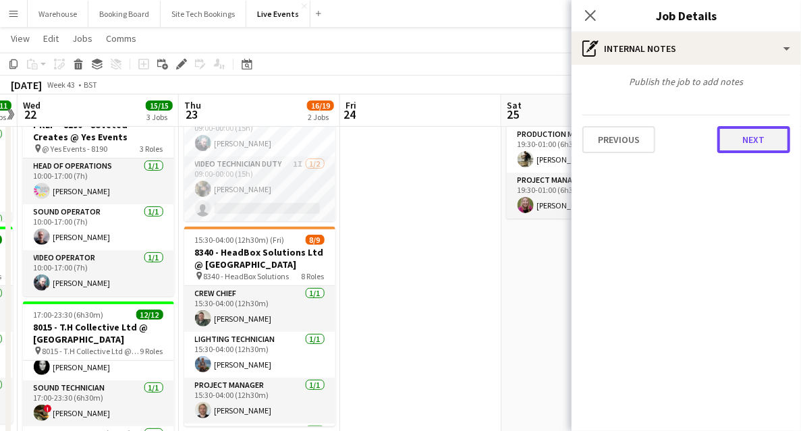
click at [732, 139] on button "Next" at bounding box center [753, 139] width 73 height 27
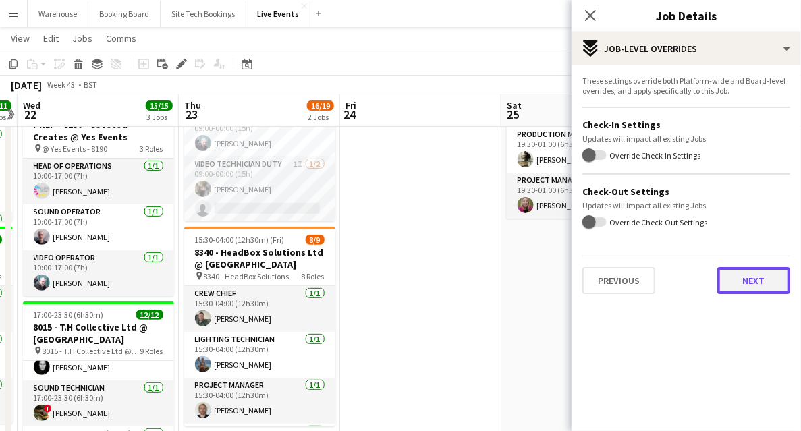
click at [754, 276] on button "Next" at bounding box center [753, 280] width 73 height 27
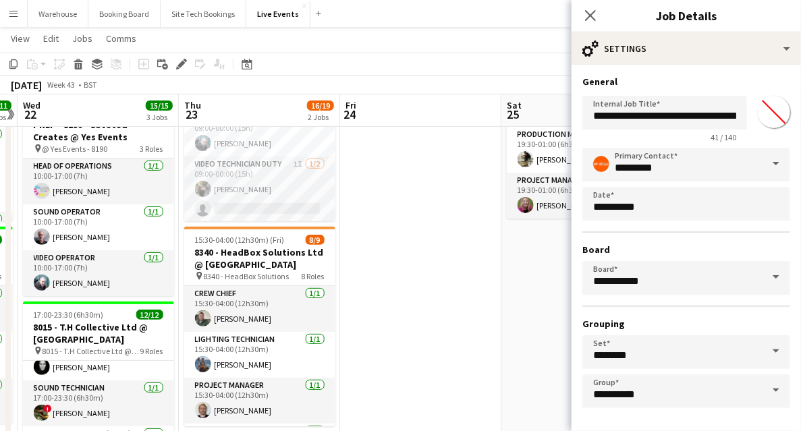
scroll to position [53, 0]
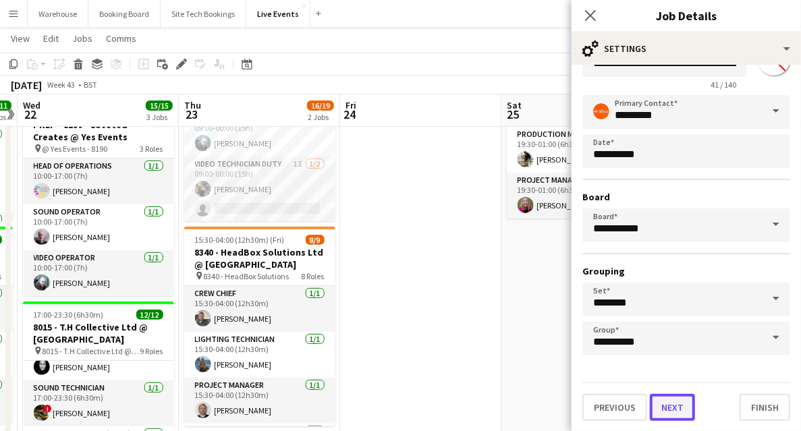
click at [664, 413] on button "Next" at bounding box center [671, 407] width 45 height 27
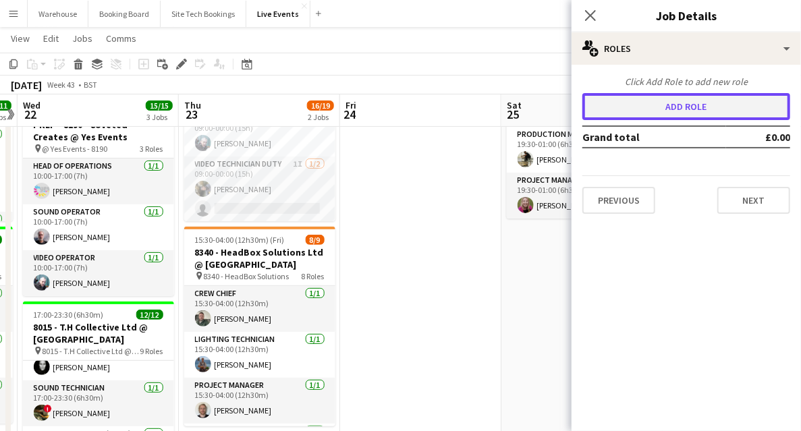
click at [633, 95] on button "Add role" at bounding box center [686, 106] width 208 height 27
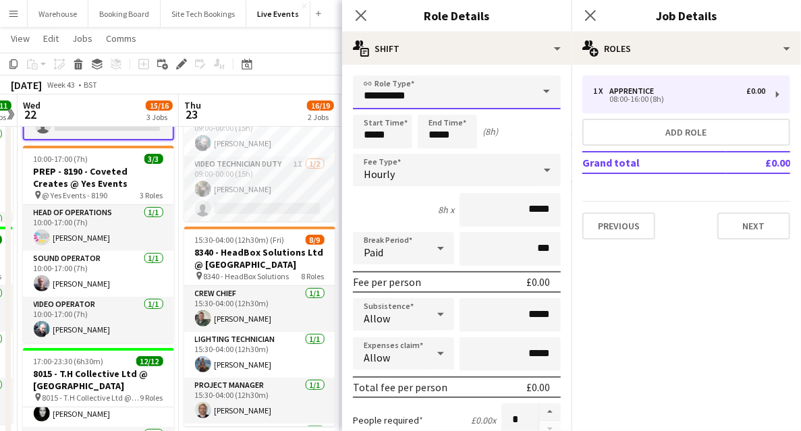
click at [384, 97] on input "**********" at bounding box center [457, 93] width 208 height 34
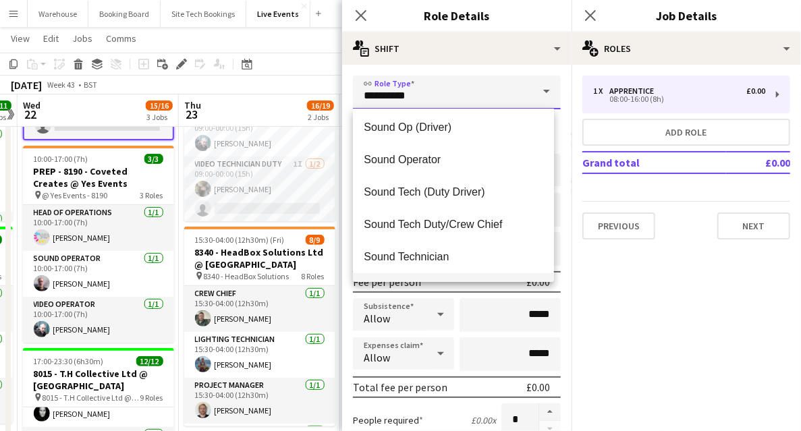
scroll to position [2742, 0]
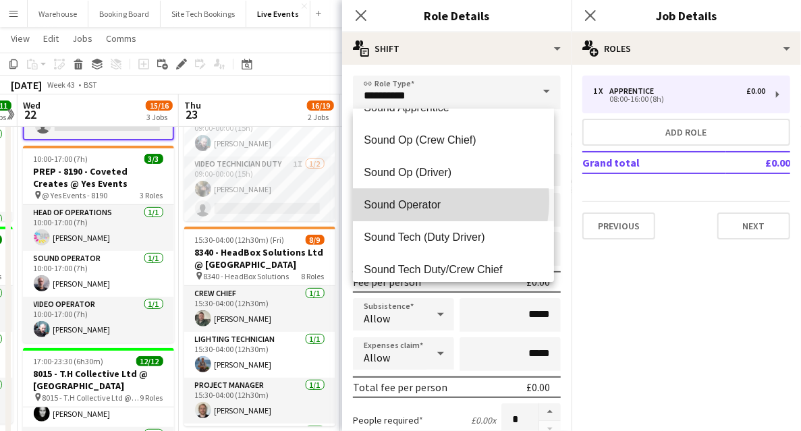
click at [414, 200] on span "Sound Operator" at bounding box center [453, 204] width 179 height 13
type input "**********"
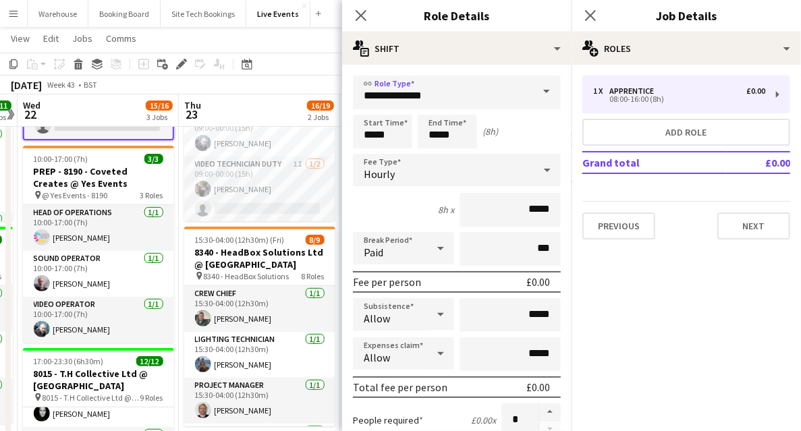
click at [376, 129] on input "*****" at bounding box center [382, 132] width 59 height 34
click at [366, 105] on div at bounding box center [368, 107] width 27 height 13
type input "*****"
click at [366, 105] on div at bounding box center [368, 107] width 27 height 13
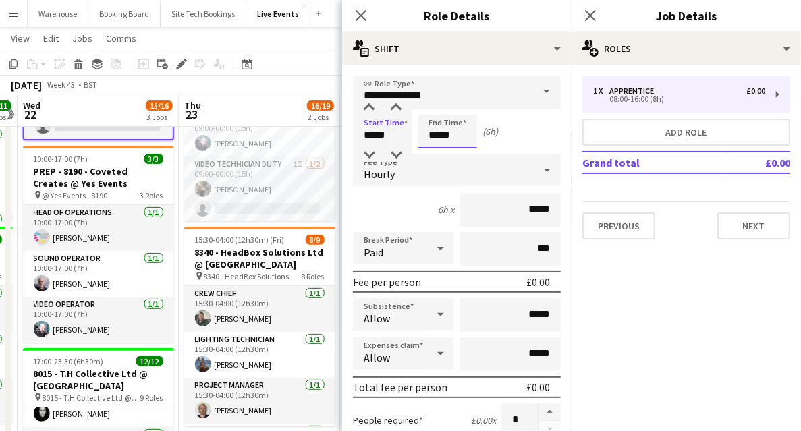
click at [472, 137] on input "*****" at bounding box center [446, 132] width 59 height 34
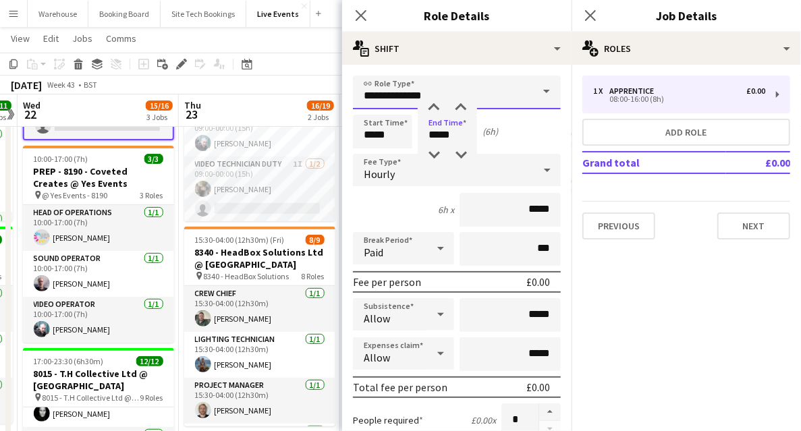
click at [426, 94] on input "**********" at bounding box center [457, 93] width 208 height 34
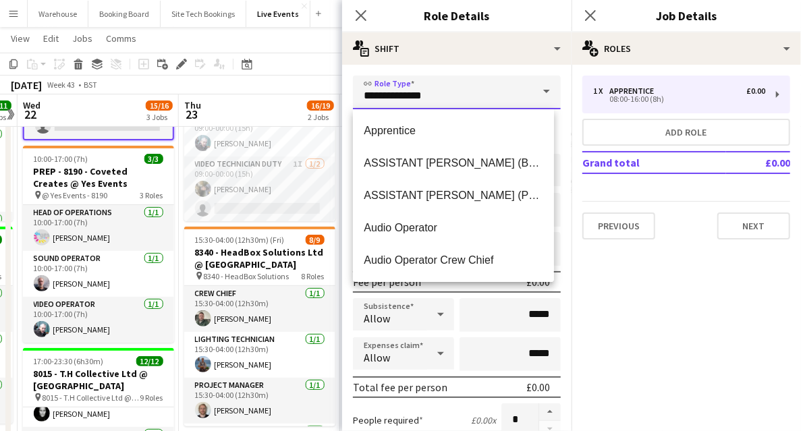
click at [481, 94] on input "**********" at bounding box center [457, 93] width 208 height 34
click at [625, 318] on mat-expansion-panel "pencil3 General details 1 x Apprentice £0.00 08:00-16:00 (8h) Add role Grand to…" at bounding box center [685, 248] width 229 height 366
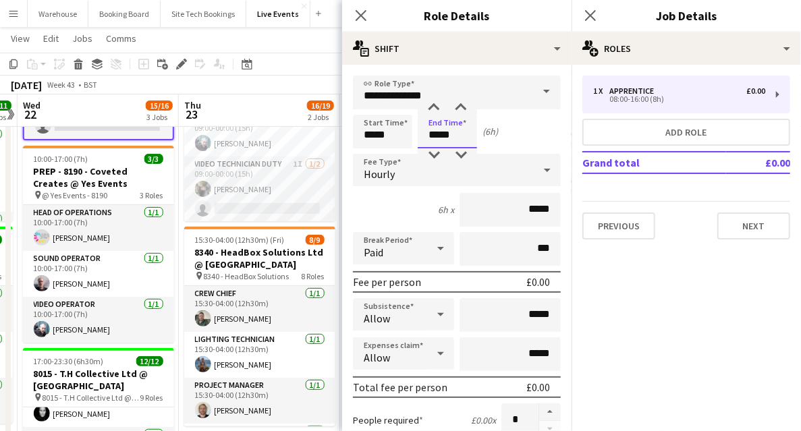
click at [442, 129] on input "*****" at bounding box center [446, 132] width 59 height 34
type input "*****"
click at [436, 103] on div at bounding box center [433, 107] width 27 height 13
click at [390, 187] on mat-select "Hourly" at bounding box center [457, 171] width 208 height 34
click at [395, 167] on div "Hourly" at bounding box center [443, 170] width 181 height 32
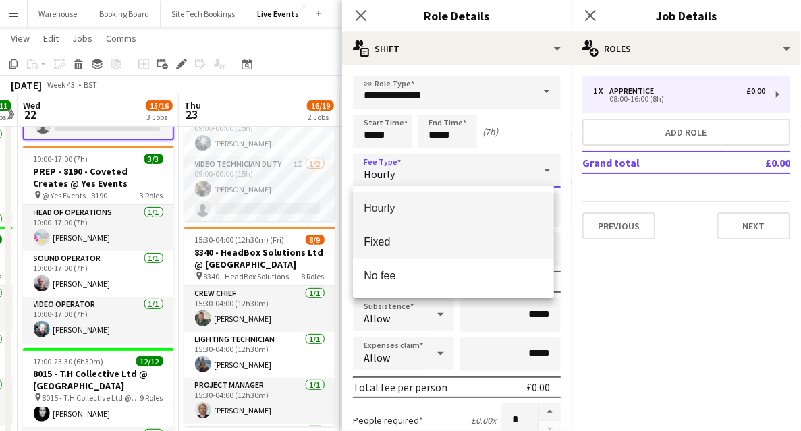
click at [391, 249] on mat-option "Fixed" at bounding box center [453, 242] width 201 height 34
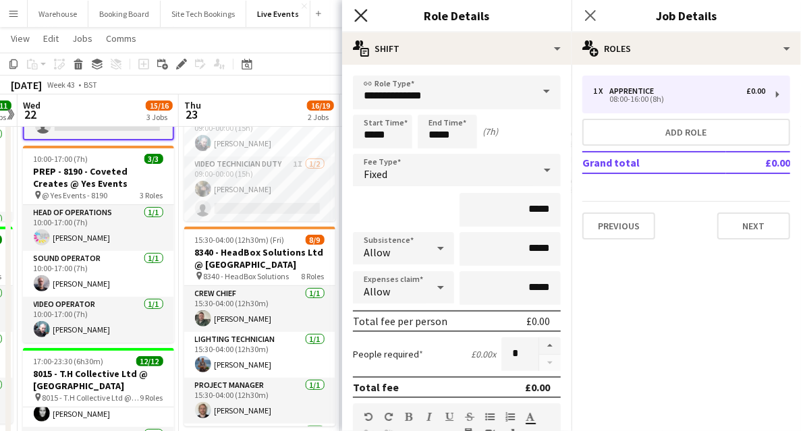
drag, startPoint x: 363, startPoint y: 13, endPoint x: 352, endPoint y: 20, distance: 12.7
click at [363, 13] on icon at bounding box center [360, 15] width 11 height 11
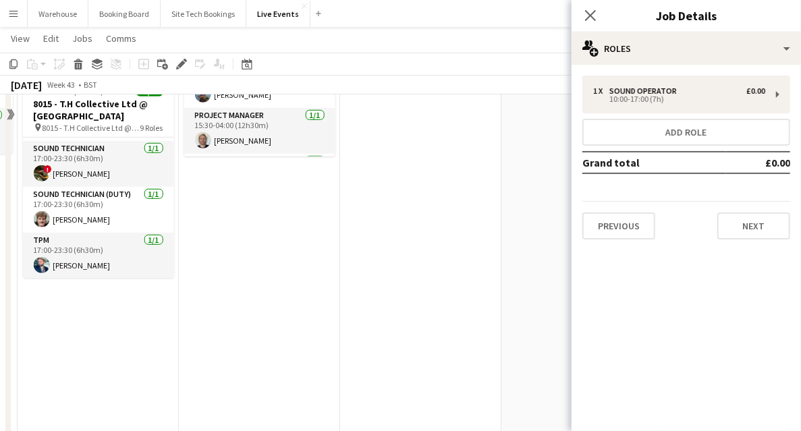
scroll to position [45, 0]
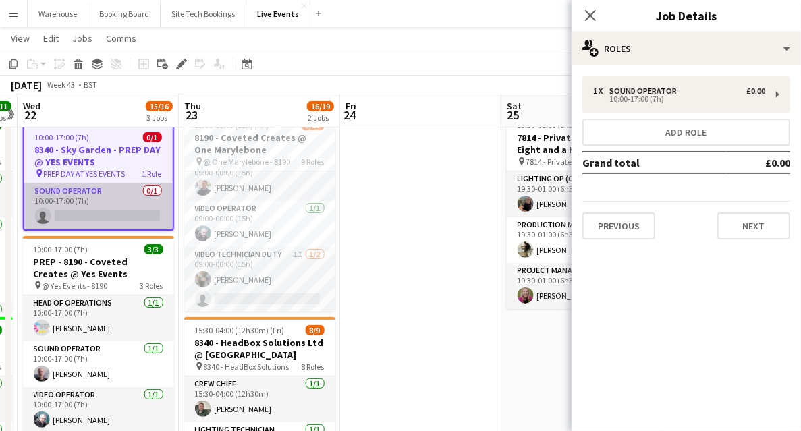
click at [93, 216] on app-card-role "Sound Operator 0/1 10:00-17:00 (7h) single-neutral-actions" at bounding box center [98, 206] width 148 height 46
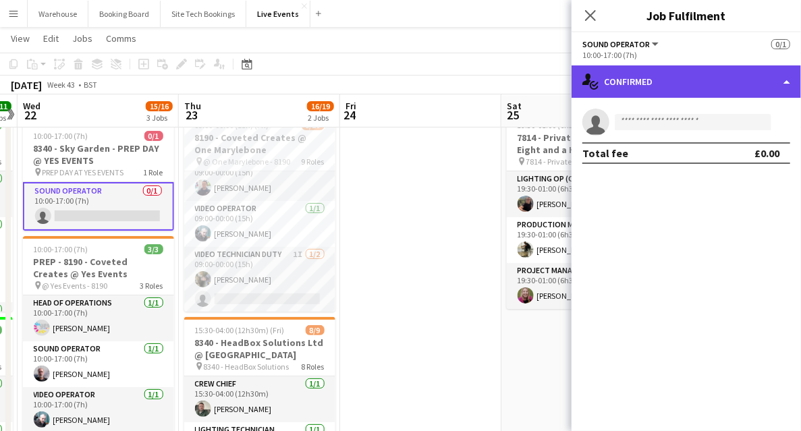
click at [710, 93] on div "single-neutral-actions-check-2 Confirmed" at bounding box center [685, 81] width 229 height 32
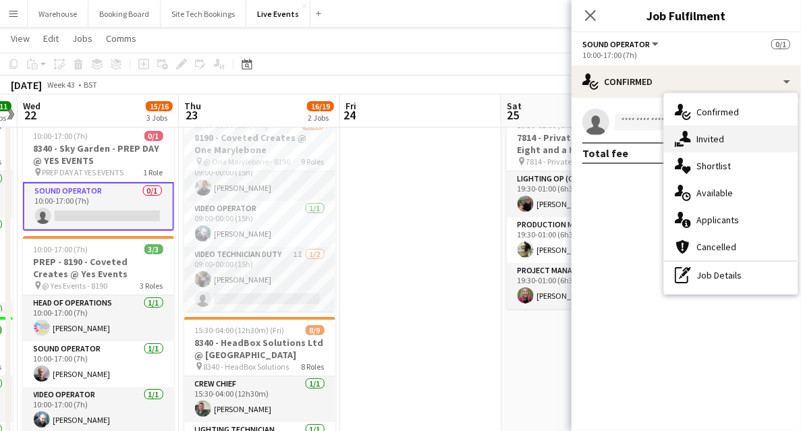
click at [734, 141] on div "single-neutral-actions-share-1 Invited" at bounding box center [731, 138] width 134 height 27
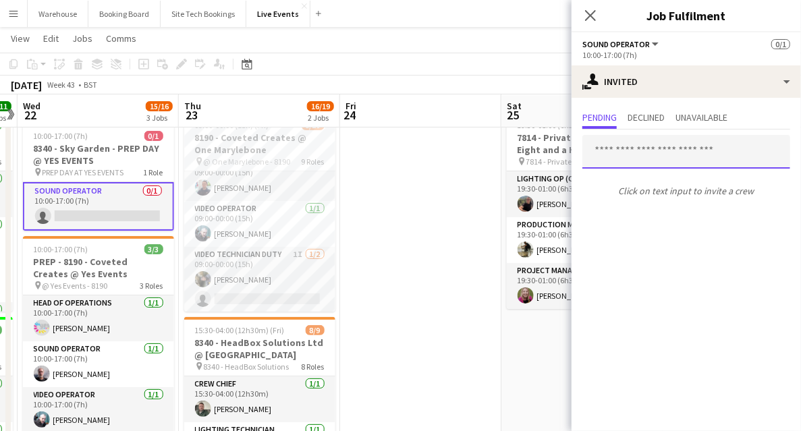
click at [650, 152] on input "text" at bounding box center [686, 152] width 208 height 34
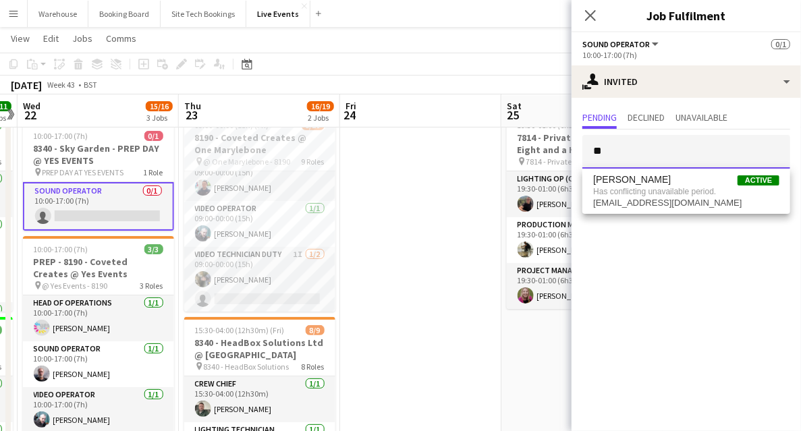
type input "*"
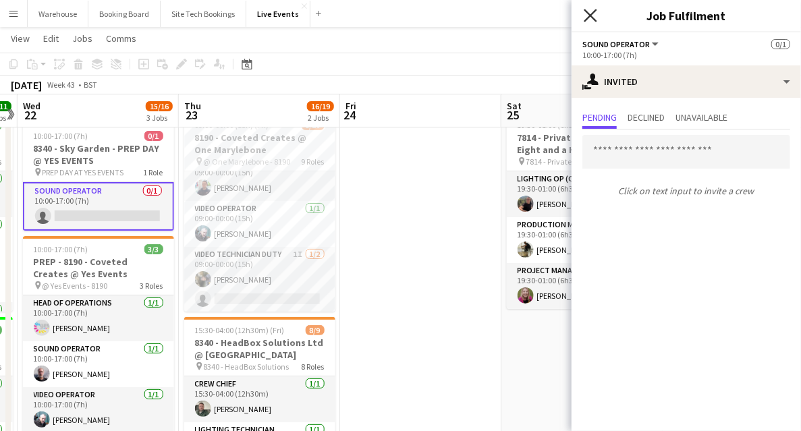
click at [589, 14] on icon at bounding box center [589, 15] width 13 height 13
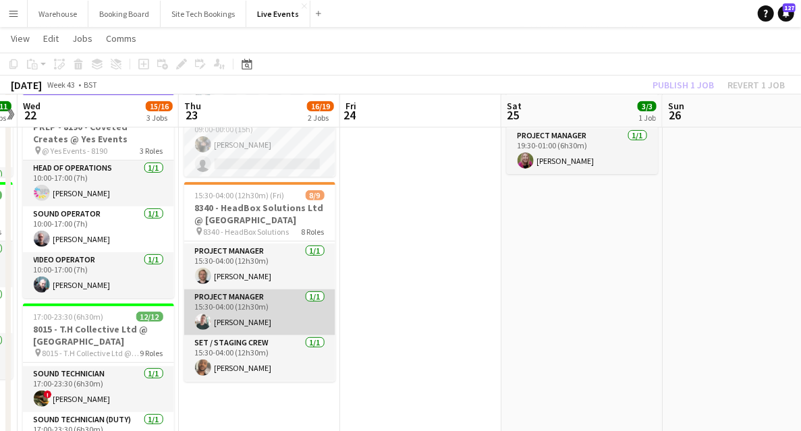
scroll to position [135, 0]
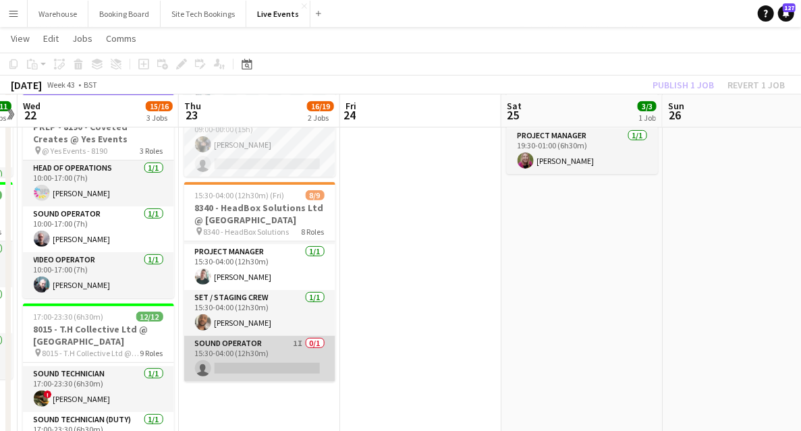
drag, startPoint x: 250, startPoint y: 353, endPoint x: 285, endPoint y: 345, distance: 35.8
click at [250, 353] on app-card-role "Sound Operator 1I 0/1 15:30-04:00 (12h30m) single-neutral-actions" at bounding box center [259, 359] width 151 height 46
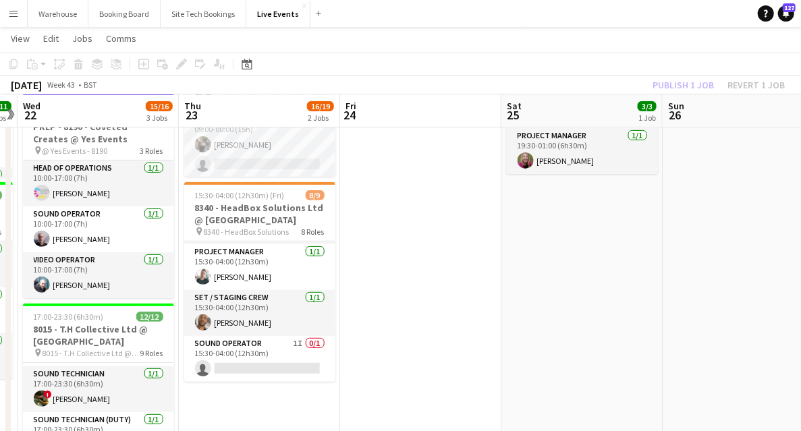
scroll to position [0, 465]
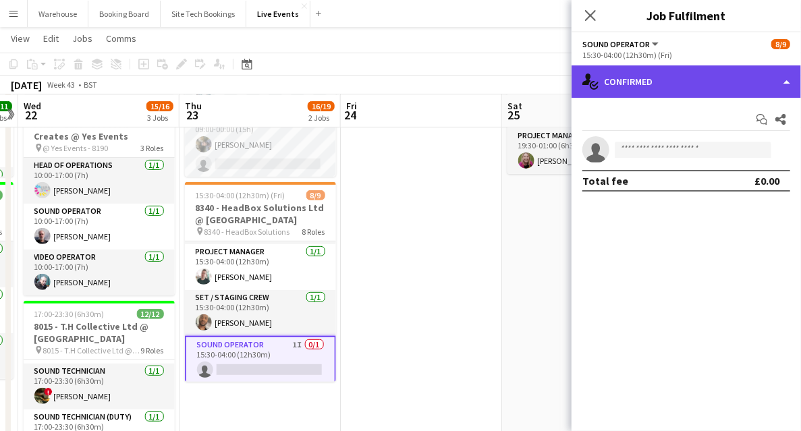
click at [641, 74] on div "single-neutral-actions-check-2 Confirmed" at bounding box center [685, 81] width 229 height 32
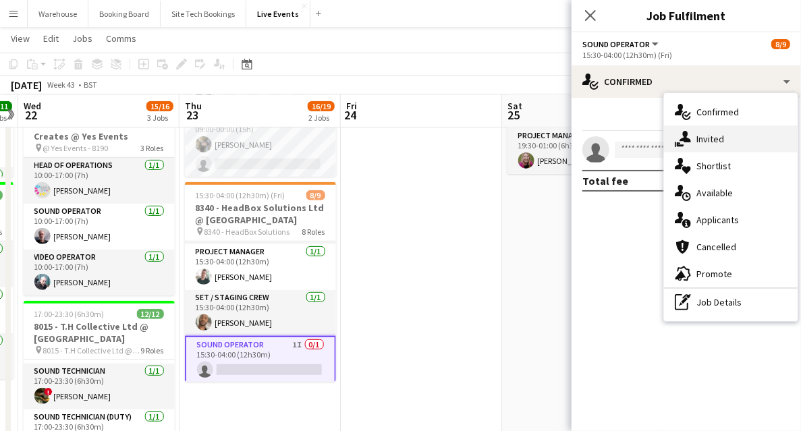
click at [703, 139] on span "Invited" at bounding box center [710, 139] width 28 height 12
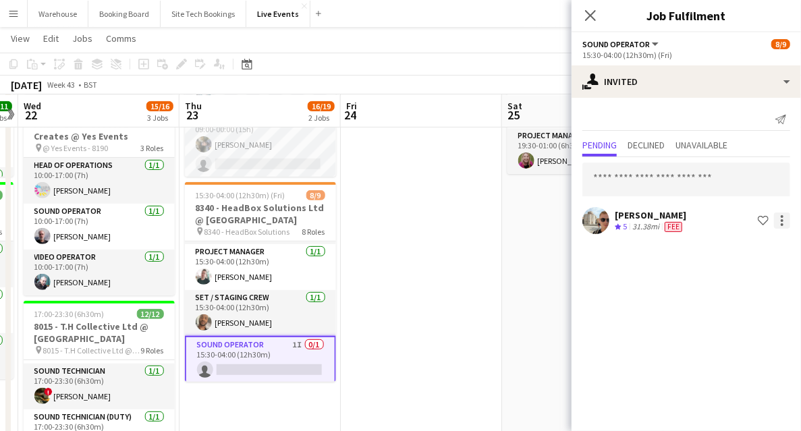
click at [778, 222] on div at bounding box center [782, 220] width 16 height 16
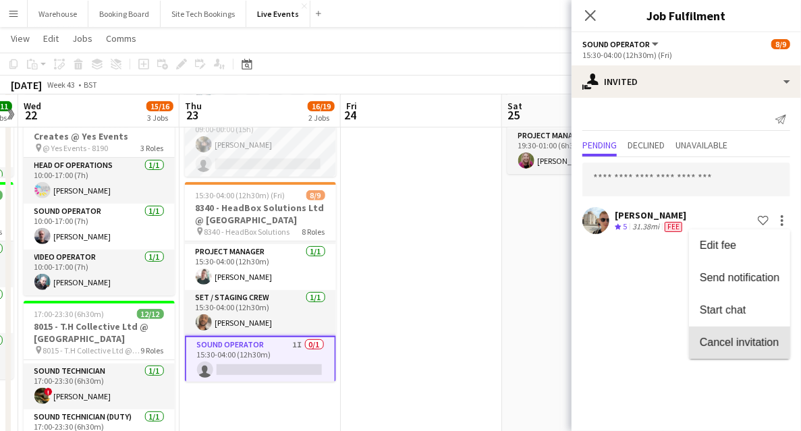
click at [715, 345] on span "Cancel invitation" at bounding box center [738, 341] width 79 height 11
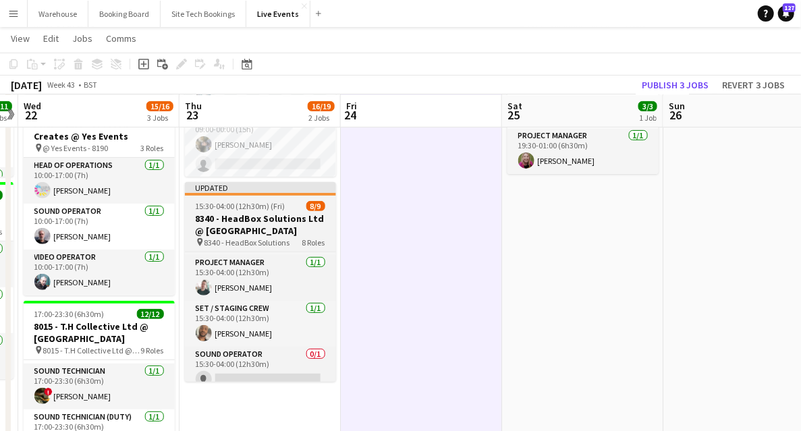
click at [250, 227] on h3 "8340 - HeadBox Solutions Ltd @ [GEOGRAPHIC_DATA]" at bounding box center [260, 224] width 151 height 24
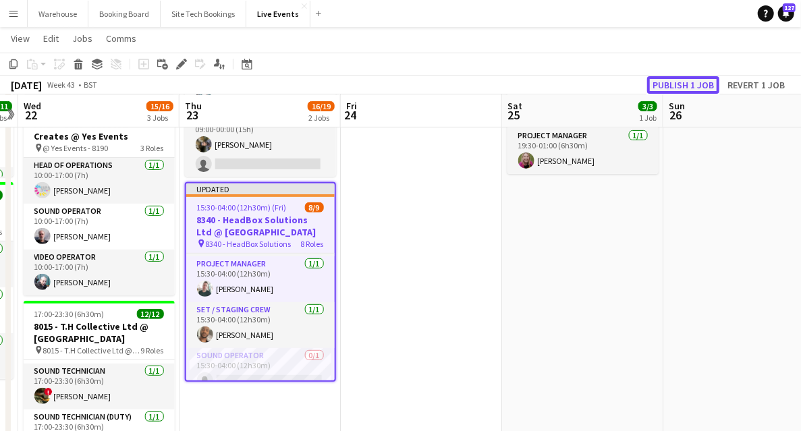
click at [678, 80] on button "Publish 1 job" at bounding box center [683, 85] width 72 height 18
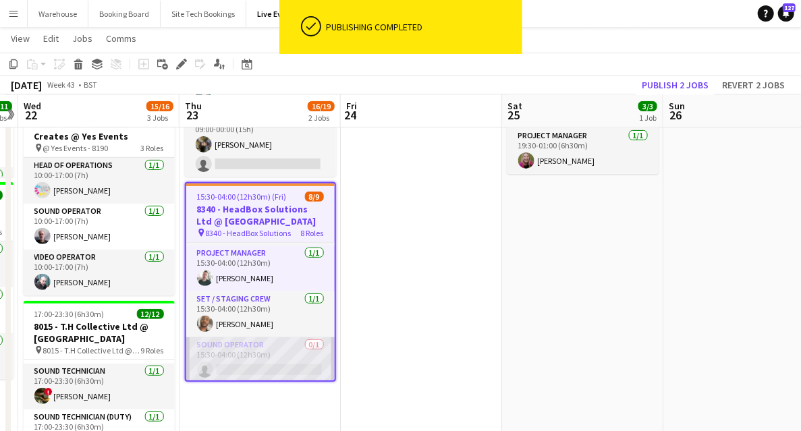
click at [250, 374] on app-card-role "Sound Operator 0/1 15:30-04:00 (12h30m) single-neutral-actions" at bounding box center [260, 360] width 148 height 46
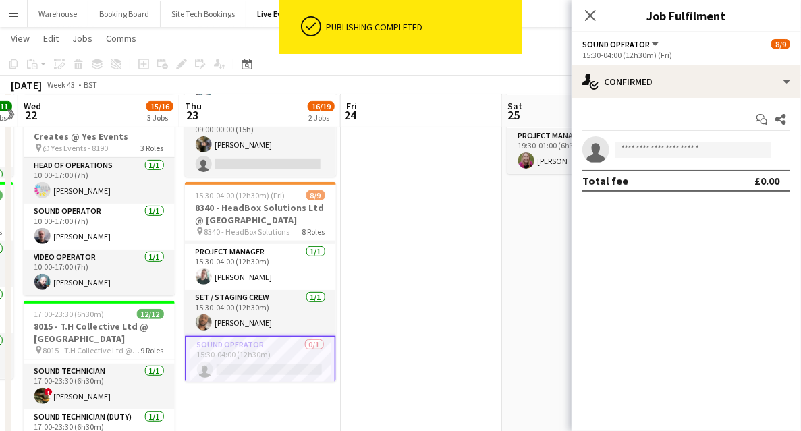
click at [656, 158] on app-invite-slot "single-neutral-actions" at bounding box center [685, 149] width 229 height 27
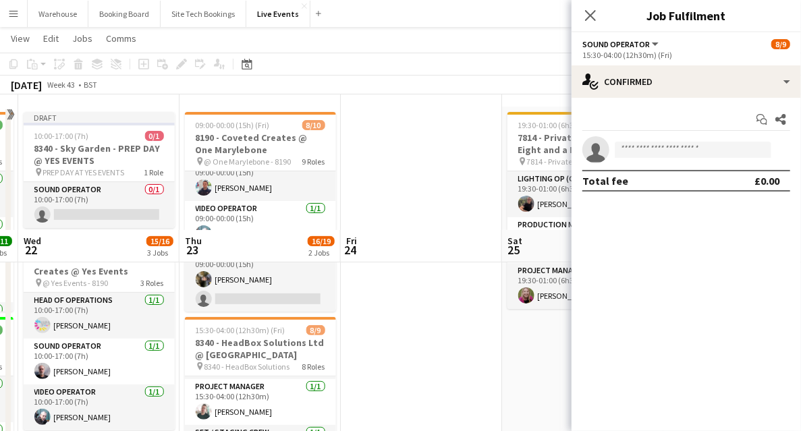
scroll to position [0, 0]
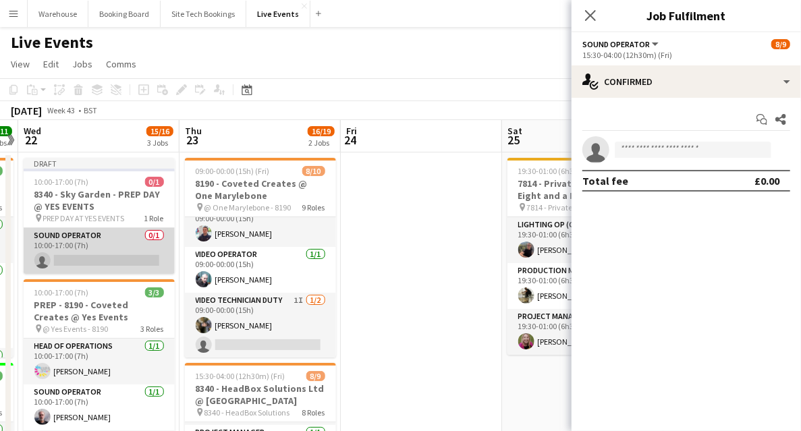
click at [69, 260] on app-card-role "Sound Operator 0/1 10:00-17:00 (7h) single-neutral-actions" at bounding box center [99, 251] width 151 height 46
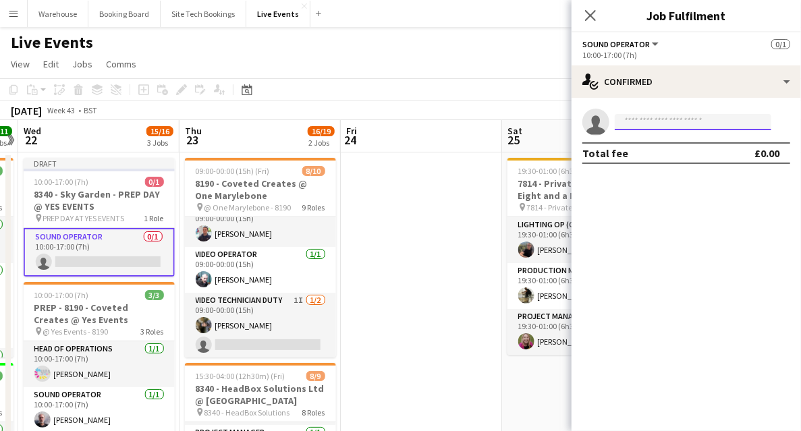
click at [716, 125] on input at bounding box center [692, 122] width 156 height 16
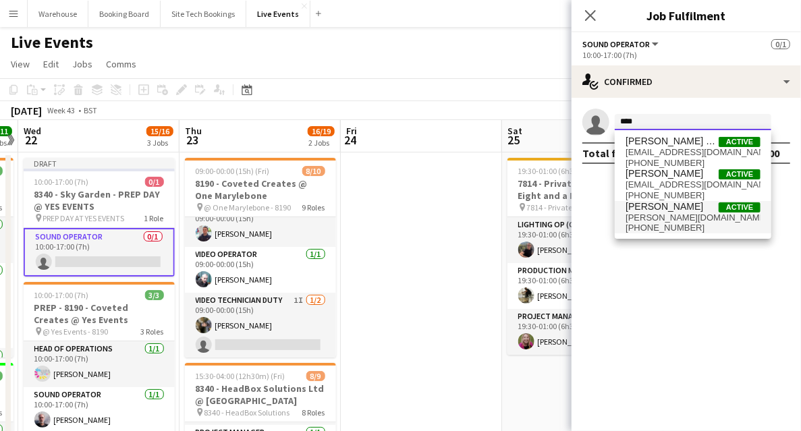
type input "****"
click at [668, 220] on span "[PERSON_NAME][DOMAIN_NAME][EMAIL_ADDRESS][DOMAIN_NAME]" at bounding box center [692, 217] width 135 height 11
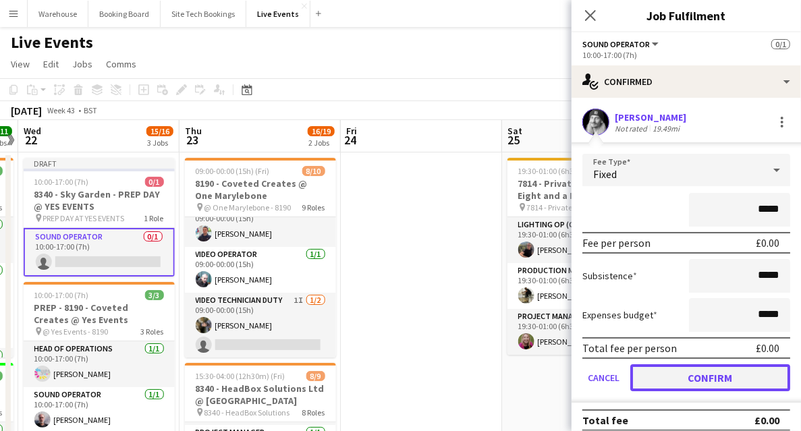
click at [680, 375] on button "Confirm" at bounding box center [710, 377] width 160 height 27
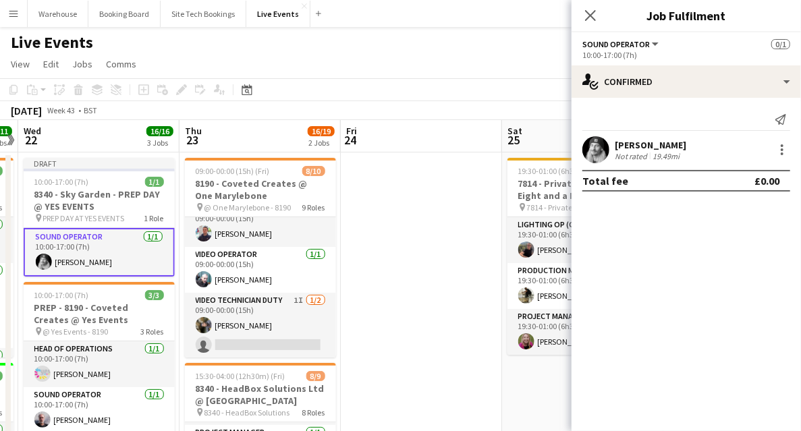
click at [70, 263] on app-card-role "Sound Operator [DATE] 10:00-17:00 (7h) [PERSON_NAME]" at bounding box center [99, 252] width 151 height 49
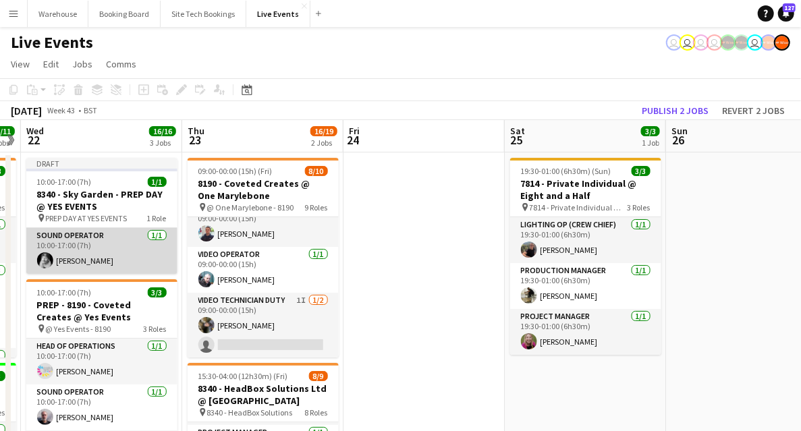
click at [70, 263] on app-card-role "Sound Operator [DATE] 10:00-17:00 (7h) [PERSON_NAME]" at bounding box center [101, 251] width 151 height 46
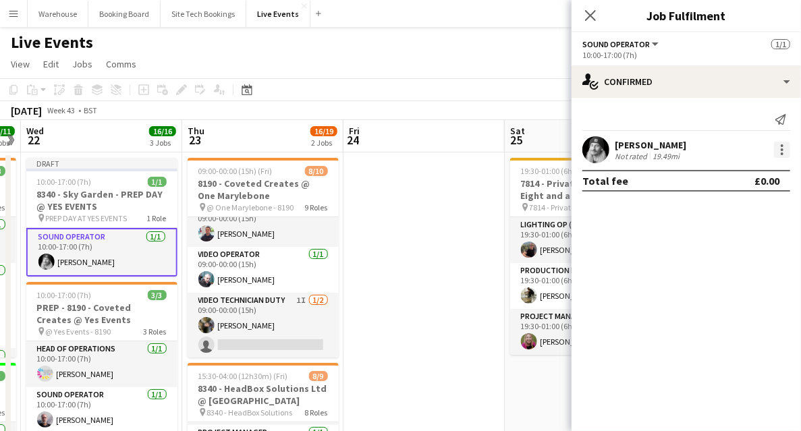
click at [780, 157] on div at bounding box center [782, 150] width 16 height 16
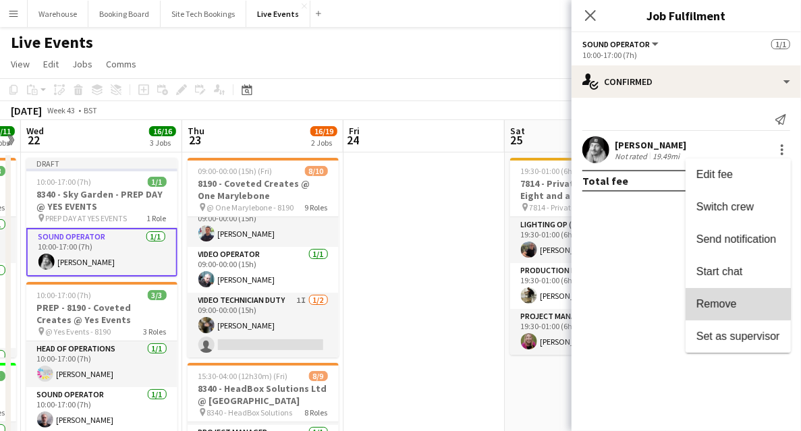
click at [727, 295] on button "Remove" at bounding box center [737, 304] width 105 height 32
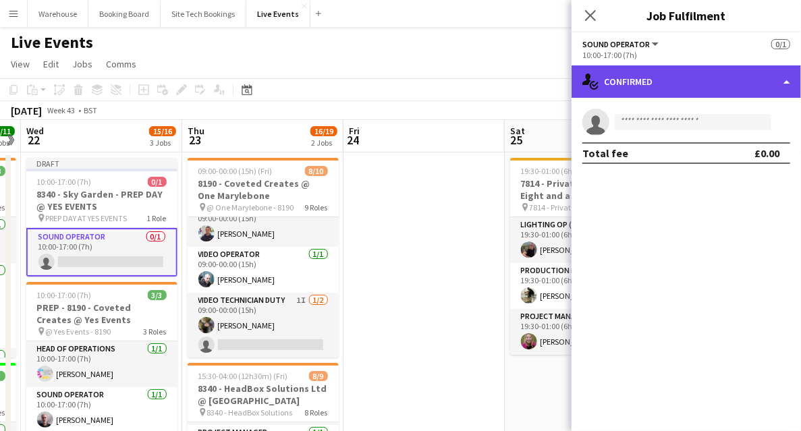
click at [643, 81] on div "single-neutral-actions-check-2 Confirmed" at bounding box center [685, 81] width 229 height 32
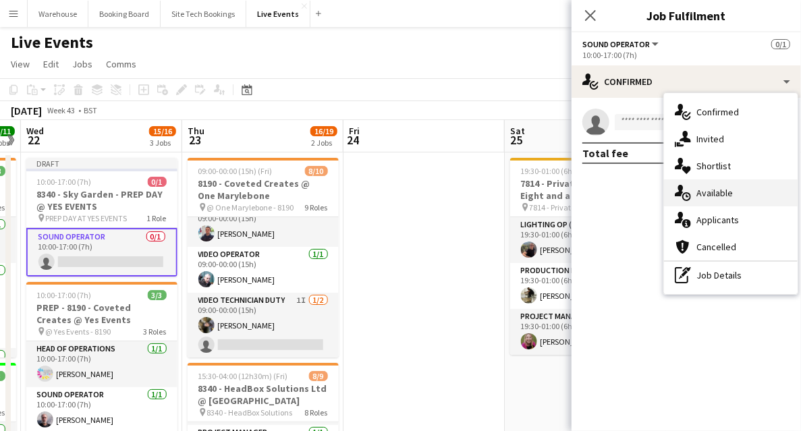
click at [700, 187] on span "Available" at bounding box center [714, 193] width 36 height 12
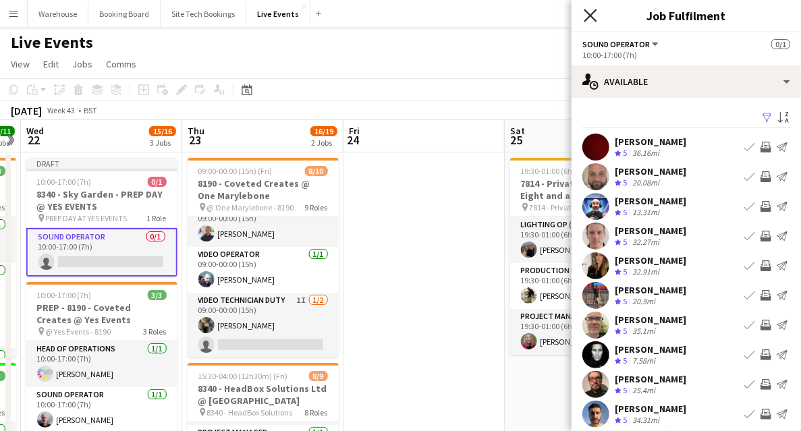
click at [592, 18] on icon at bounding box center [589, 15] width 13 height 13
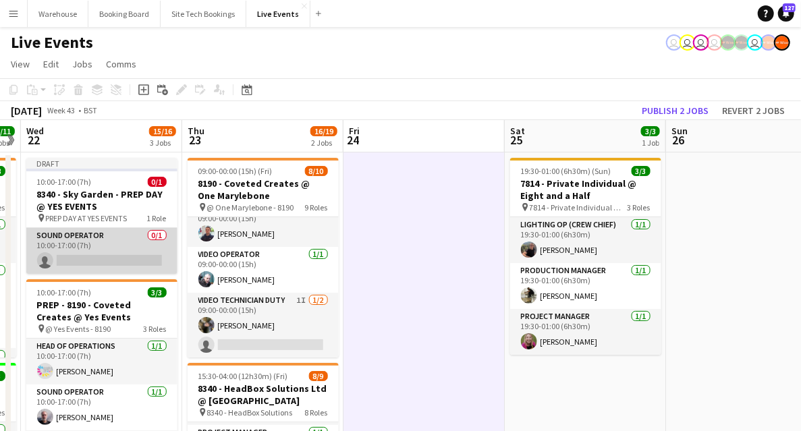
click at [90, 240] on app-card-role "Sound Operator 0/1 10:00-17:00 (7h) single-neutral-actions" at bounding box center [101, 251] width 151 height 46
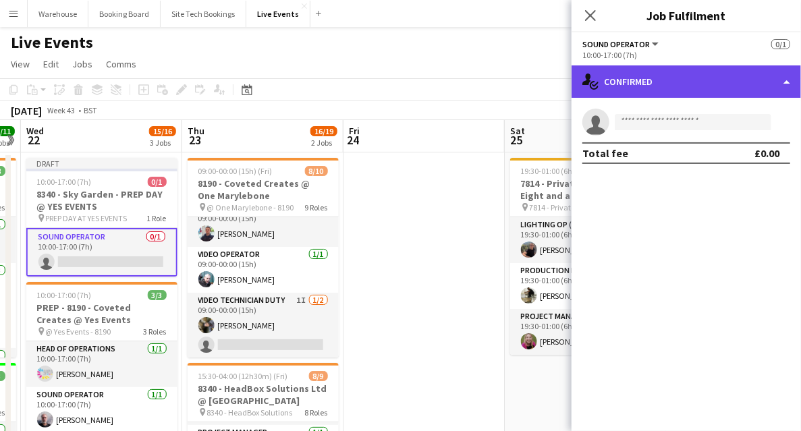
click at [661, 84] on div "single-neutral-actions-check-2 Confirmed" at bounding box center [685, 81] width 229 height 32
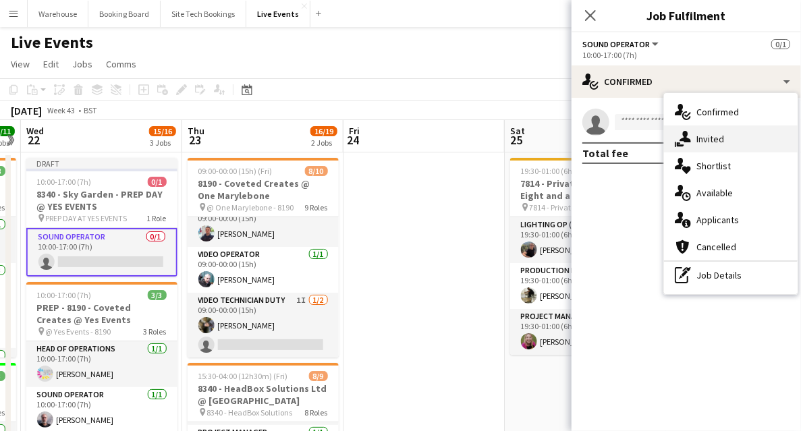
click at [696, 143] on span "Invited" at bounding box center [710, 139] width 28 height 12
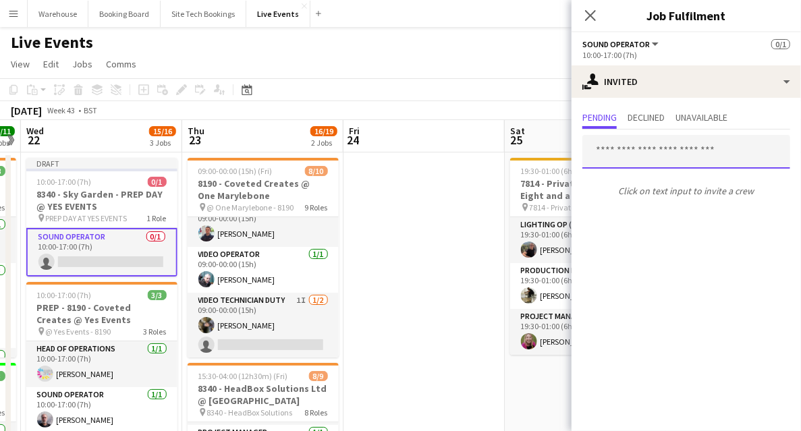
click at [628, 167] on input "text" at bounding box center [686, 152] width 208 height 34
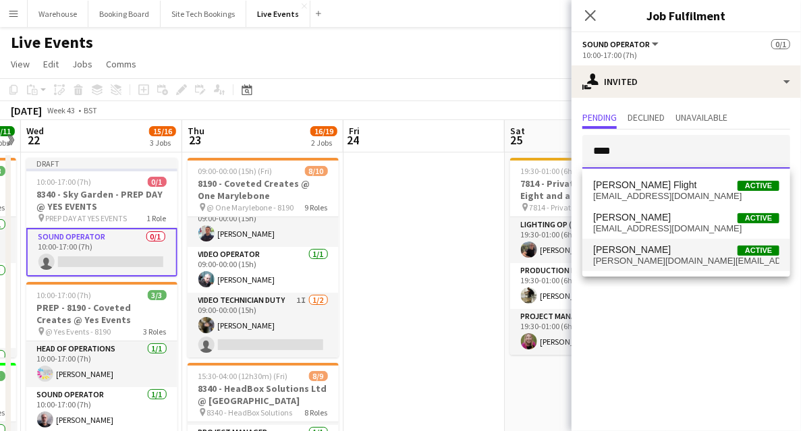
type input "****"
click at [629, 266] on mat-option "[PERSON_NAME] Active [PERSON_NAME][DOMAIN_NAME][EMAIL_ADDRESS][DOMAIN_NAME]" at bounding box center [686, 255] width 208 height 32
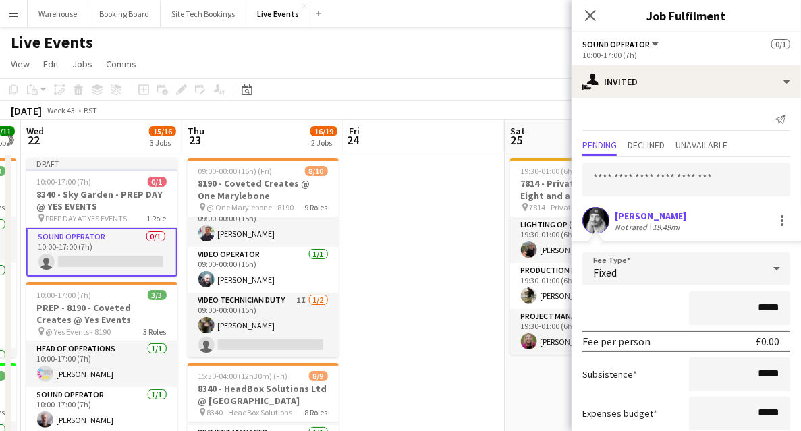
scroll to position [82, 0]
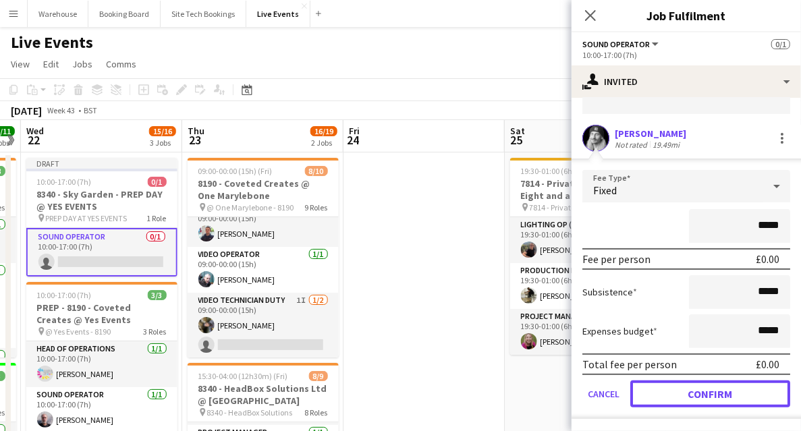
click at [732, 389] on button "Confirm" at bounding box center [710, 393] width 160 height 27
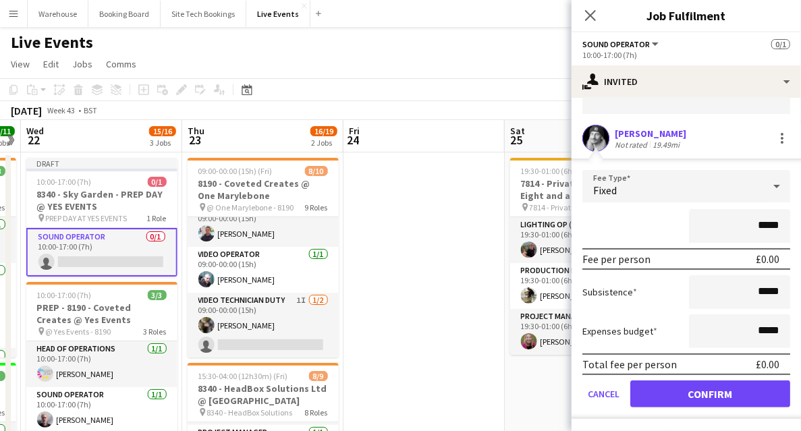
scroll to position [0, 0]
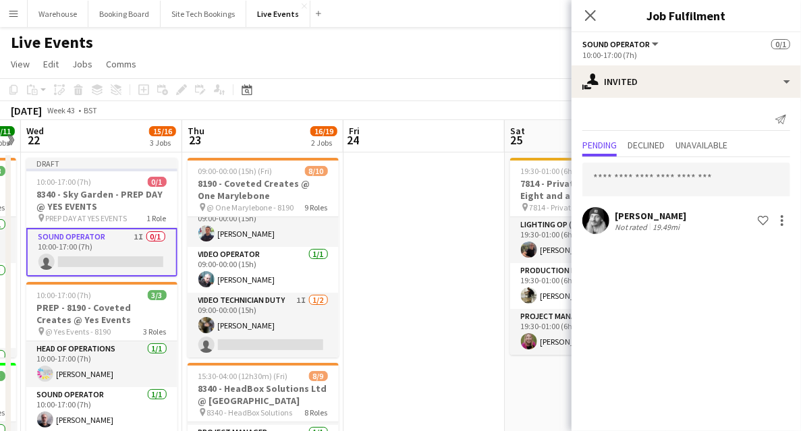
click at [587, 18] on icon at bounding box center [590, 15] width 11 height 11
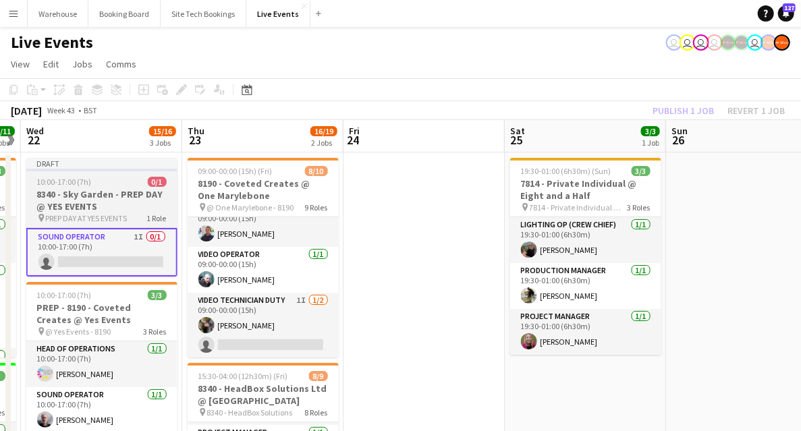
click at [100, 203] on h3 "8340 - Sky Garden - PREP DAY @ YES EVENTS" at bounding box center [101, 200] width 151 height 24
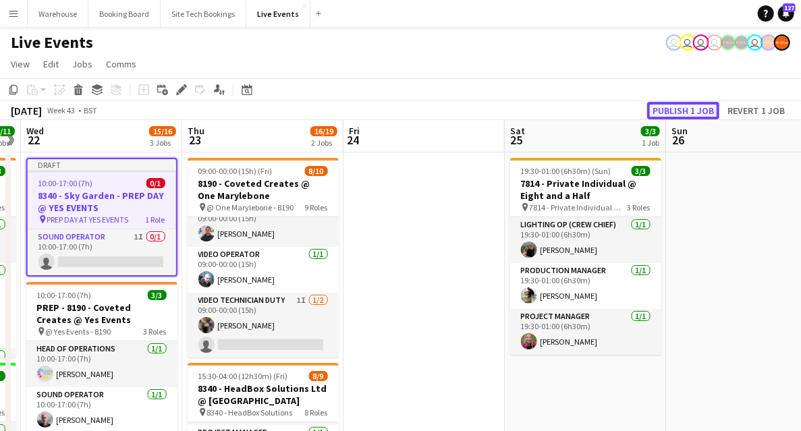
click at [692, 107] on button "Publish 1 job" at bounding box center [683, 111] width 72 height 18
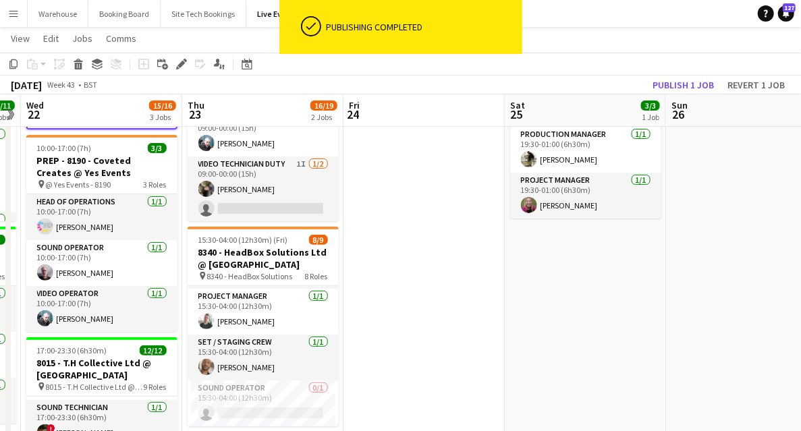
scroll to position [225, 0]
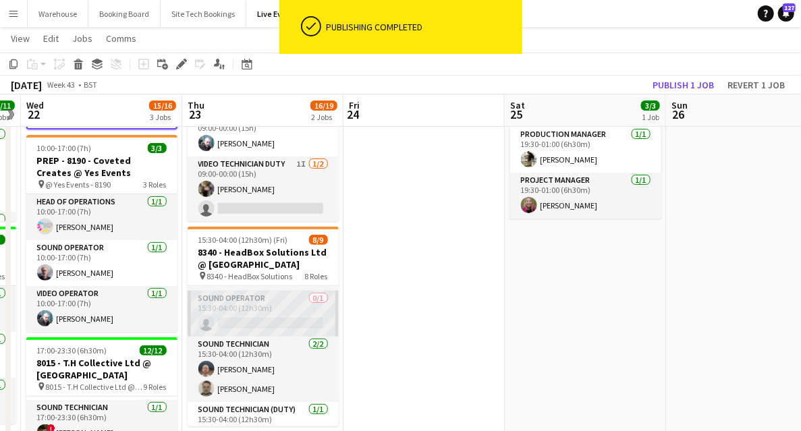
click at [232, 303] on app-card-role "Sound Operator 0/1 15:30-04:00 (12h30m) single-neutral-actions" at bounding box center [262, 314] width 151 height 46
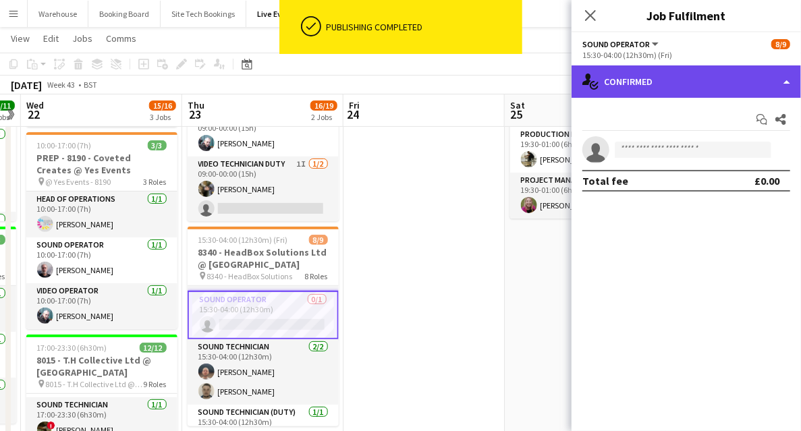
click at [673, 92] on div "single-neutral-actions-check-2 Confirmed" at bounding box center [685, 81] width 229 height 32
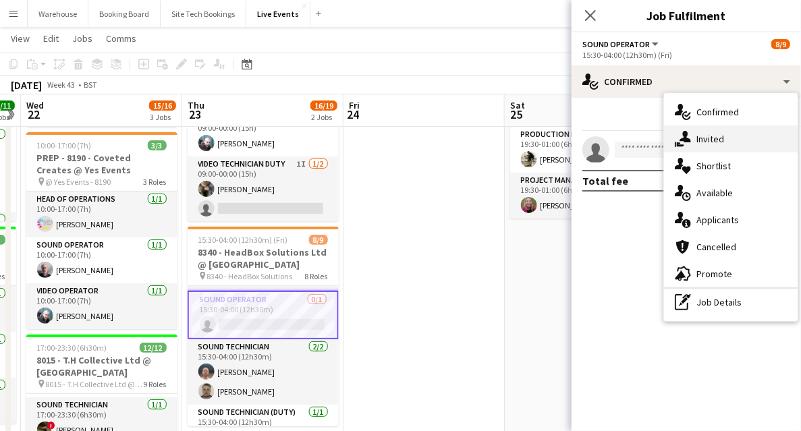
click at [730, 147] on div "single-neutral-actions-share-1 Invited" at bounding box center [731, 138] width 134 height 27
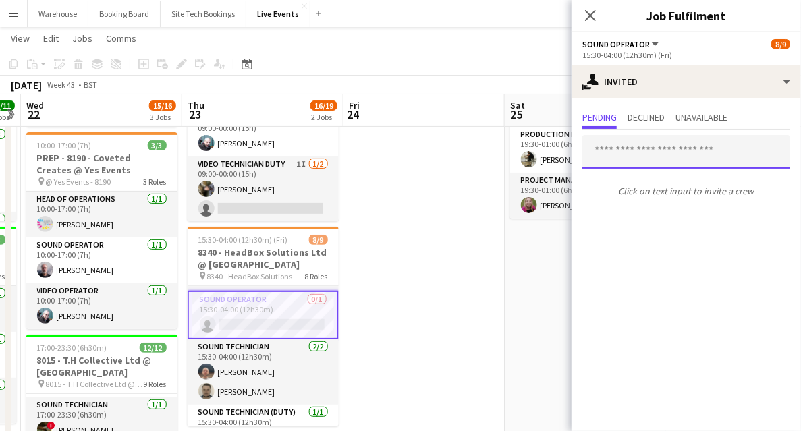
click at [658, 153] on input "text" at bounding box center [686, 152] width 208 height 34
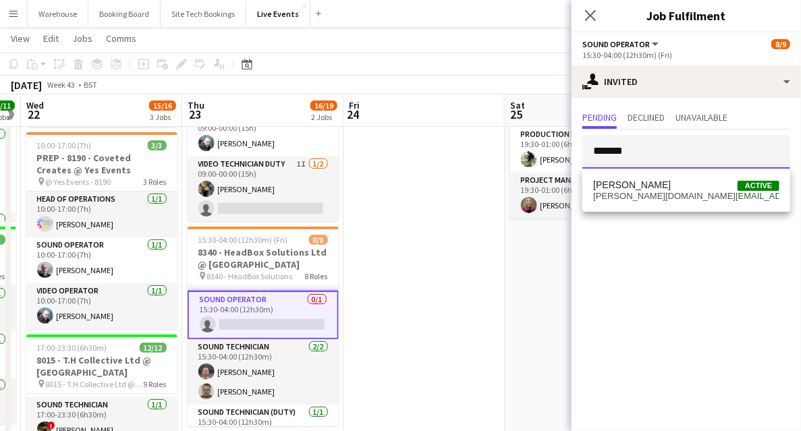
type input "*******"
click at [670, 199] on span "[PERSON_NAME][DOMAIN_NAME][EMAIL_ADDRESS][DOMAIN_NAME]" at bounding box center [686, 196] width 186 height 11
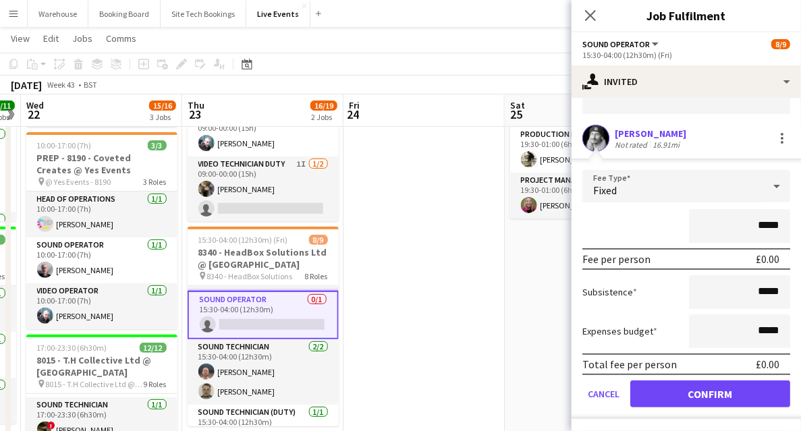
scroll to position [314, 0]
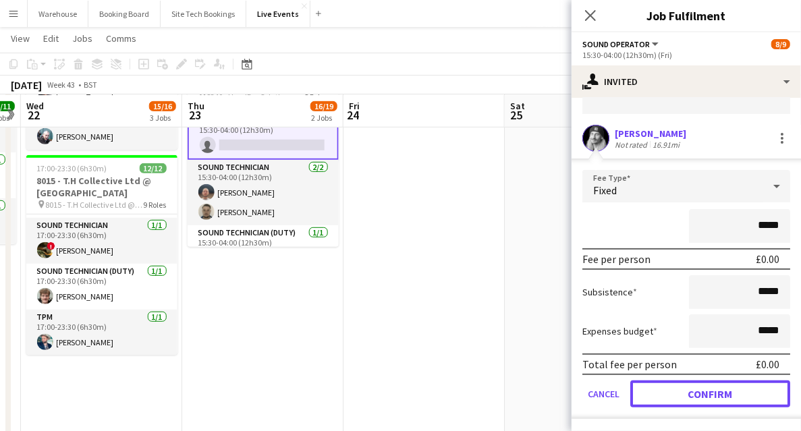
drag, startPoint x: 723, startPoint y: 386, endPoint x: 724, endPoint y: 379, distance: 7.4
click at [724, 386] on button "Confirm" at bounding box center [710, 393] width 160 height 27
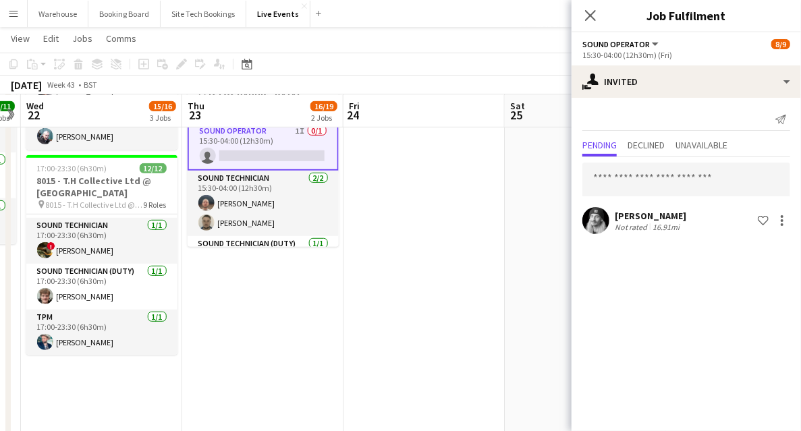
scroll to position [0, 0]
click at [594, 18] on icon at bounding box center [590, 15] width 11 height 11
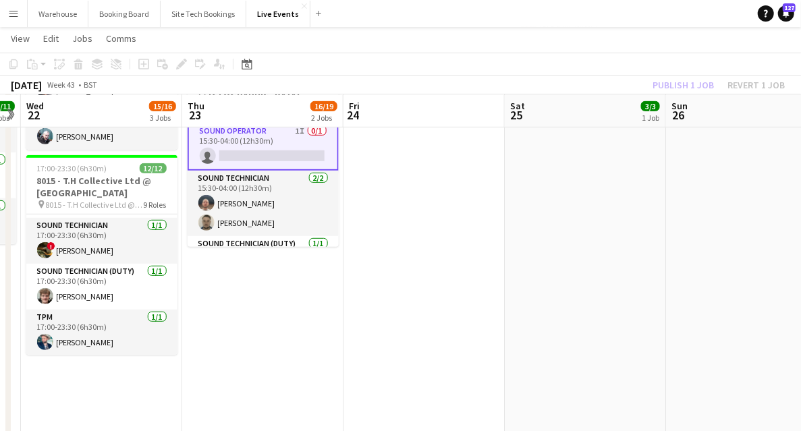
scroll to position [135, 0]
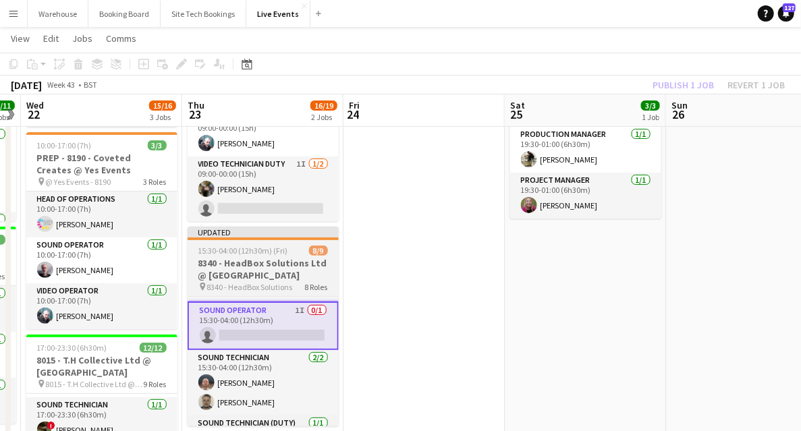
click at [248, 263] on h3 "8340 - HeadBox Solutions Ltd @ [GEOGRAPHIC_DATA]" at bounding box center [262, 269] width 151 height 24
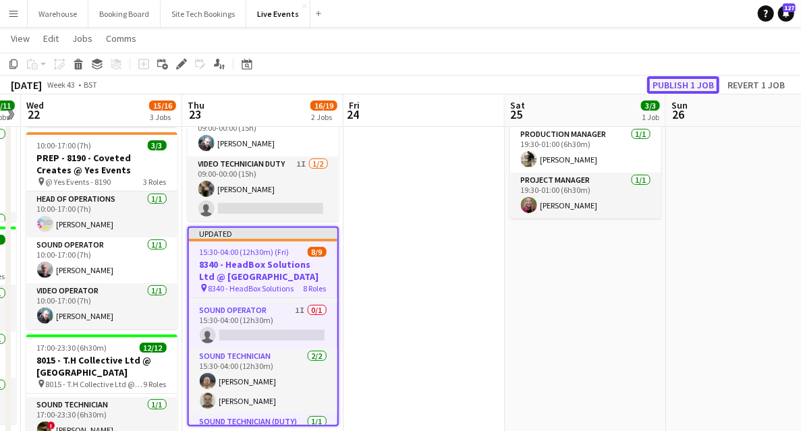
click at [701, 86] on button "Publish 1 job" at bounding box center [683, 85] width 72 height 18
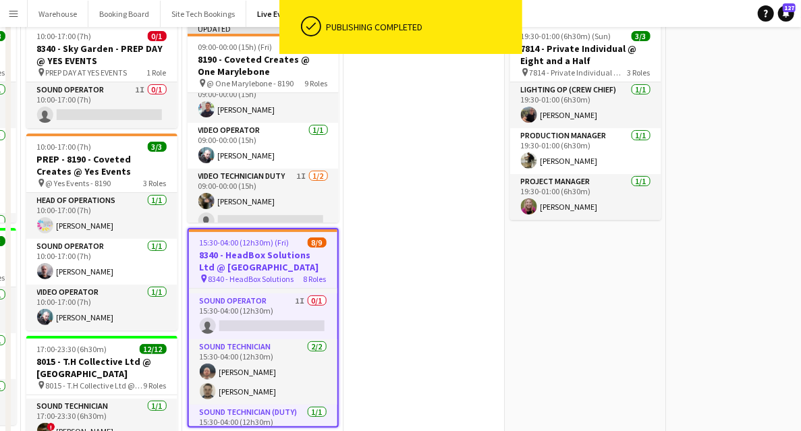
scroll to position [0, 0]
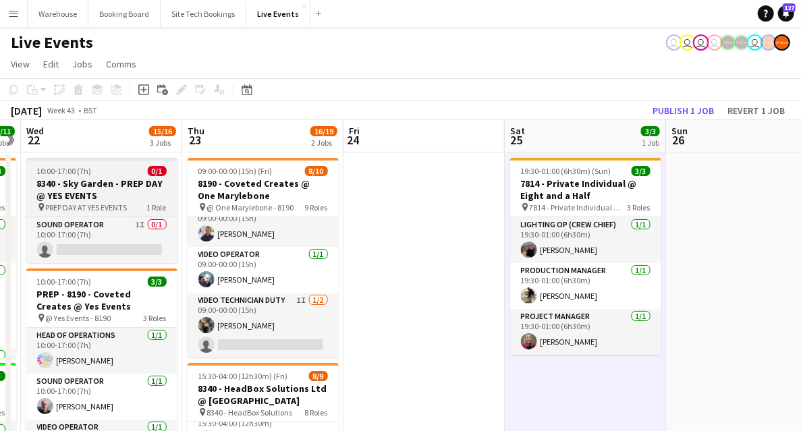
click at [98, 195] on h3 "8340 - Sky Garden - PREP DAY @ YES EVENTS" at bounding box center [101, 189] width 151 height 24
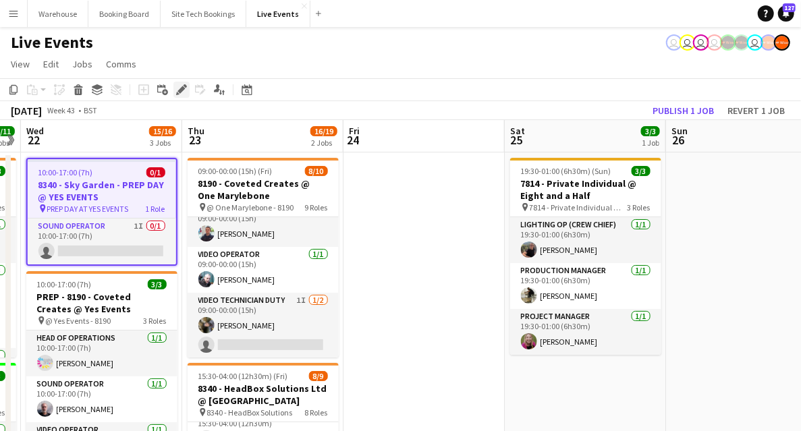
click at [181, 89] on icon at bounding box center [180, 89] width 7 height 7
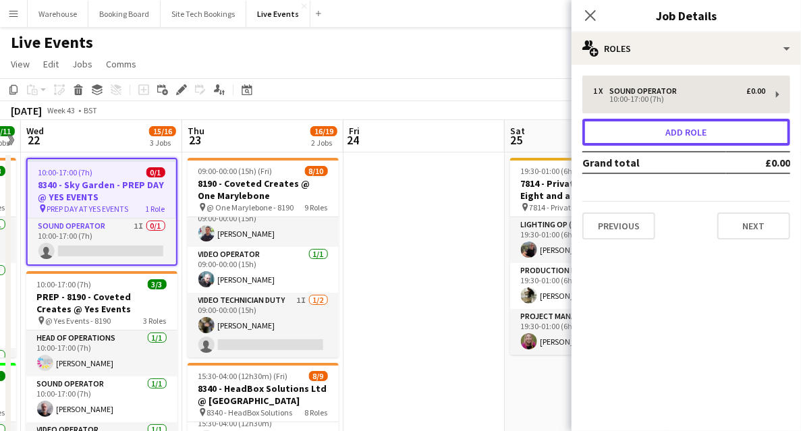
click at [635, 141] on button "Add role" at bounding box center [686, 132] width 208 height 27
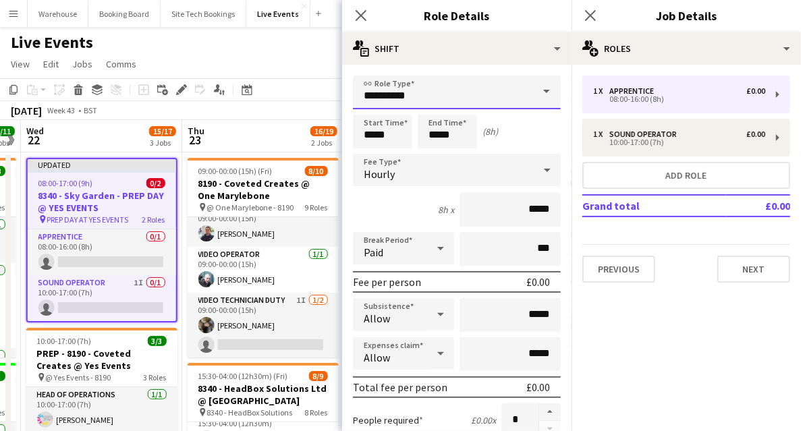
click at [399, 98] on input "**********" at bounding box center [457, 93] width 208 height 34
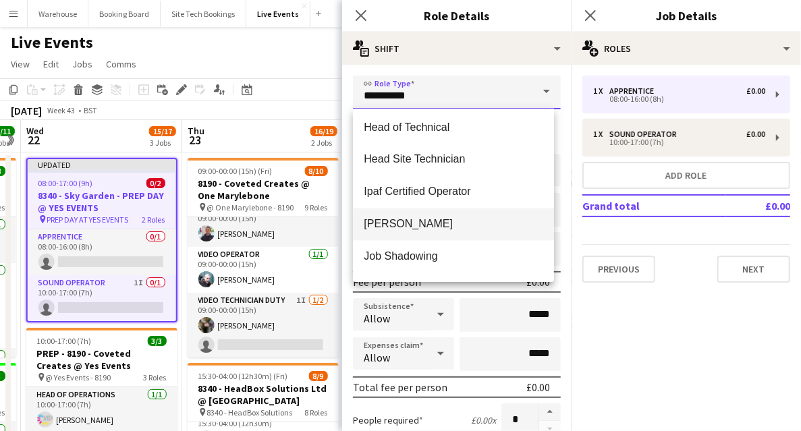
scroll to position [1079, 0]
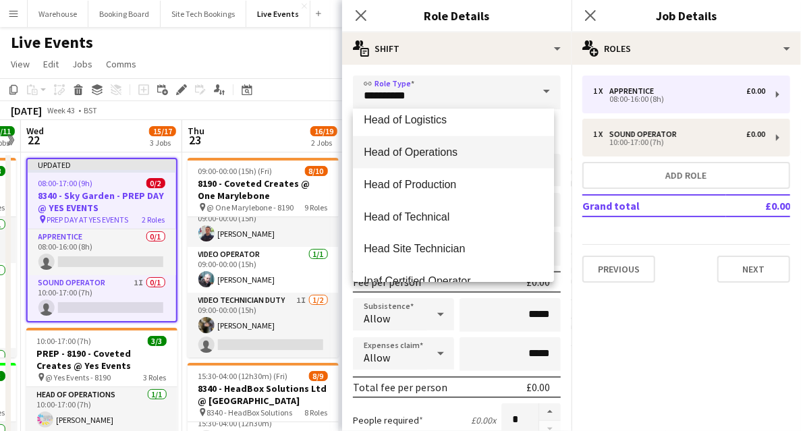
click at [428, 148] on span "Head of Operations" at bounding box center [453, 152] width 179 height 13
type input "**********"
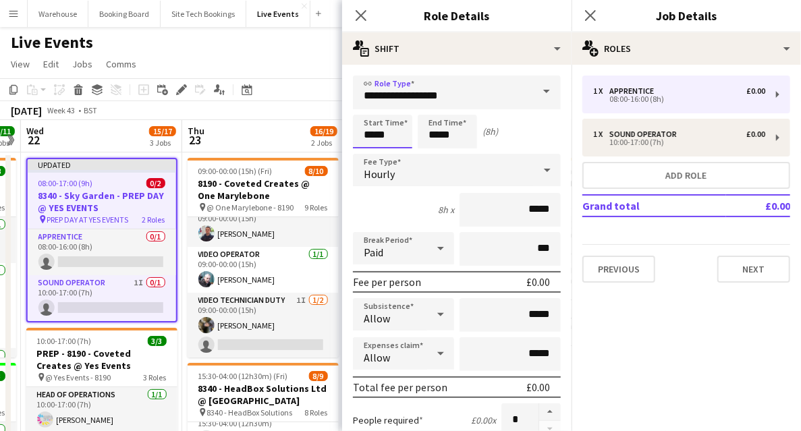
click at [374, 133] on input "*****" at bounding box center [382, 132] width 59 height 34
click at [373, 106] on div at bounding box center [368, 107] width 27 height 13
type input "*****"
click at [373, 106] on div at bounding box center [368, 107] width 27 height 13
click at [441, 136] on input "*****" at bounding box center [446, 132] width 59 height 34
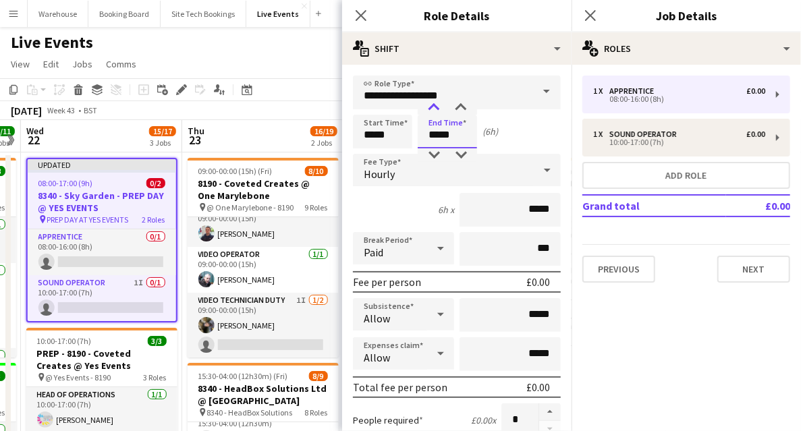
type input "*****"
click at [434, 108] on div at bounding box center [433, 107] width 27 height 13
click at [381, 178] on span "Hourly" at bounding box center [379, 173] width 31 height 13
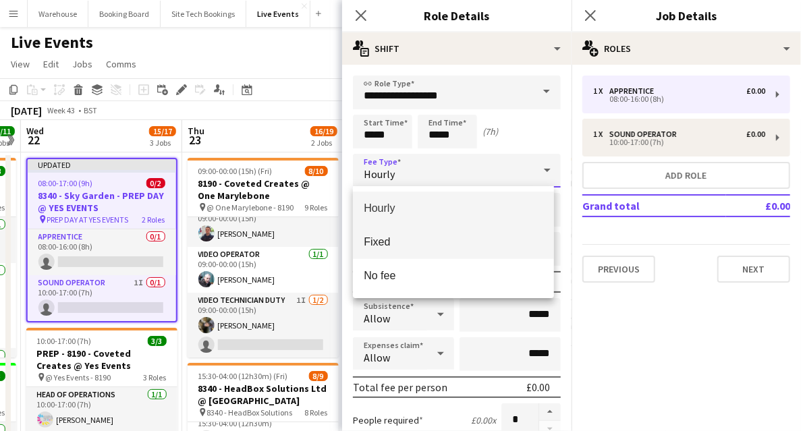
click at [386, 237] on span "Fixed" at bounding box center [453, 241] width 179 height 13
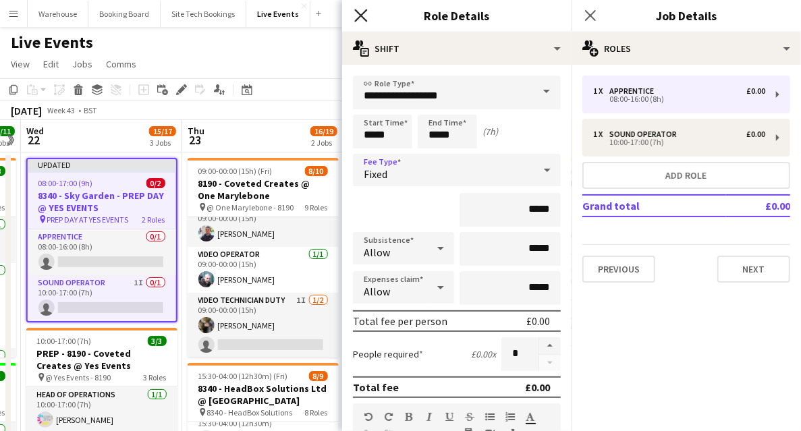
click at [363, 13] on icon at bounding box center [360, 15] width 13 height 13
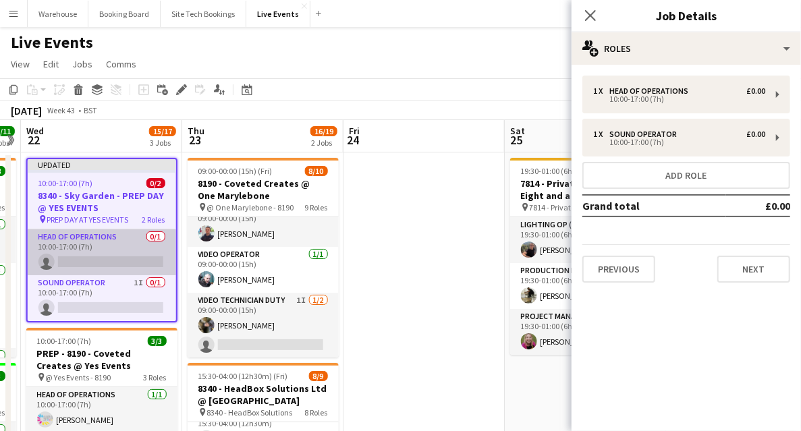
click at [98, 257] on app-card-role "Head of Operations 0/1 10:00-17:00 (7h) single-neutral-actions" at bounding box center [102, 252] width 148 height 46
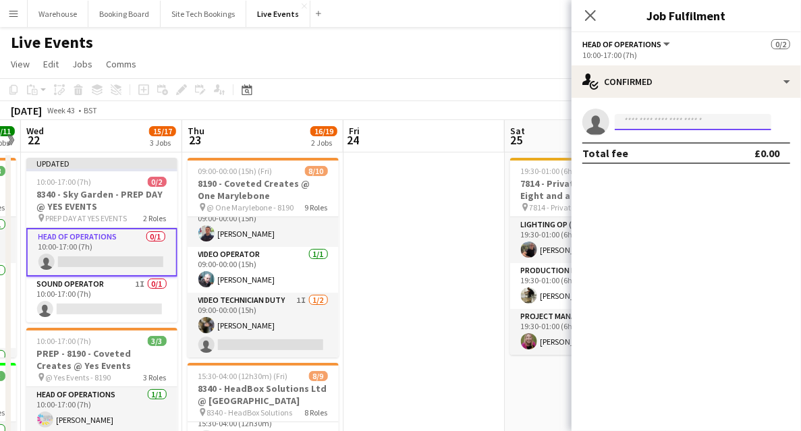
click at [708, 117] on input at bounding box center [692, 122] width 156 height 16
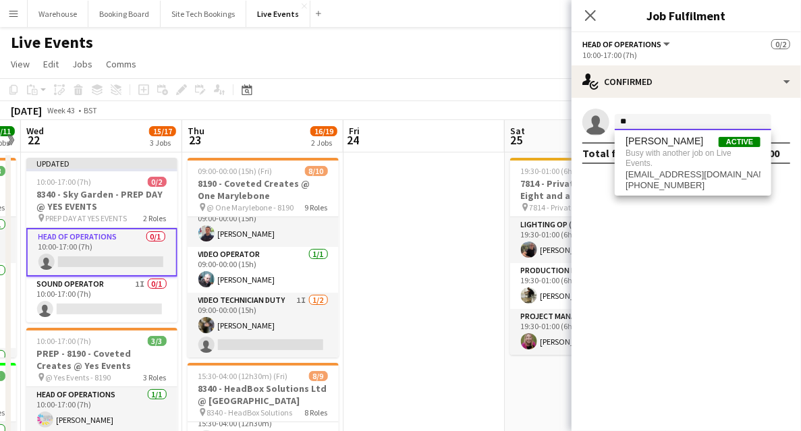
type input "*"
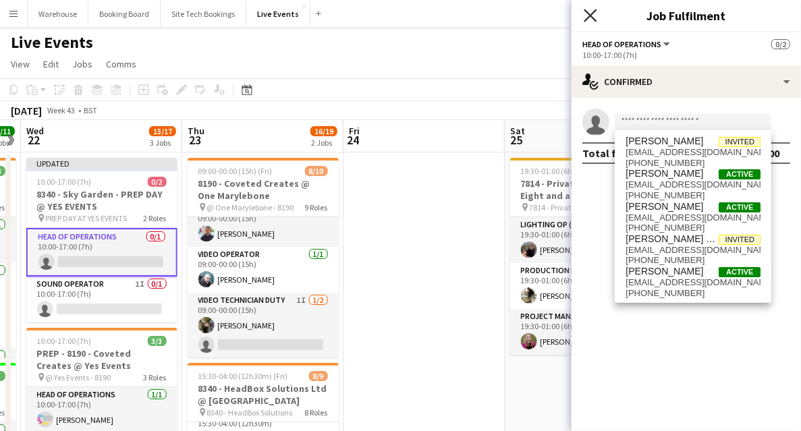
click at [596, 20] on icon "Close pop-in" at bounding box center [589, 15] width 13 height 13
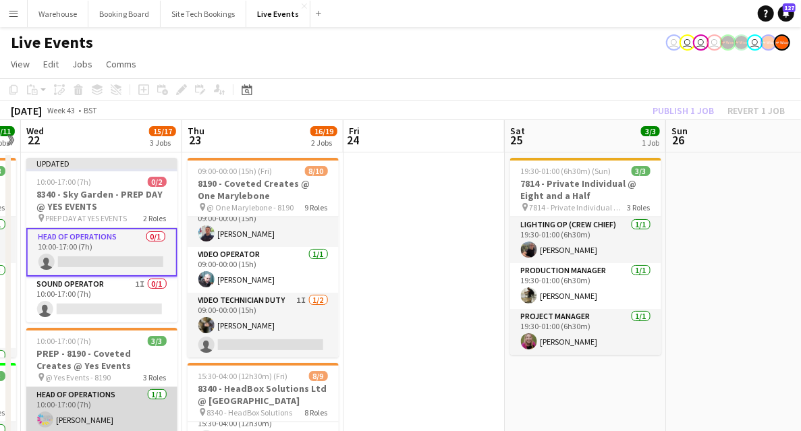
click at [82, 401] on app-card-role "Head of Operations [DATE] 10:00-17:00 (7h) [PERSON_NAME]" at bounding box center [101, 410] width 151 height 46
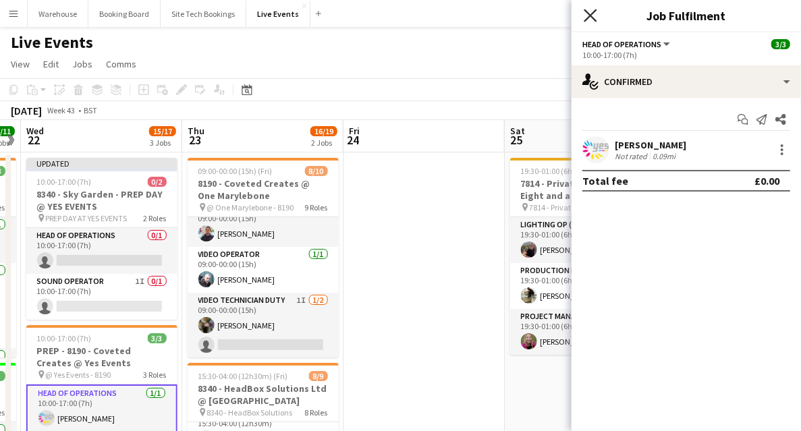
click at [592, 15] on icon "Close pop-in" at bounding box center [589, 15] width 13 height 13
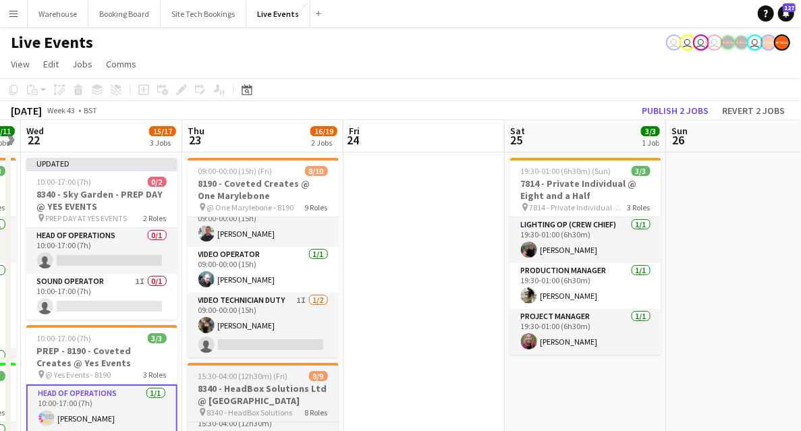
scroll to position [0, 464]
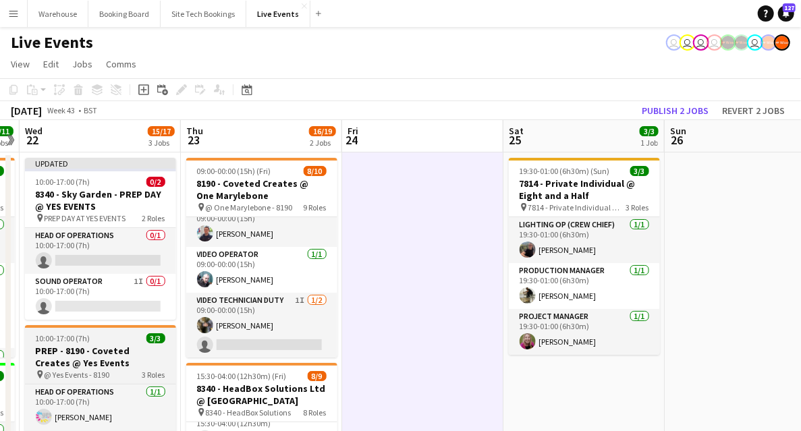
click at [82, 355] on h3 "PREP - 8190 - Coveted Creates @ Yes Events" at bounding box center [100, 357] width 151 height 24
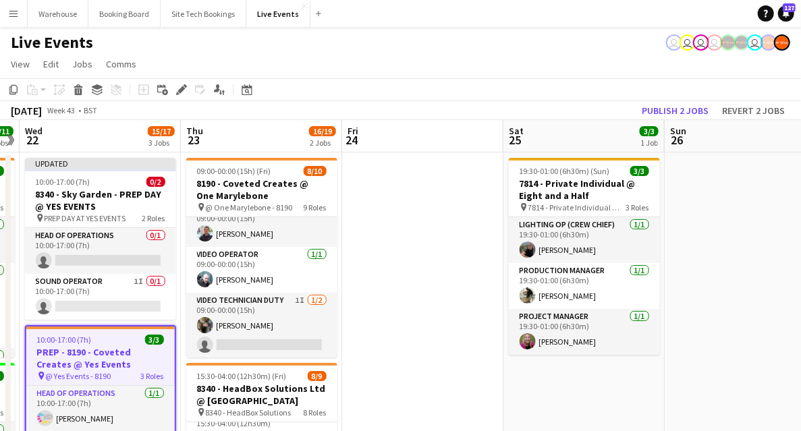
click at [178, 92] on icon at bounding box center [180, 89] width 7 height 7
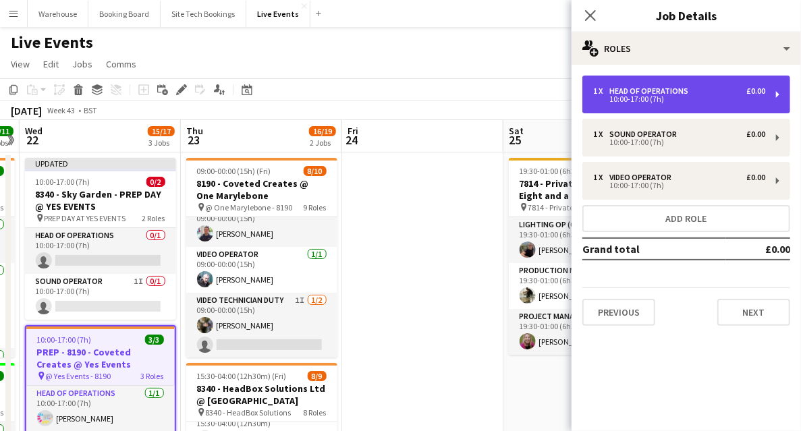
click at [638, 90] on div "Head of Operations" at bounding box center [651, 90] width 84 height 9
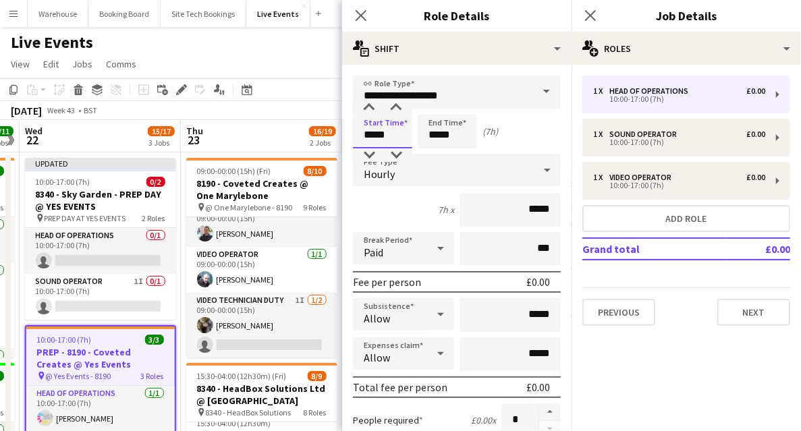
click at [384, 130] on input "*****" at bounding box center [382, 132] width 59 height 34
type input "*****"
click at [369, 111] on div at bounding box center [368, 107] width 27 height 13
click at [459, 144] on input "*****" at bounding box center [446, 132] width 59 height 34
click at [436, 156] on div at bounding box center [433, 154] width 27 height 13
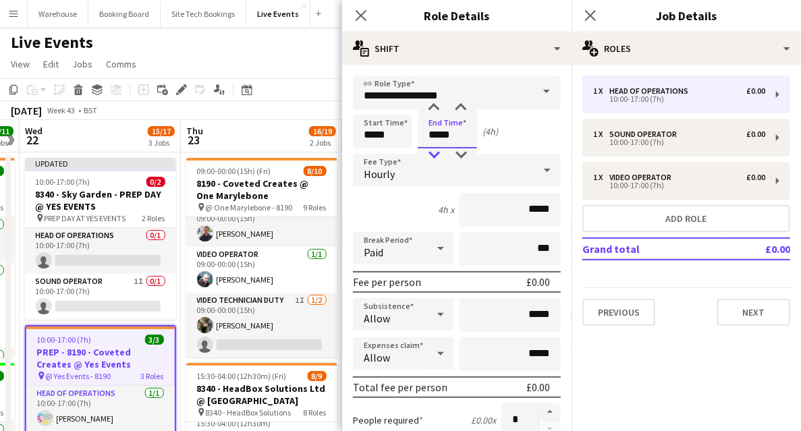
click at [436, 156] on div at bounding box center [433, 154] width 27 height 13
type input "*****"
click at [436, 156] on div at bounding box center [433, 154] width 27 height 13
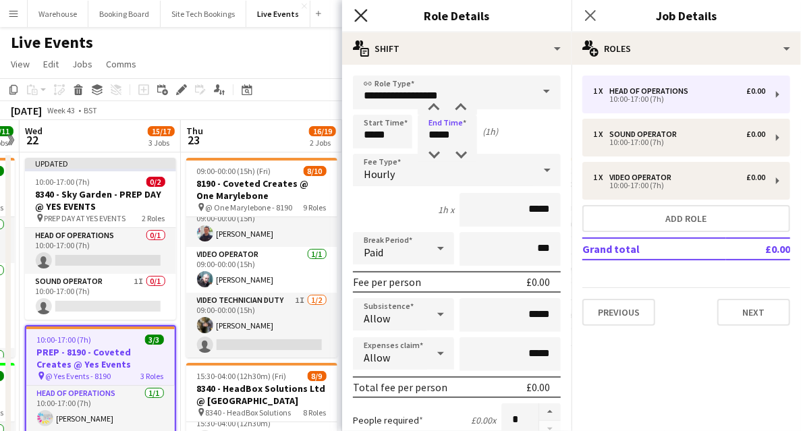
click at [359, 11] on icon "Close pop-in" at bounding box center [360, 15] width 13 height 13
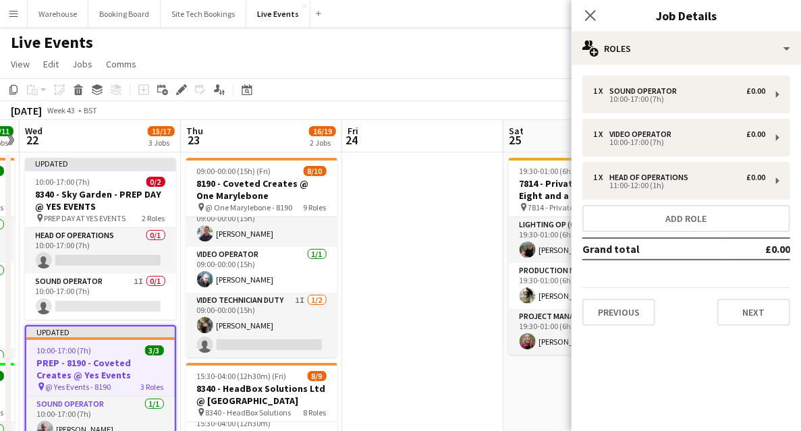
click at [119, 359] on h3 "PREP - 8190 - Coveted Creates @ Yes Events" at bounding box center [100, 369] width 148 height 24
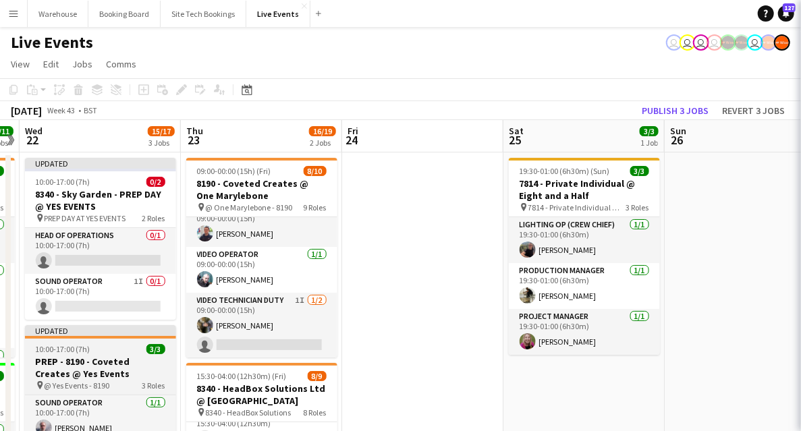
scroll to position [0, 465]
click at [119, 359] on h3 "PREP - 8190 - Coveted Creates @ Yes Events" at bounding box center [99, 367] width 151 height 24
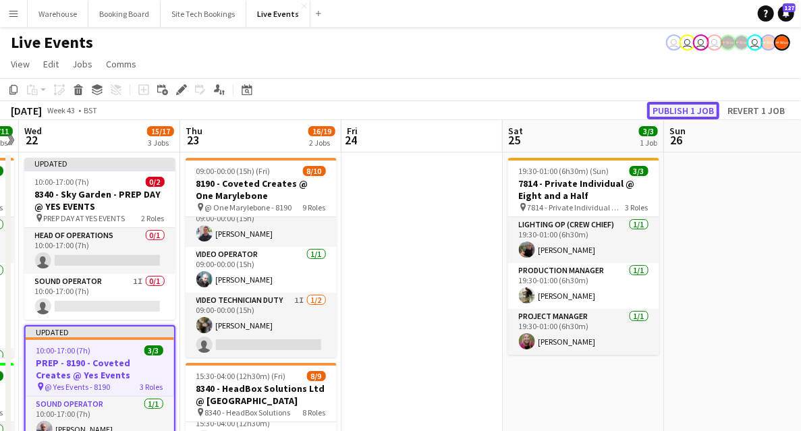
click at [700, 110] on button "Publish 1 job" at bounding box center [683, 111] width 72 height 18
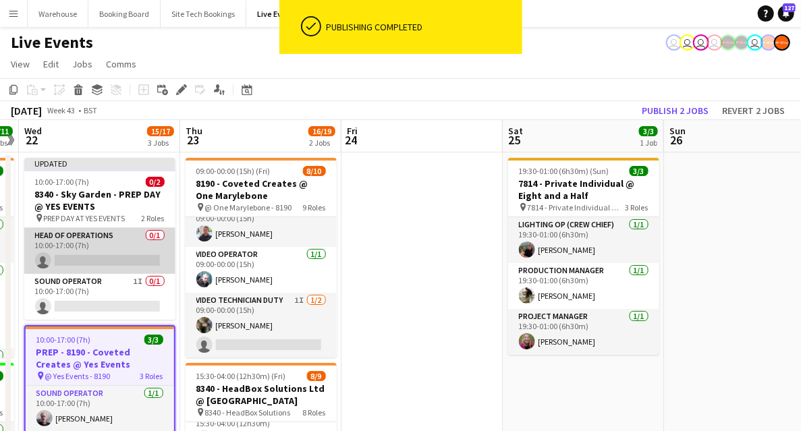
click at [78, 228] on app-card-role "Head of Operations 0/1 10:00-17:00 (7h) single-neutral-actions" at bounding box center [99, 251] width 151 height 46
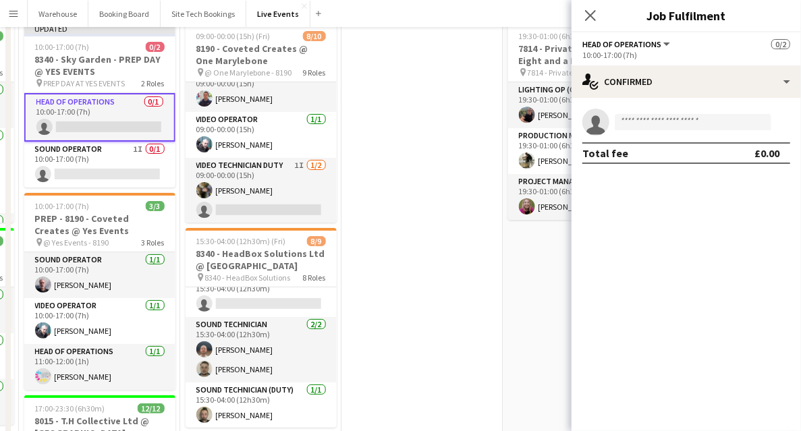
scroll to position [0, 0]
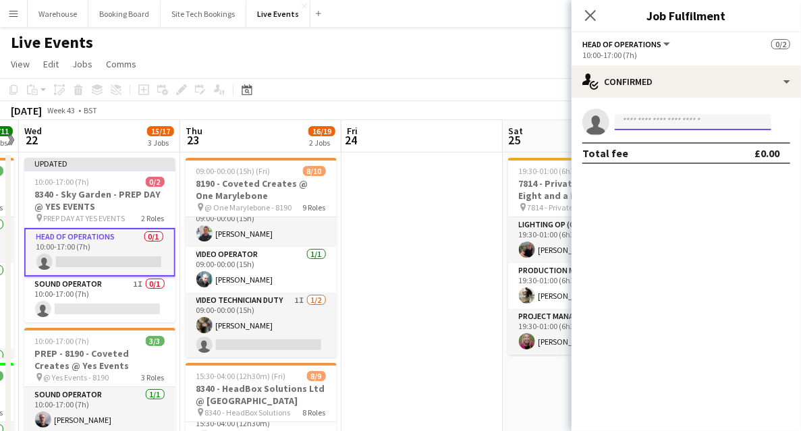
click at [647, 123] on input at bounding box center [692, 122] width 156 height 16
click at [594, 13] on icon "Close pop-in" at bounding box center [590, 15] width 11 height 11
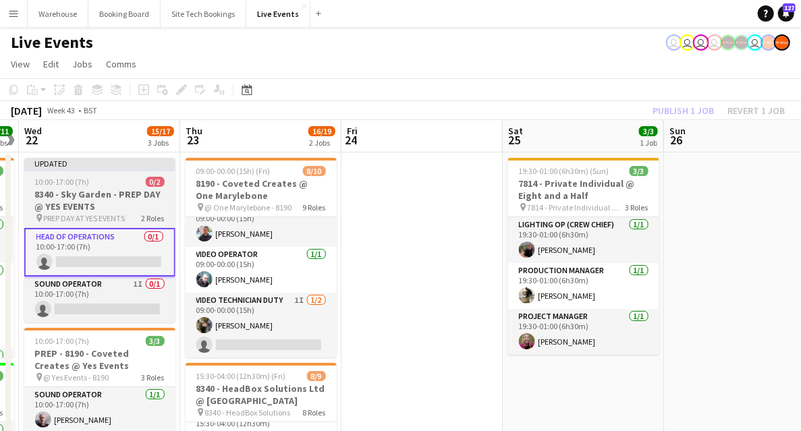
click at [124, 185] on div "10:00-17:00 (7h) 0/2" at bounding box center [99, 182] width 151 height 10
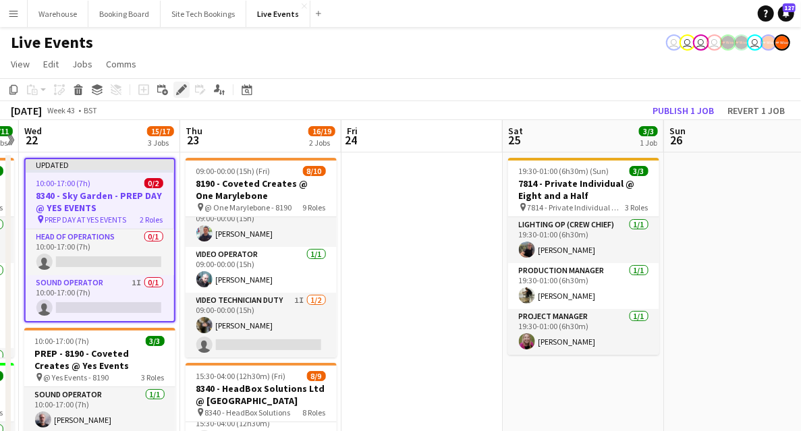
click at [179, 92] on icon at bounding box center [180, 89] width 7 height 7
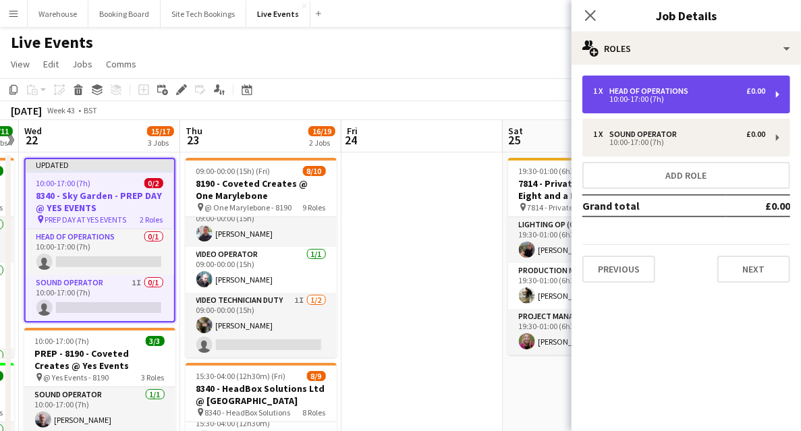
click at [654, 110] on div "1 x Head of Operations £0.00 10:00-17:00 (7h)" at bounding box center [686, 95] width 208 height 38
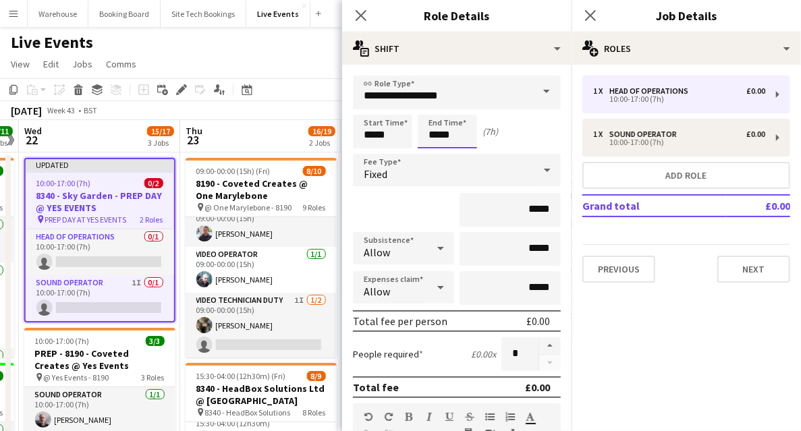
click at [445, 137] on input "*****" at bounding box center [446, 132] width 59 height 34
click at [433, 154] on div at bounding box center [433, 154] width 27 height 13
click at [434, 169] on div "Fixed" at bounding box center [443, 170] width 181 height 32
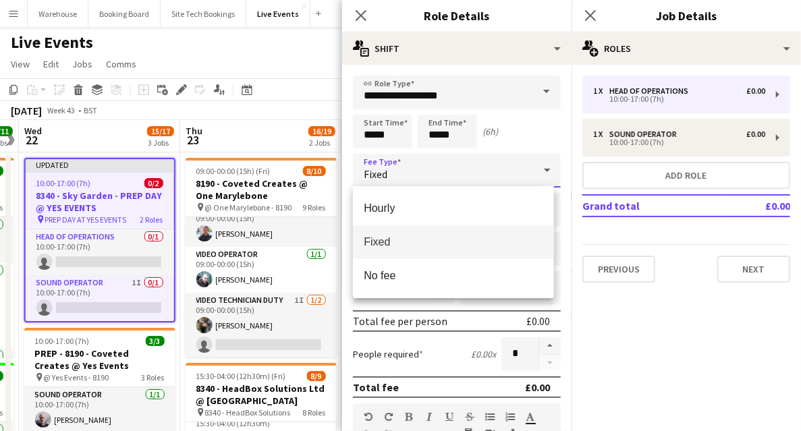
click at [438, 134] on div at bounding box center [400, 215] width 801 height 431
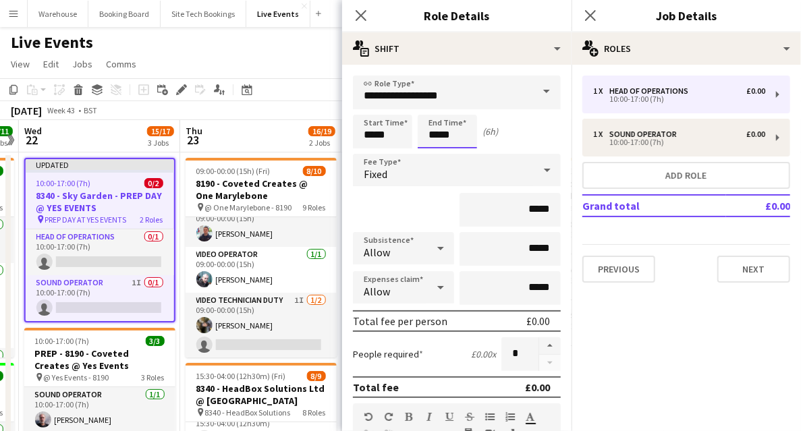
click at [434, 131] on input "*****" at bounding box center [446, 132] width 59 height 34
click at [432, 156] on div at bounding box center [433, 154] width 27 height 13
click at [433, 156] on div at bounding box center [433, 154] width 27 height 13
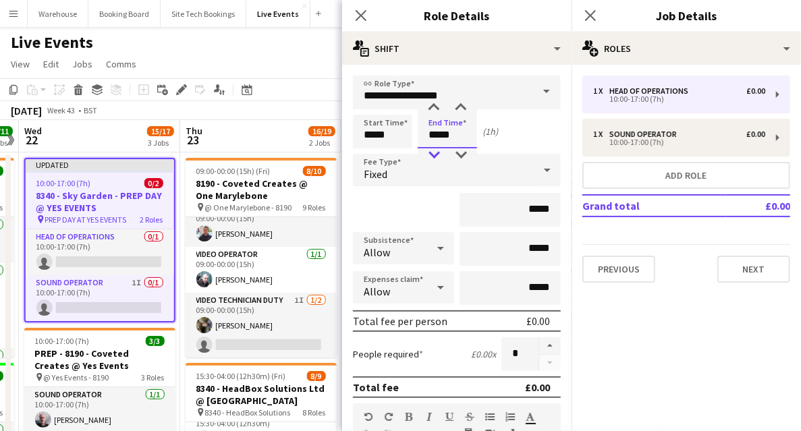
click at [433, 156] on div at bounding box center [433, 154] width 27 height 13
click at [434, 156] on div at bounding box center [433, 154] width 27 height 13
click at [459, 109] on div at bounding box center [460, 107] width 27 height 13
click at [460, 109] on div at bounding box center [460, 107] width 27 height 13
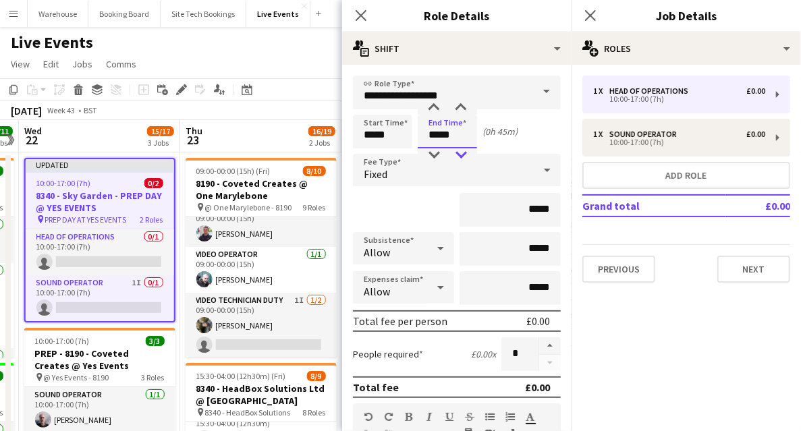
type input "*****"
click at [460, 150] on div at bounding box center [460, 154] width 27 height 13
click at [359, 13] on icon at bounding box center [360, 15] width 13 height 13
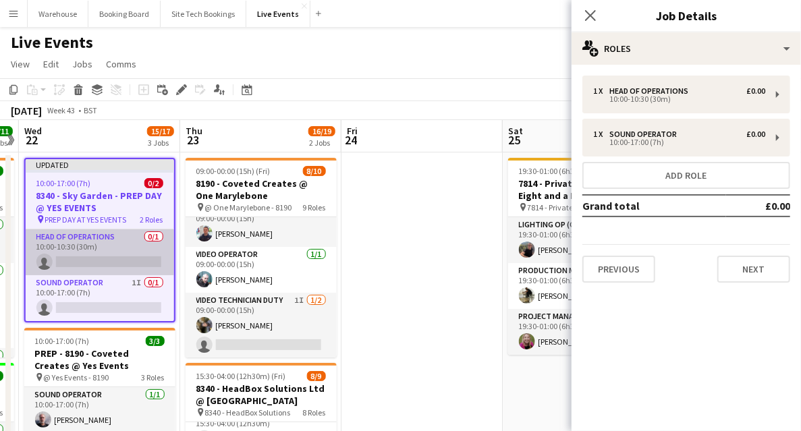
click at [105, 262] on app-card-role "Head of Operations 0/1 10:00-10:30 (30m) single-neutral-actions" at bounding box center [100, 252] width 148 height 46
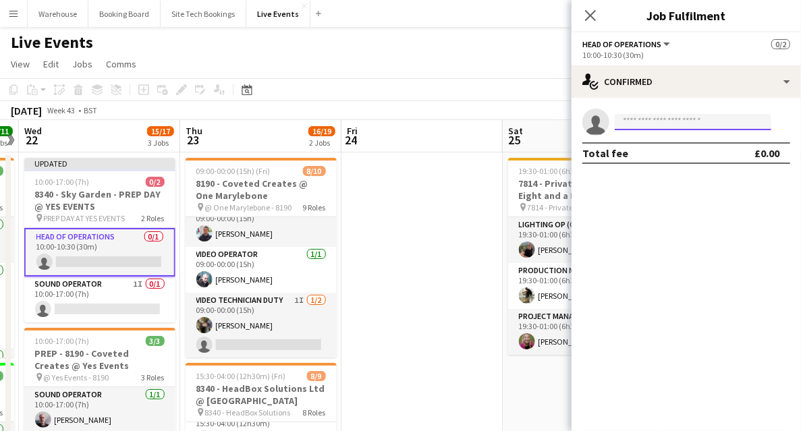
click at [655, 127] on input at bounding box center [692, 122] width 156 height 16
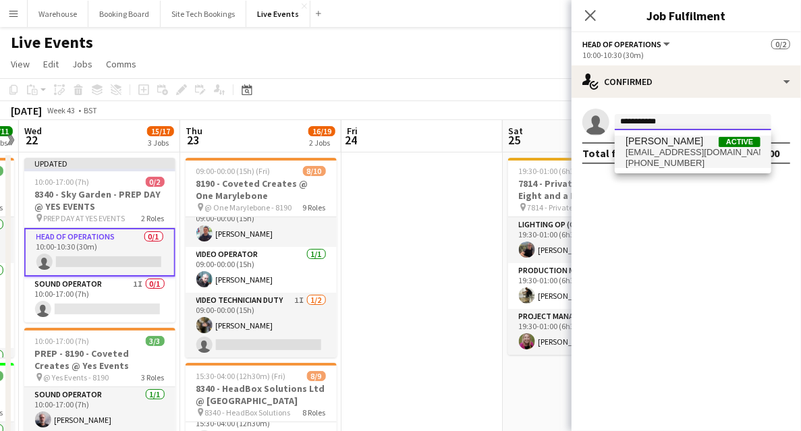
type input "**********"
click at [666, 150] on span "[EMAIL_ADDRESS][DOMAIN_NAME]" at bounding box center [692, 152] width 135 height 11
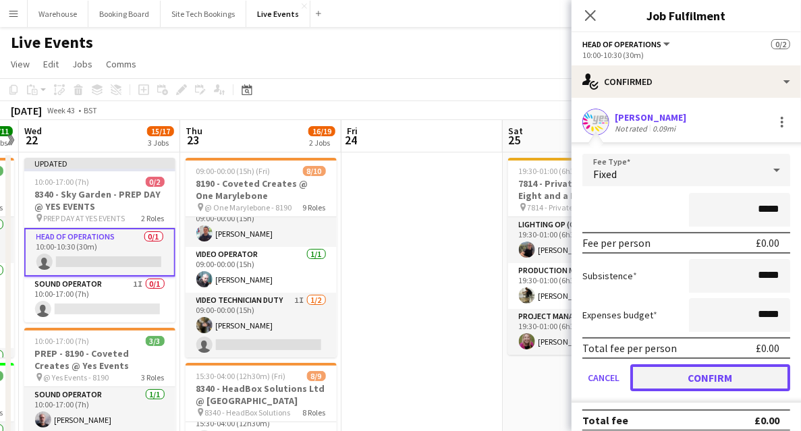
click at [708, 379] on button "Confirm" at bounding box center [710, 377] width 160 height 27
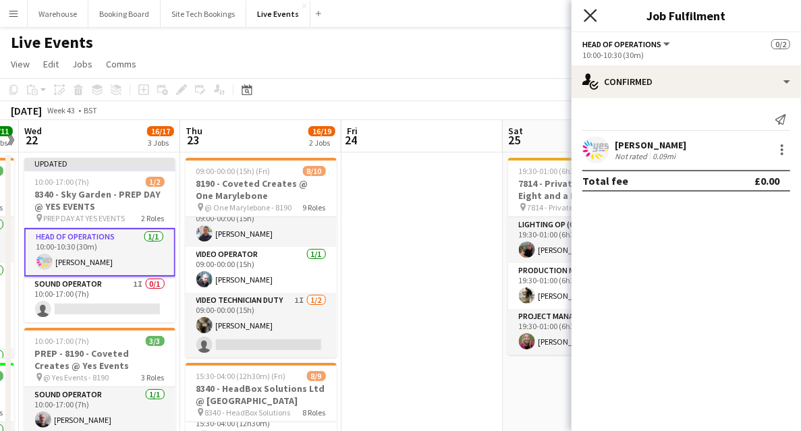
click at [590, 13] on icon "Close pop-in" at bounding box center [589, 15] width 13 height 13
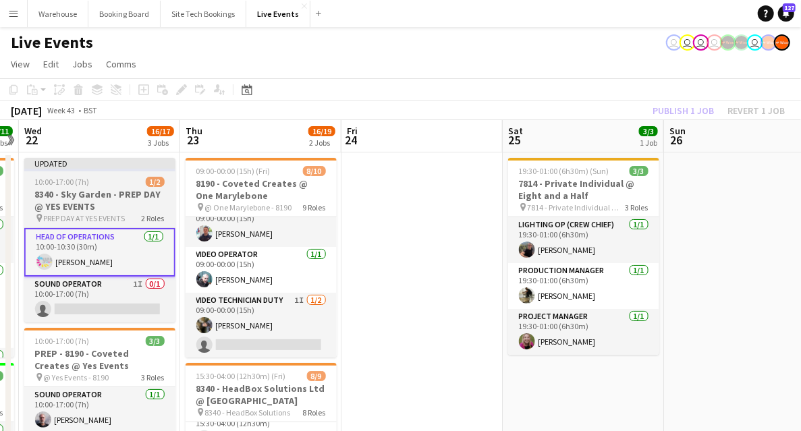
click at [94, 206] on h3 "8340 - Sky Garden - PREP DAY @ YES EVENTS" at bounding box center [99, 200] width 151 height 24
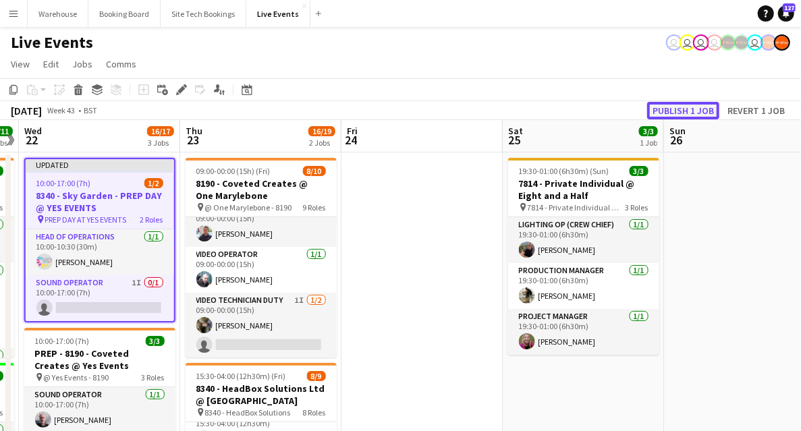
click at [701, 111] on button "Publish 1 job" at bounding box center [683, 111] width 72 height 18
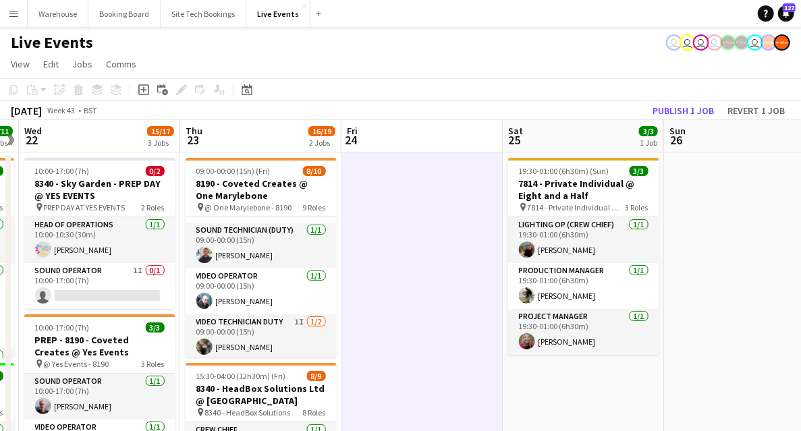
scroll to position [291, 0]
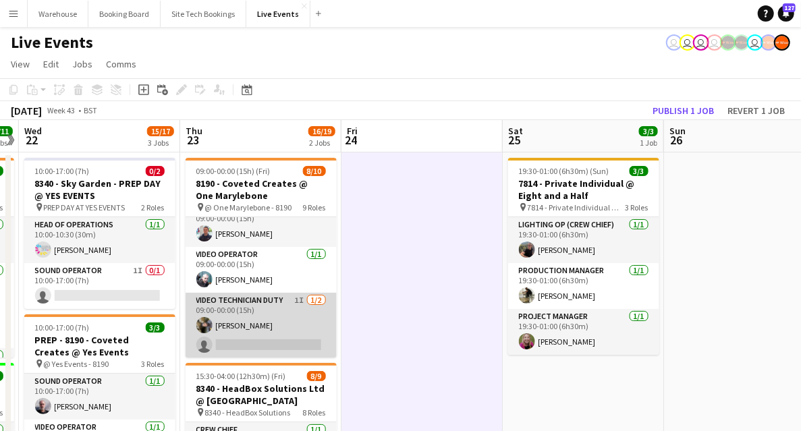
click at [248, 337] on app-card-role "Video Technician Duty 1I [DATE] 09:00-00:00 (15h) [PERSON_NAME] single-neutral-…" at bounding box center [260, 325] width 151 height 65
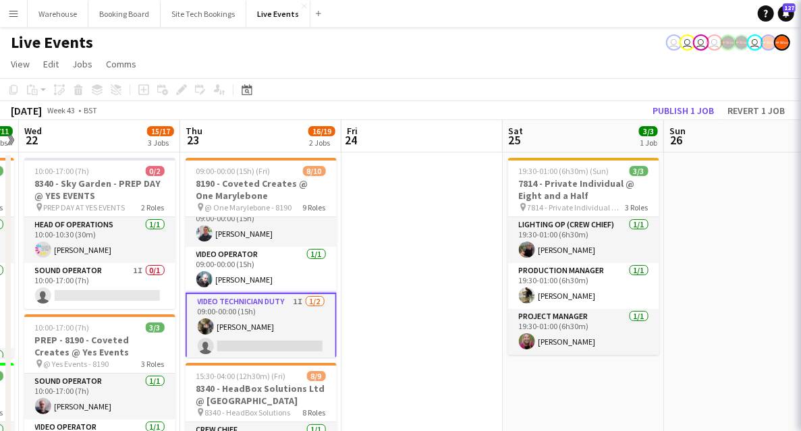
scroll to position [0, 464]
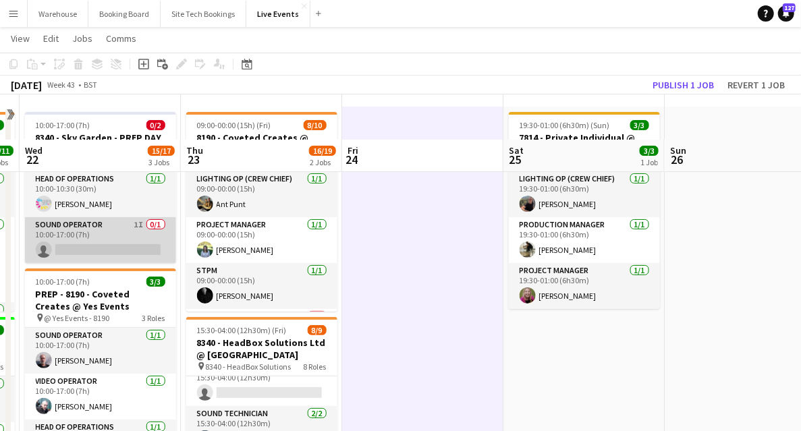
scroll to position [90, 0]
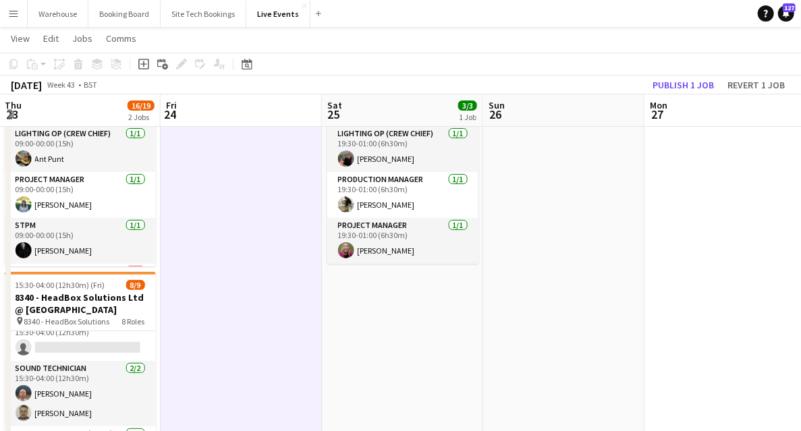
drag, startPoint x: 662, startPoint y: 324, endPoint x: 472, endPoint y: 335, distance: 190.5
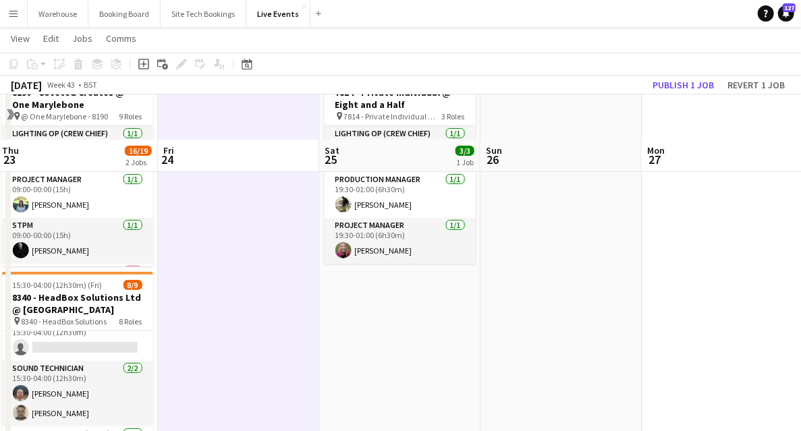
scroll to position [135, 0]
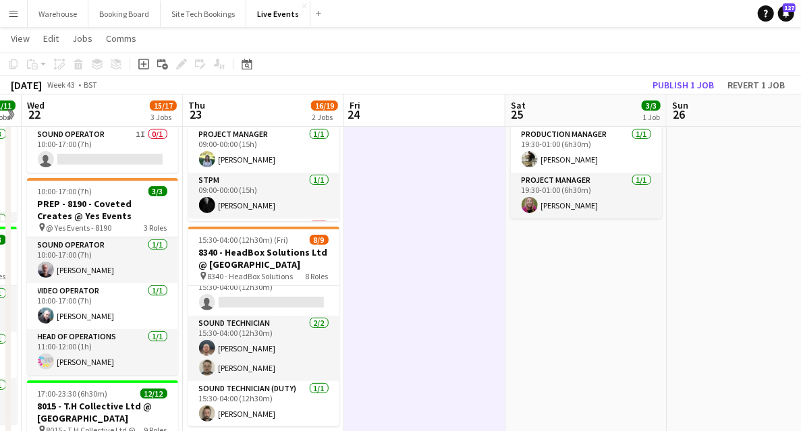
drag, startPoint x: 262, startPoint y: 328, endPoint x: 399, endPoint y: 298, distance: 140.9
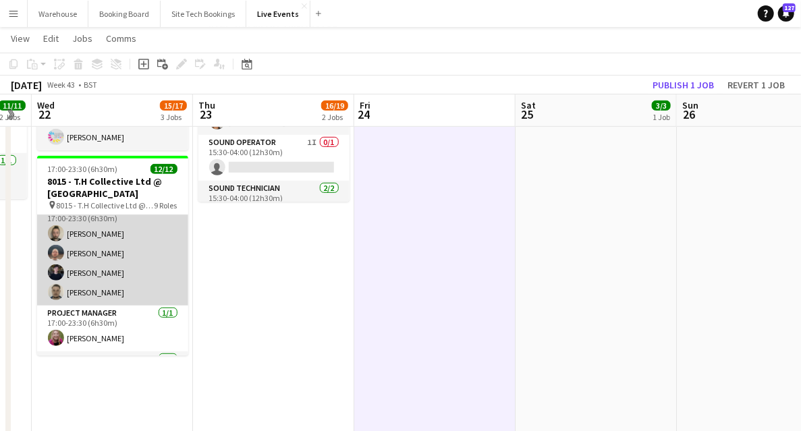
scroll to position [0, 0]
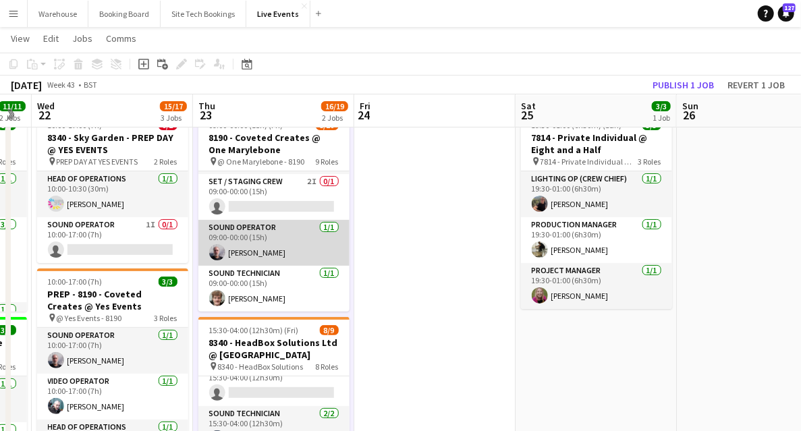
scroll to position [179, 0]
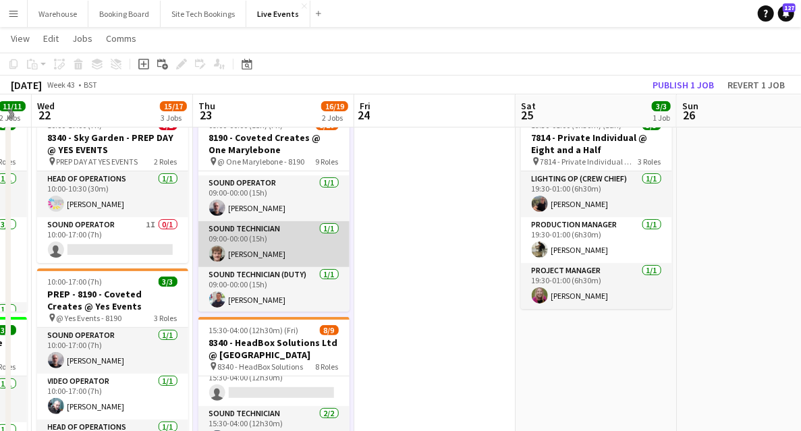
click at [221, 254] on app-user-avatar at bounding box center [217, 253] width 16 height 16
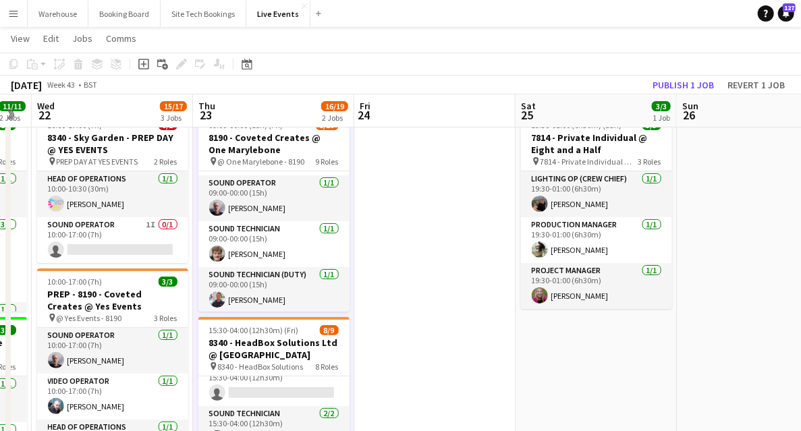
scroll to position [0, 290]
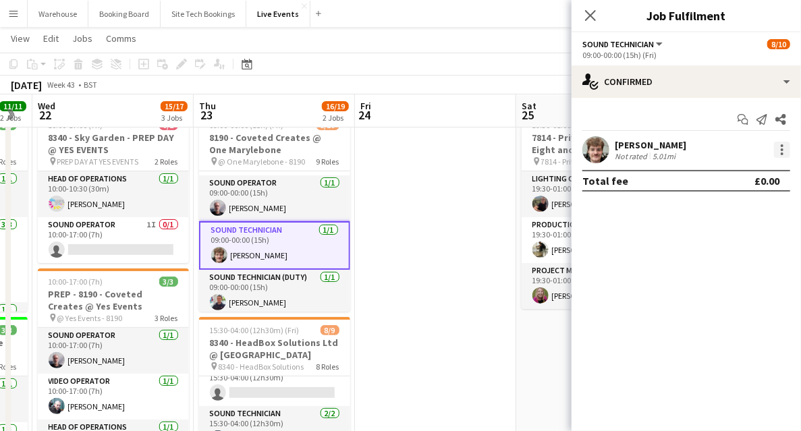
click at [782, 148] on div at bounding box center [782, 150] width 16 height 16
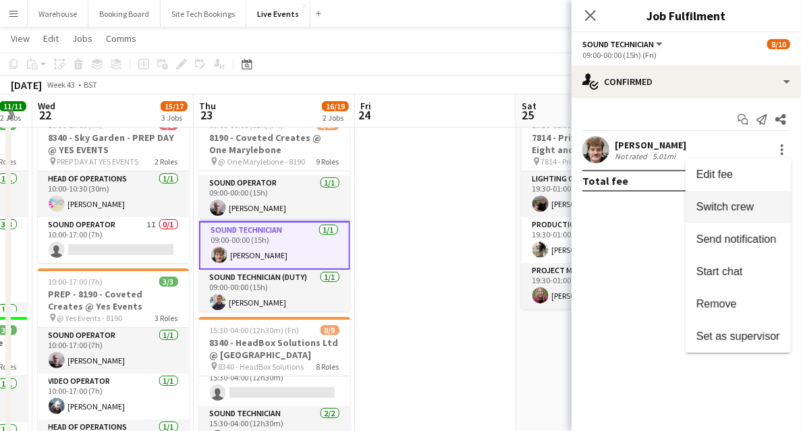
click at [709, 208] on span "Switch crew" at bounding box center [724, 206] width 57 height 11
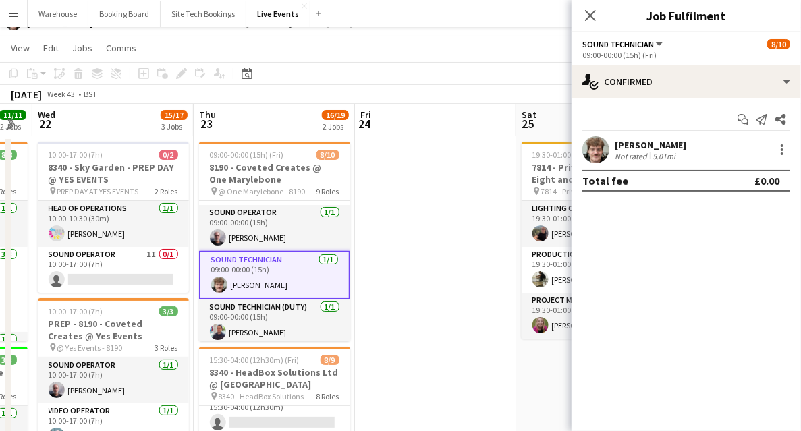
scroll to position [314, 0]
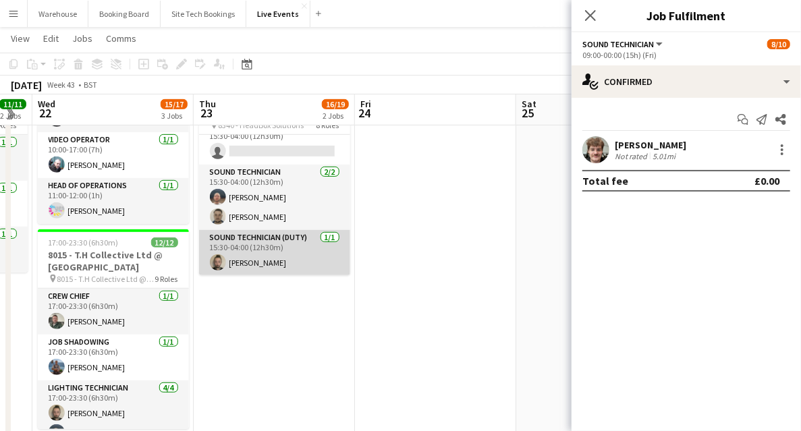
click at [239, 260] on app-card-role "Sound Technician (Duty) 1/1 15:30-04:00 (12h30m) Jay Butcher" at bounding box center [274, 253] width 151 height 46
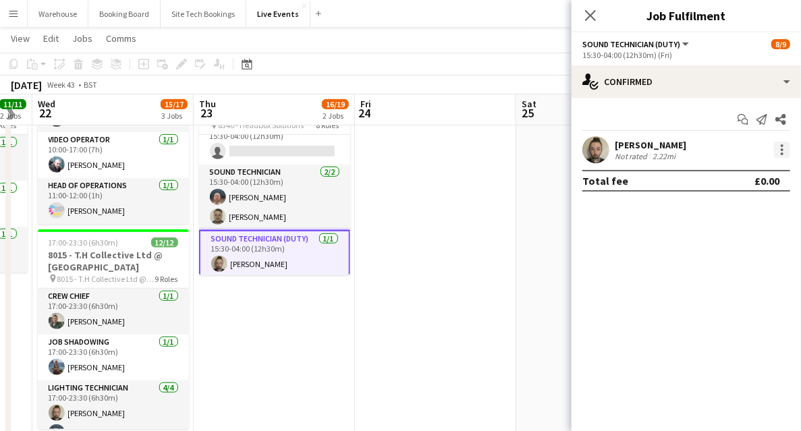
click at [788, 152] on div at bounding box center [782, 150] width 16 height 16
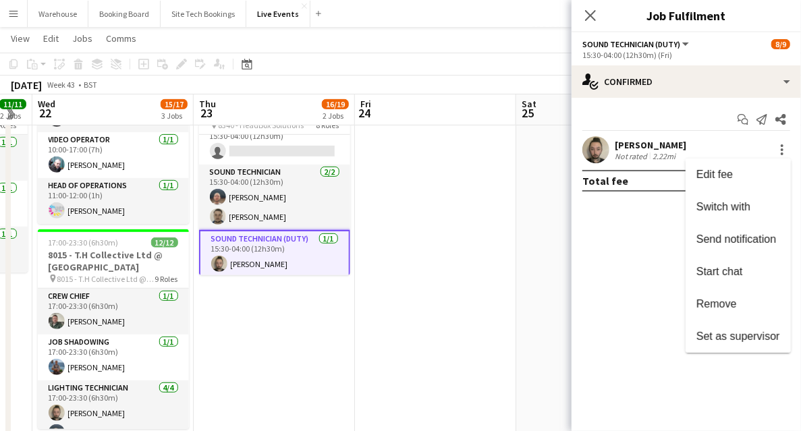
drag, startPoint x: 587, startPoint y: 16, endPoint x: 562, endPoint y: 36, distance: 31.6
click at [587, 16] on div at bounding box center [400, 215] width 801 height 431
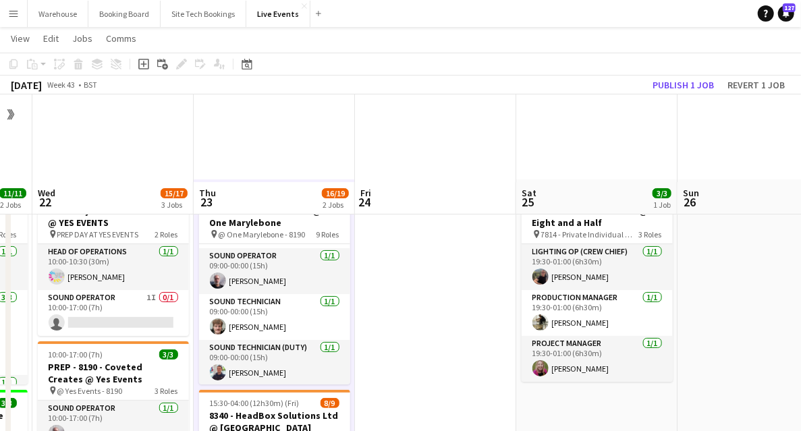
scroll to position [225, 0]
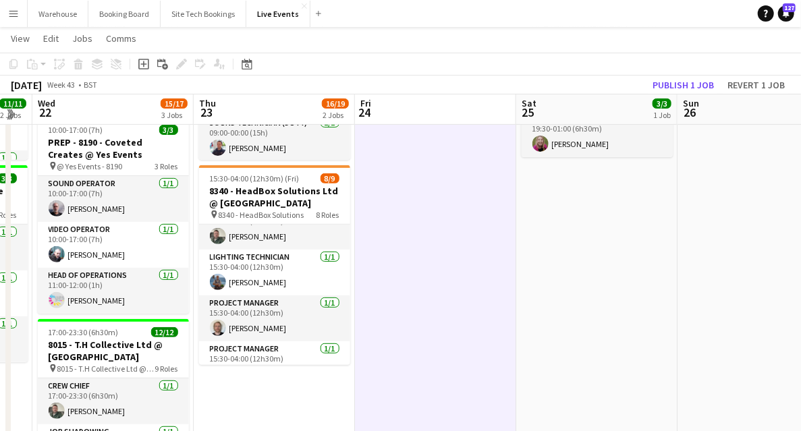
scroll to position [0, 0]
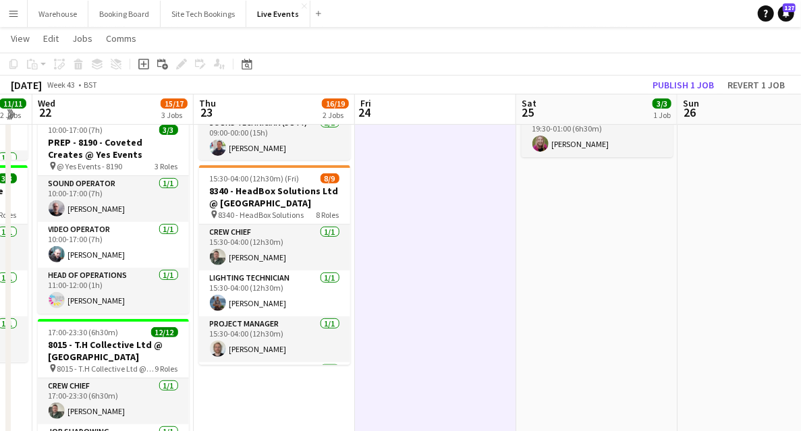
click at [18, 18] on app-icon "Menu" at bounding box center [13, 13] width 11 height 11
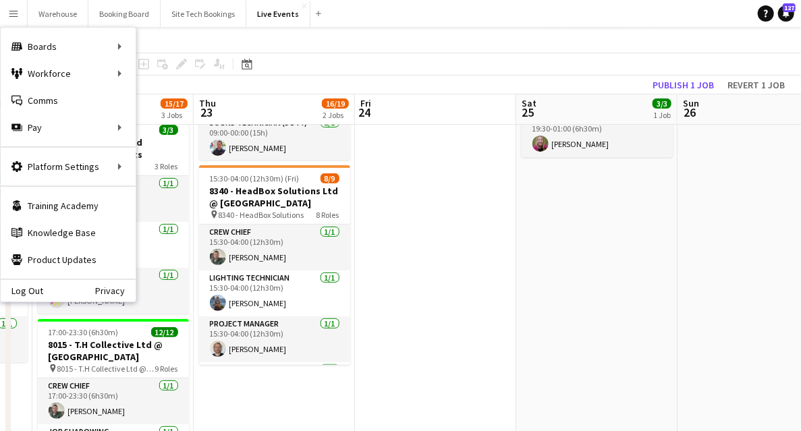
click at [42, 292] on div "Log Out Privacy" at bounding box center [68, 290] width 135 height 23
click at [30, 290] on link "Log Out" at bounding box center [22, 290] width 42 height 11
